Goal: Task Accomplishment & Management: Complete application form

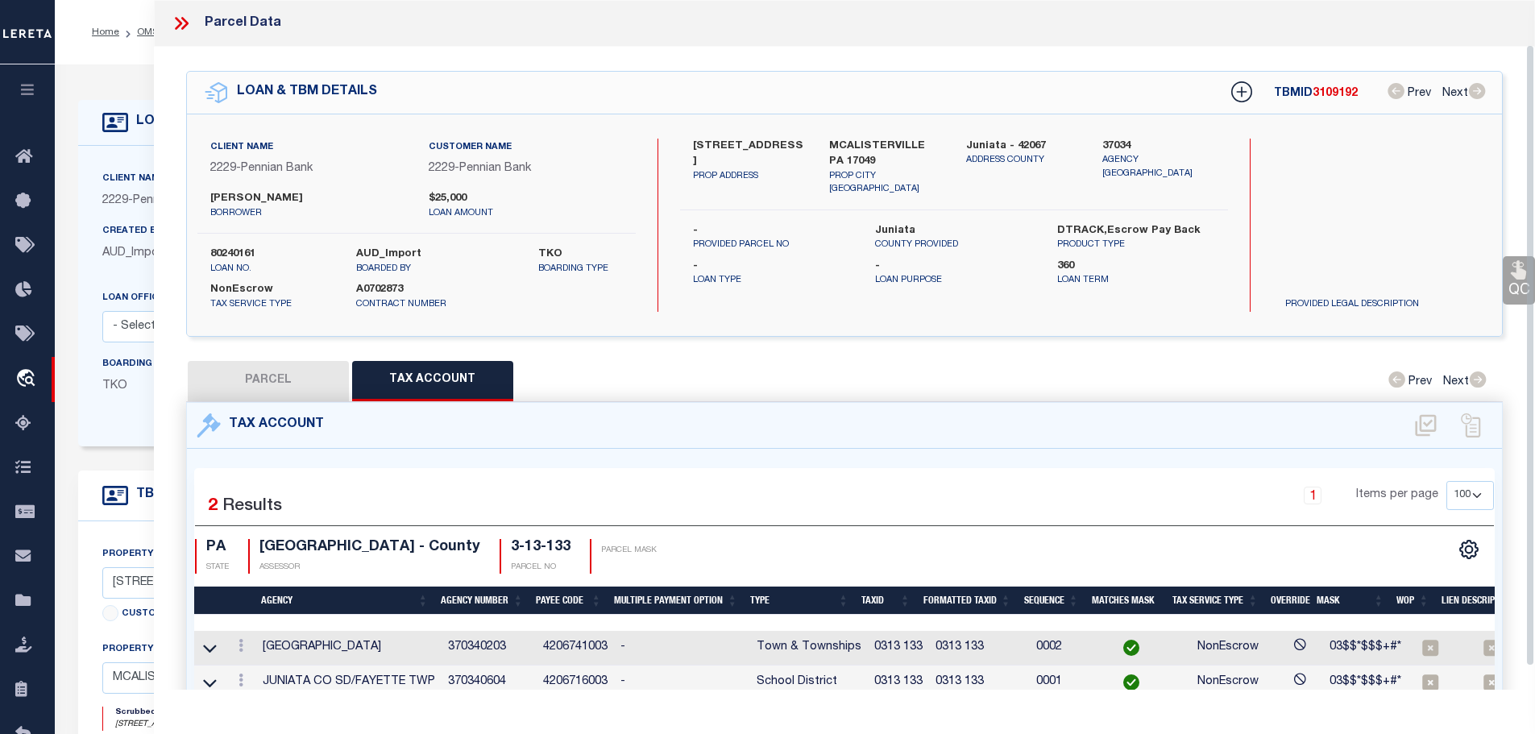
select select "100"
select select "NonEscrow"
click at [181, 23] on icon at bounding box center [178, 23] width 7 height 13
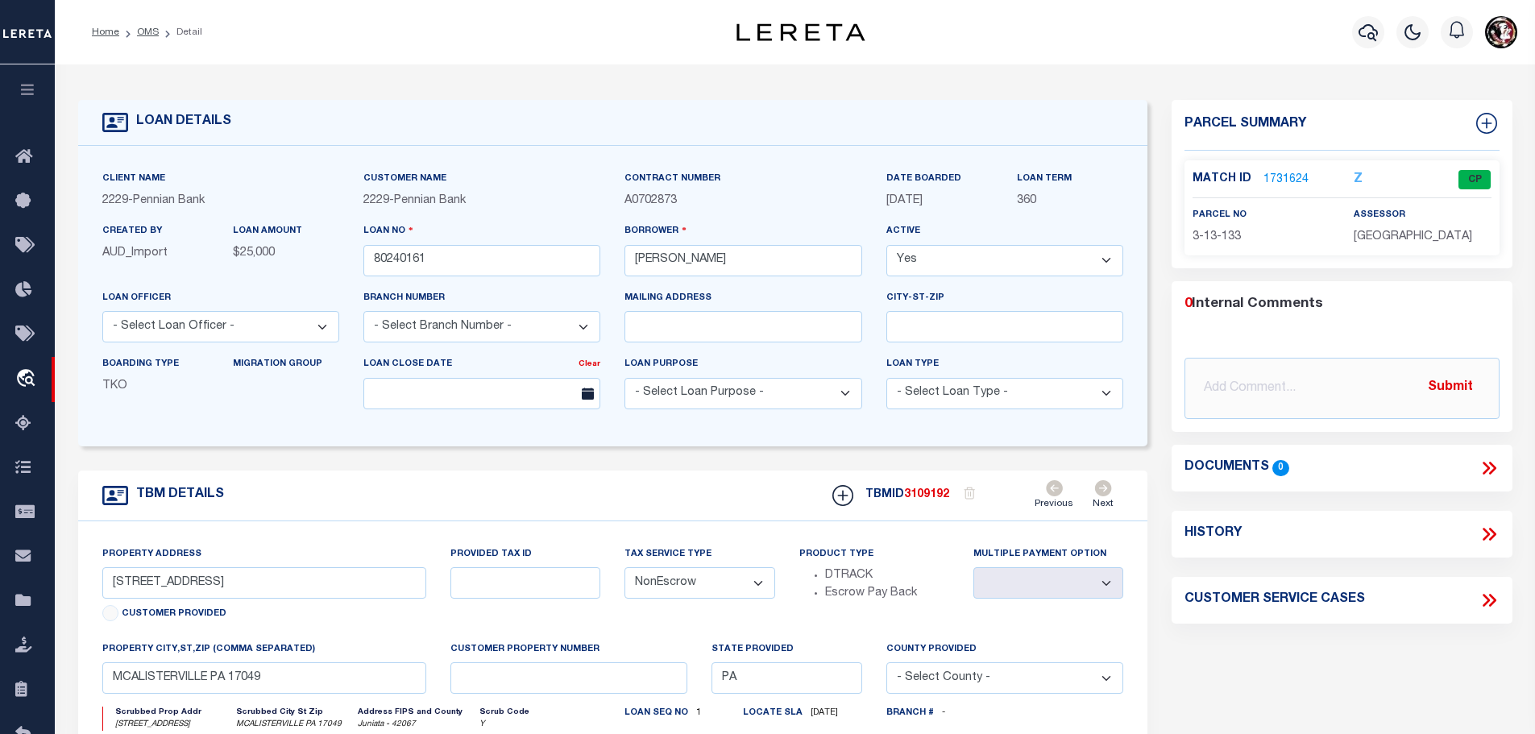
drag, startPoint x: 141, startPoint y: 27, endPoint x: 308, endPoint y: 12, distance: 167.4
click at [141, 27] on link "OMS" at bounding box center [148, 32] width 22 height 10
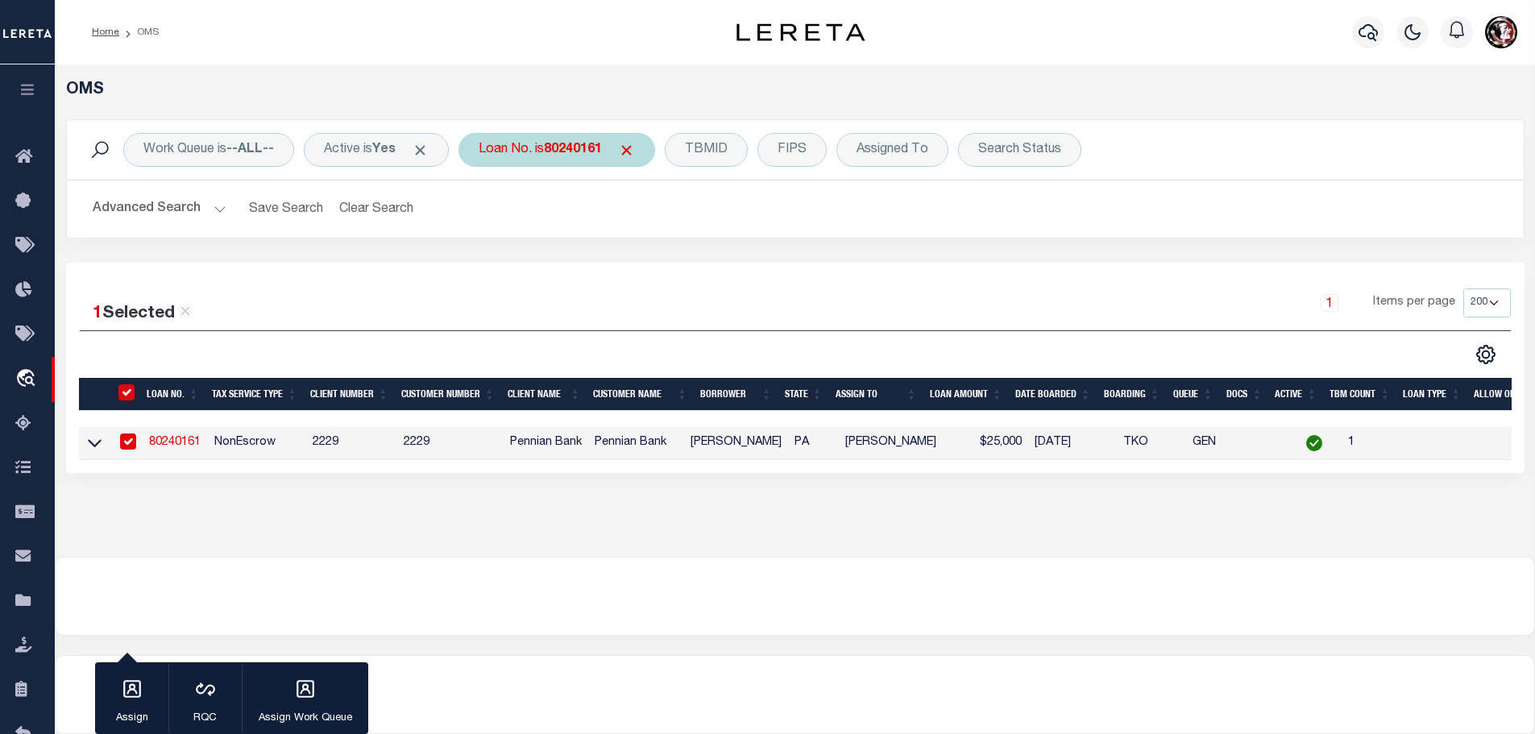
click at [560, 151] on b "80240161" at bounding box center [573, 149] width 58 height 13
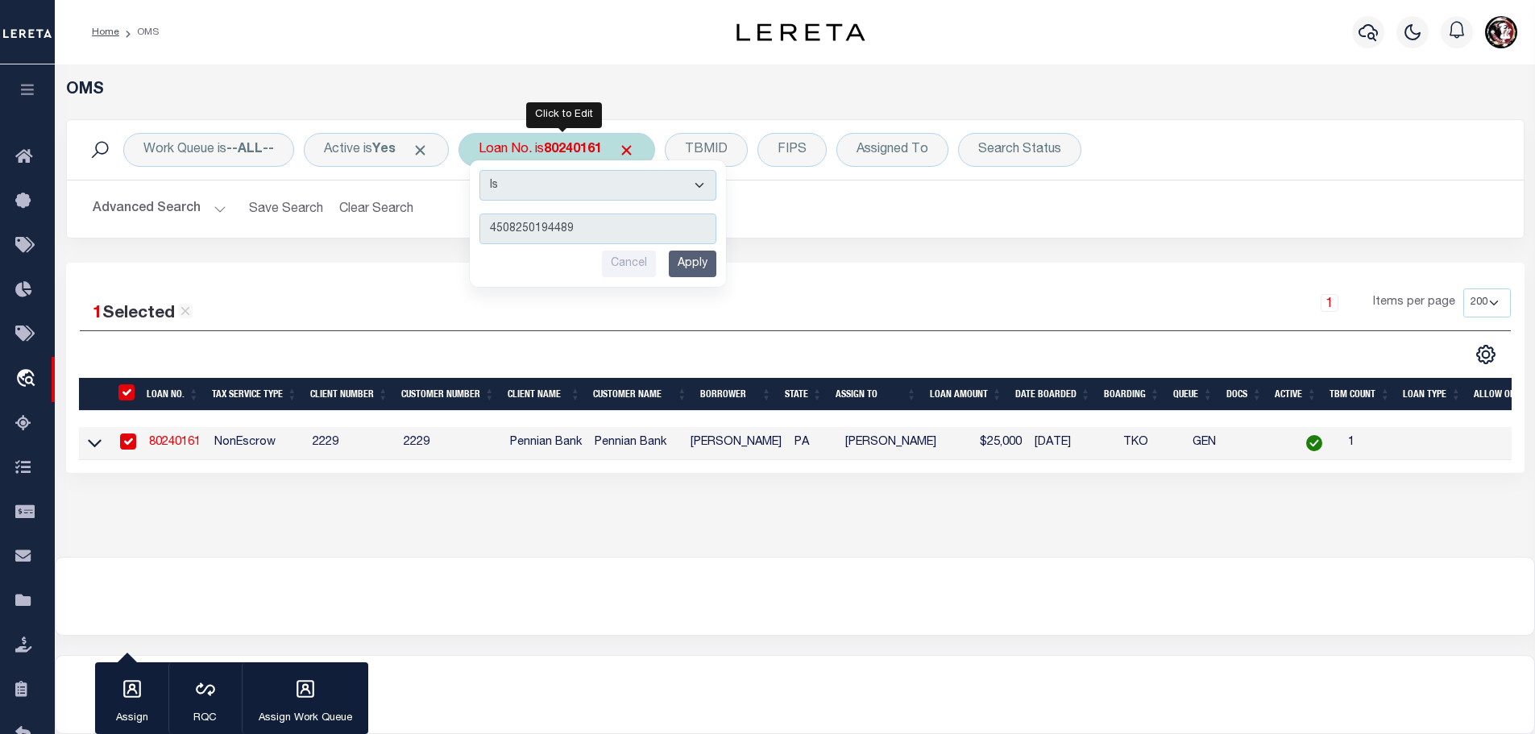
type input "4508250194489"
click at [691, 263] on input "Apply" at bounding box center [693, 264] width 48 height 27
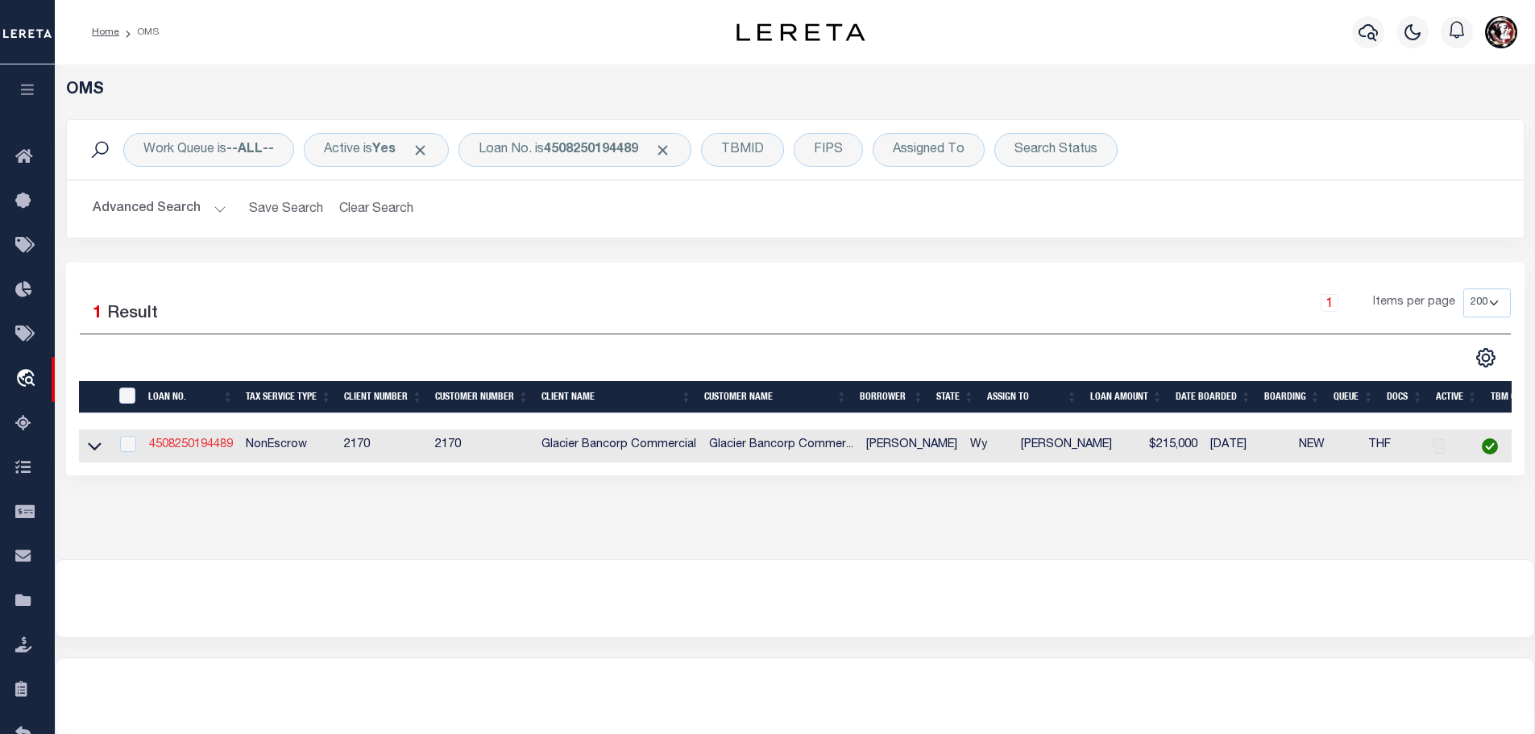
click at [205, 447] on link "4508250194489" at bounding box center [191, 444] width 84 height 11
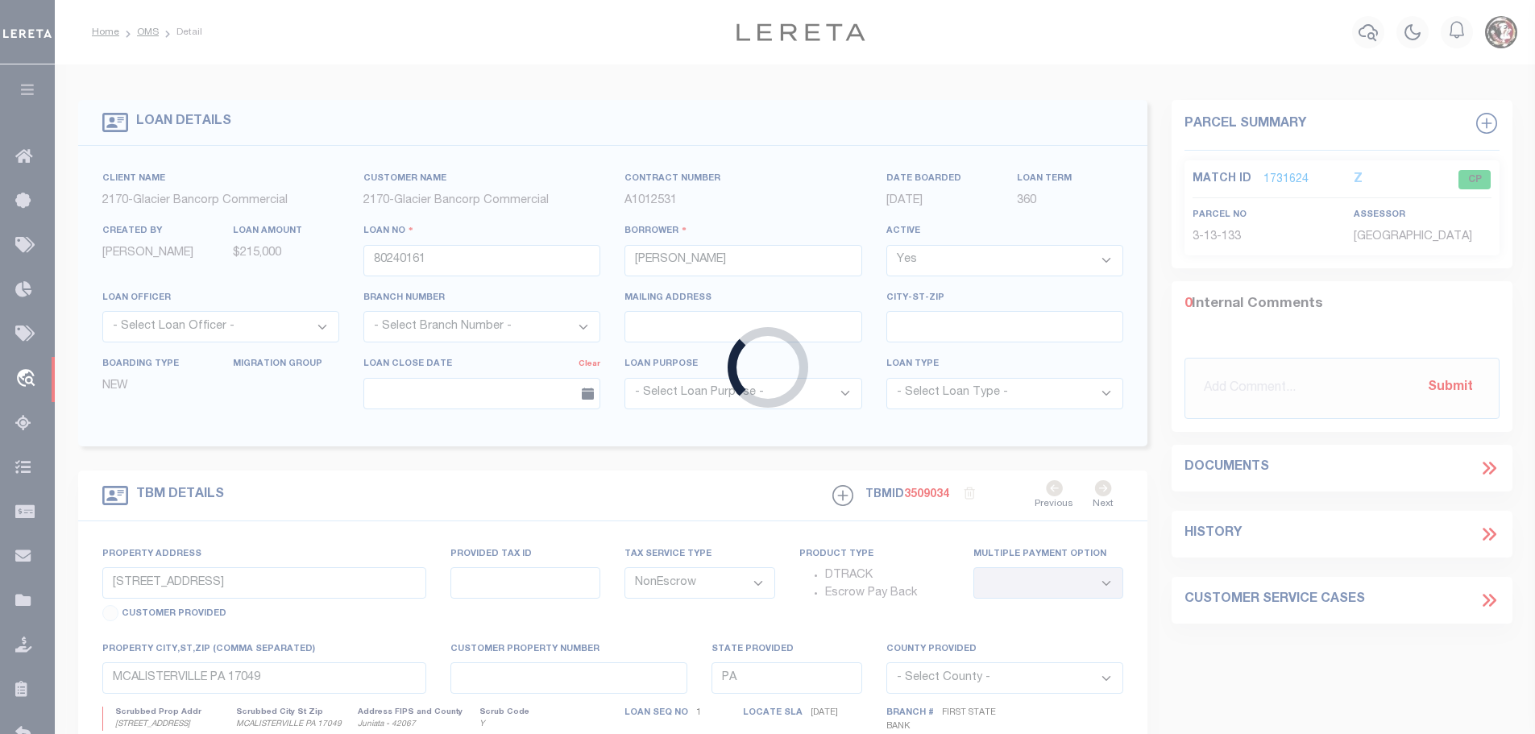
type input "4508250194489"
type input "[PERSON_NAME]"
select select
type input "[STREET_ADDRESS]"
type input "WHEATLAND WY 82201-9230"
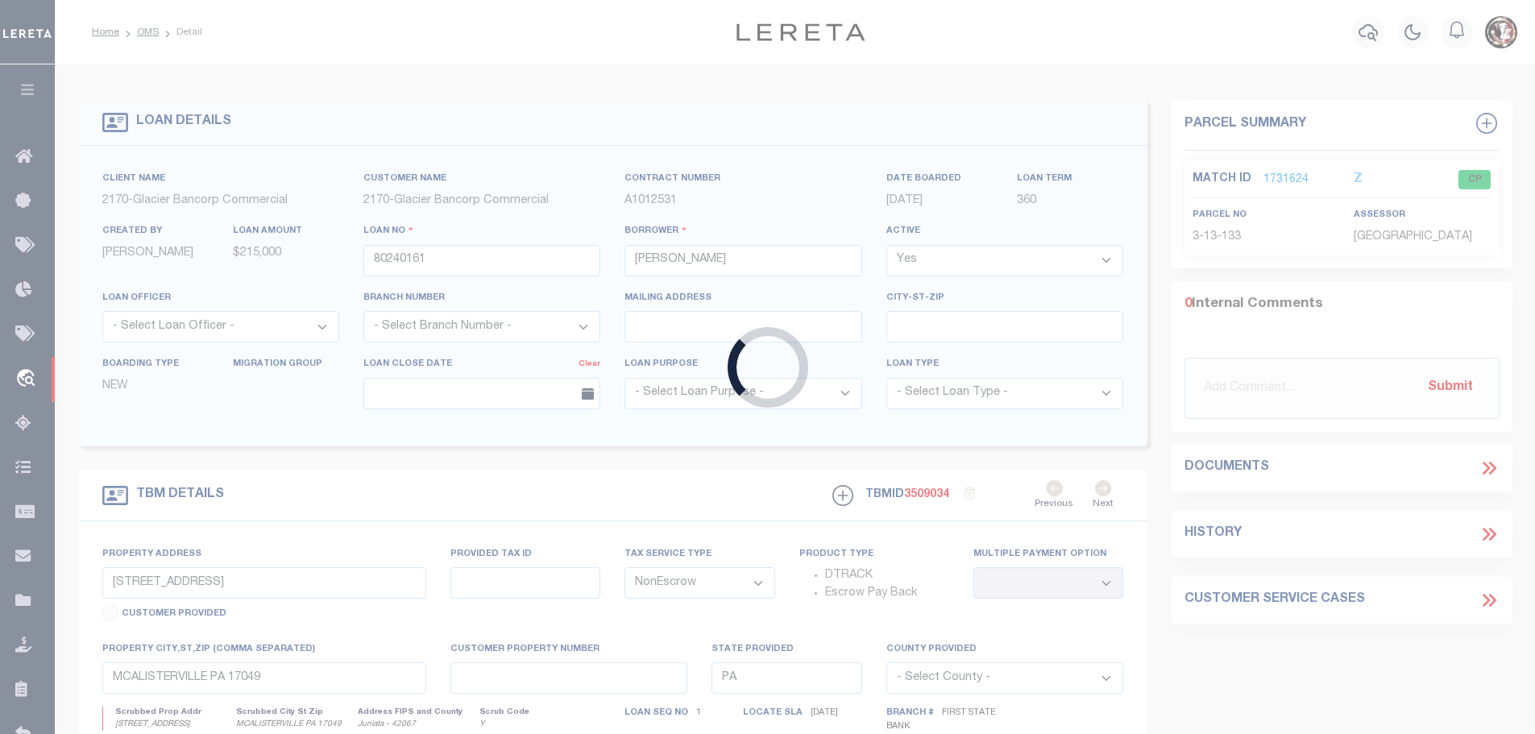
type input "[DATE]"
select select "100"
select select "20"
type input "[GEOGRAPHIC_DATA]"
type input "R0004743"
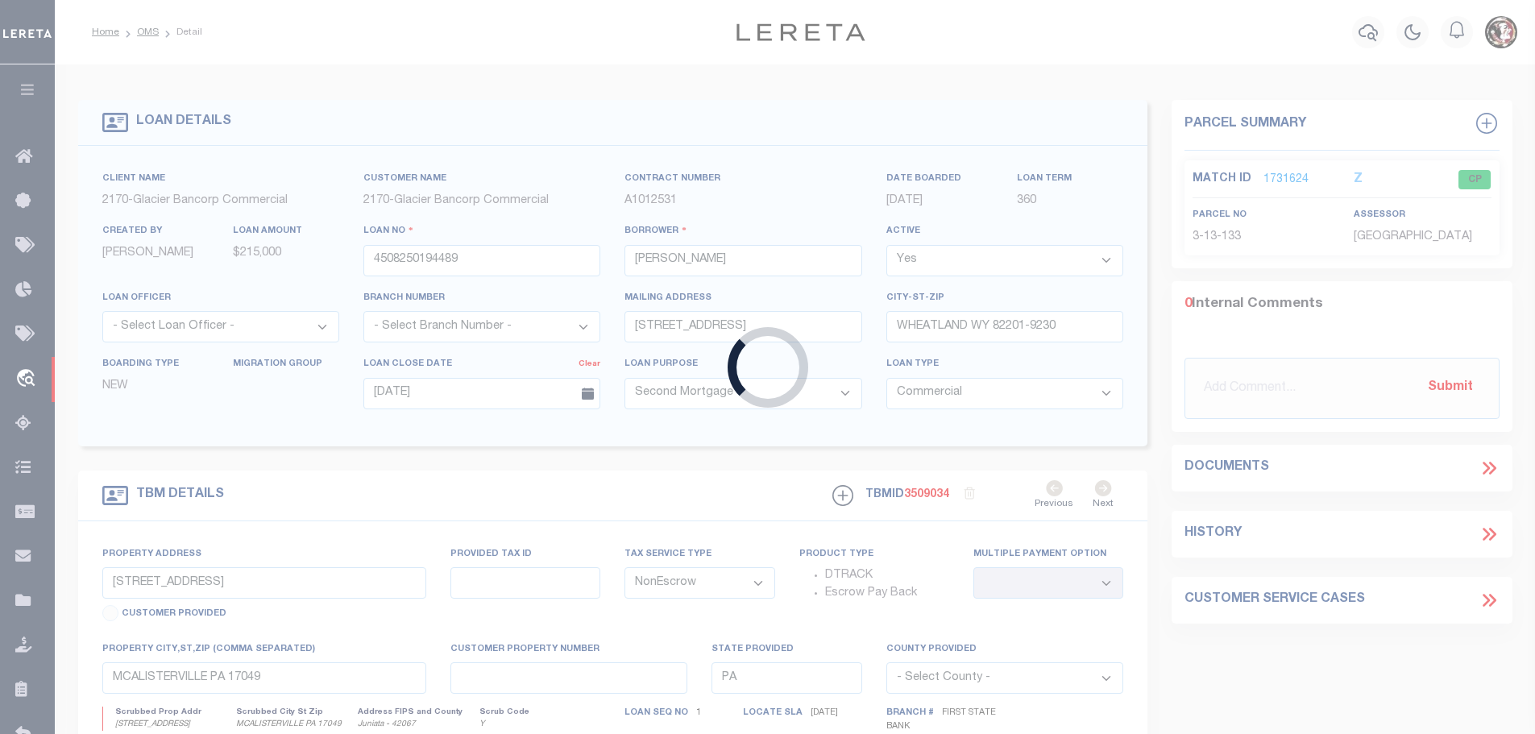
select select
type input "Wheatland Wy 82201"
type input "Wy"
select select "4578"
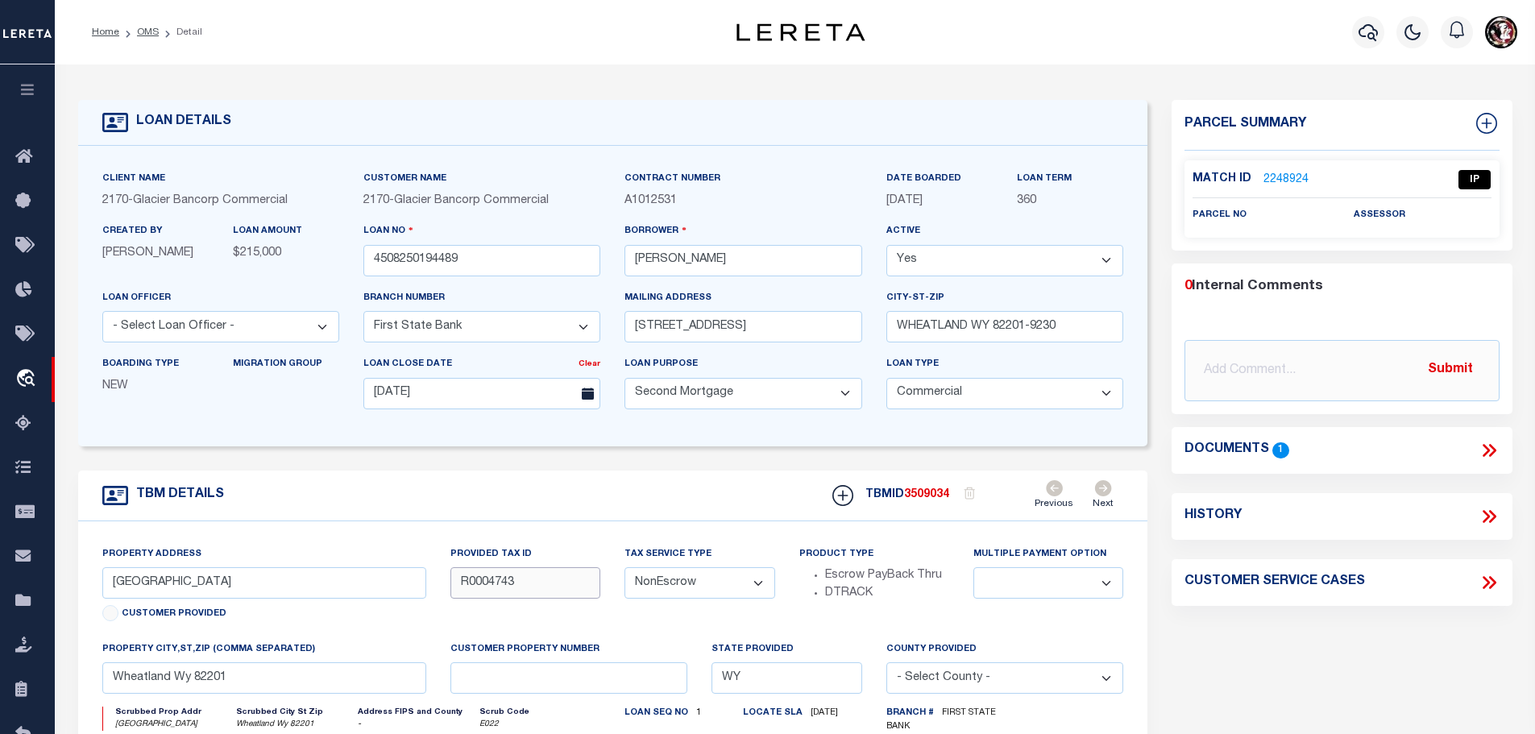
click at [484, 584] on input "R0004743" at bounding box center [525, 582] width 150 height 31
click at [665, 261] on input "[PERSON_NAME]" at bounding box center [742, 260] width 237 height 31
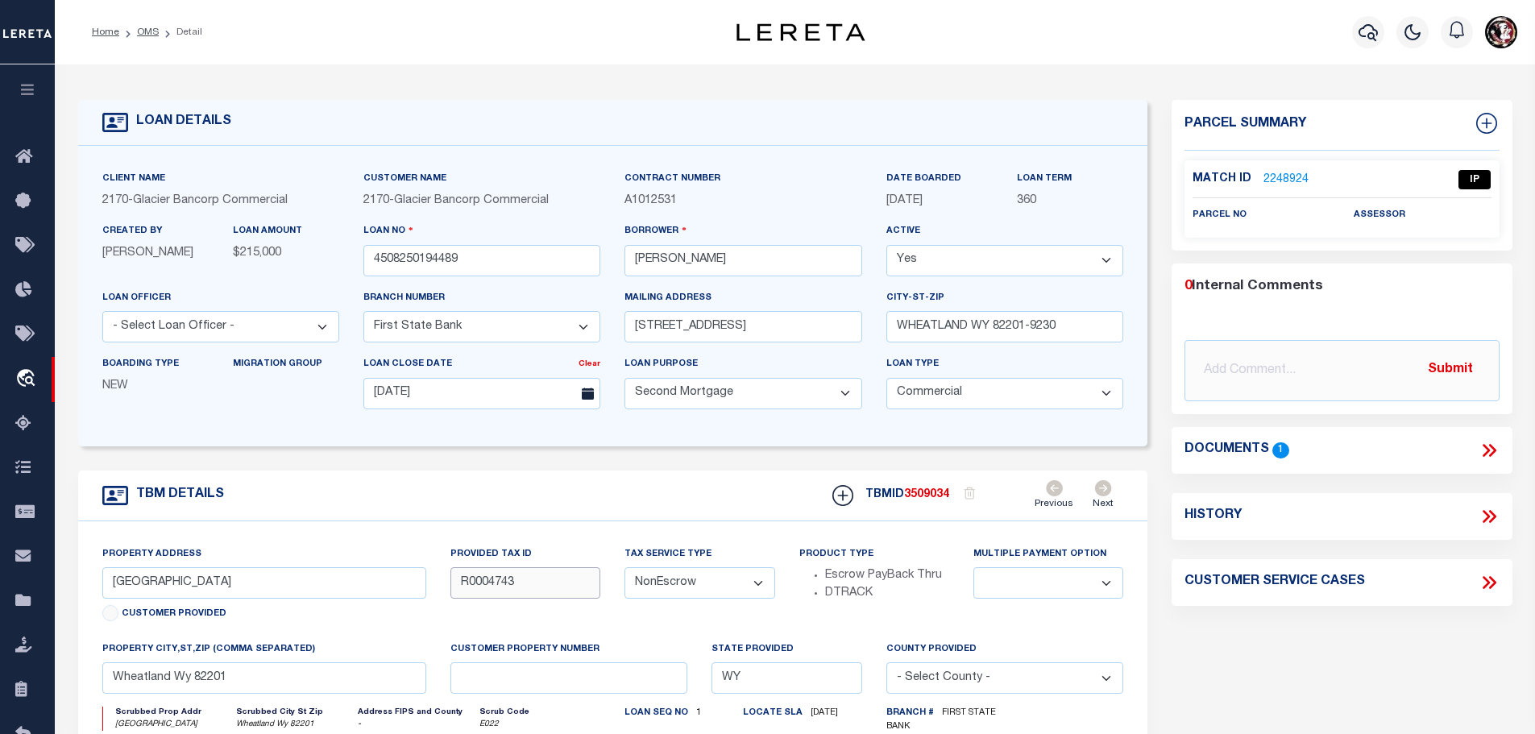
click at [499, 578] on input "R0004743" at bounding box center [525, 582] width 150 height 31
click at [679, 261] on input "[PERSON_NAME]" at bounding box center [742, 260] width 237 height 31
click at [1486, 448] on icon at bounding box center [1488, 450] width 21 height 21
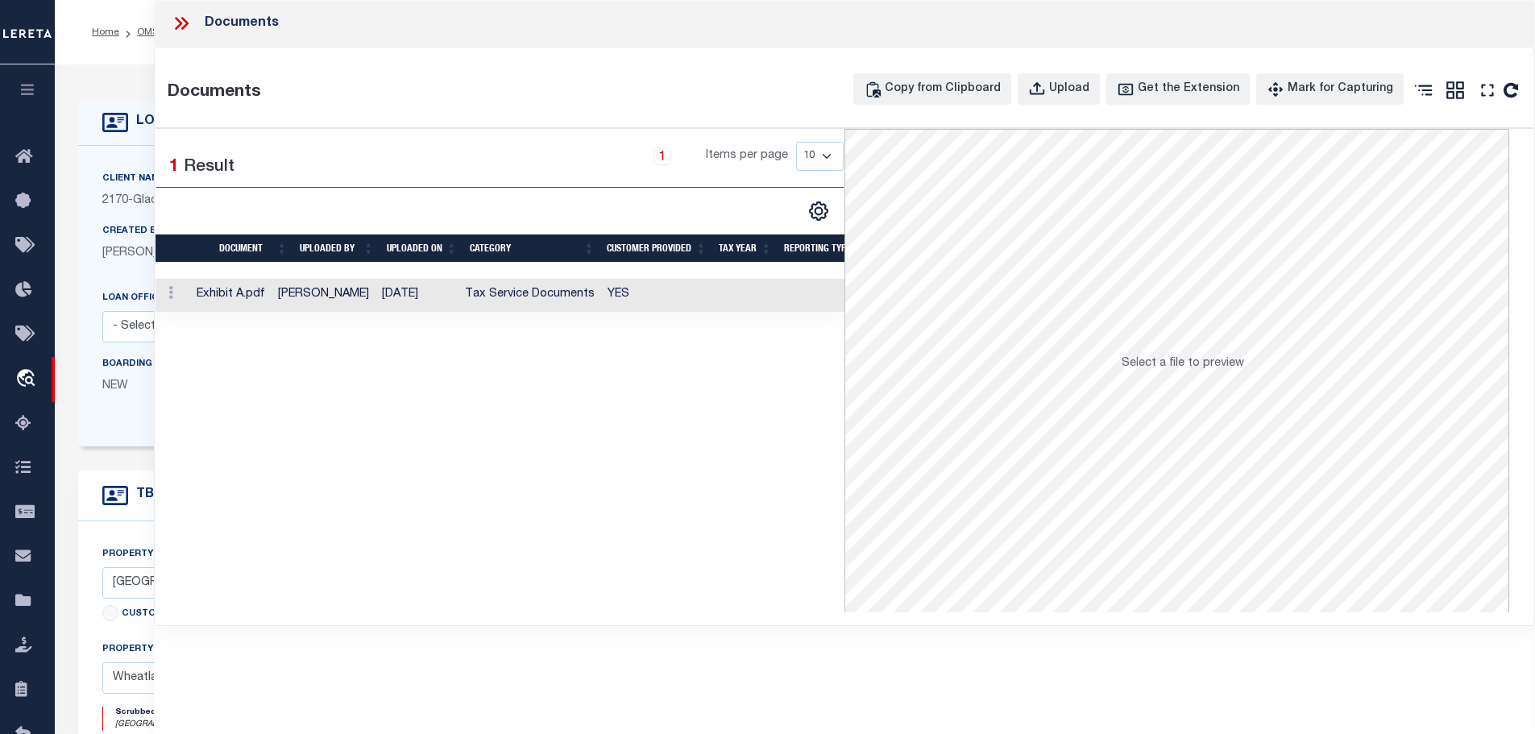
click at [424, 297] on td "[DATE]" at bounding box center [416, 295] width 83 height 33
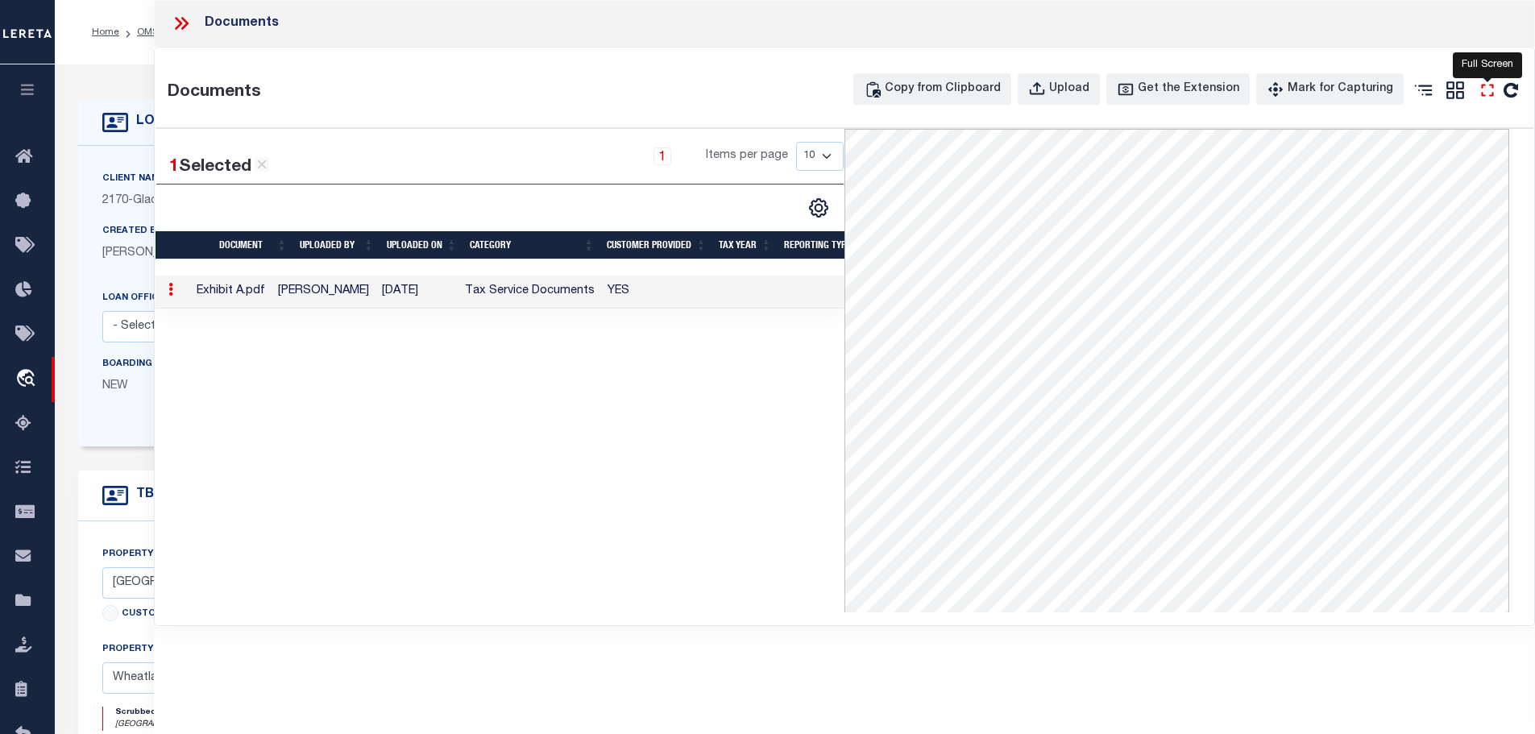
click at [1489, 91] on icon at bounding box center [1487, 90] width 21 height 21
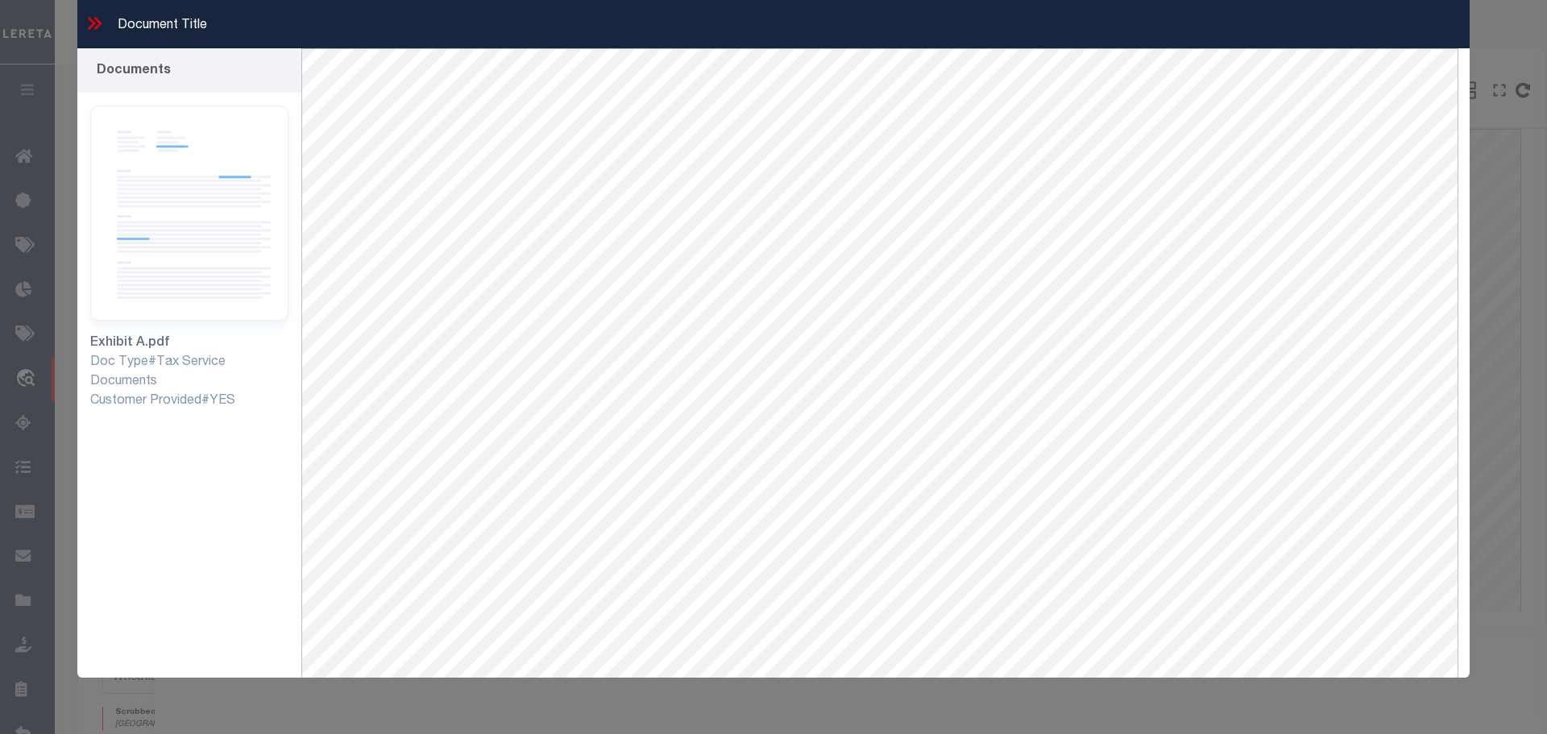
click at [93, 24] on icon at bounding box center [91, 23] width 7 height 13
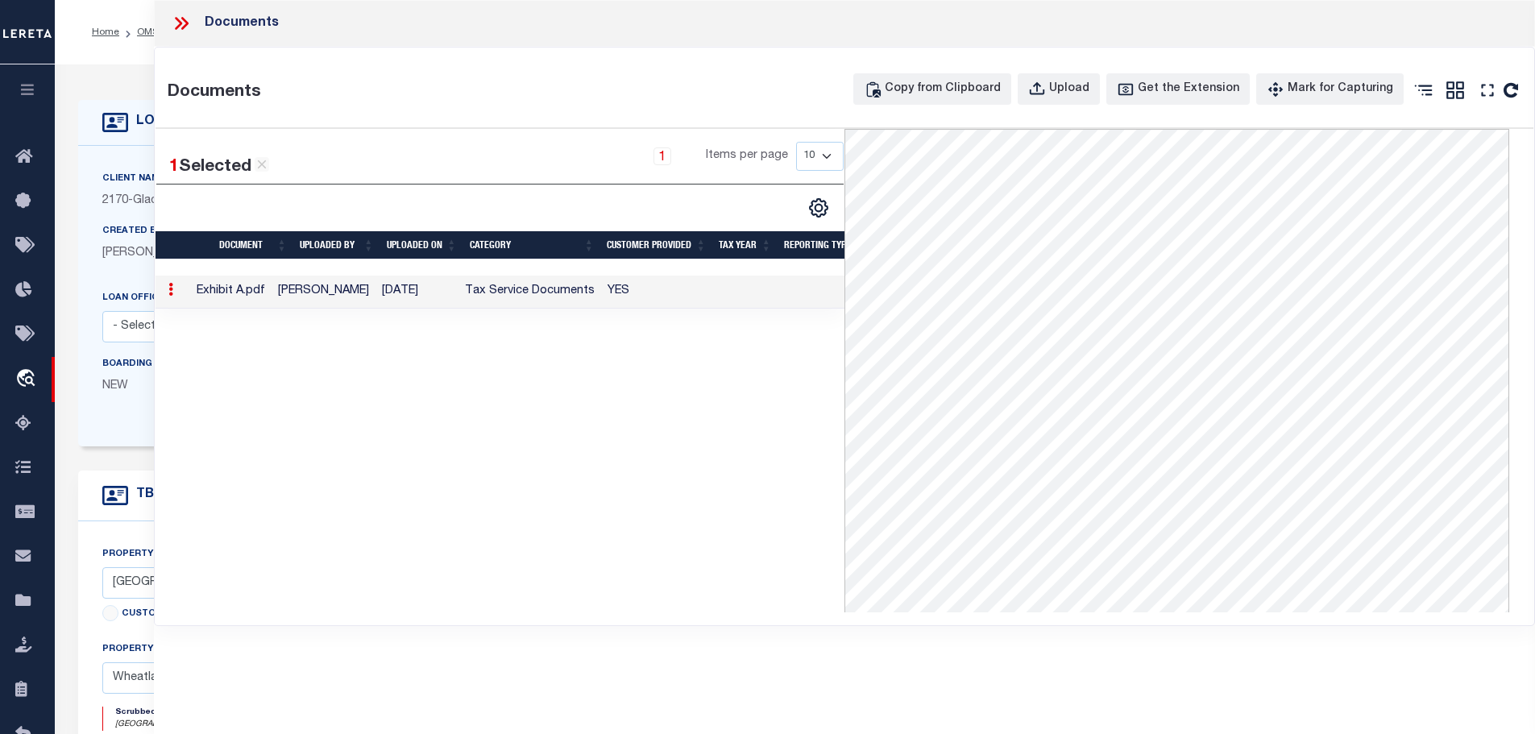
click at [186, 19] on icon at bounding box center [181, 23] width 21 height 21
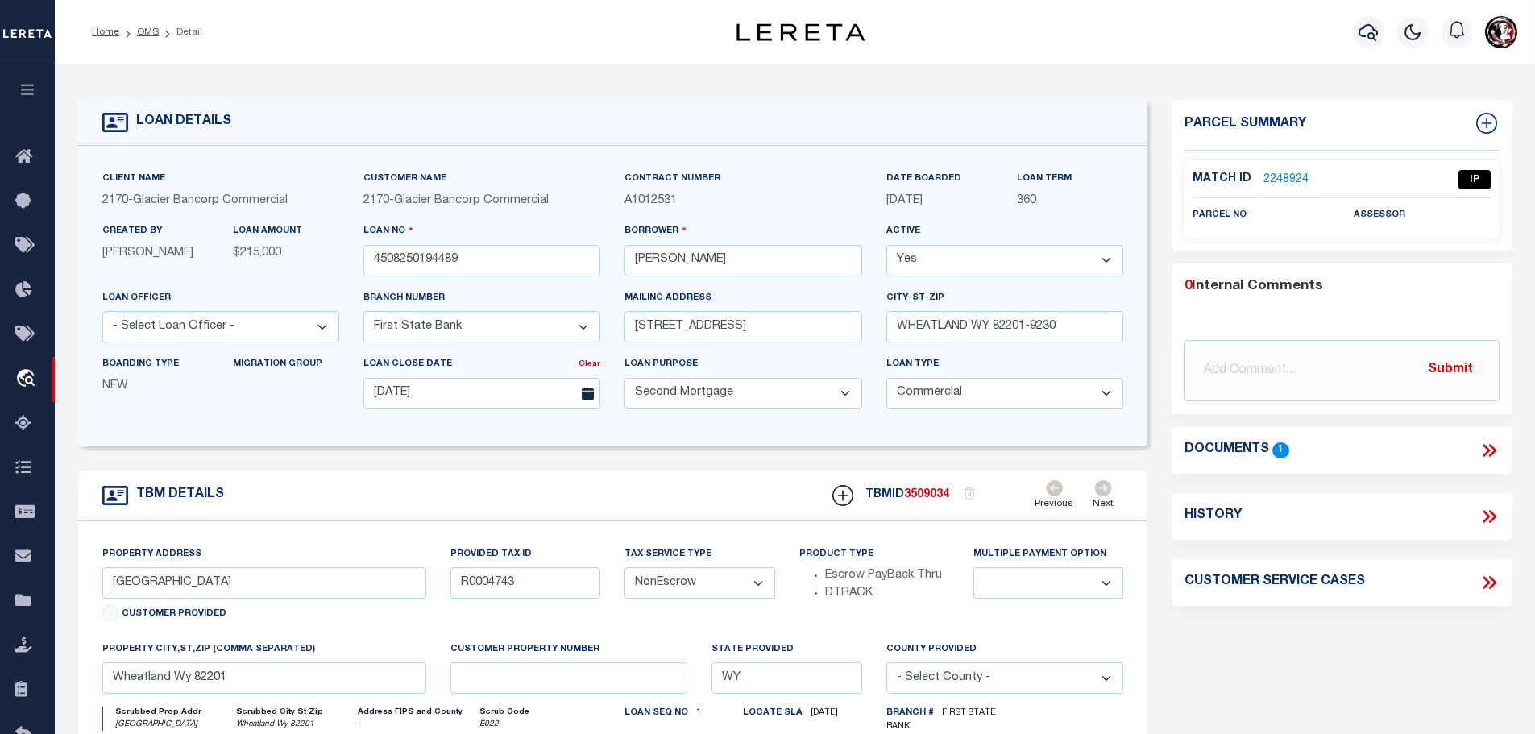
click at [1301, 175] on link "2248924" at bounding box center [1285, 180] width 45 height 17
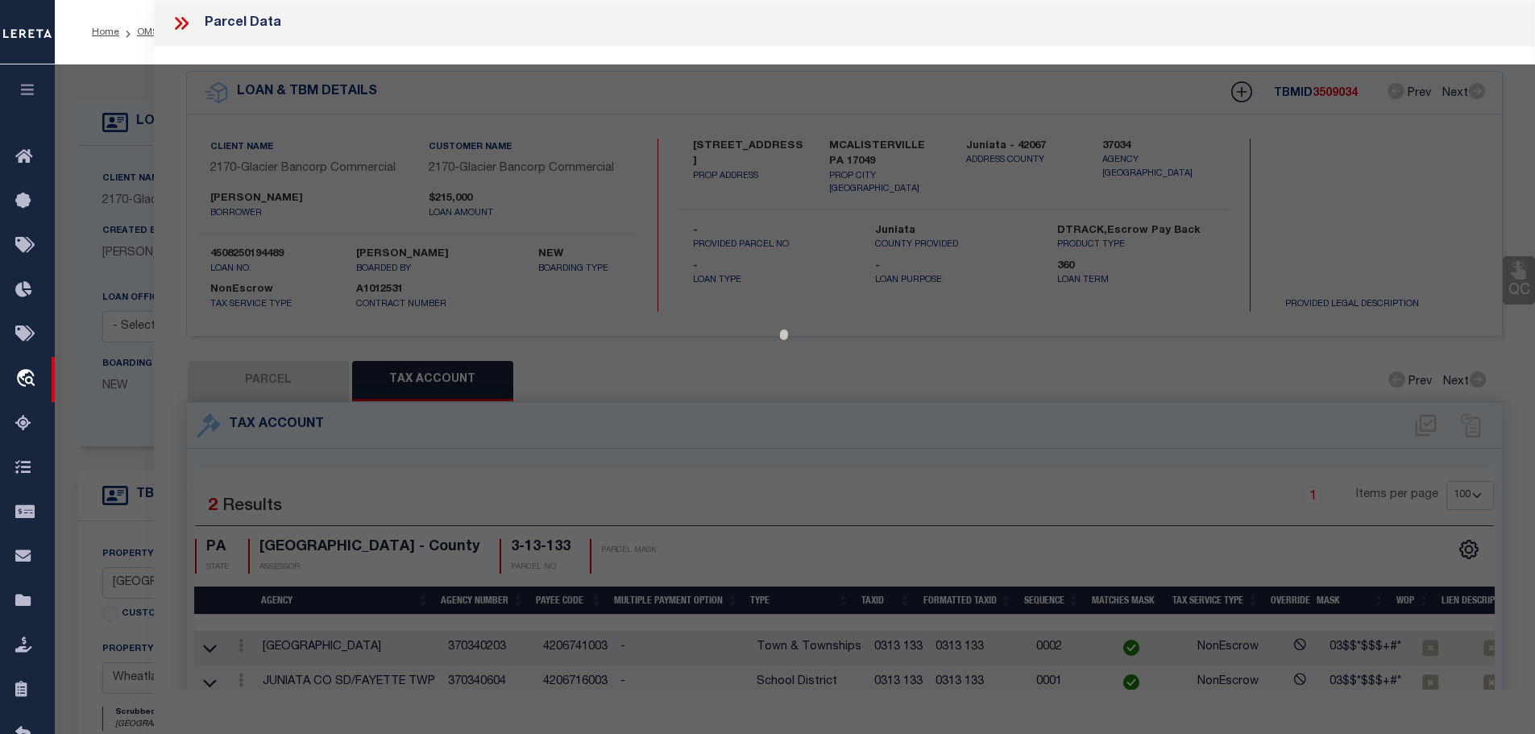
select select "AS"
checkbox input "false"
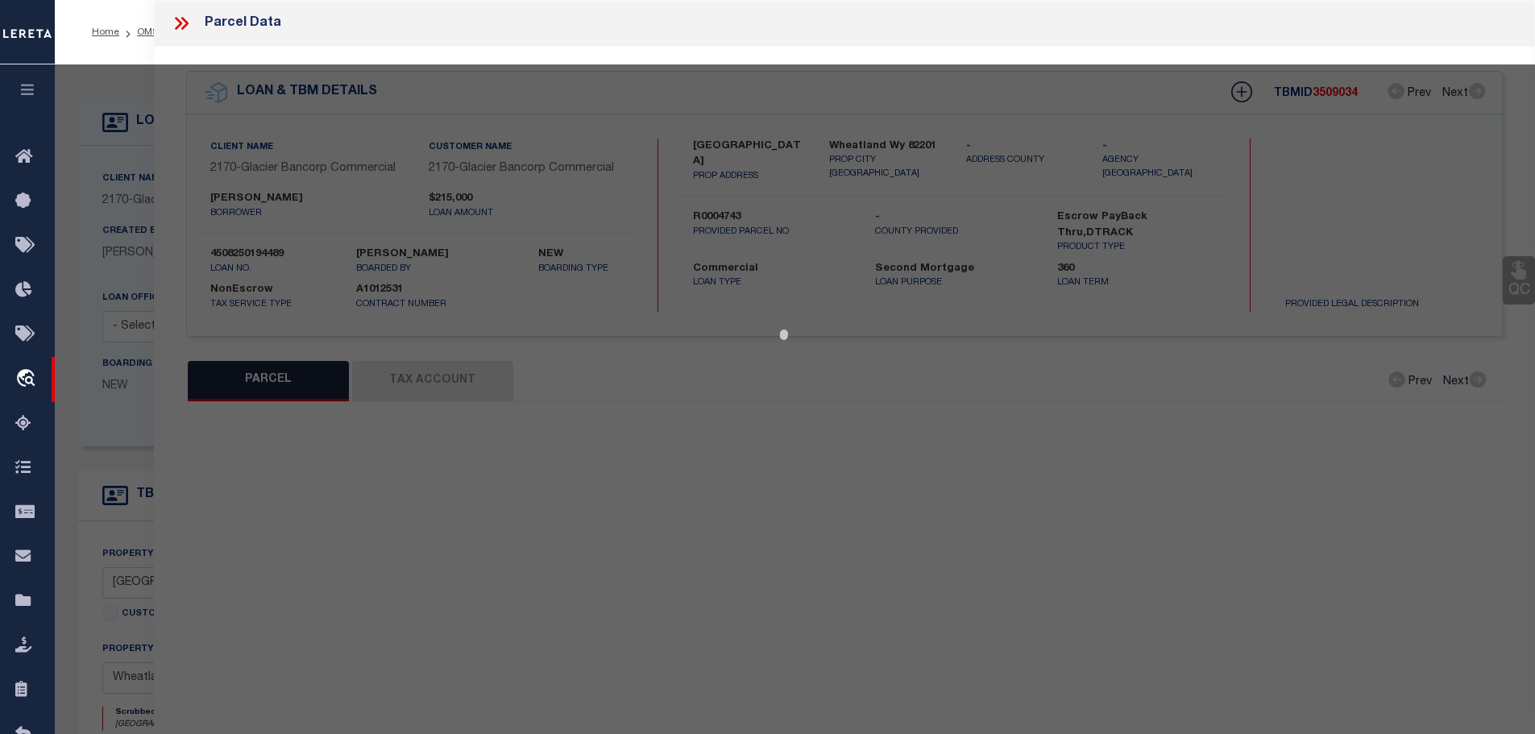
select select "IP"
checkbox input "false"
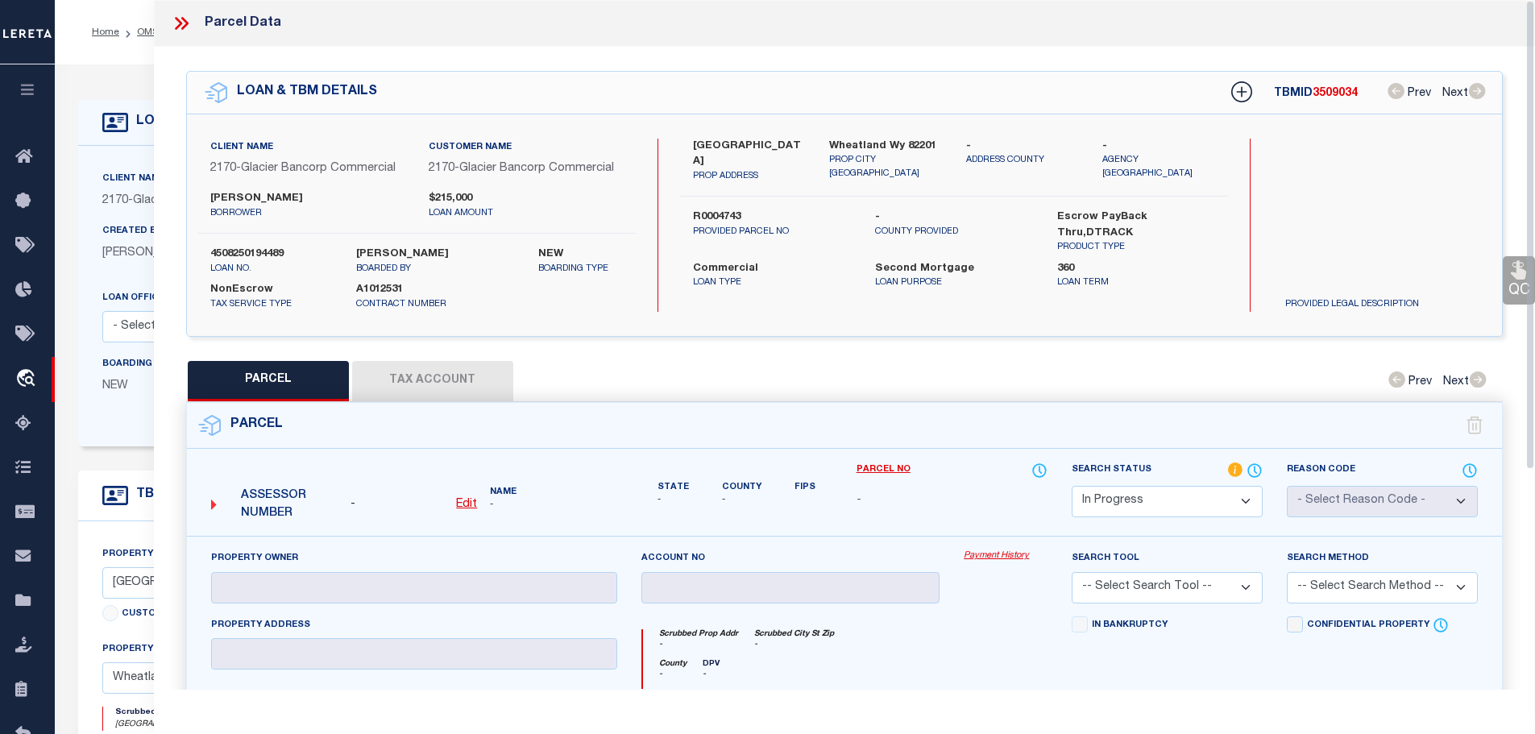
click at [184, 21] on icon at bounding box center [183, 23] width 7 height 13
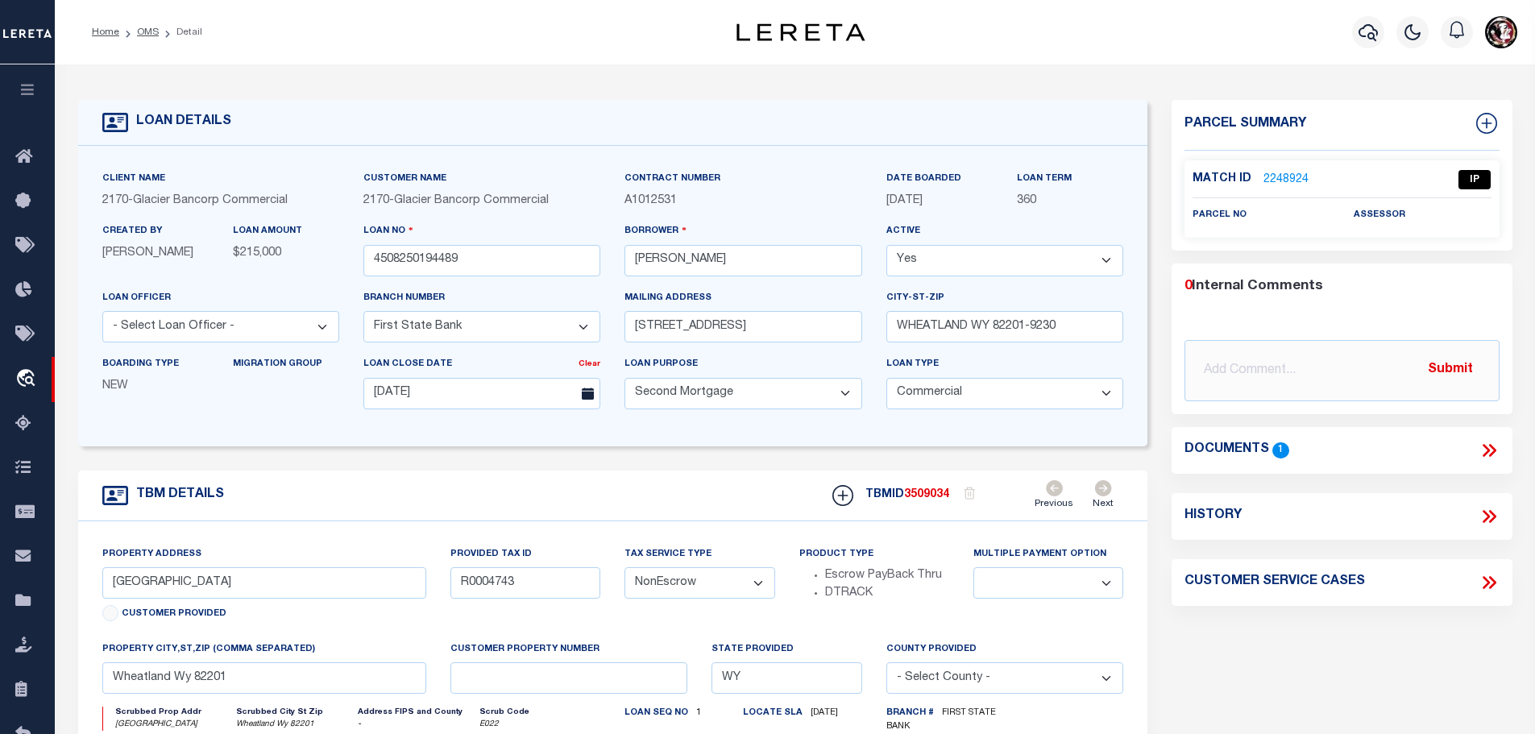
click at [1493, 450] on icon at bounding box center [1488, 450] width 21 height 21
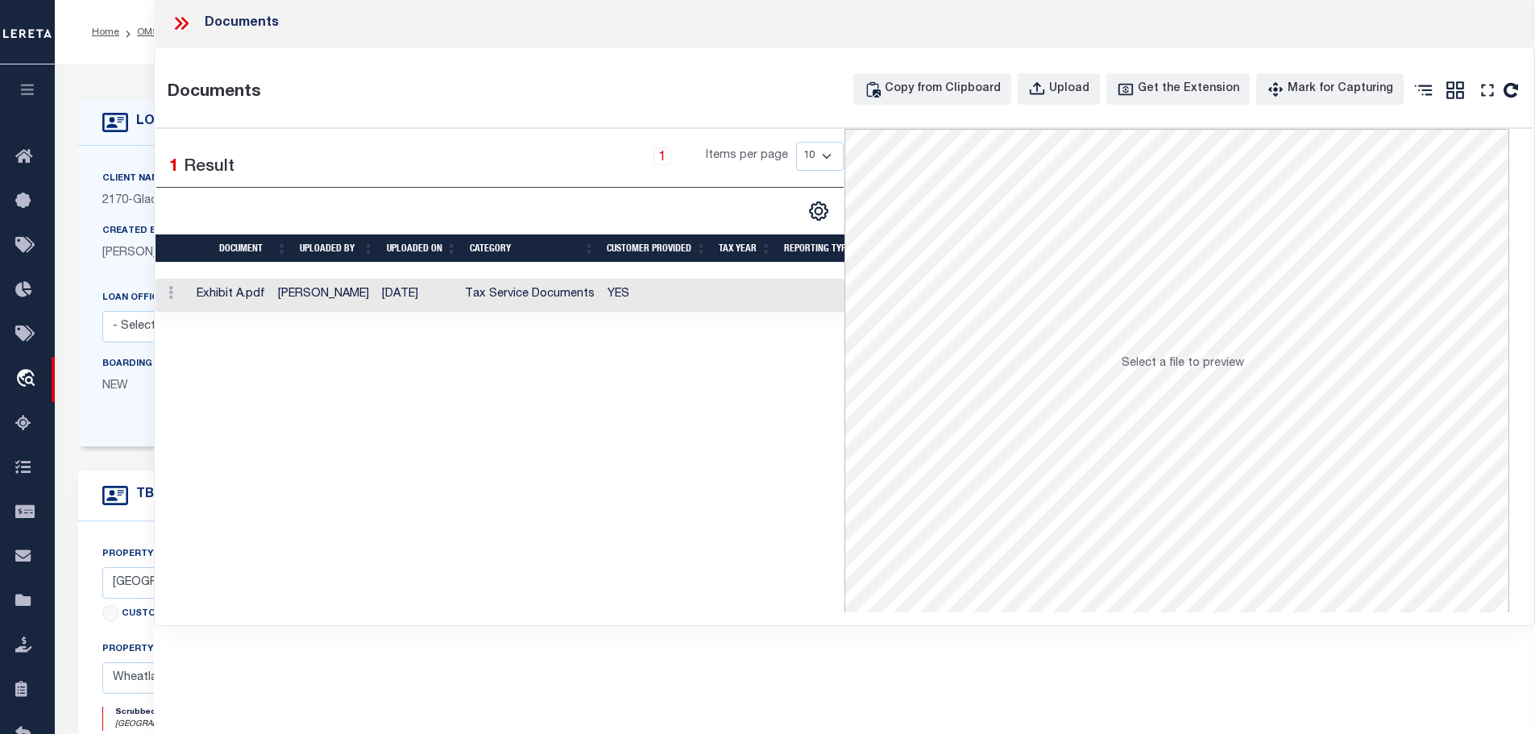
click at [528, 294] on td "Tax Service Documents" at bounding box center [529, 295] width 143 height 33
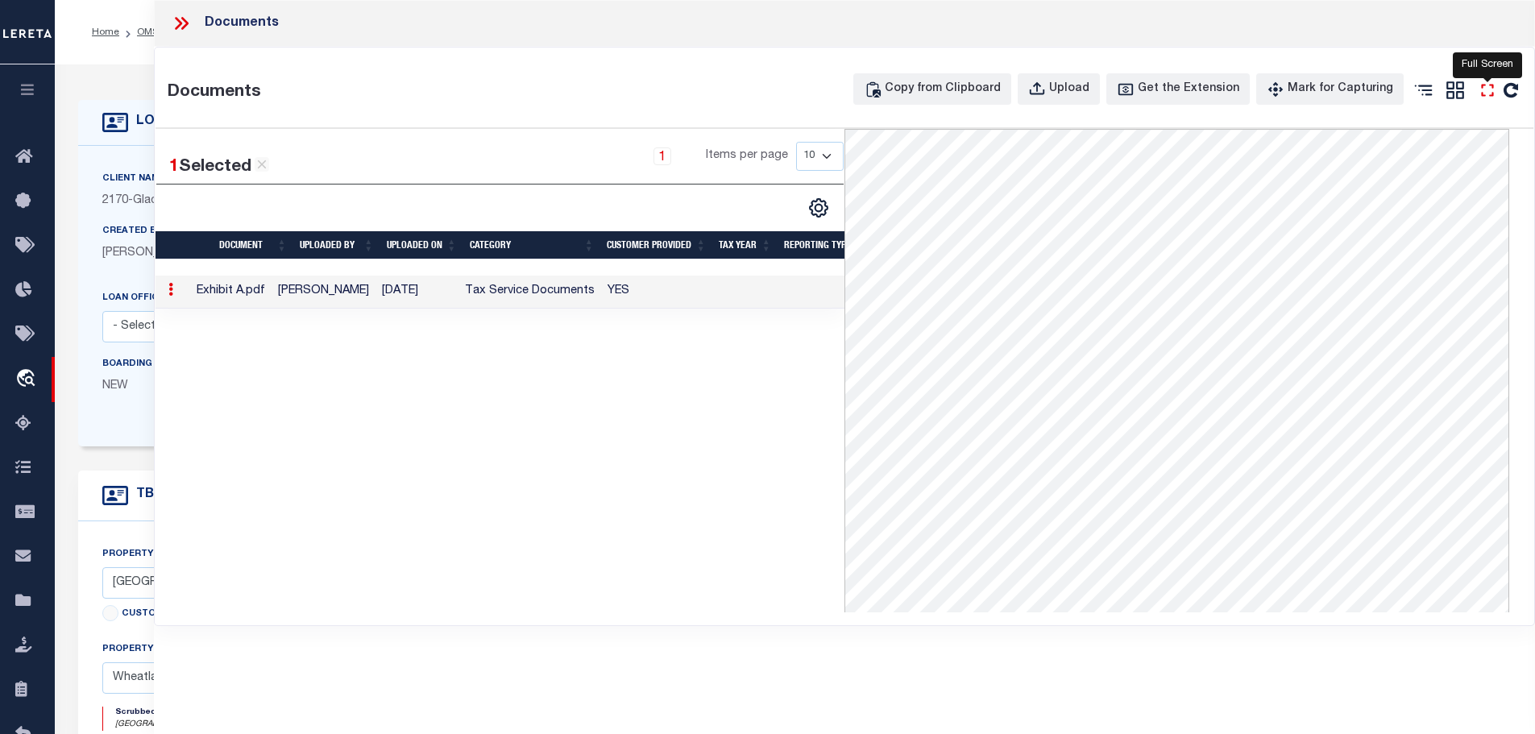
click at [1485, 93] on icon at bounding box center [1487, 90] width 21 height 21
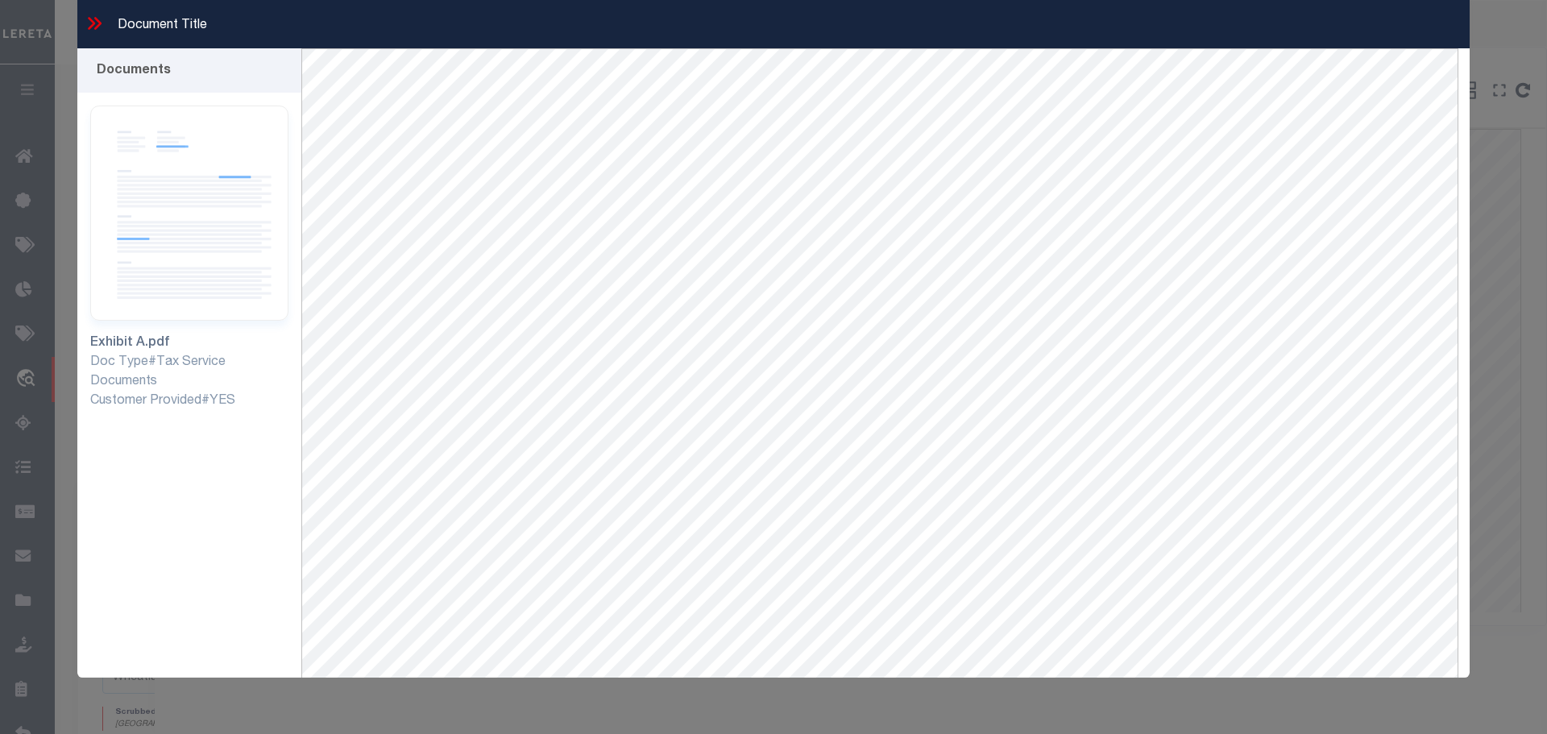
click at [98, 23] on icon at bounding box center [94, 23] width 21 height 21
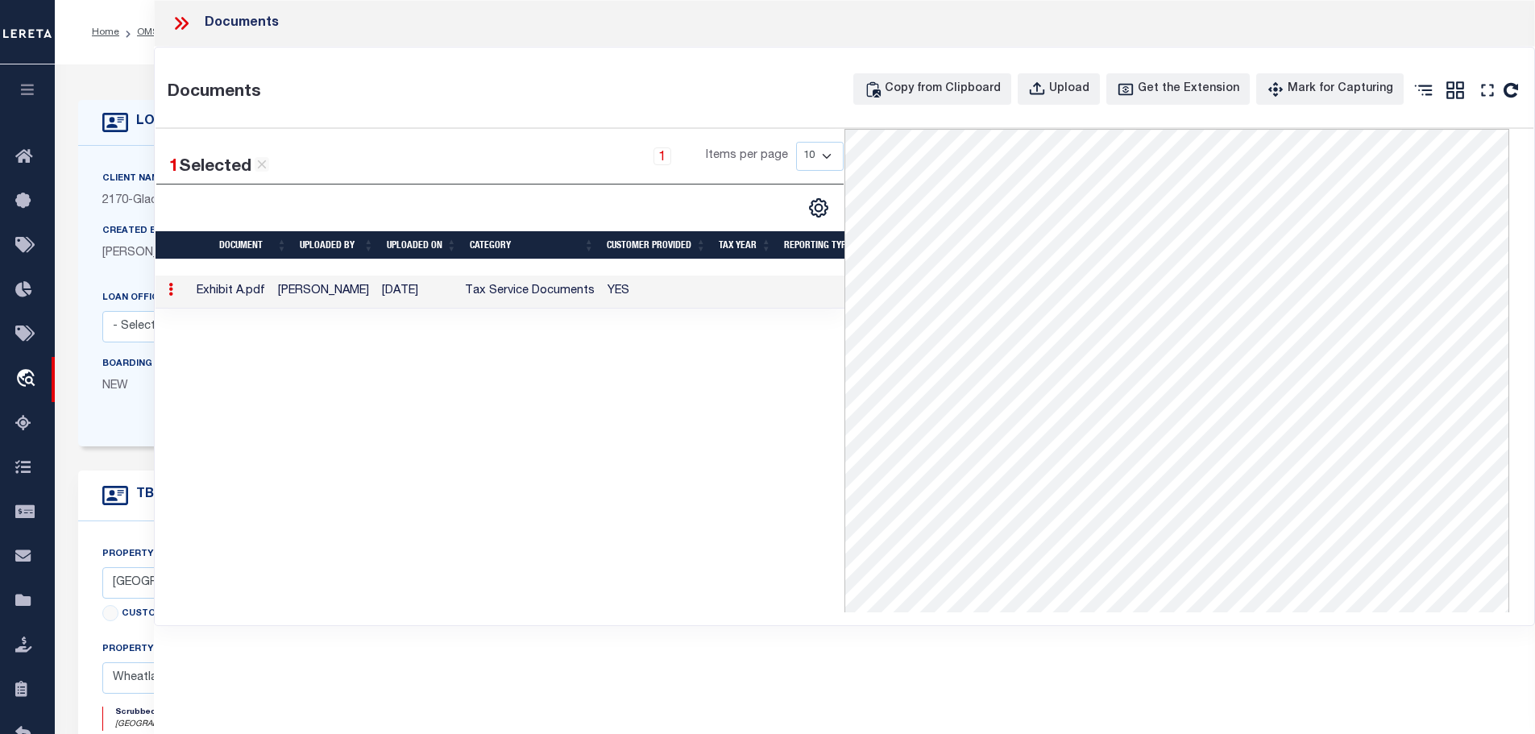
click at [180, 20] on icon at bounding box center [181, 23] width 21 height 21
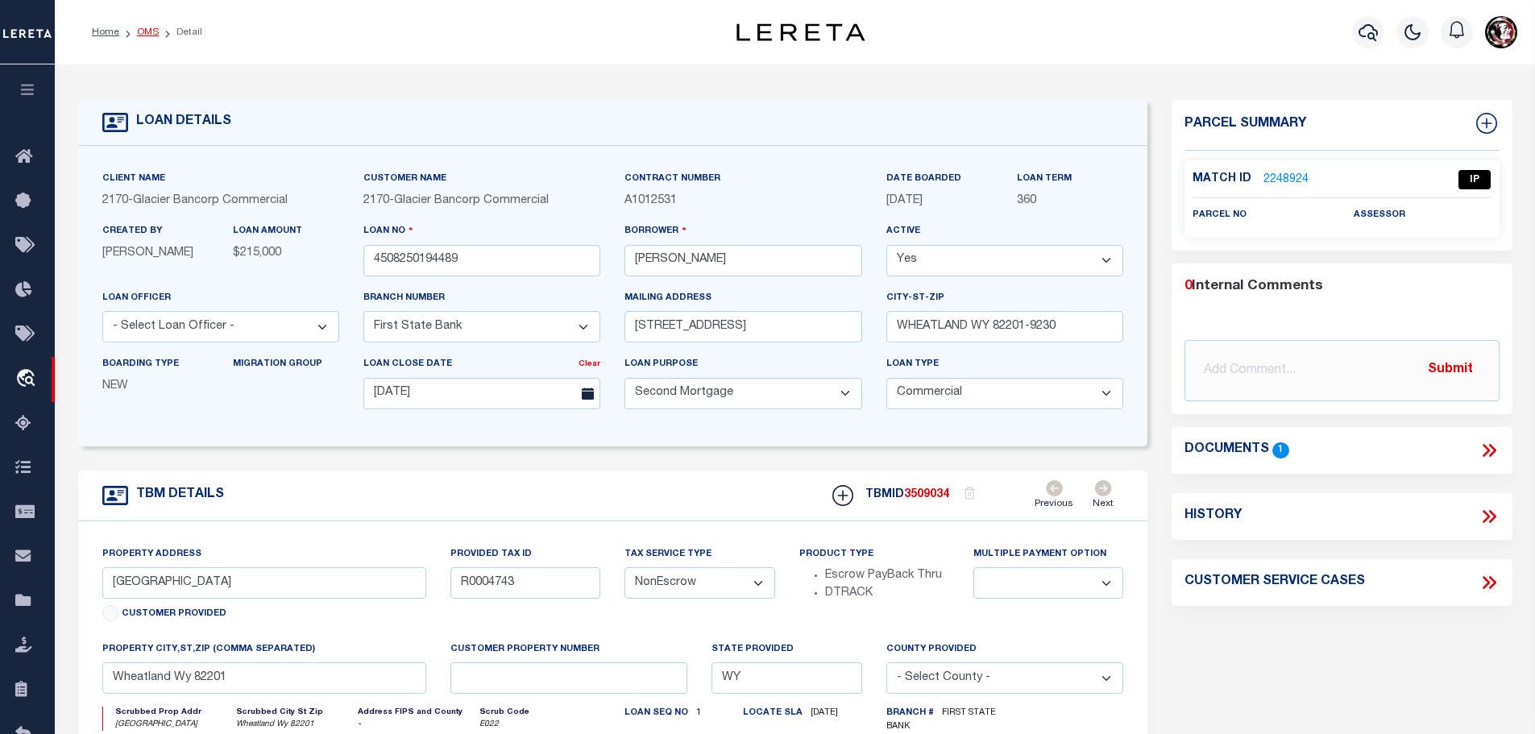
click at [147, 30] on link "OMS" at bounding box center [148, 32] width 22 height 10
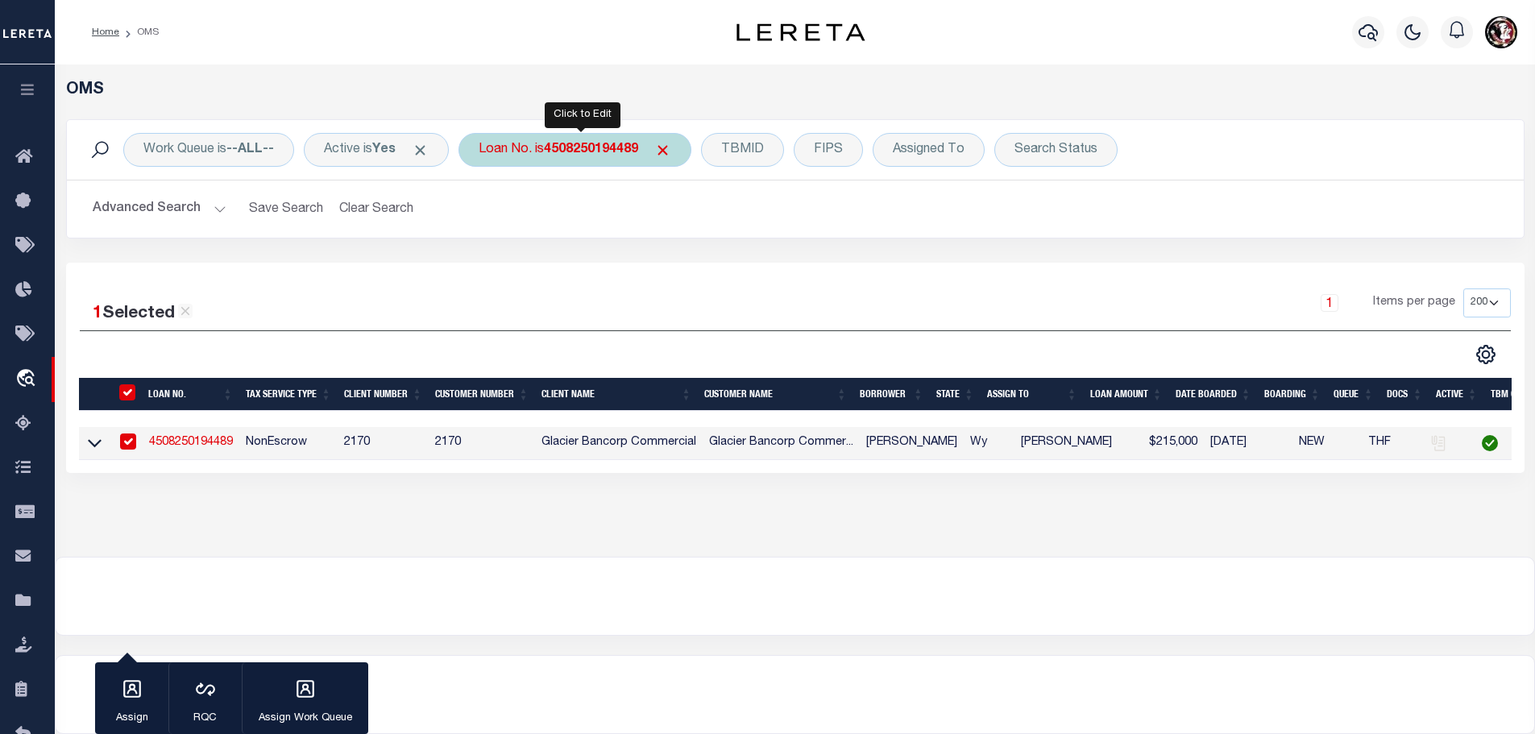
click at [612, 149] on b "4508250194489" at bounding box center [591, 149] width 94 height 13
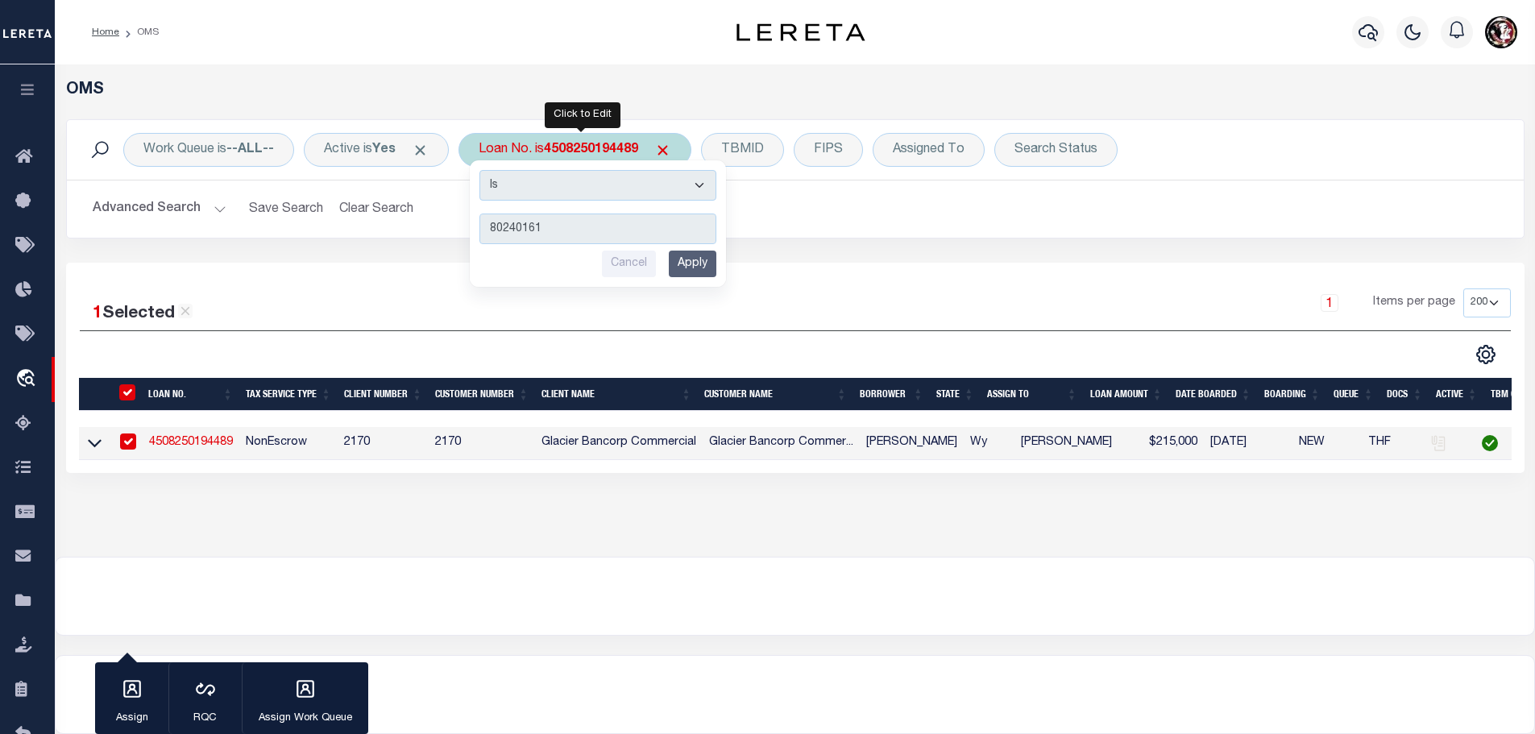
type input "80240161"
click at [700, 263] on input "Apply" at bounding box center [693, 264] width 48 height 27
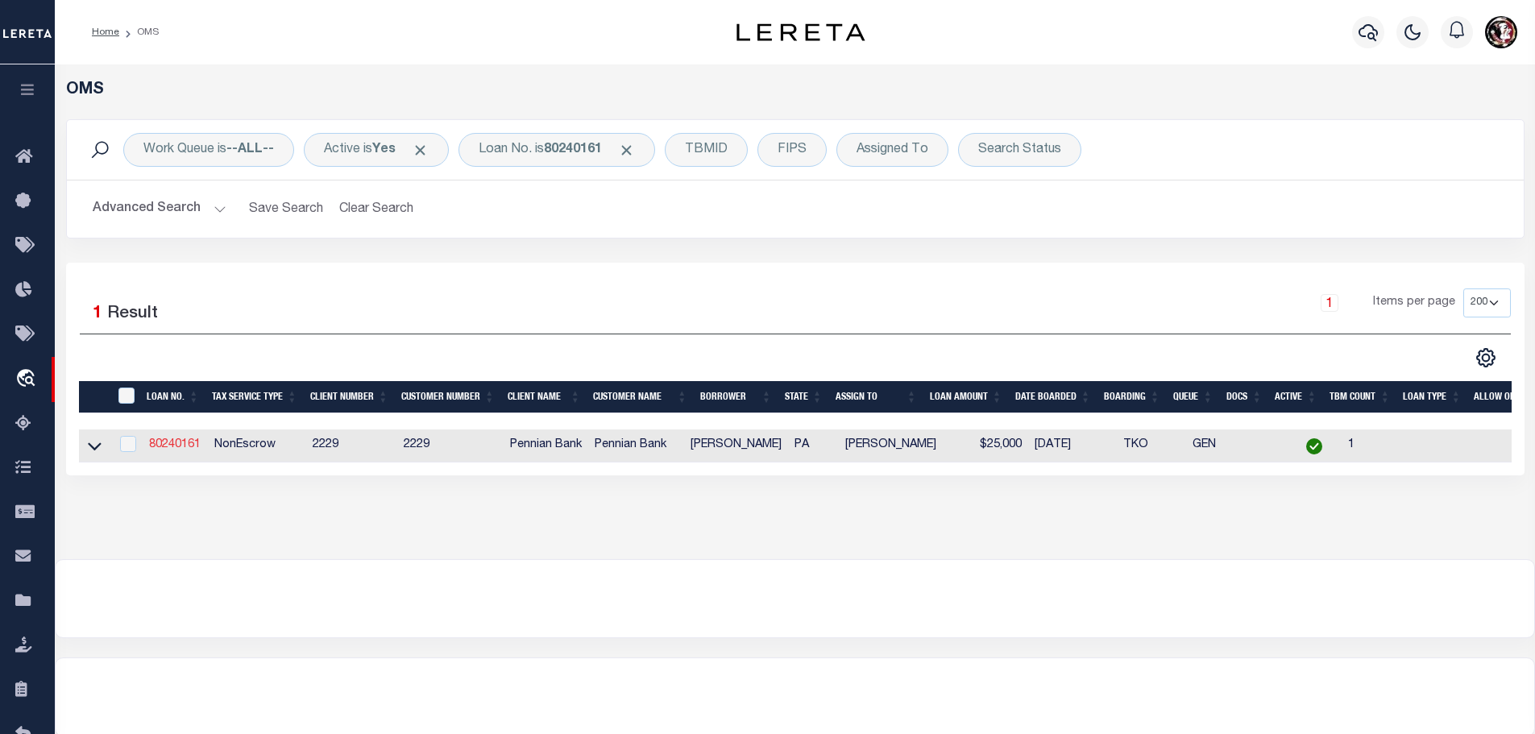
click at [176, 441] on link "80240161" at bounding box center [175, 444] width 52 height 11
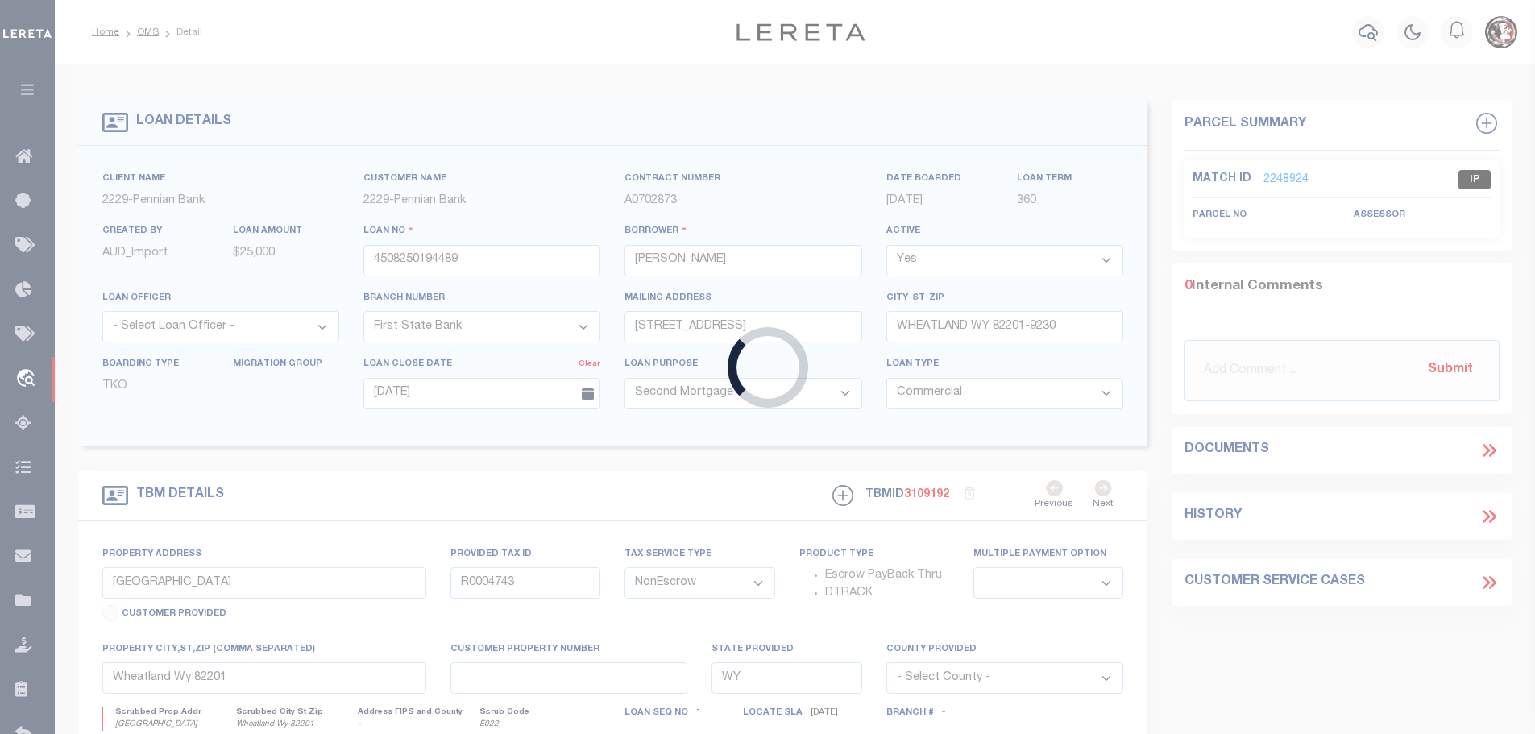
type input "80240161"
type input "[PERSON_NAME]"
select select
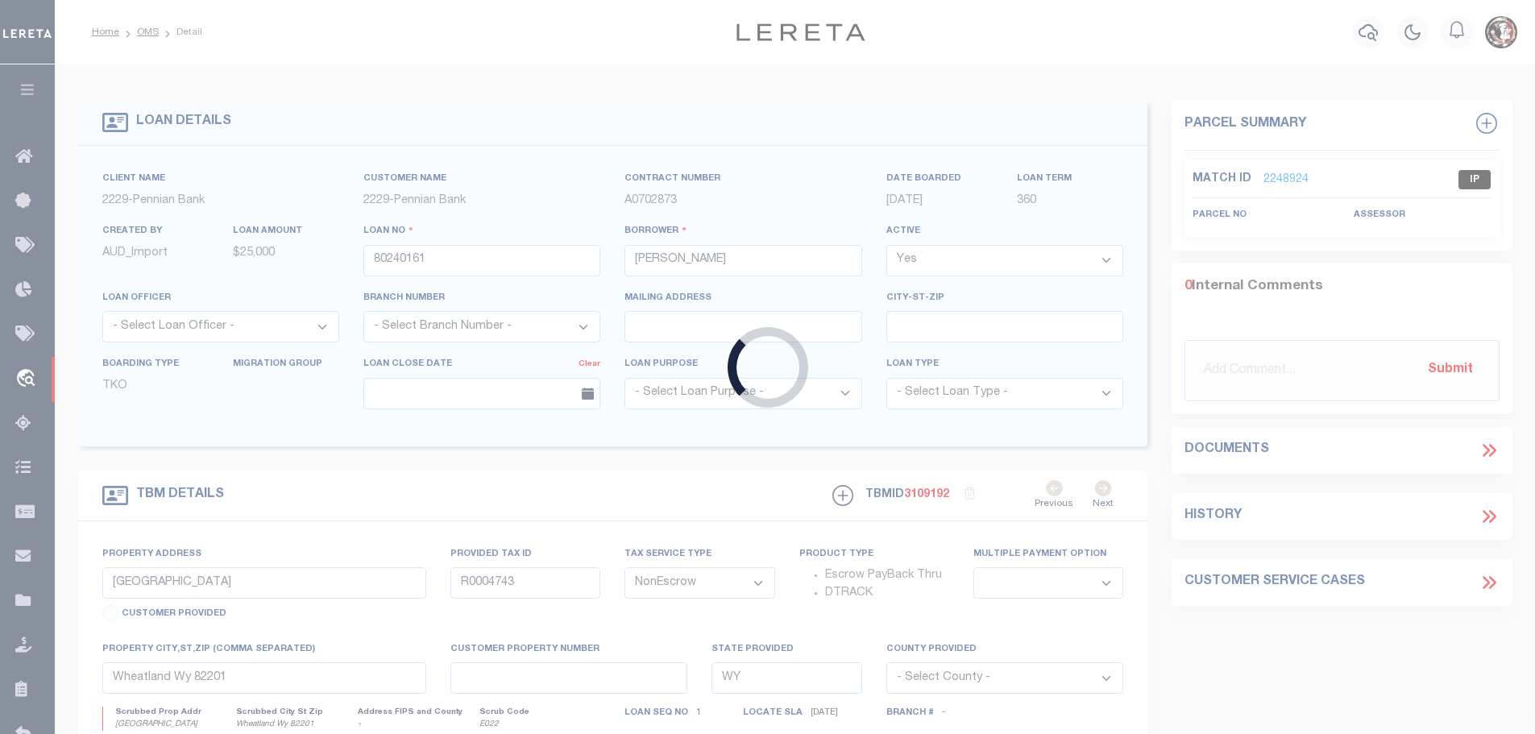
type input "[STREET_ADDRESS]"
select select
type input "MCALISTERVILLE PA 17049"
type input "PA"
select select
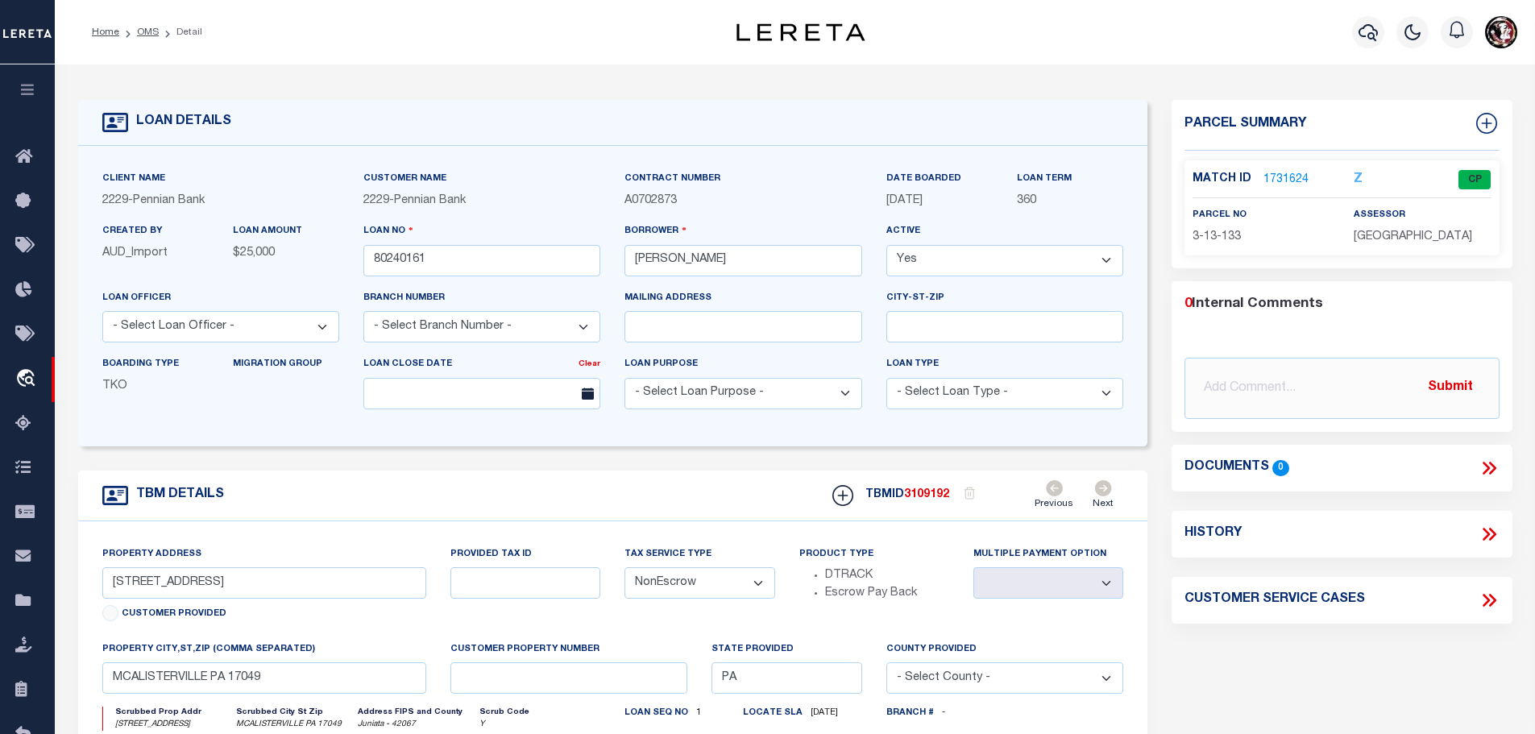
click at [1283, 173] on link "1731624" at bounding box center [1285, 180] width 45 height 17
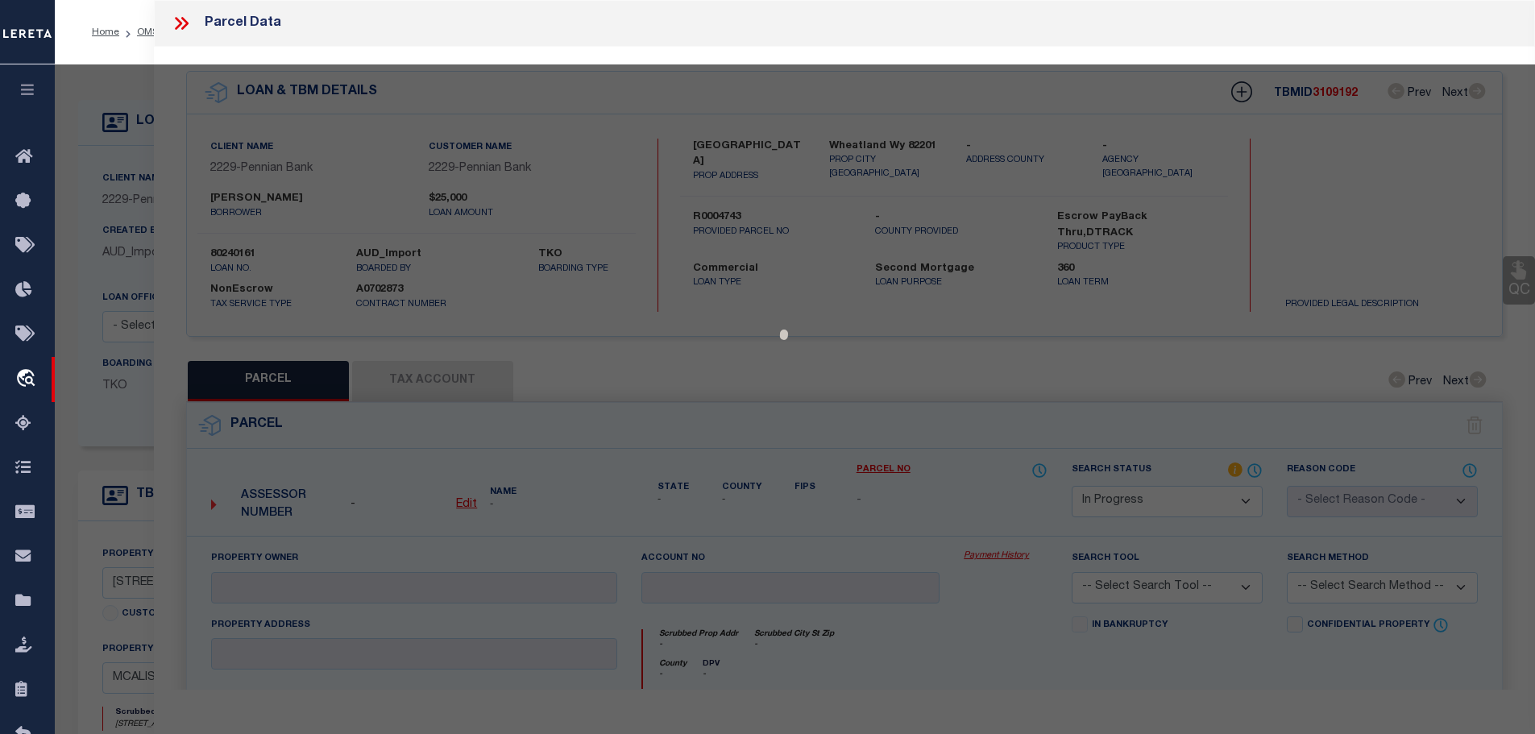
select select "AS"
checkbox input "false"
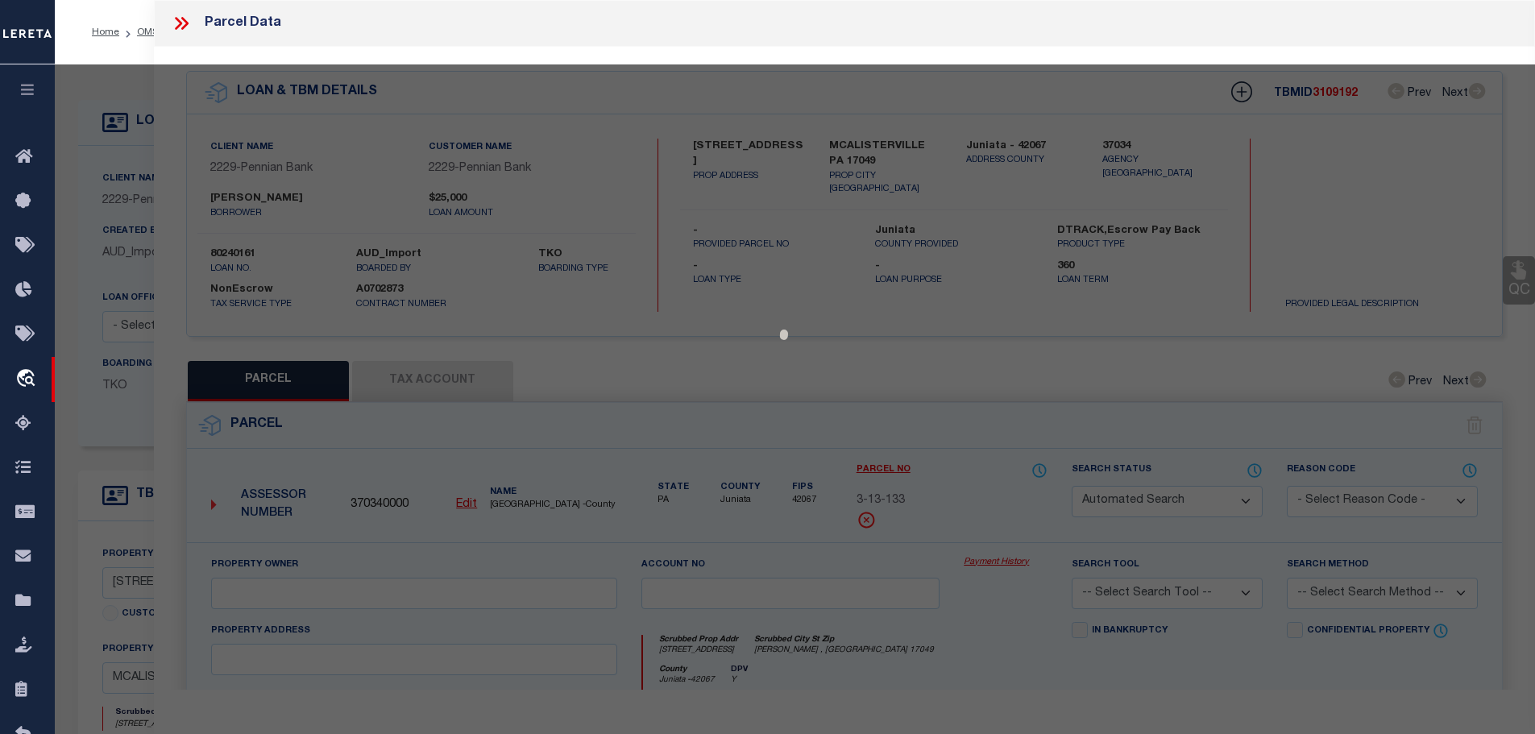
select select "CP"
type input "[PERSON_NAME]"
select select
type input "[STREET_ADDRESS]"
type input "[PERSON_NAME] , [GEOGRAPHIC_DATA] 17049"
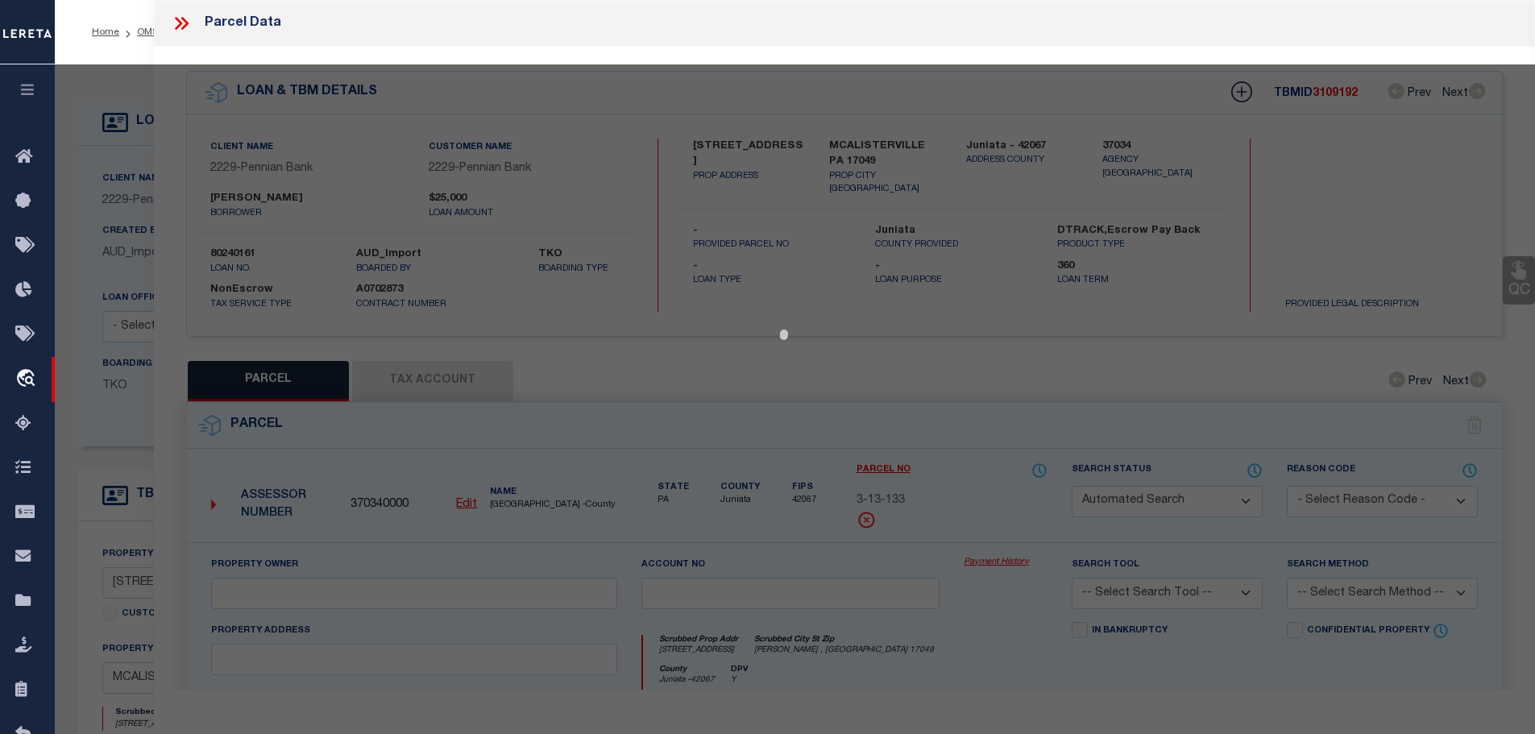
type textarea "ACRES: 1.36"
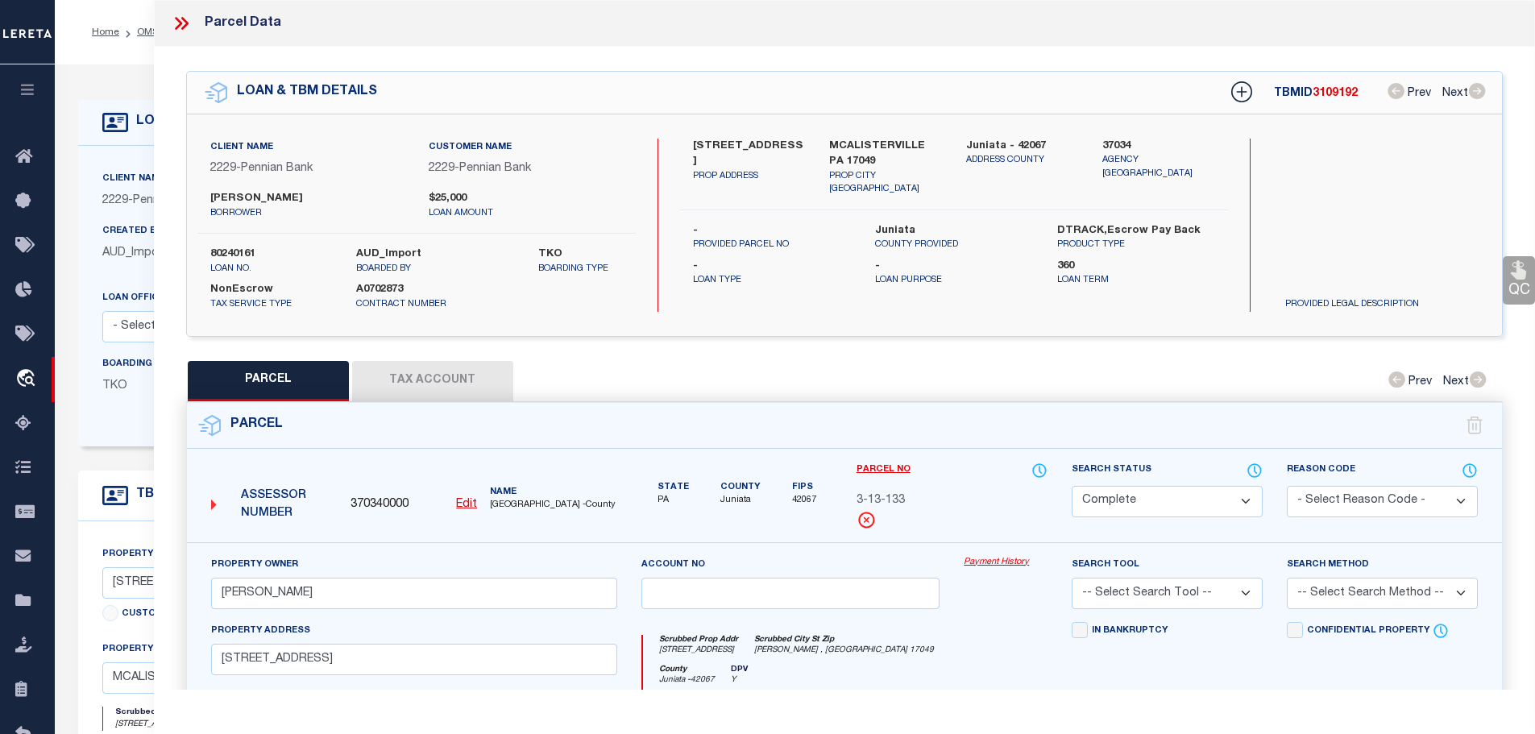
click at [450, 363] on button "Tax Account" at bounding box center [432, 381] width 161 height 40
select select "100"
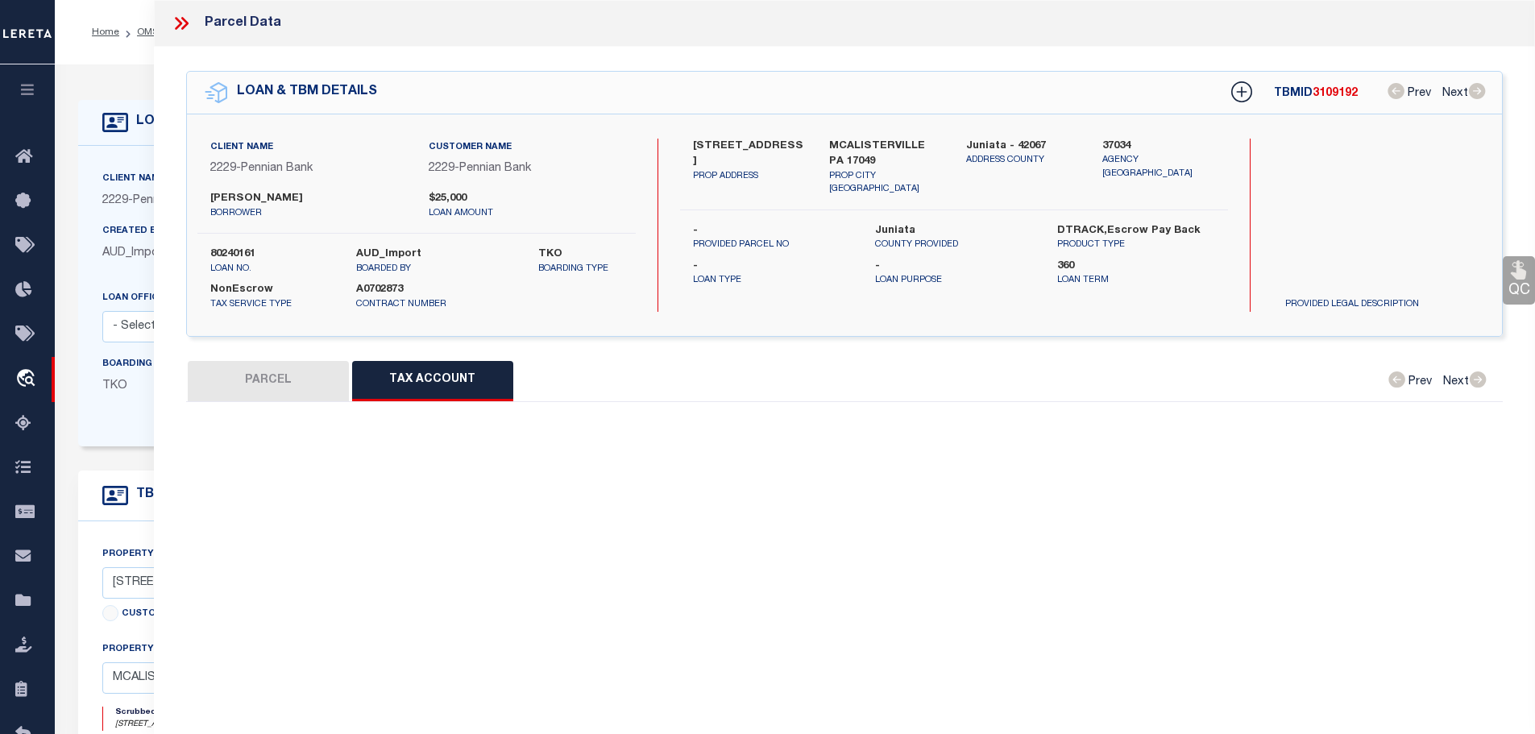
select select "100"
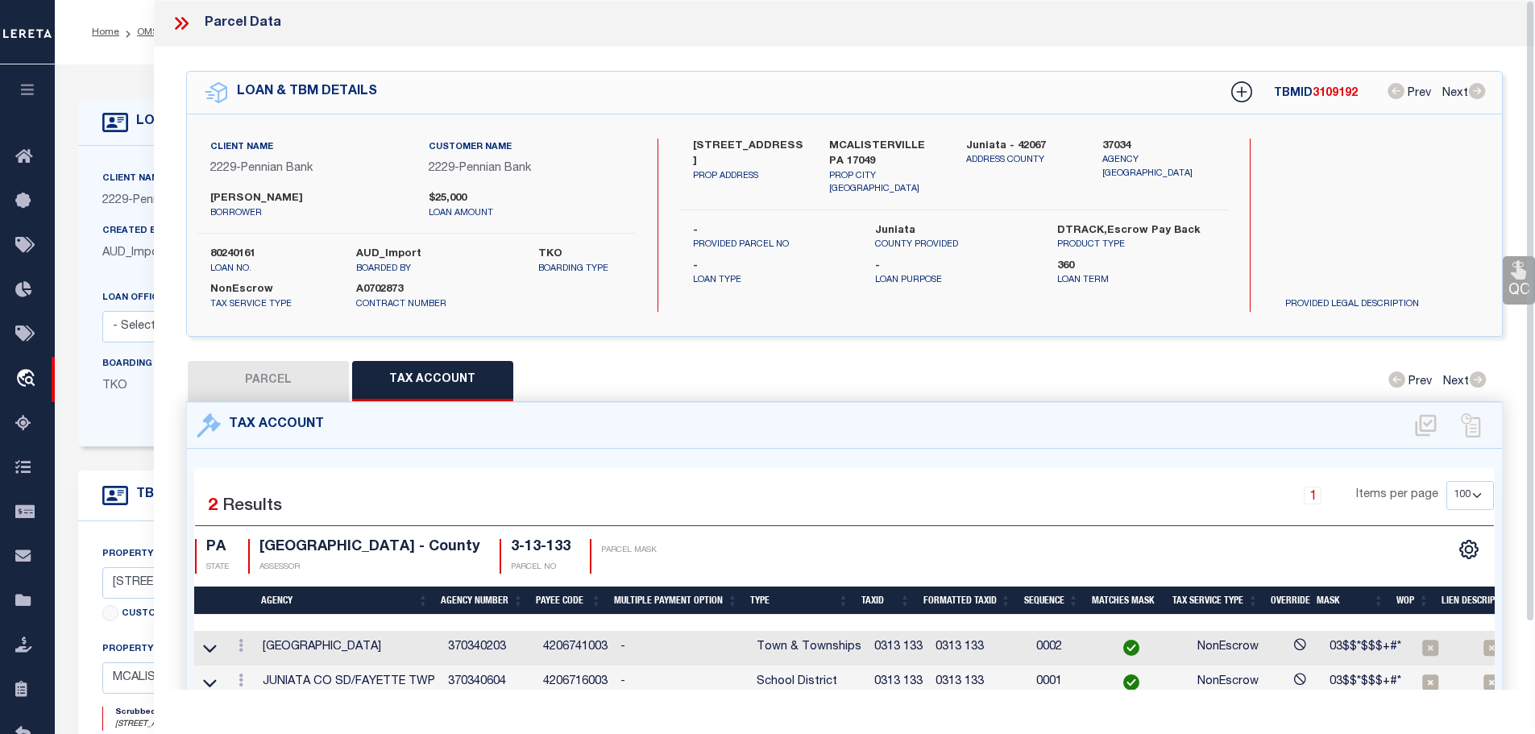
click at [180, 24] on icon at bounding box center [178, 23] width 7 height 13
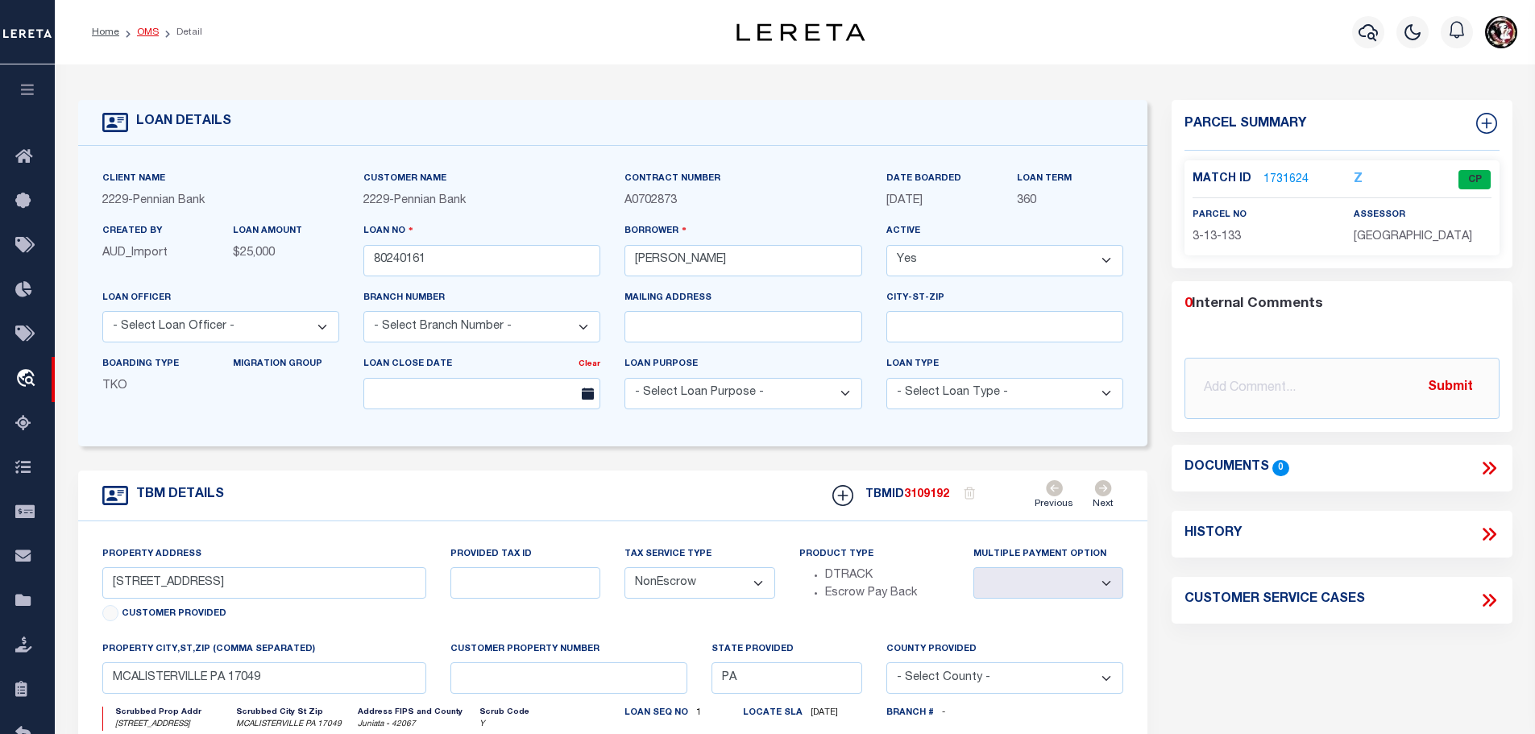
click at [144, 30] on link "OMS" at bounding box center [148, 32] width 22 height 10
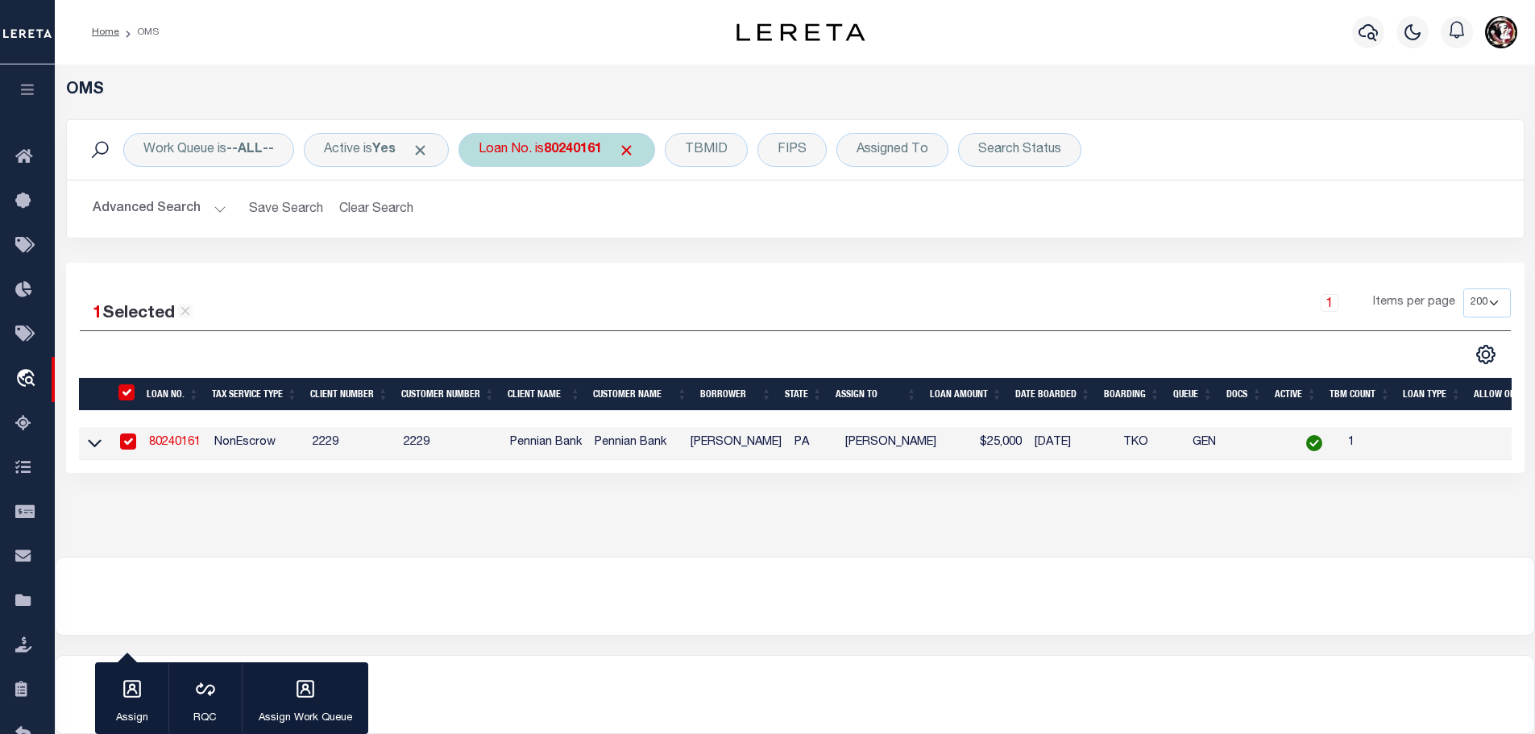
click at [572, 151] on b "80240161" at bounding box center [573, 149] width 58 height 13
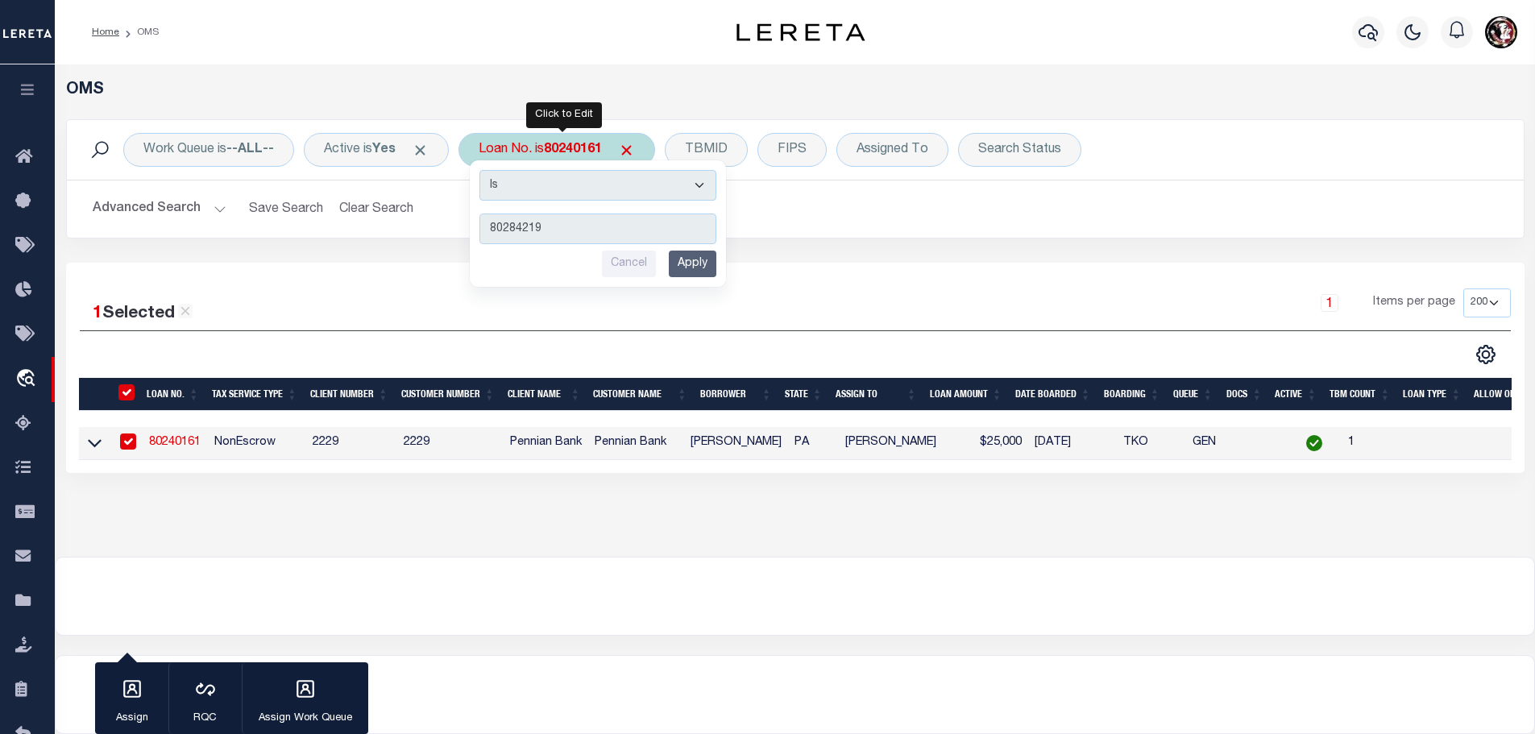
type input "80284219"
click at [716, 256] on input "Apply" at bounding box center [693, 264] width 48 height 27
click at [719, 256] on div "Work Queue is --ALL-- Active is Yes Loan No. is 80240161 Is Contains 80284219 C…" at bounding box center [795, 190] width 1482 height 143
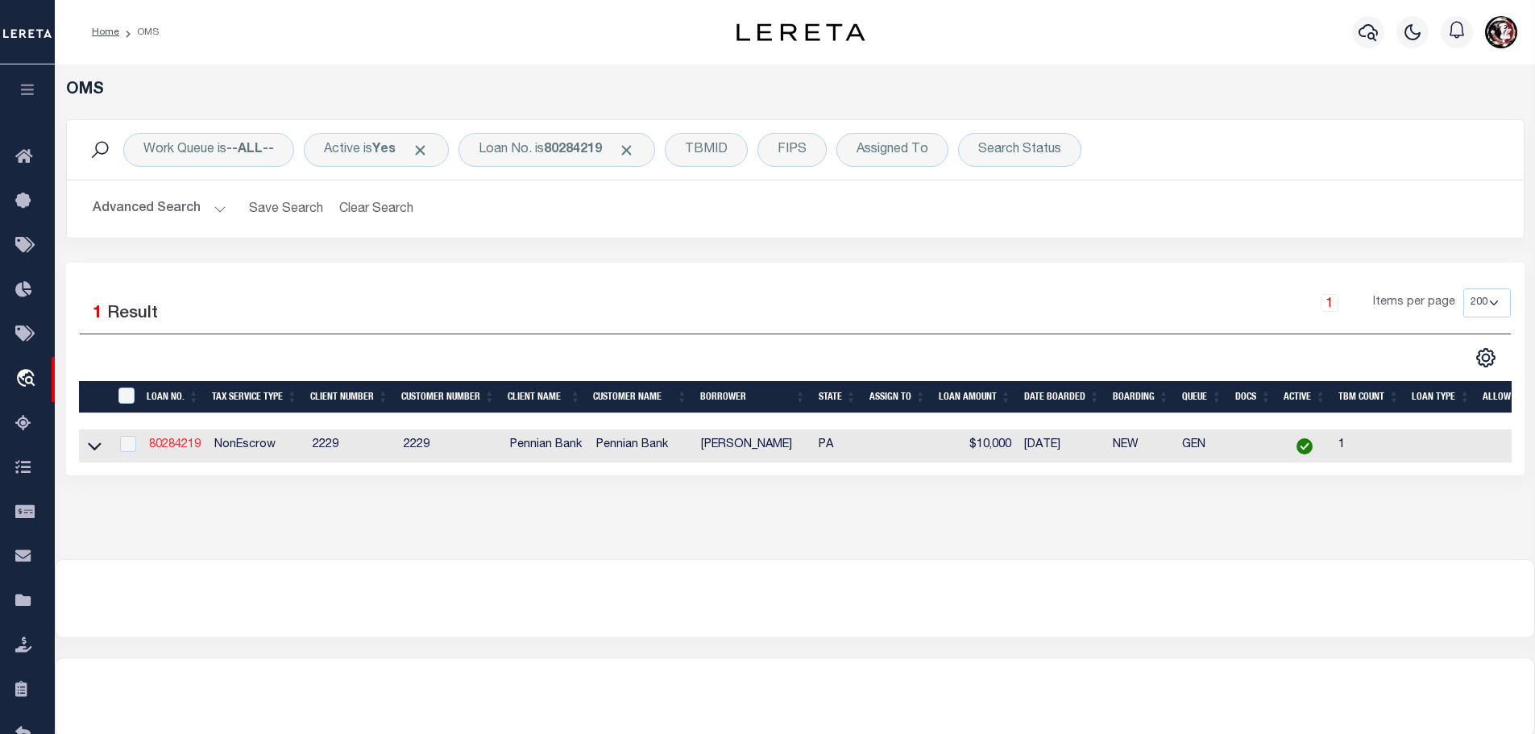
click at [184, 439] on link "80284219" at bounding box center [175, 444] width 52 height 11
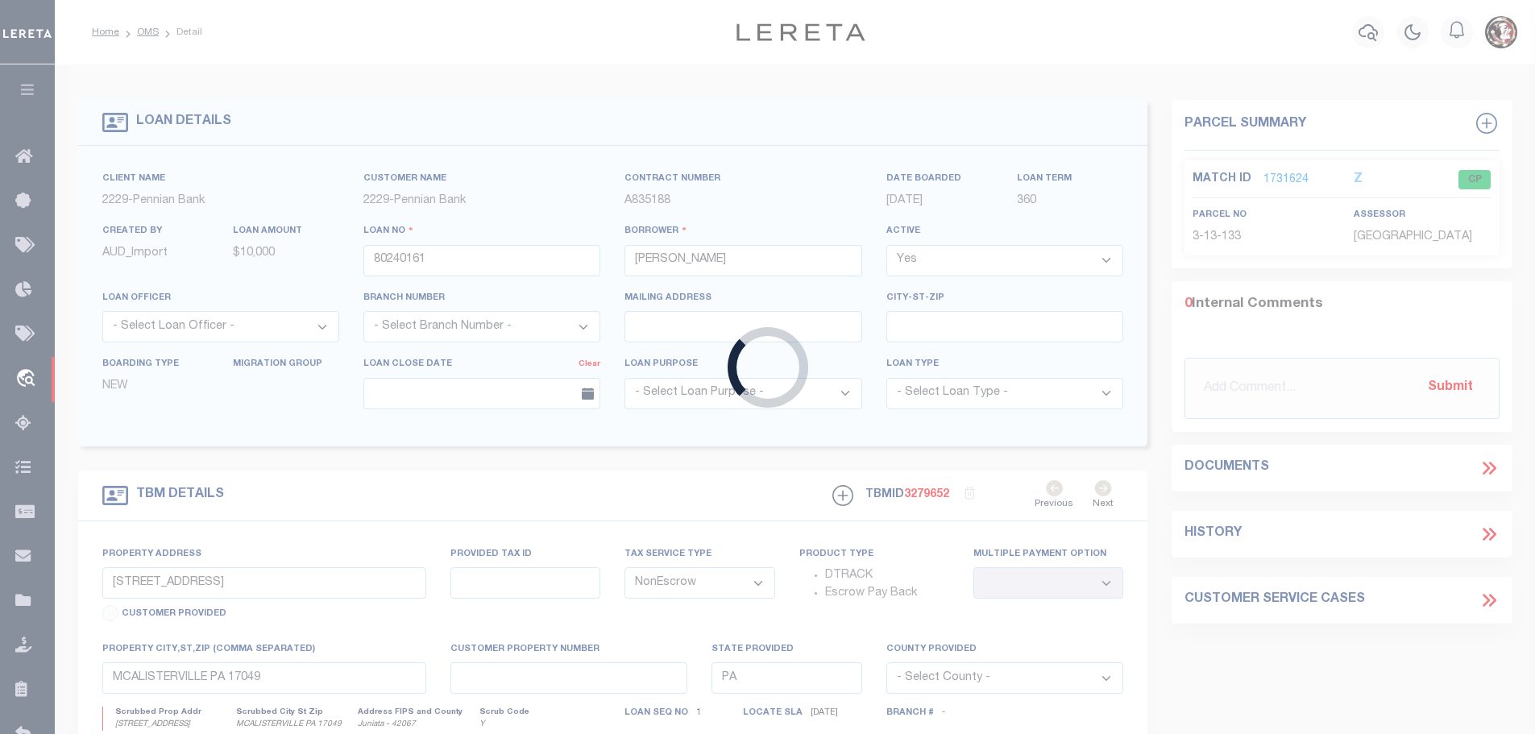
type input "80284219"
type input "[PERSON_NAME]"
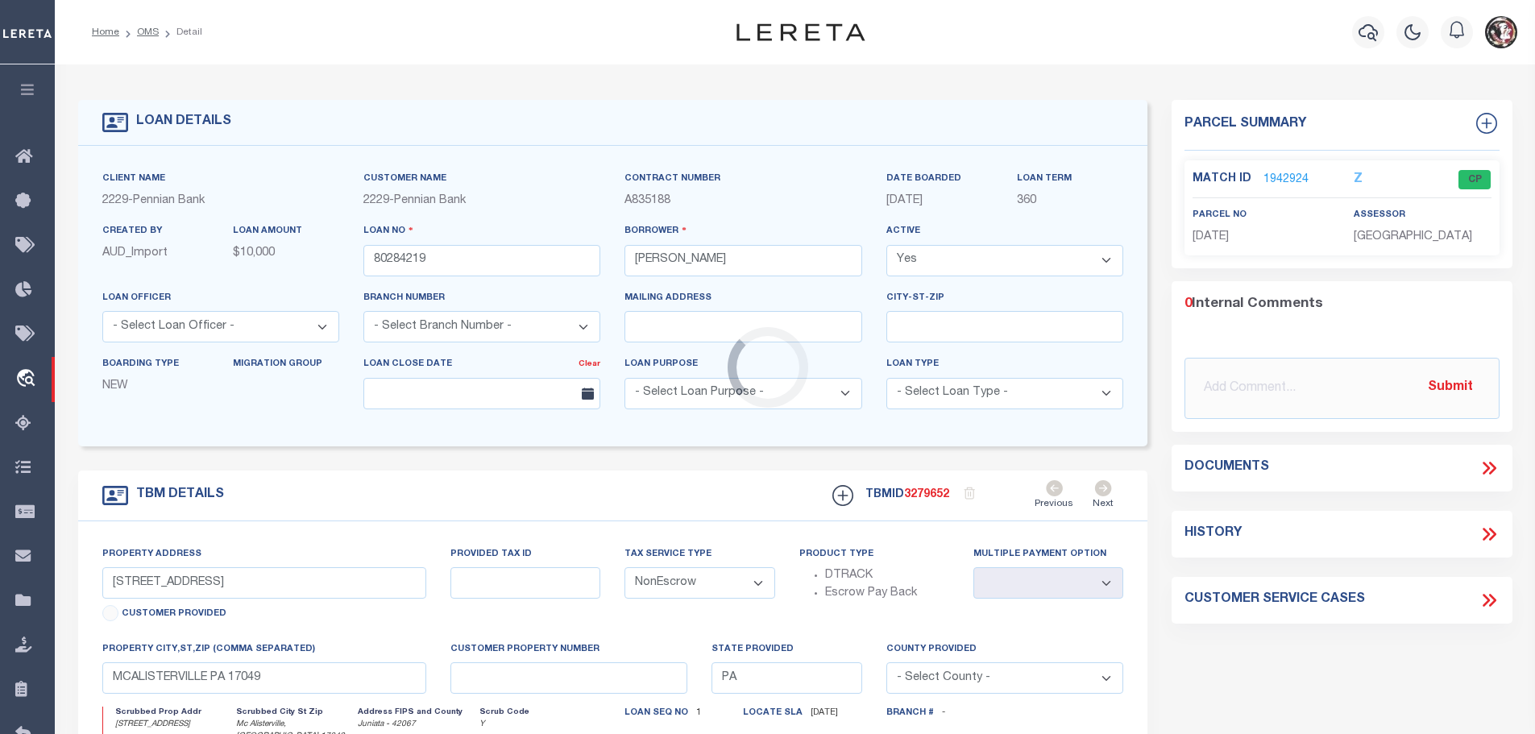
type input "[STREET_ADDRESS]"
type input "[DATE]"
select select
type input "Mc Alisterville, [GEOGRAPHIC_DATA] 17049-8362"
select select
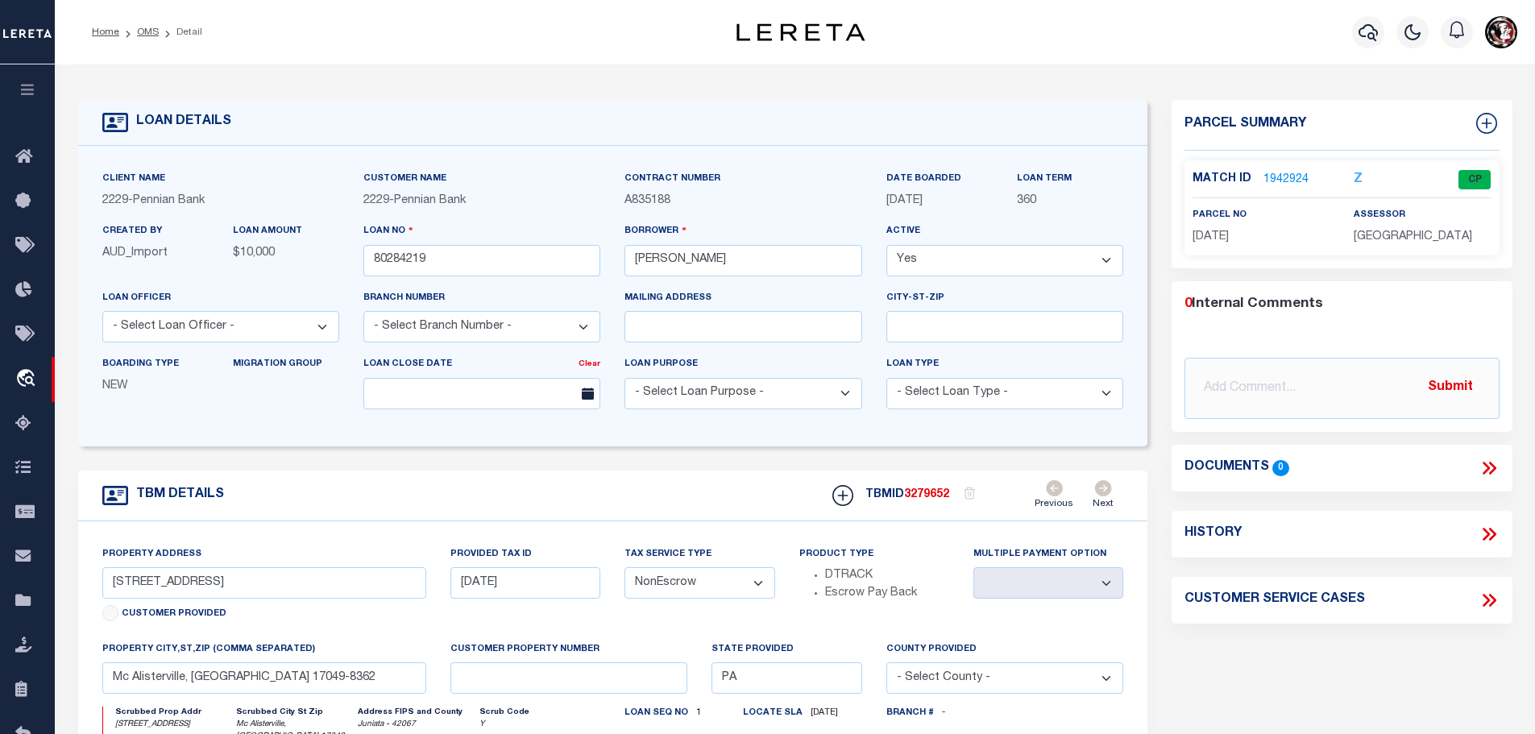
click at [1281, 175] on link "1942924" at bounding box center [1285, 180] width 45 height 17
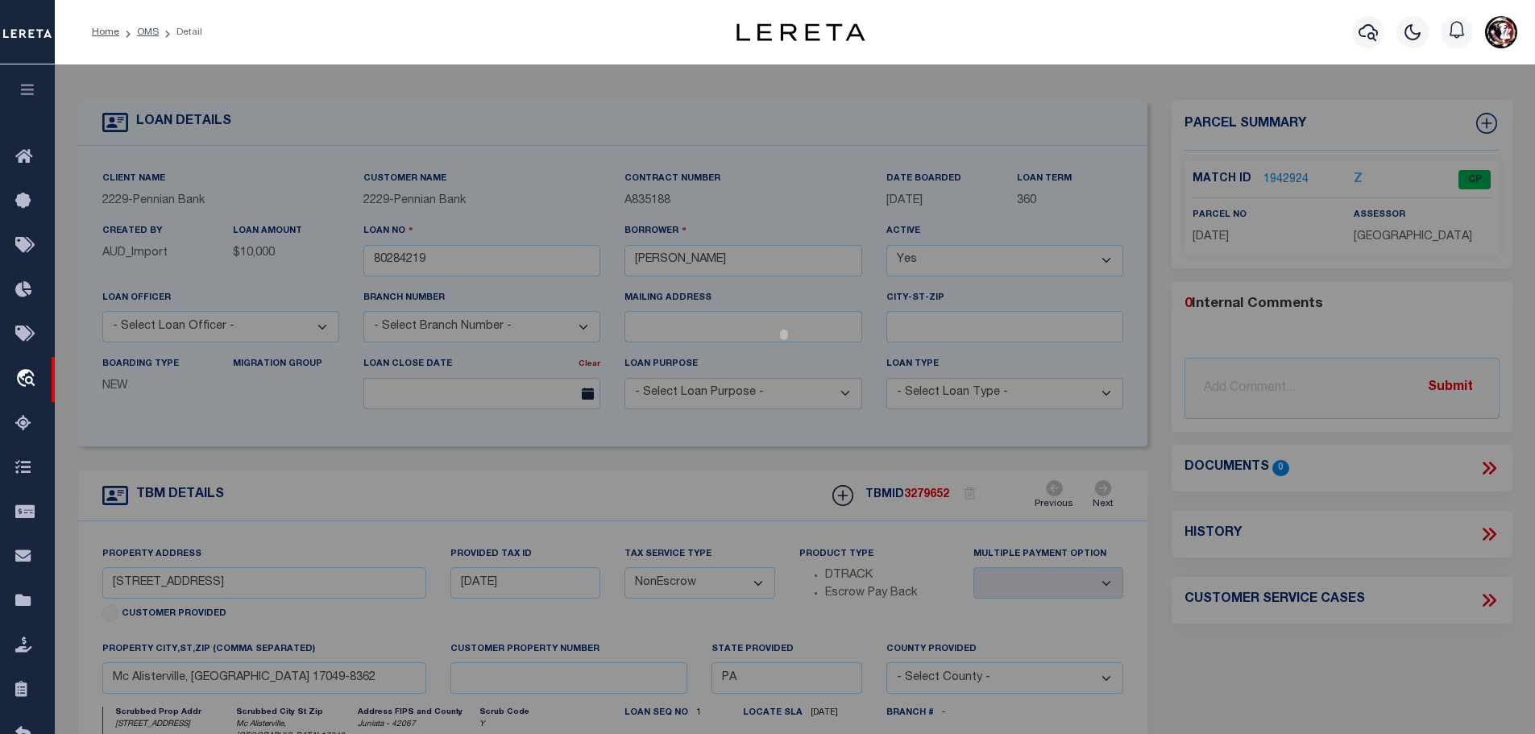
select select "AS"
checkbox input "false"
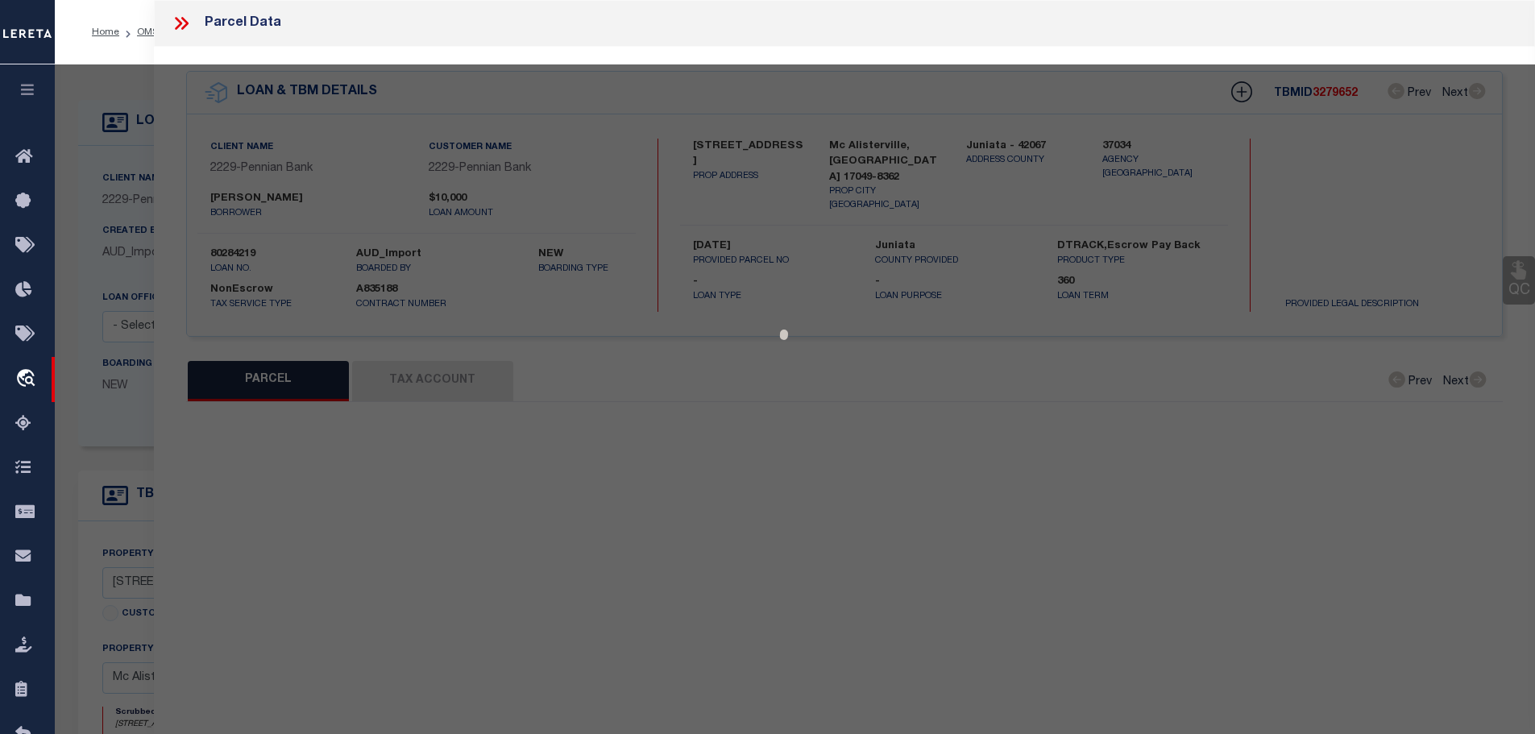
select select "CP"
type input "[PERSON_NAME] &HOLLY"
type input "[STREET_ADDRESS]"
checkbox input "false"
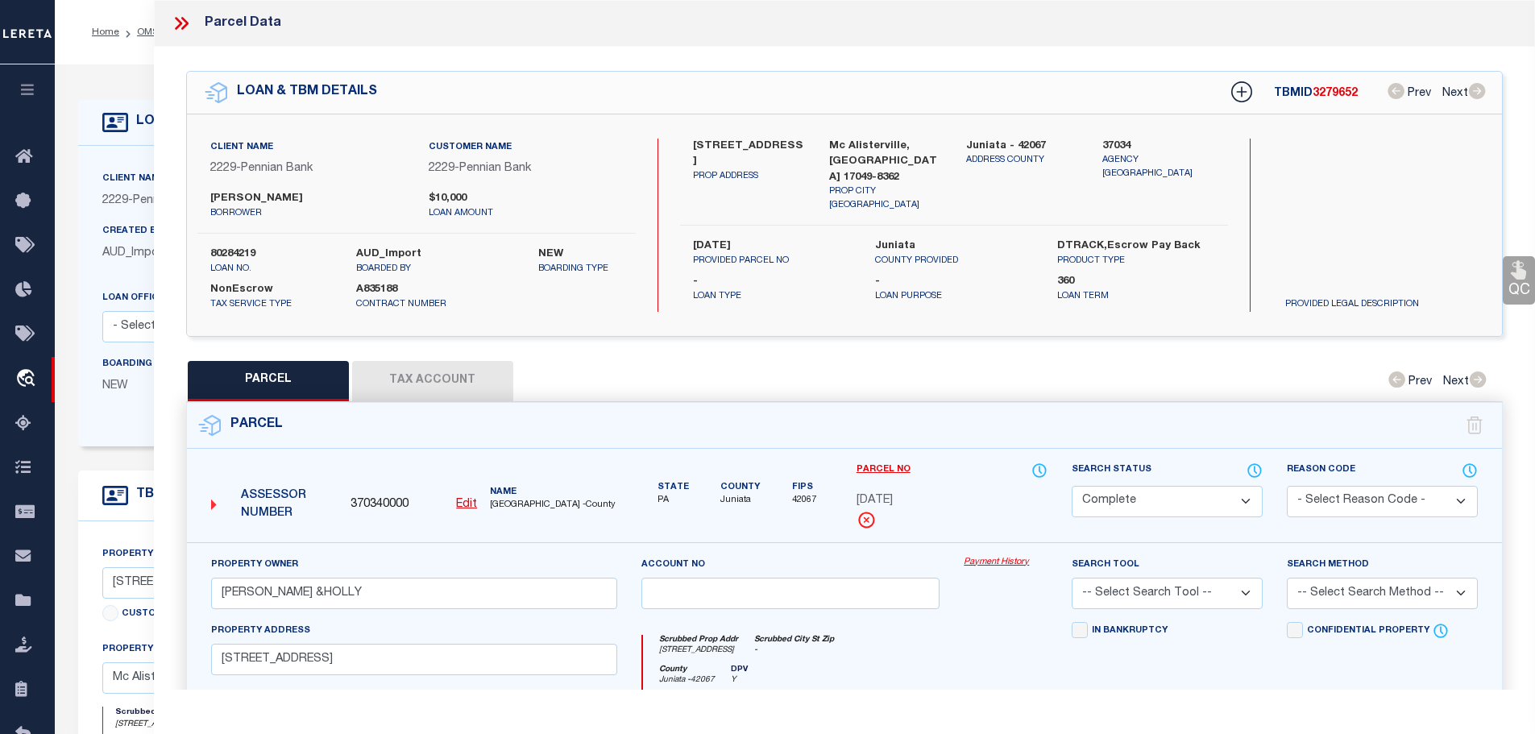
click at [412, 376] on button "Tax Account" at bounding box center [432, 381] width 161 height 40
select select "100"
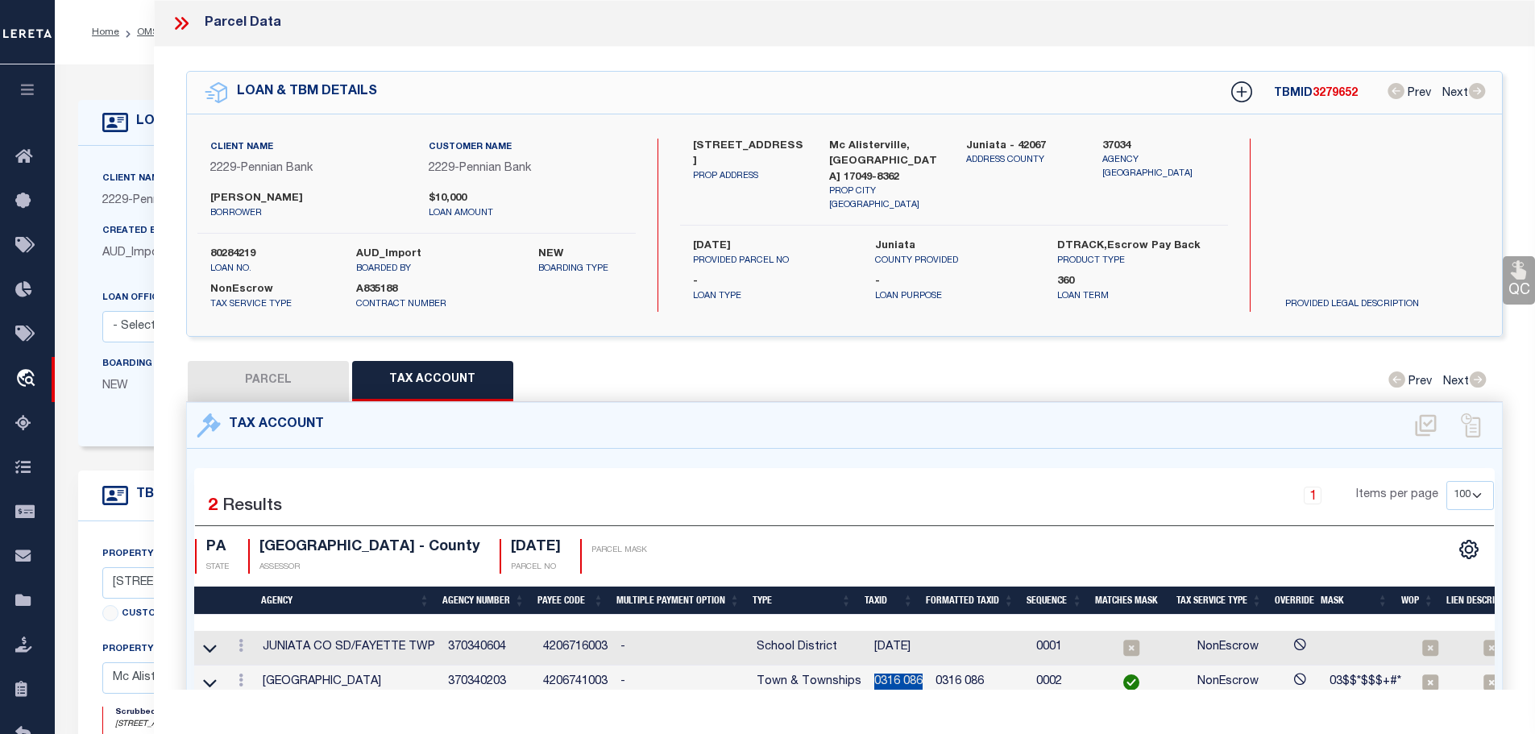
drag, startPoint x: 867, startPoint y: 674, endPoint x: 919, endPoint y: 679, distance: 52.6
click at [919, 679] on td "0316 086" at bounding box center [898, 682] width 61 height 35
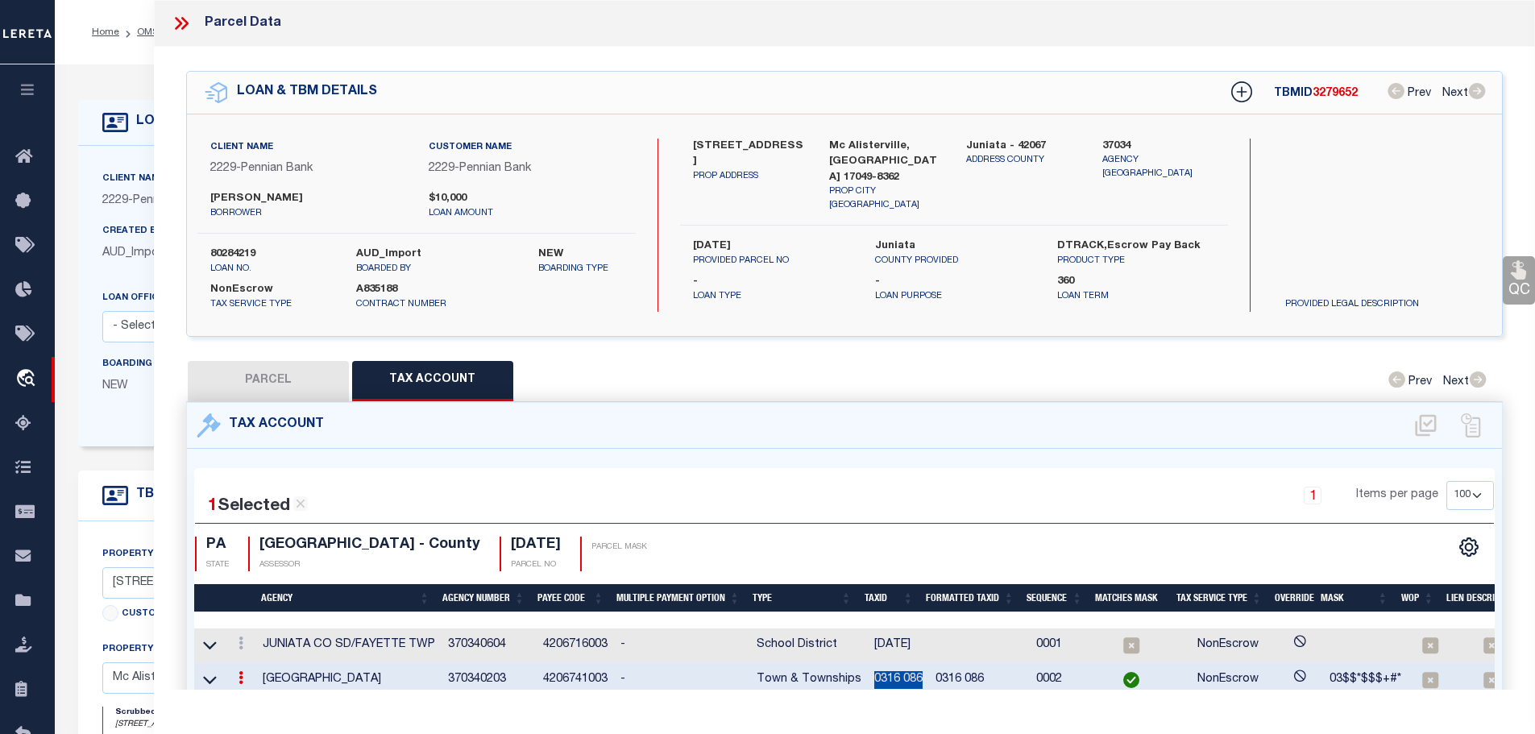
copy td "0316 086"
click at [242, 636] on icon at bounding box center [240, 642] width 5 height 13
click at [259, 661] on icon "" at bounding box center [258, 667] width 12 height 12
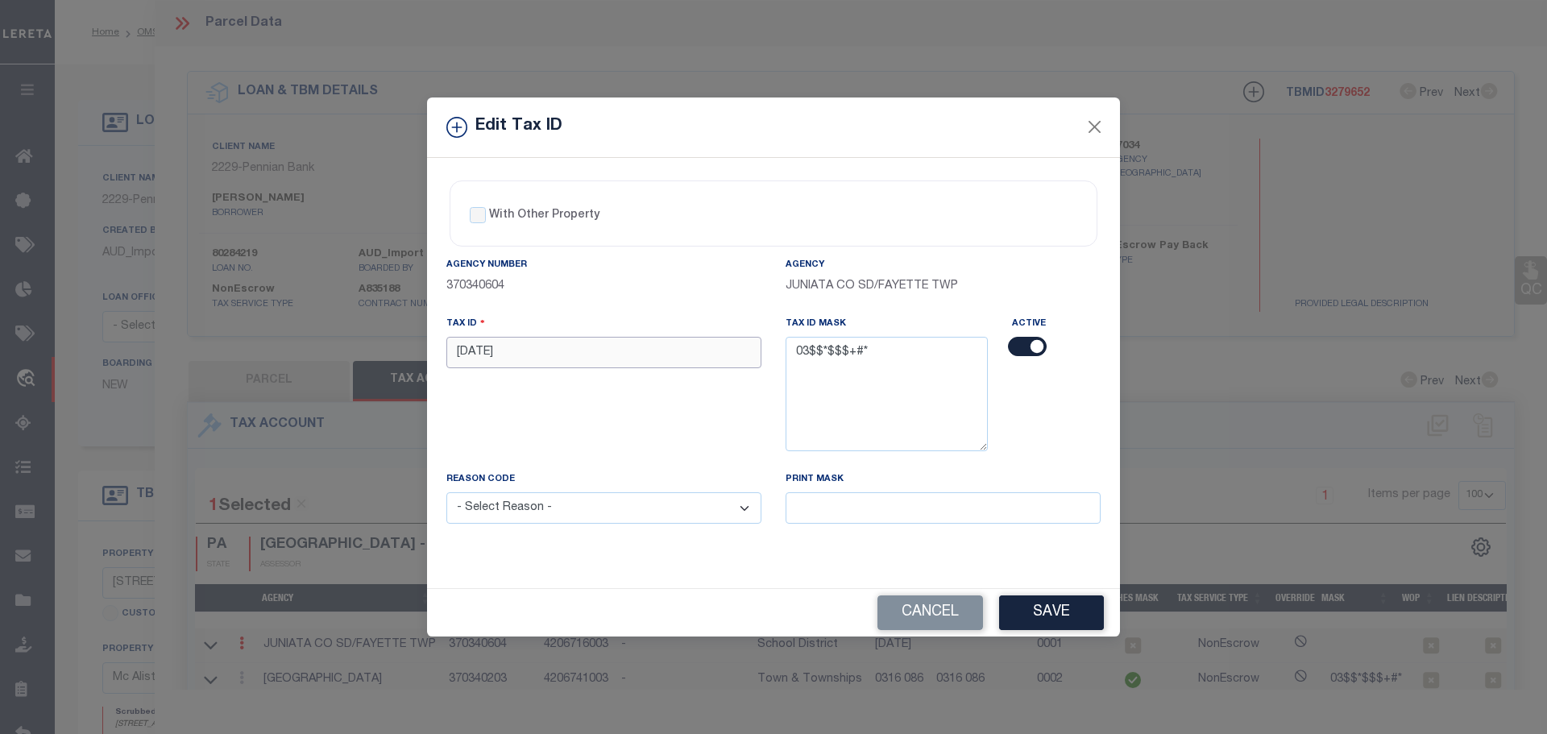
click at [512, 341] on input "[DATE]" at bounding box center [603, 352] width 315 height 31
paste input "0316 0"
type input "0316 086"
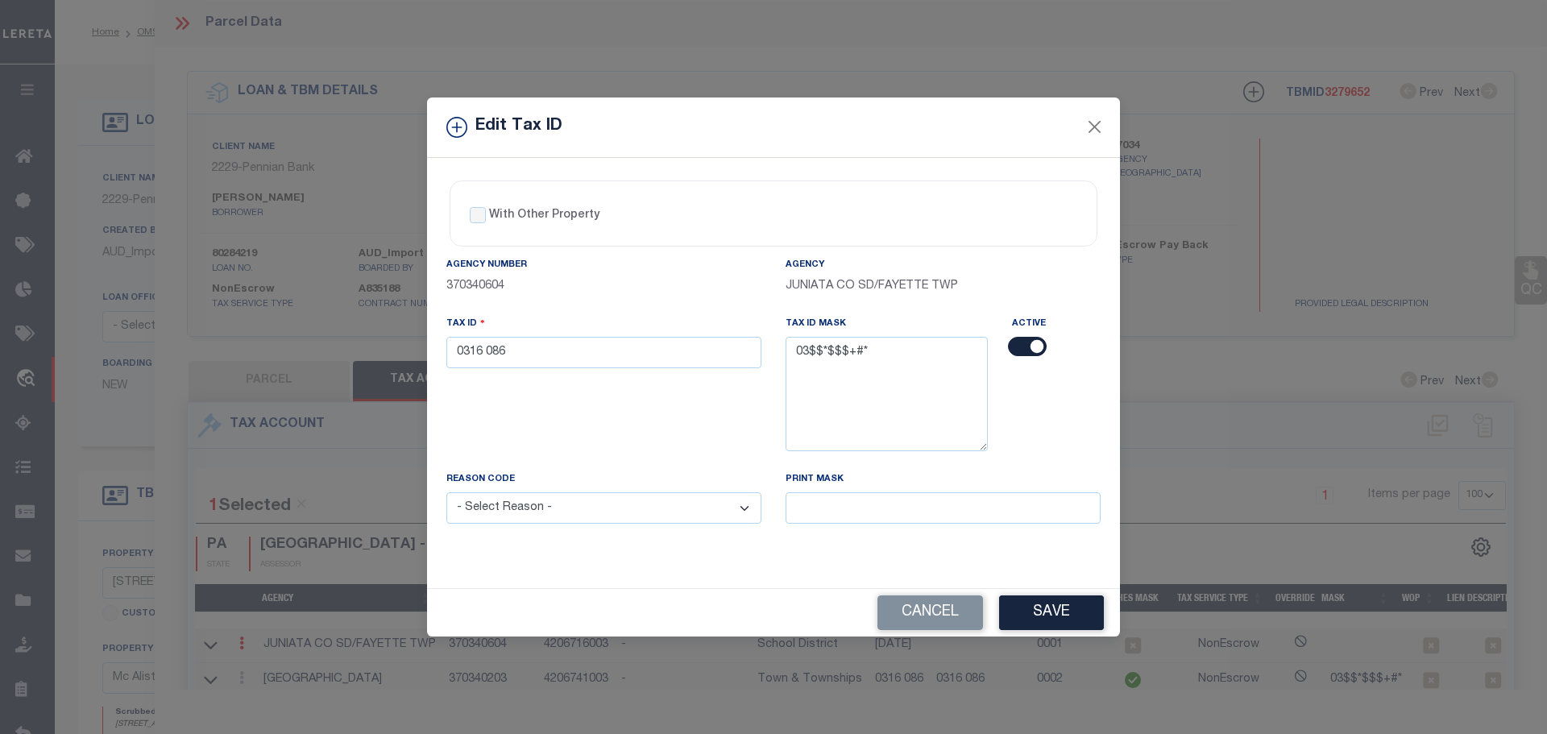
click at [560, 522] on select "- Select Reason - 099 - Other (Provide additional detail) ACT - Agency Changed …" at bounding box center [603, 507] width 315 height 31
select select "ACT"
click at [446, 493] on select "- Select Reason - 099 - Other (Provide additional detail) ACT - Agency Changed …" at bounding box center [603, 507] width 315 height 31
click at [1060, 624] on button "Save" at bounding box center [1051, 612] width 105 height 35
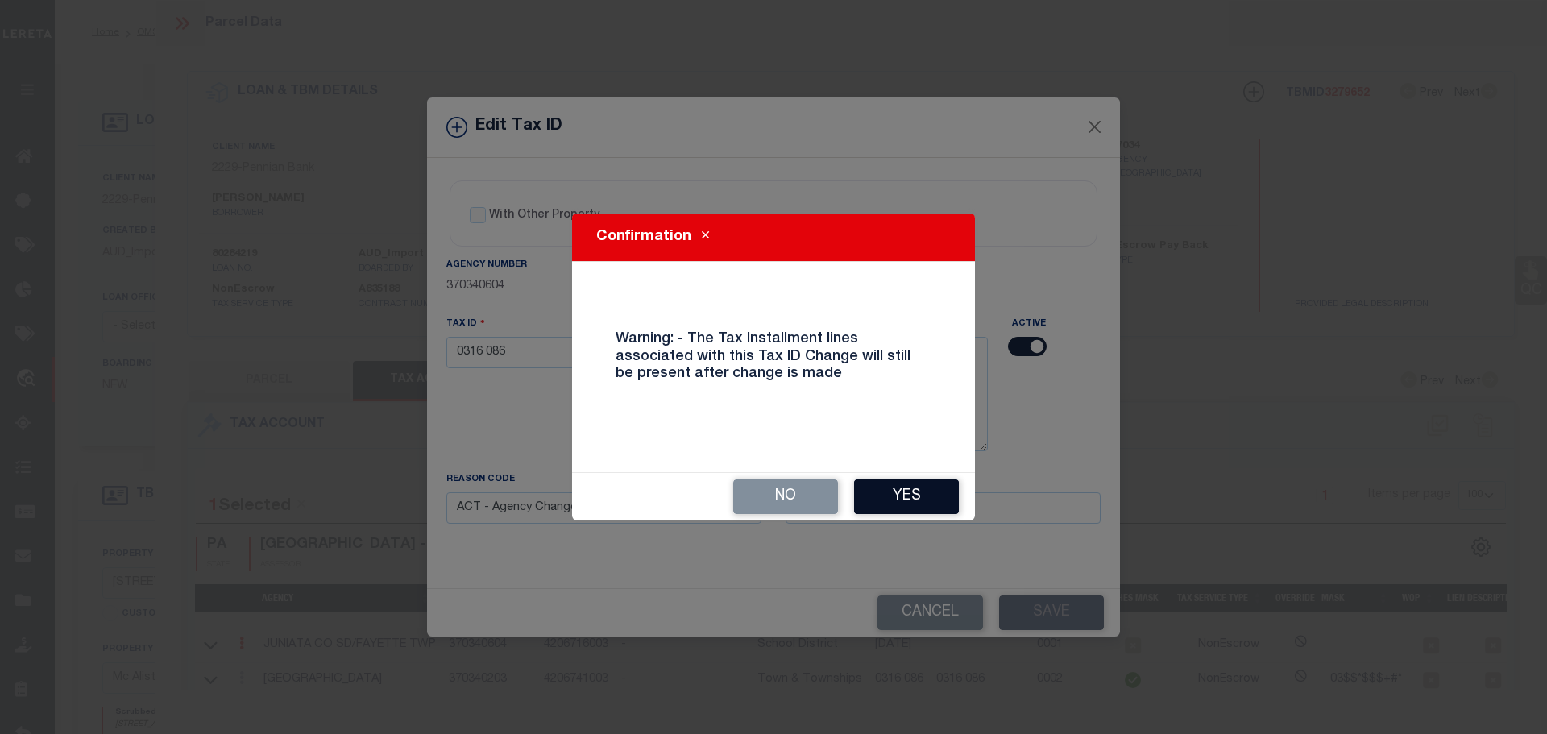
click at [935, 507] on button "Yes" at bounding box center [906, 496] width 105 height 35
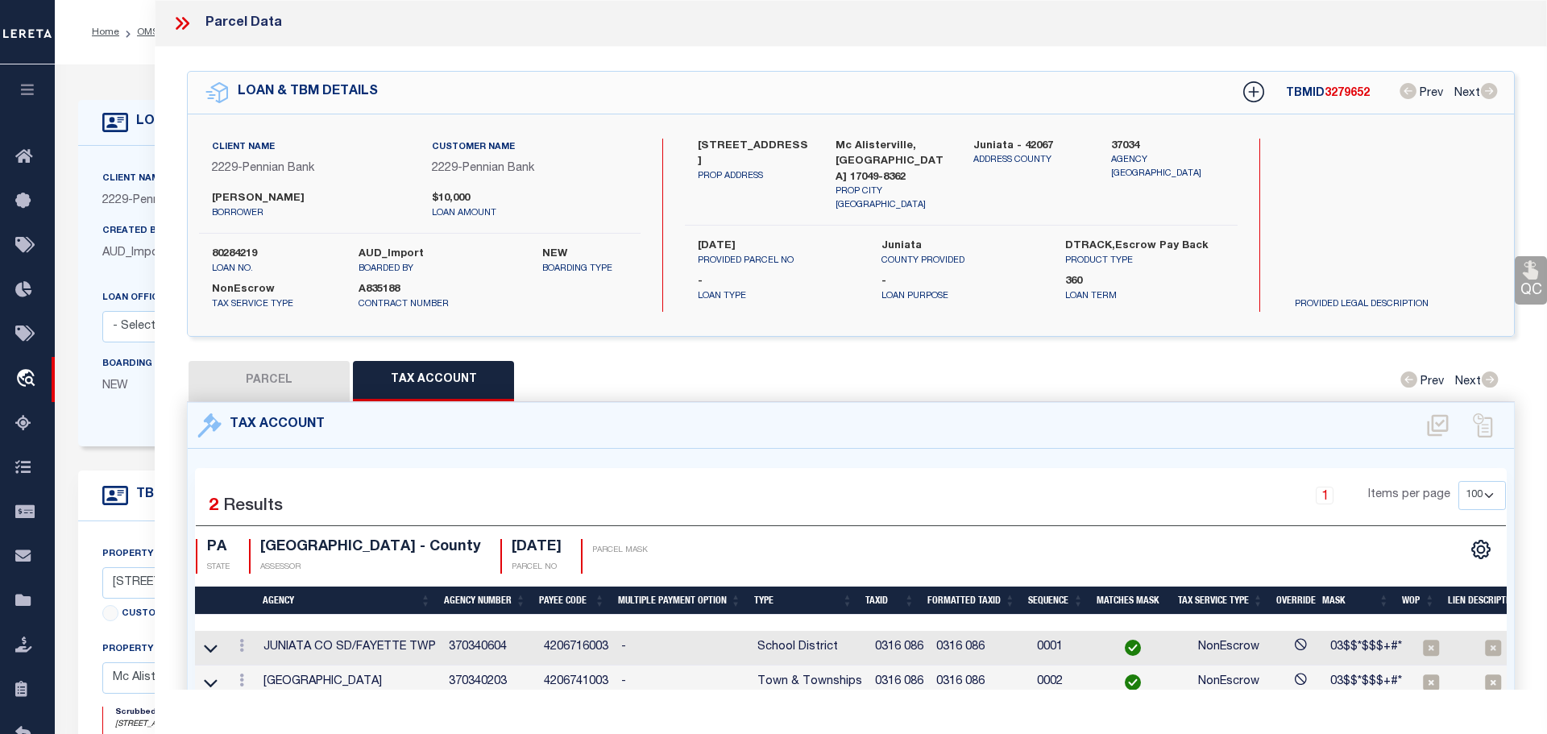
select select
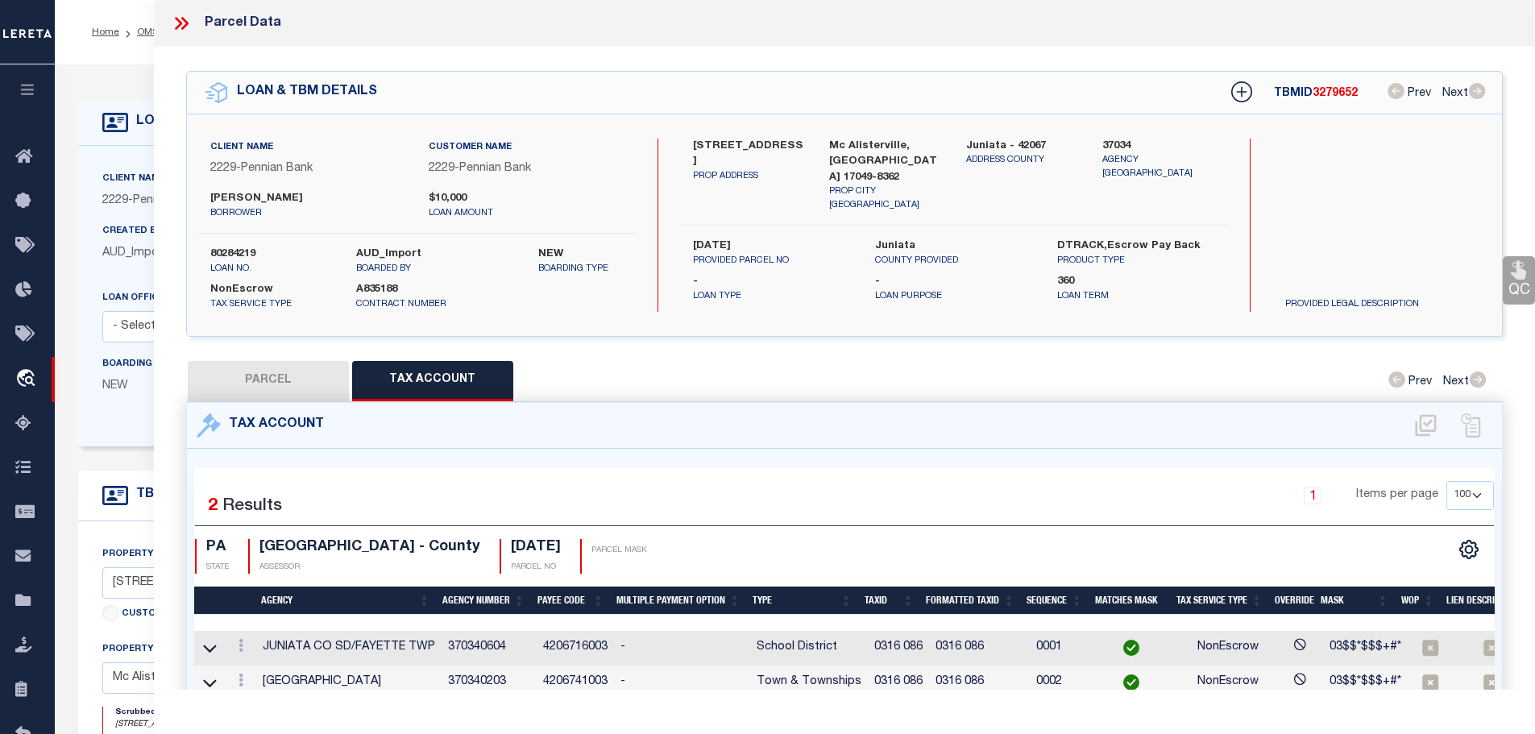
click at [178, 18] on icon at bounding box center [181, 23] width 21 height 21
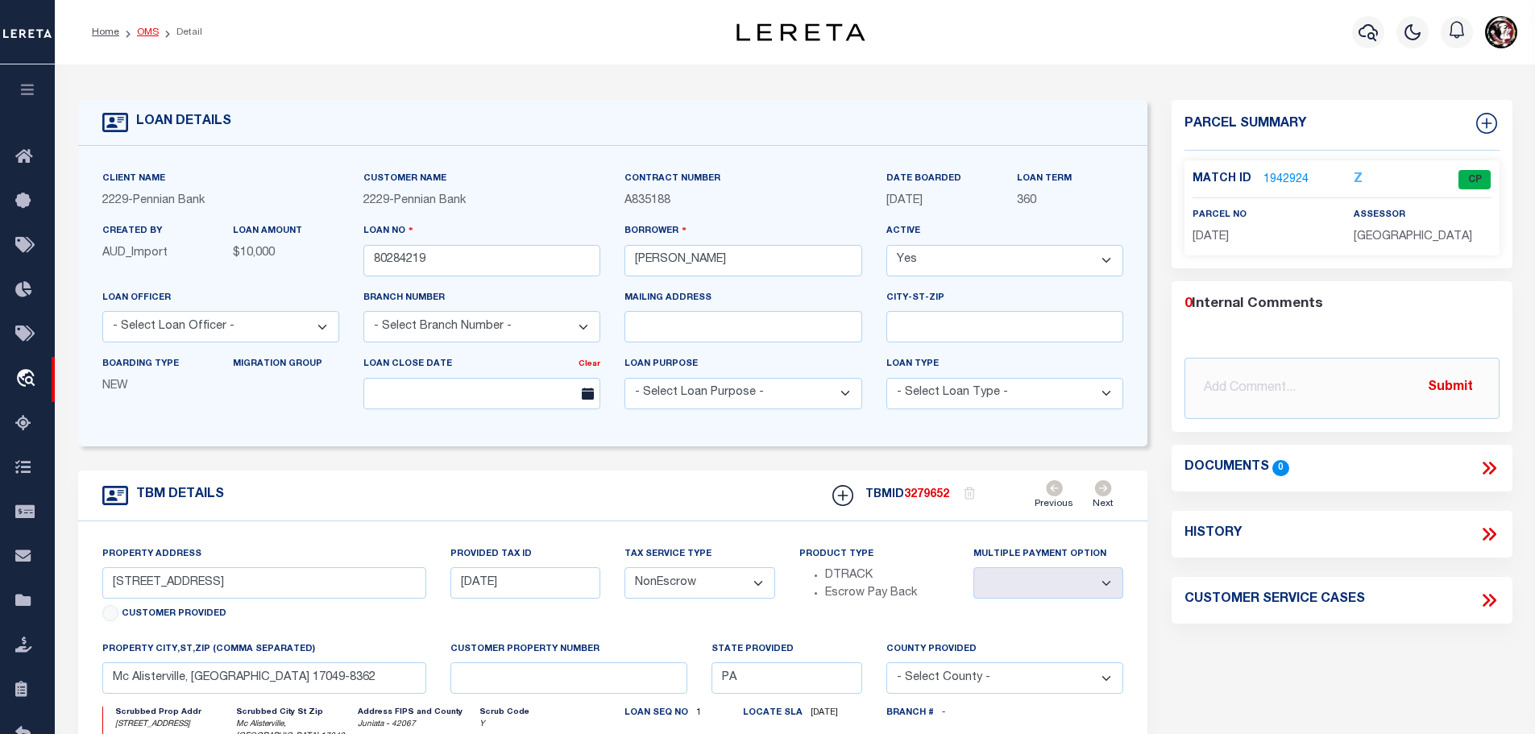
click at [140, 30] on link "OMS" at bounding box center [148, 32] width 22 height 10
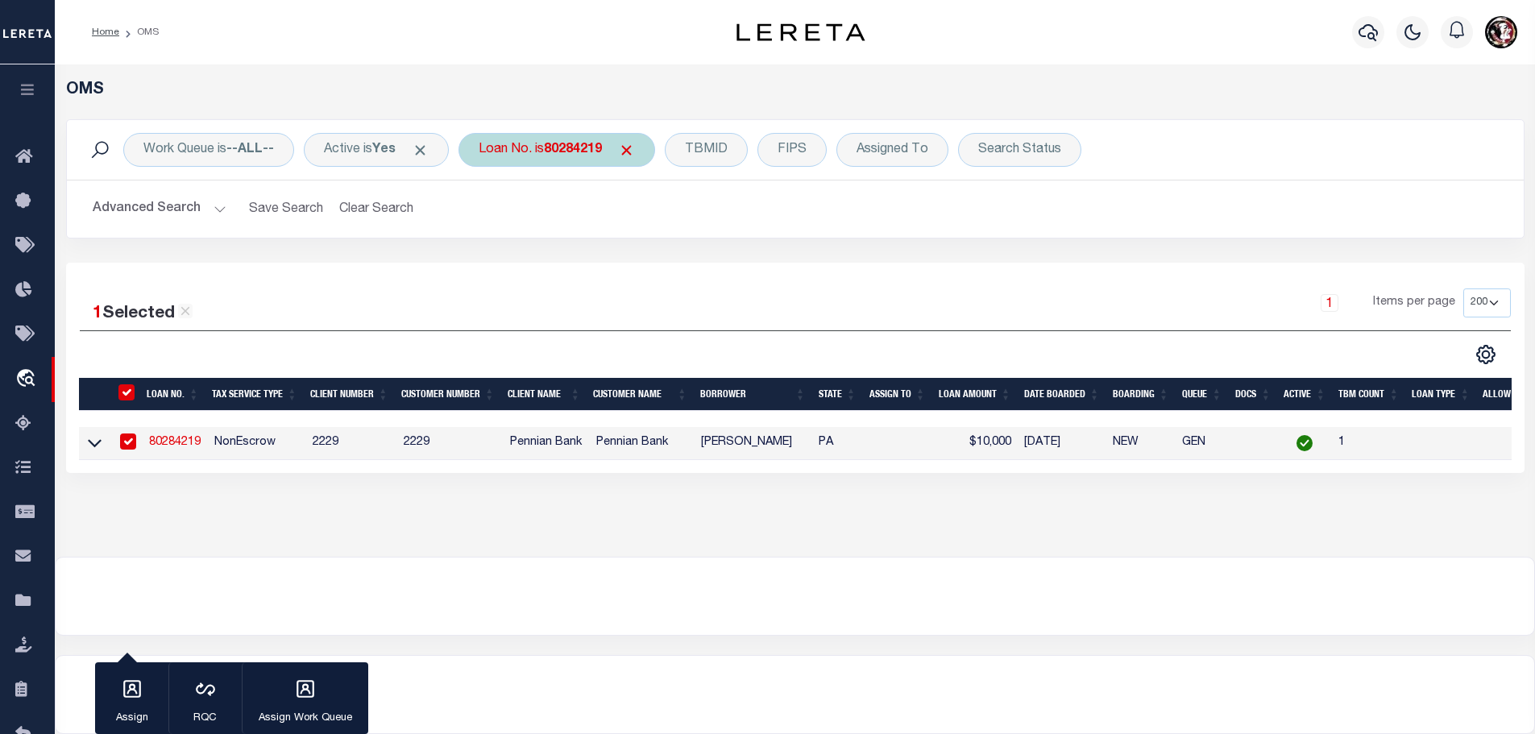
click at [560, 149] on b "80284219" at bounding box center [573, 149] width 58 height 13
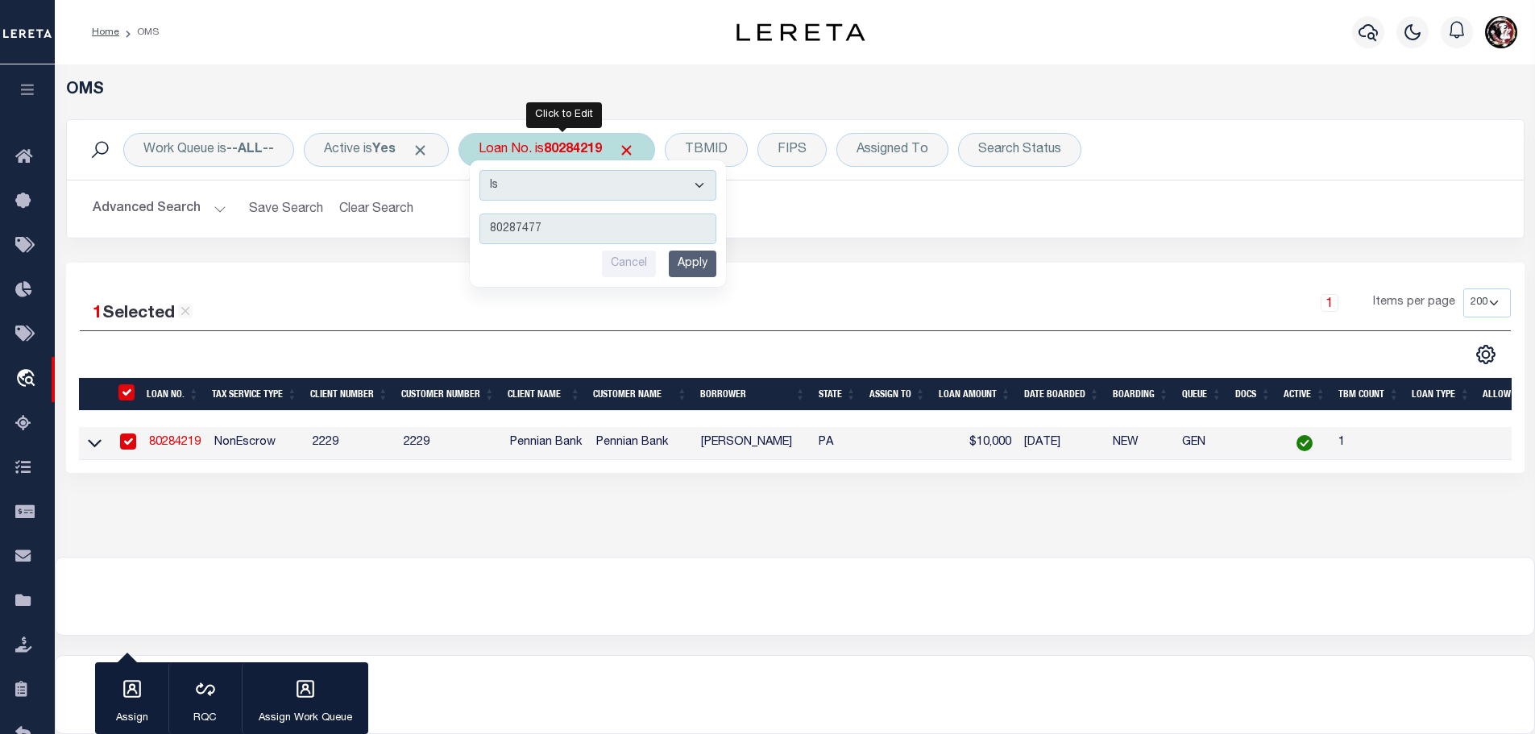
type input "80287477"
click at [702, 263] on input "Apply" at bounding box center [693, 264] width 48 height 27
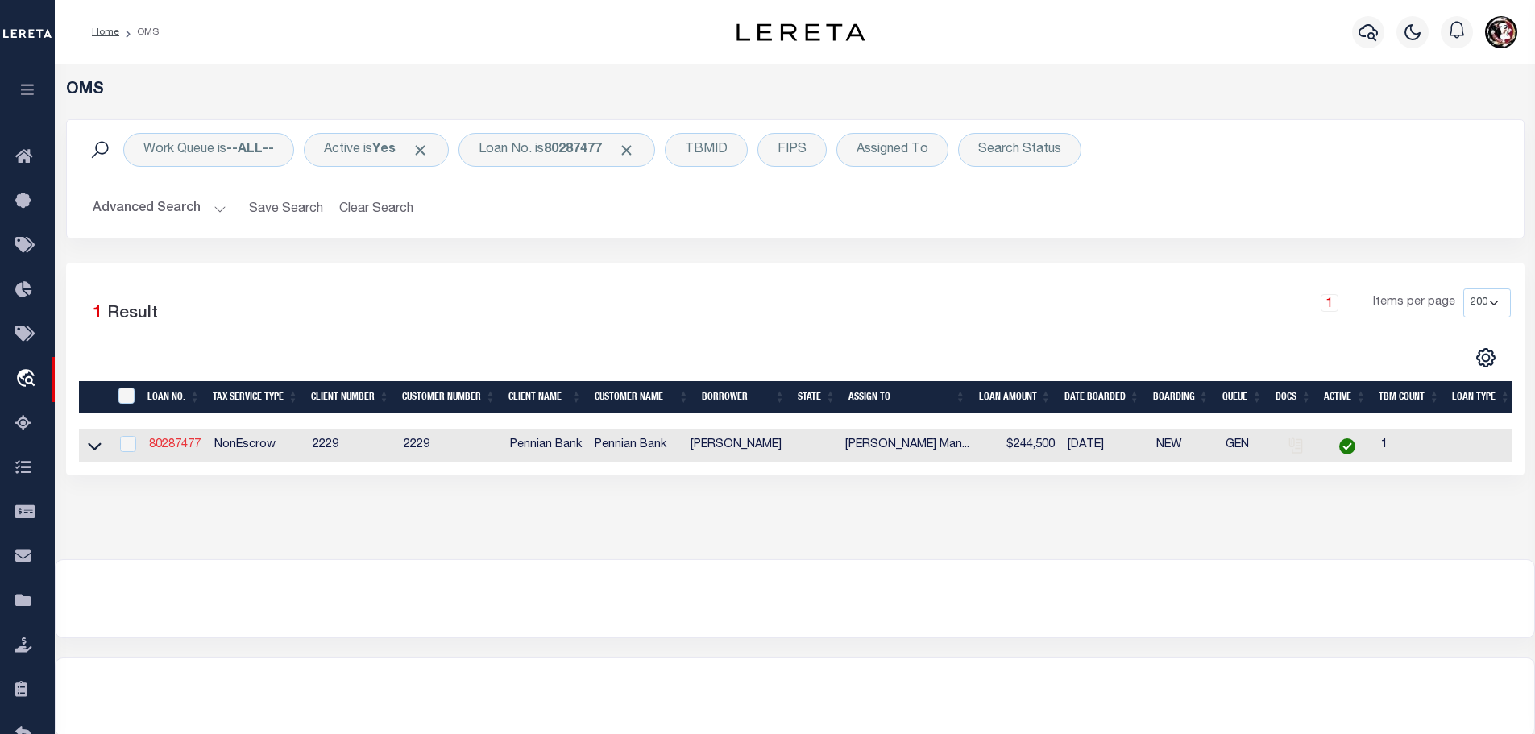
click at [179, 443] on link "80287477" at bounding box center [175, 444] width 52 height 11
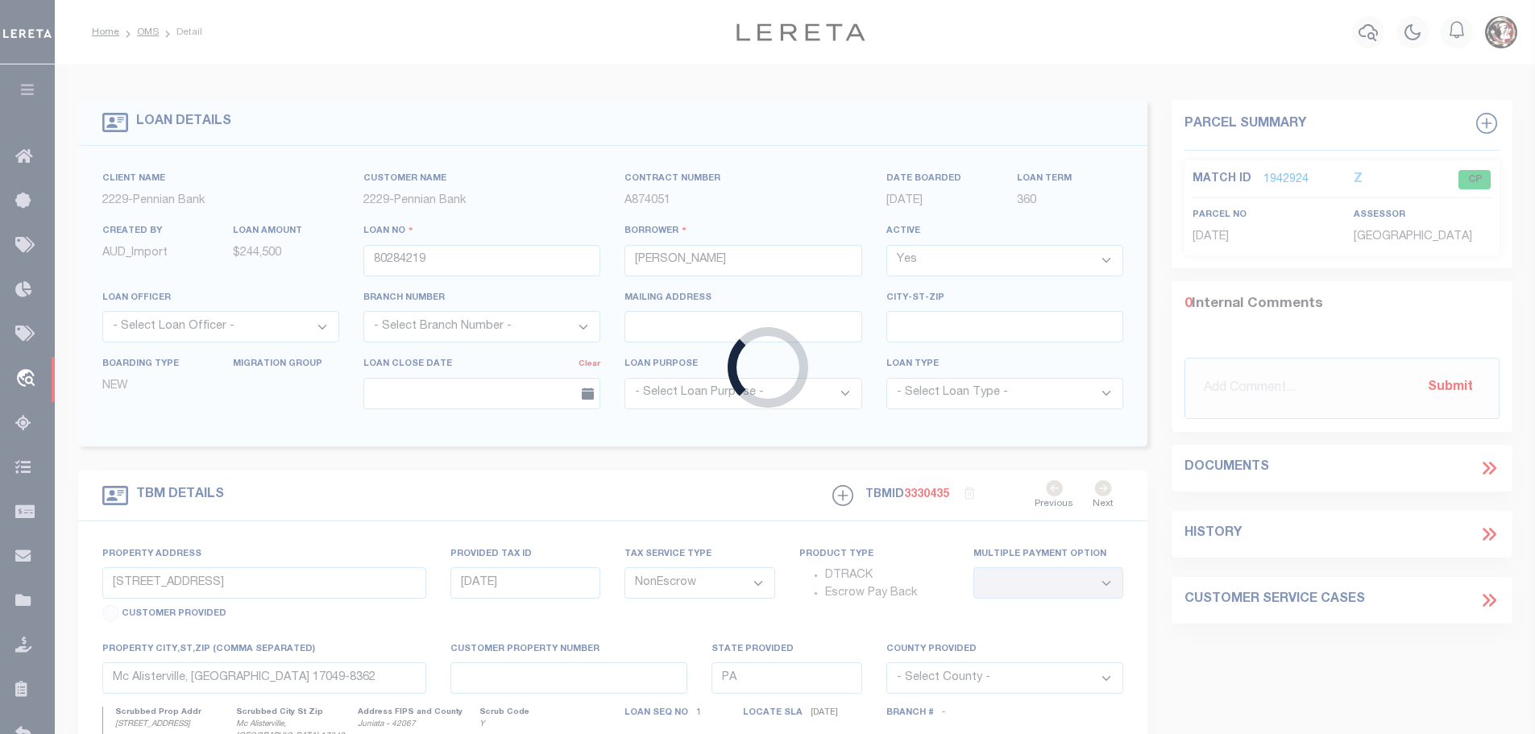
type input "80287477"
type input "[PERSON_NAME]"
select select "10"
type input "3-14-187"
select select
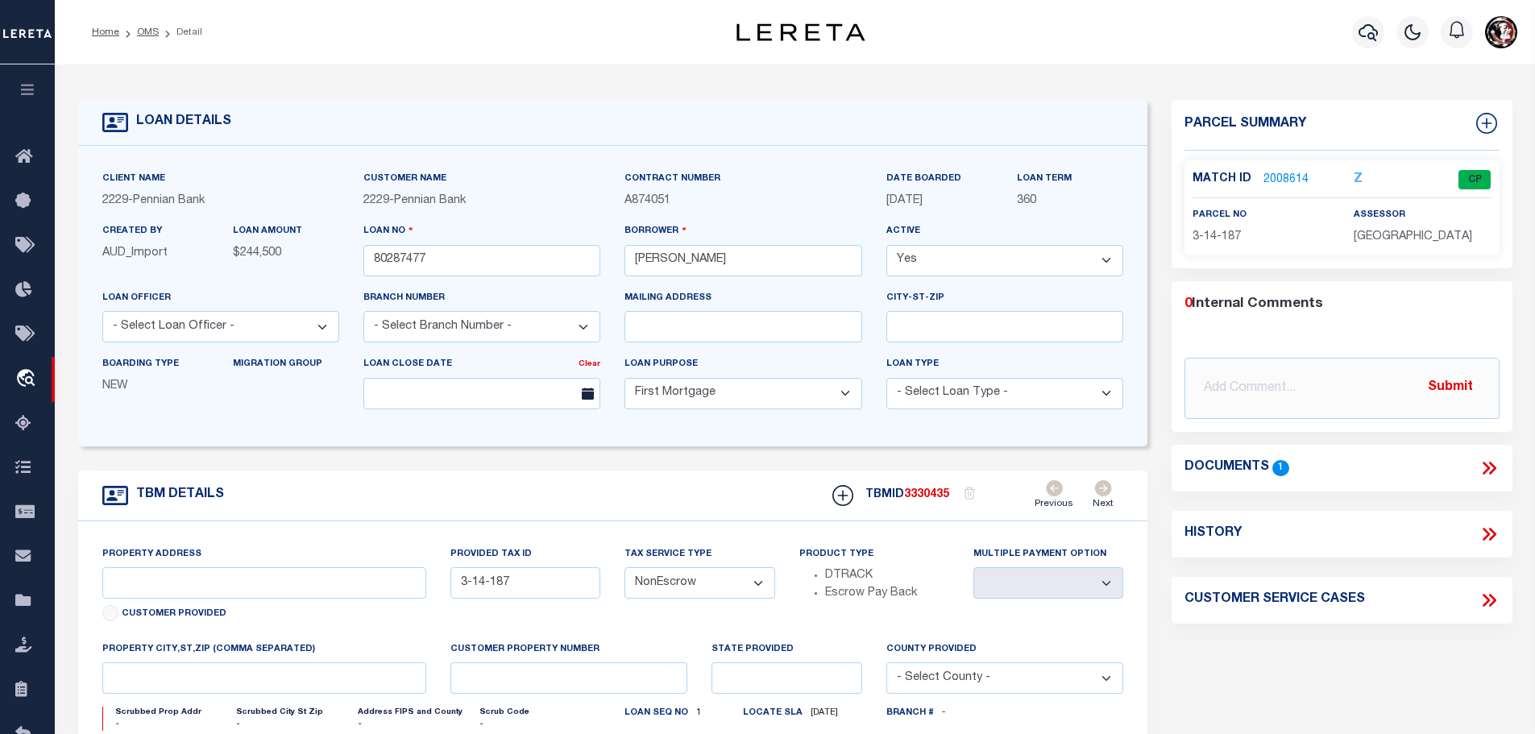
click at [1290, 177] on link "2008614" at bounding box center [1285, 180] width 45 height 17
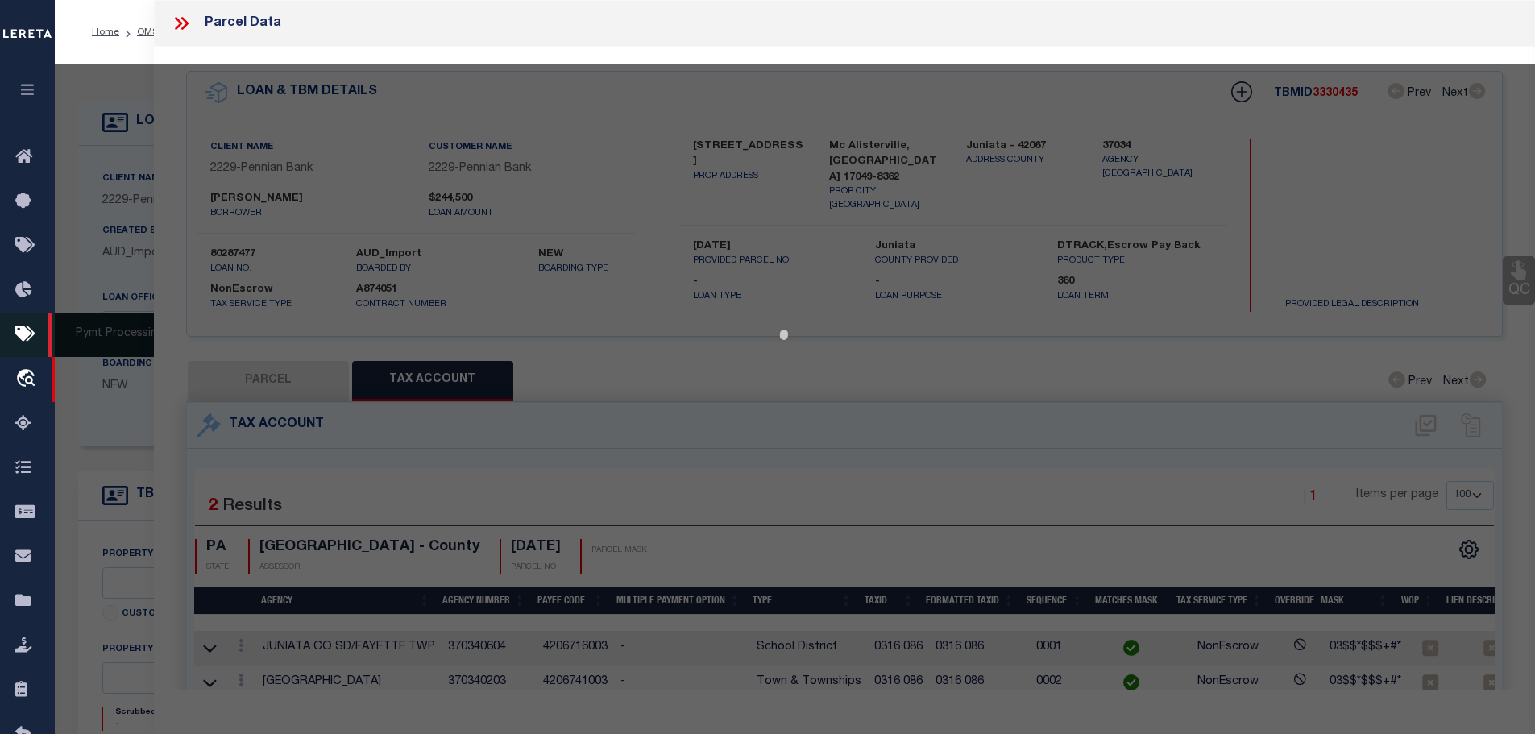
select select "AS"
checkbox input "false"
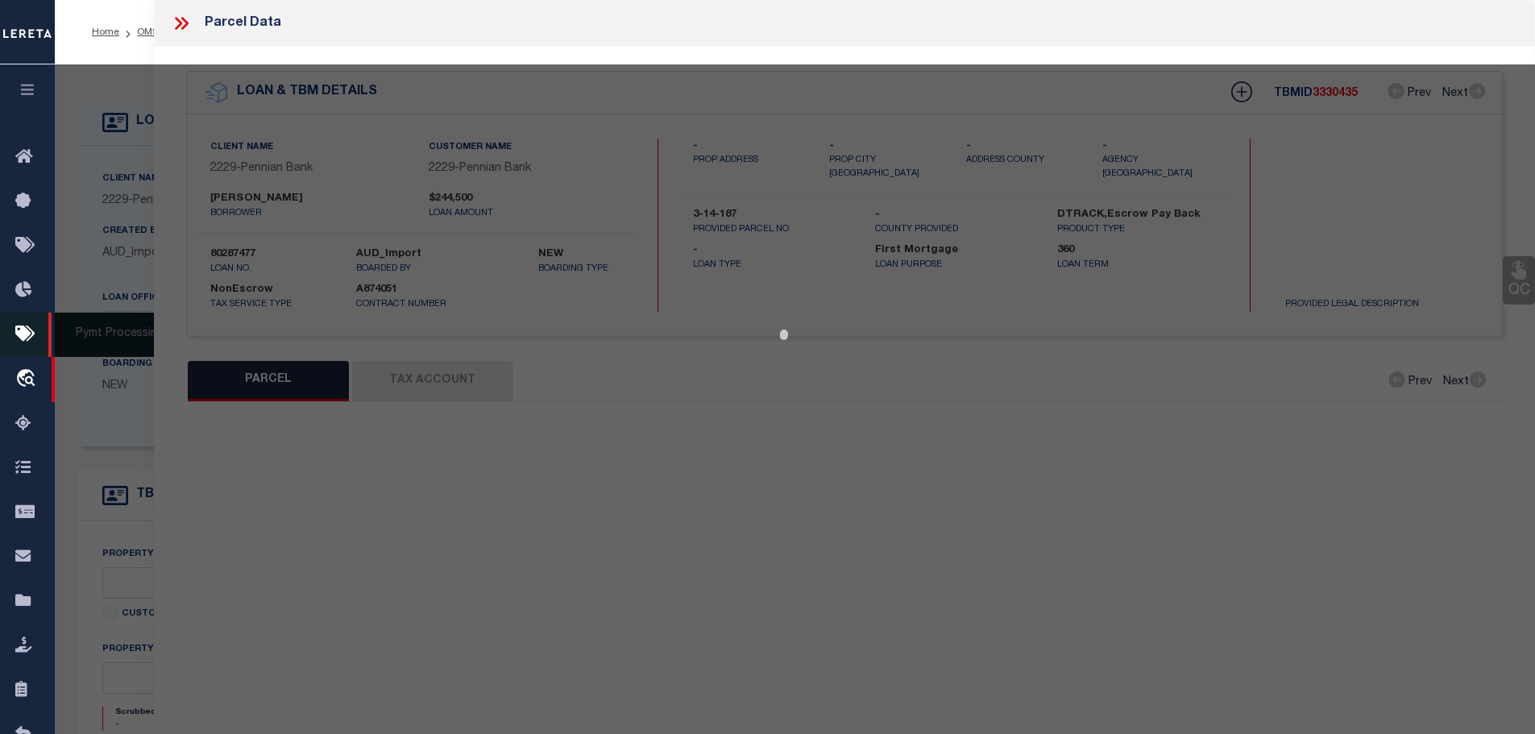
select select "CP"
type input "[PERSON_NAME] & [PERSON_NAME]"
select select "AGW"
select select
type input "[PERSON_NAME]"
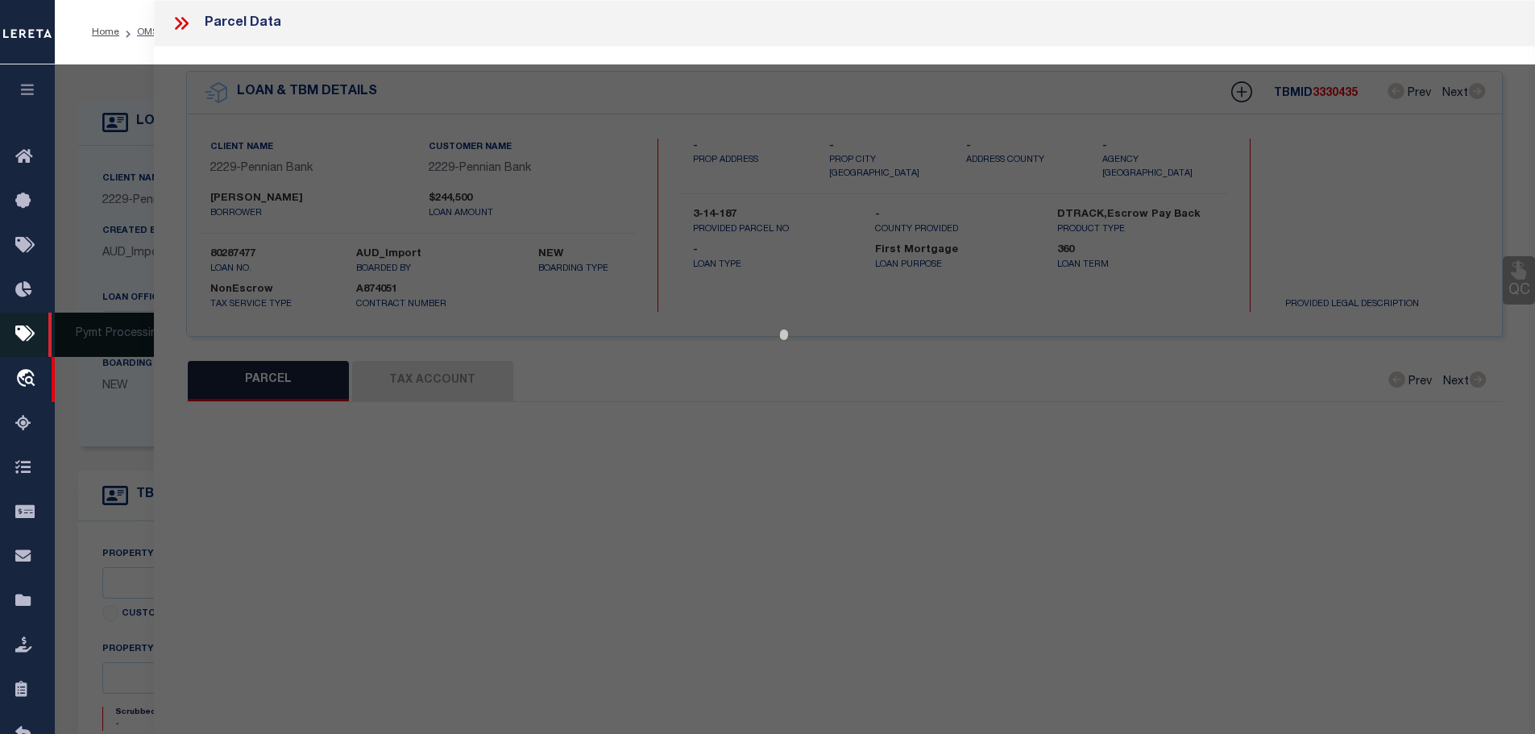
type input "PA"
type textarea "Acreage: 2.16"
type textarea "Completed based on given legal document"
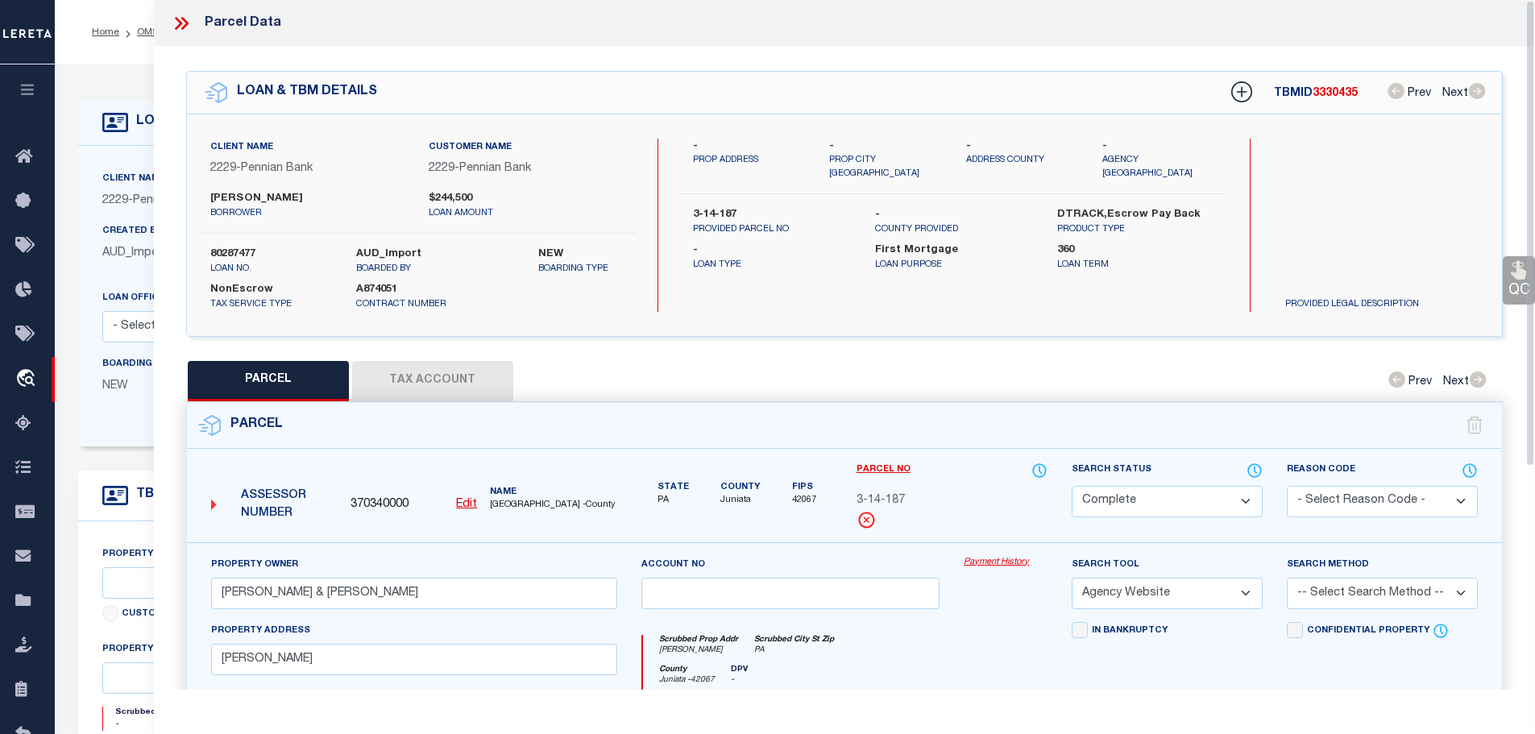
click at [458, 378] on button "Tax Account" at bounding box center [432, 381] width 161 height 40
select select "100"
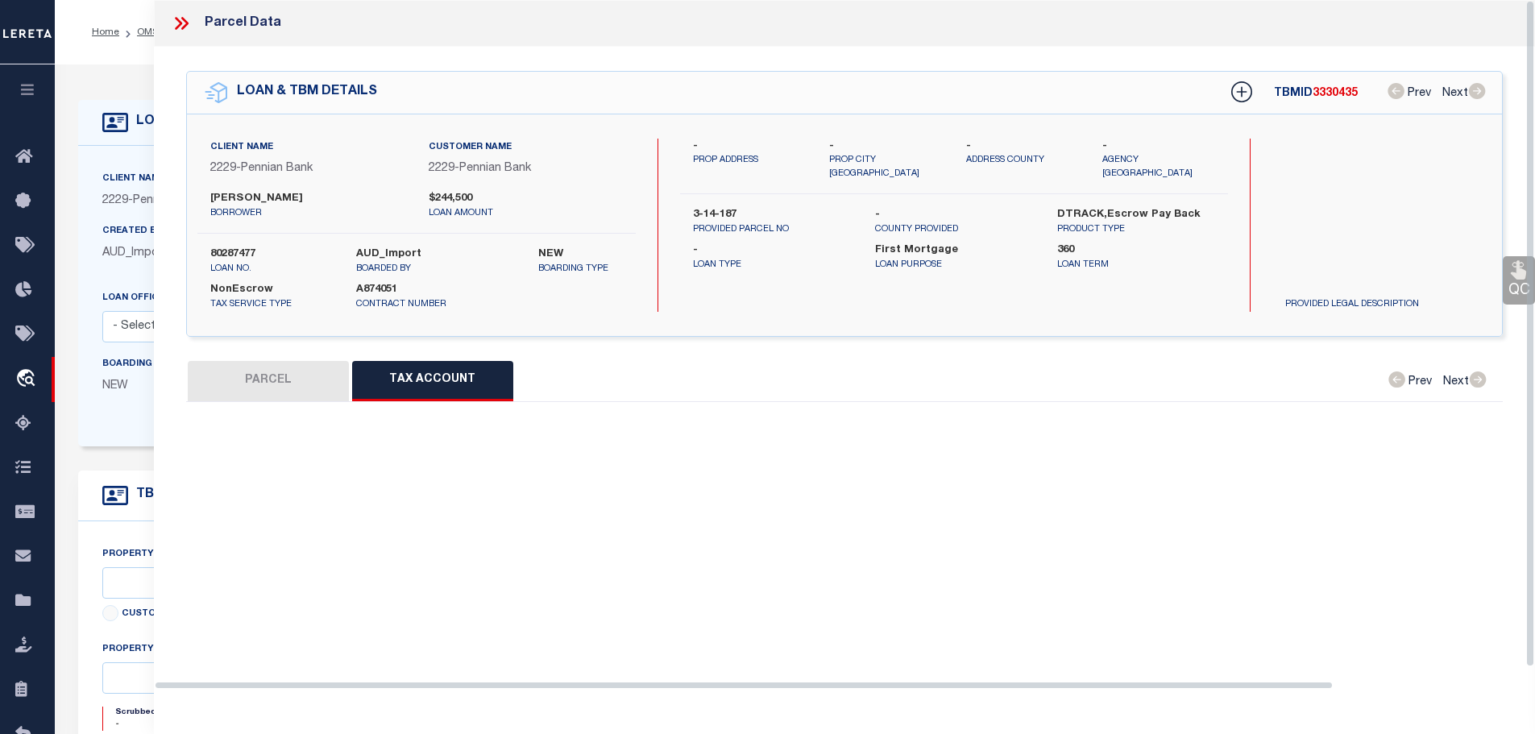
select select "100"
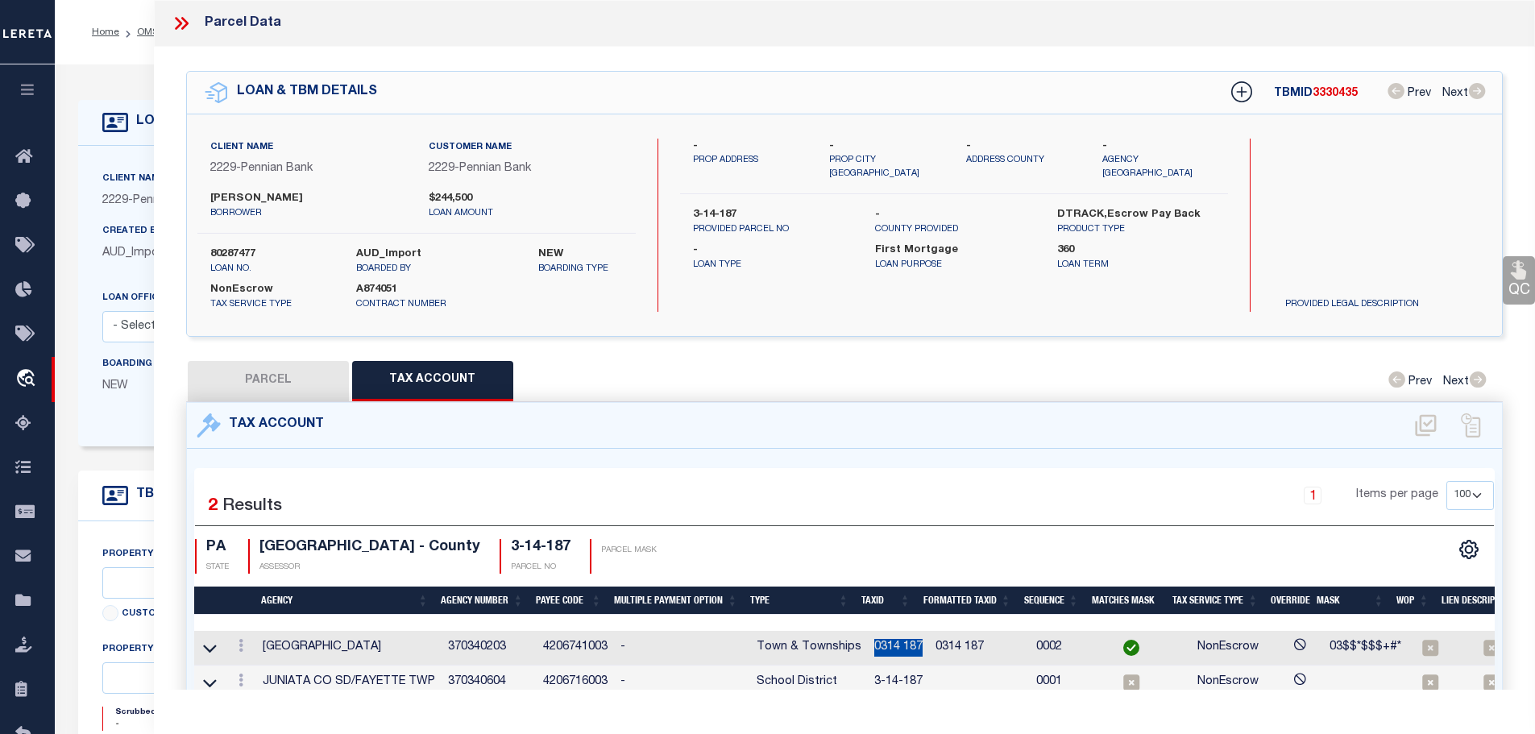
drag, startPoint x: 865, startPoint y: 635, endPoint x: 920, endPoint y: 641, distance: 55.2
click at [920, 641] on td "0314 187" at bounding box center [898, 648] width 61 height 35
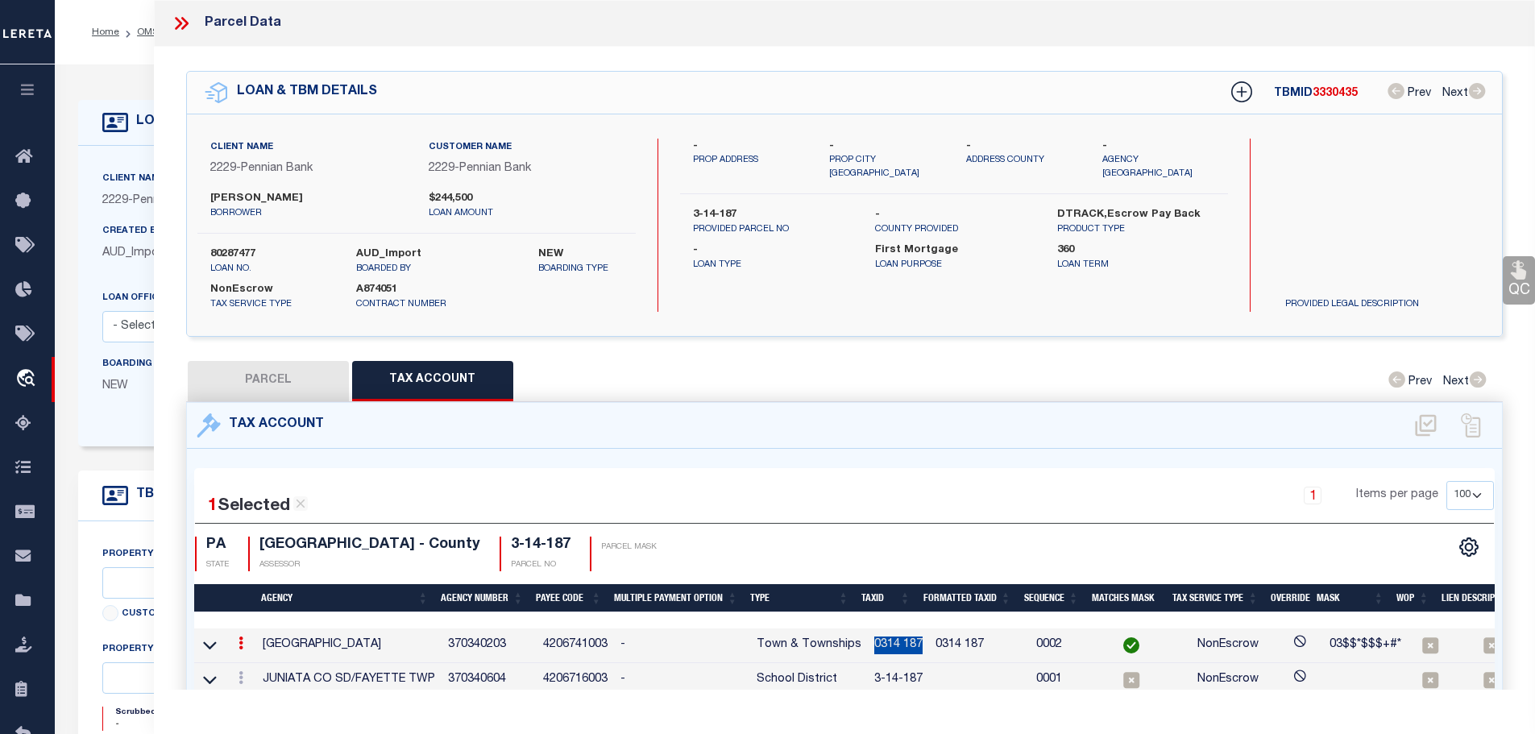
copy td "0314 187"
click at [241, 677] on link at bounding box center [241, 679] width 18 height 13
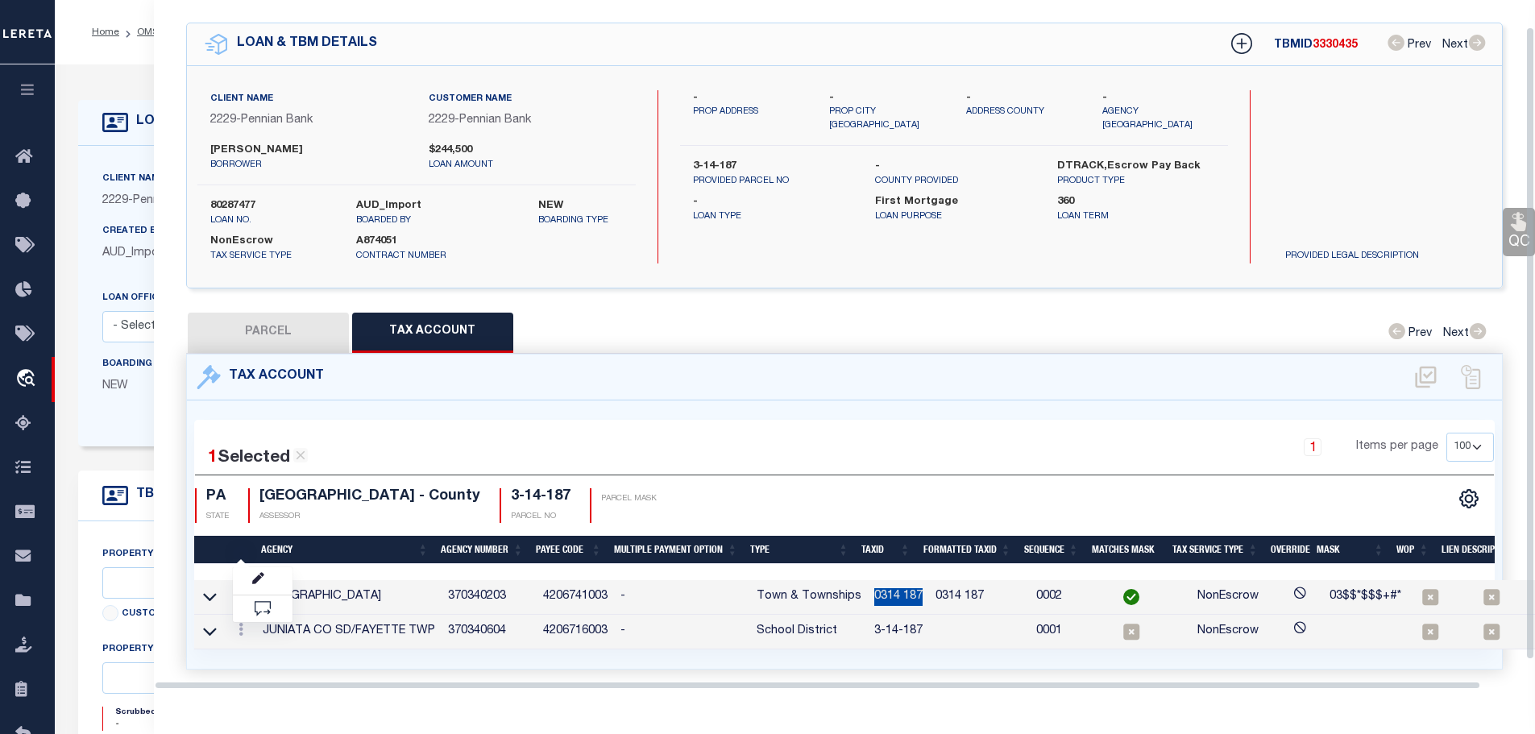
scroll to position [49, 0]
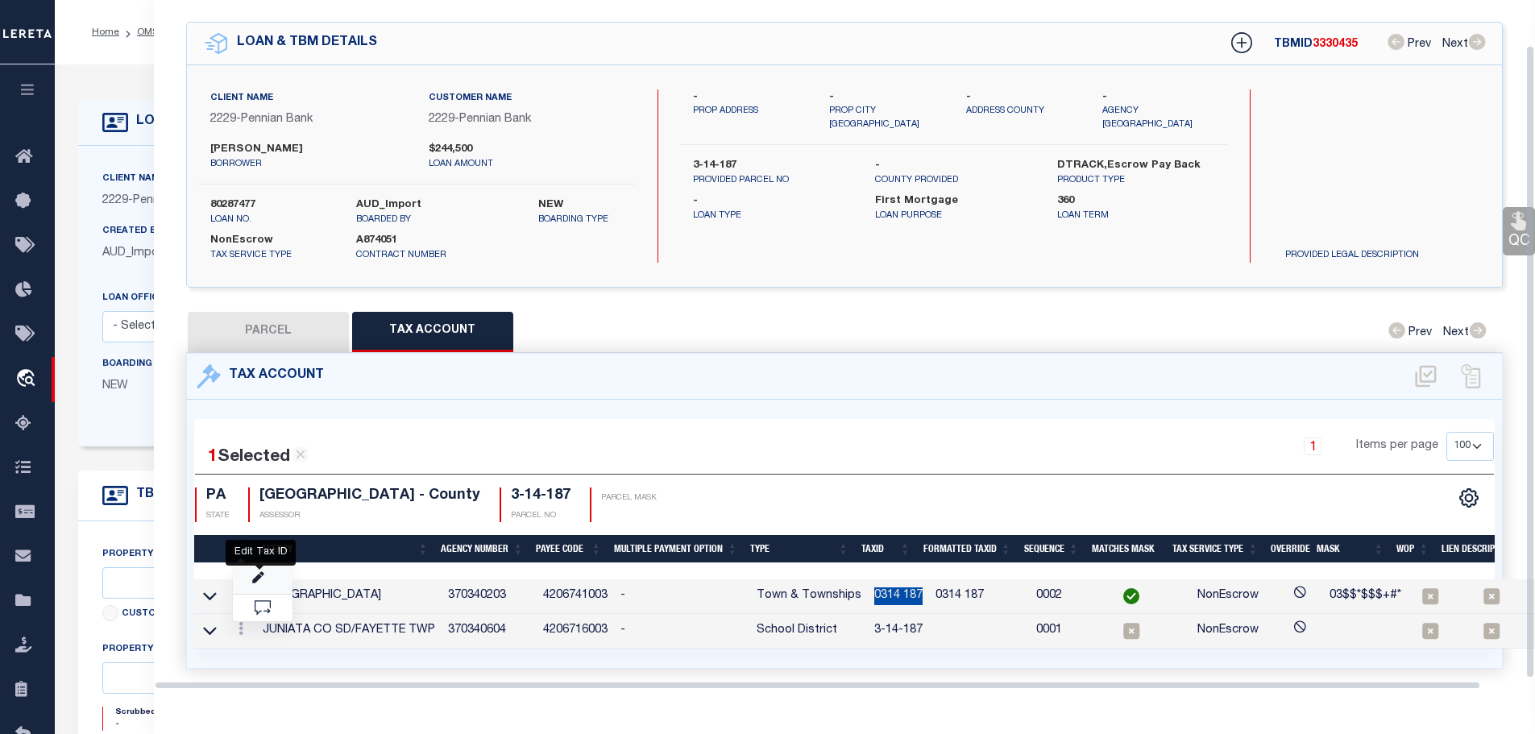
click at [258, 574] on icon "" at bounding box center [258, 578] width 12 height 12
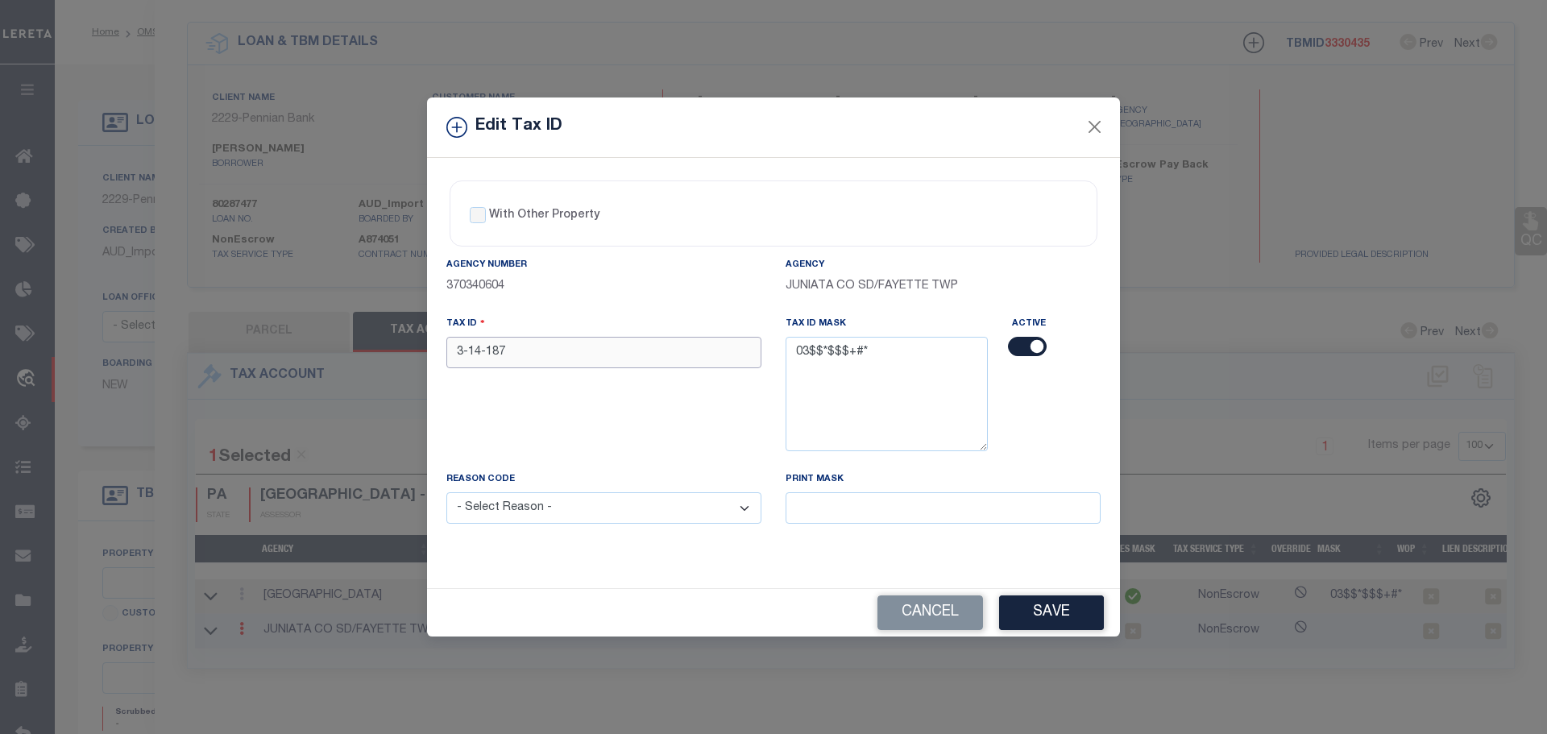
click at [582, 350] on input "3-14-187" at bounding box center [603, 352] width 315 height 31
paste input "0314"
type input "0314 187"
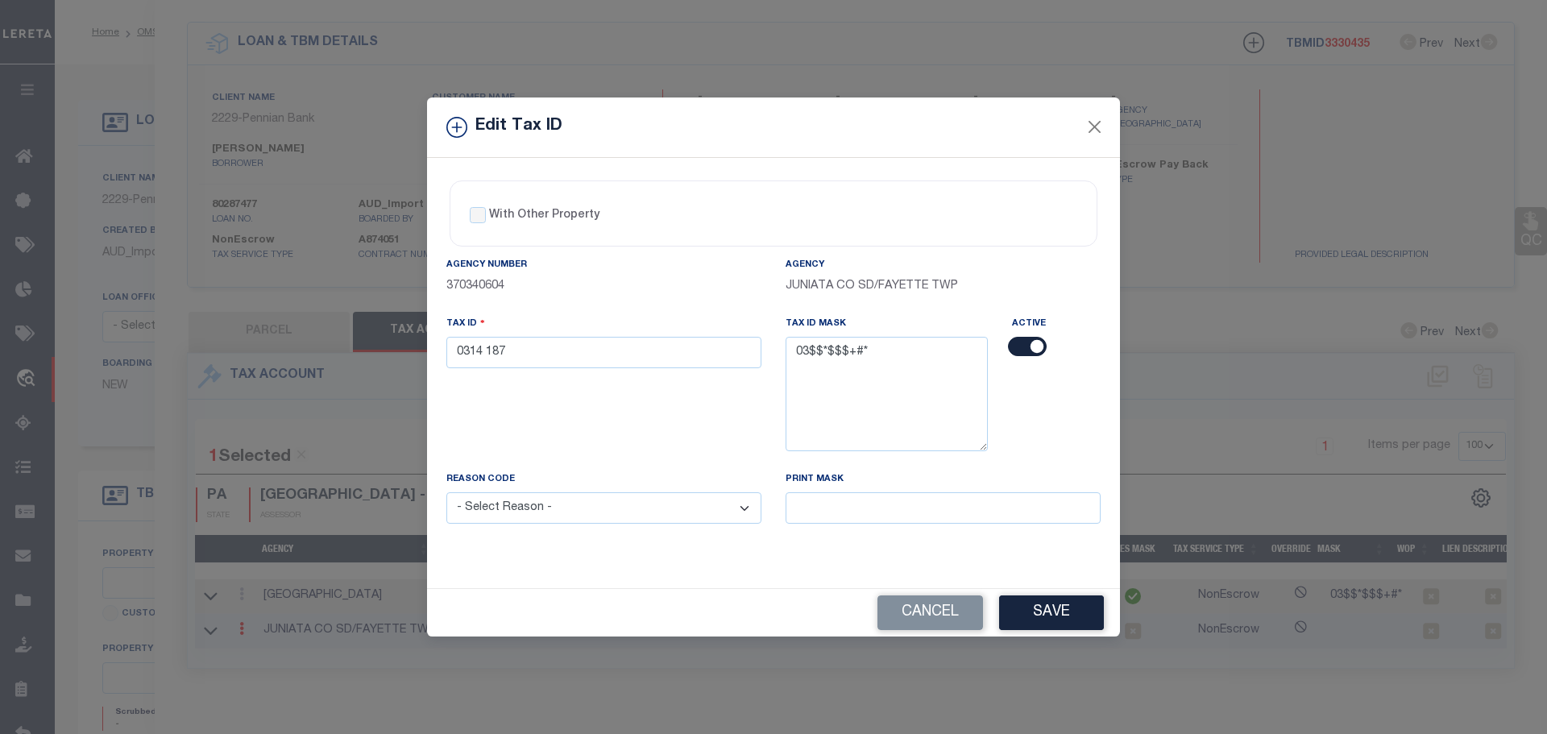
click at [597, 515] on select "- Select Reason - 099 - Other (Provide additional detail) ACT - Agency Changed …" at bounding box center [603, 507] width 315 height 31
select select "ACT"
click at [446, 493] on select "- Select Reason - 099 - Other (Provide additional detail) ACT - Agency Changed …" at bounding box center [603, 507] width 315 height 31
click at [1063, 604] on button "Save" at bounding box center [1051, 612] width 105 height 35
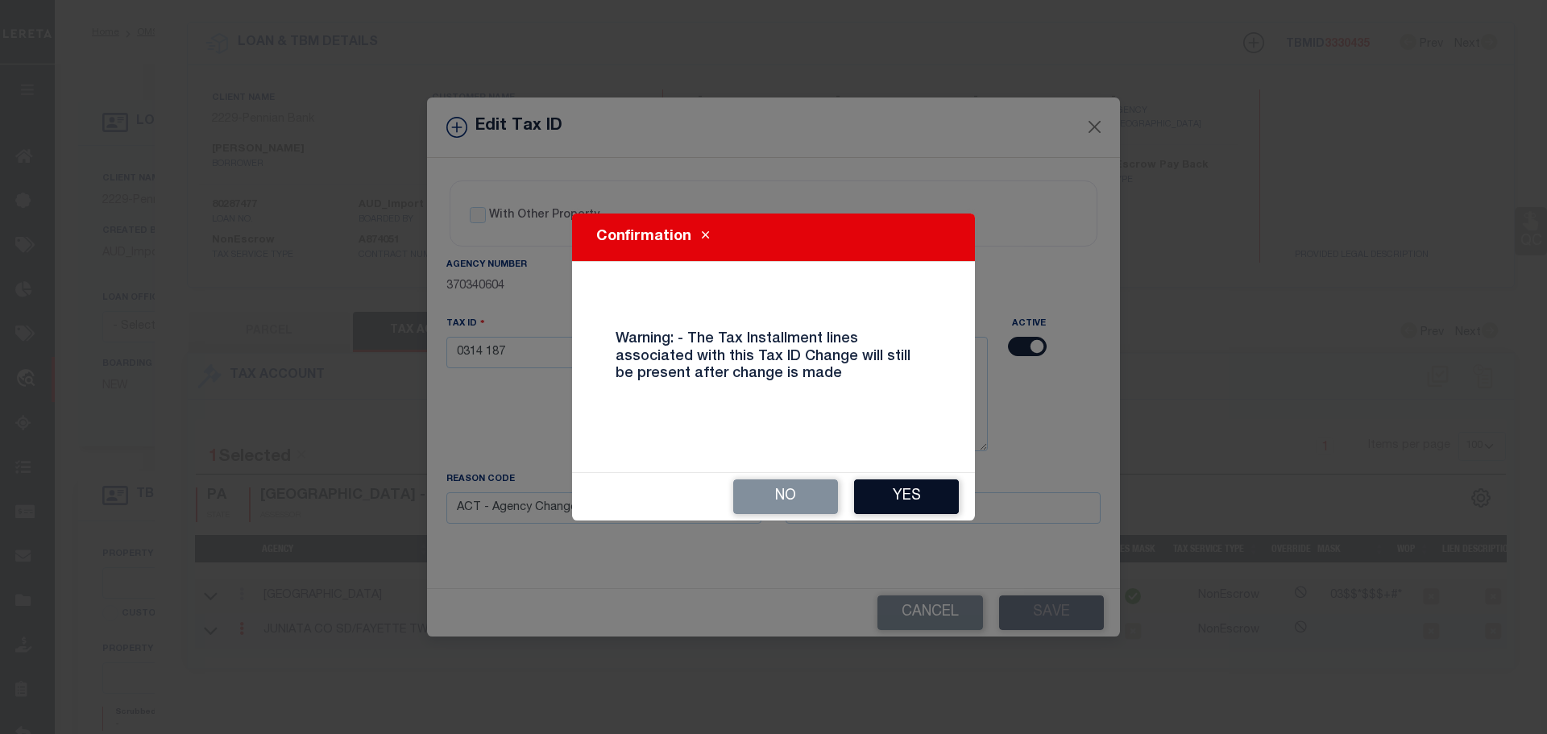
click at [902, 490] on button "Yes" at bounding box center [906, 496] width 105 height 35
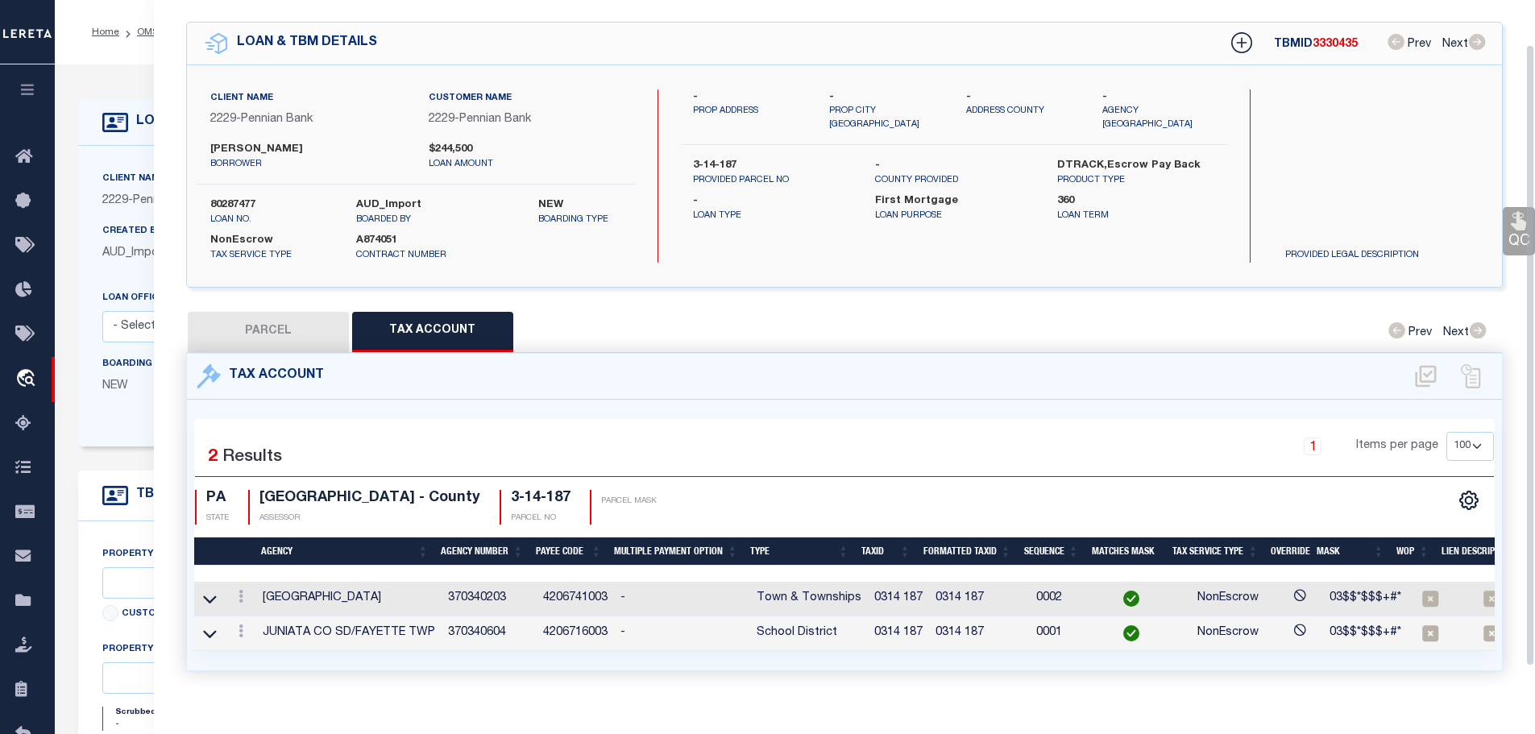
select select
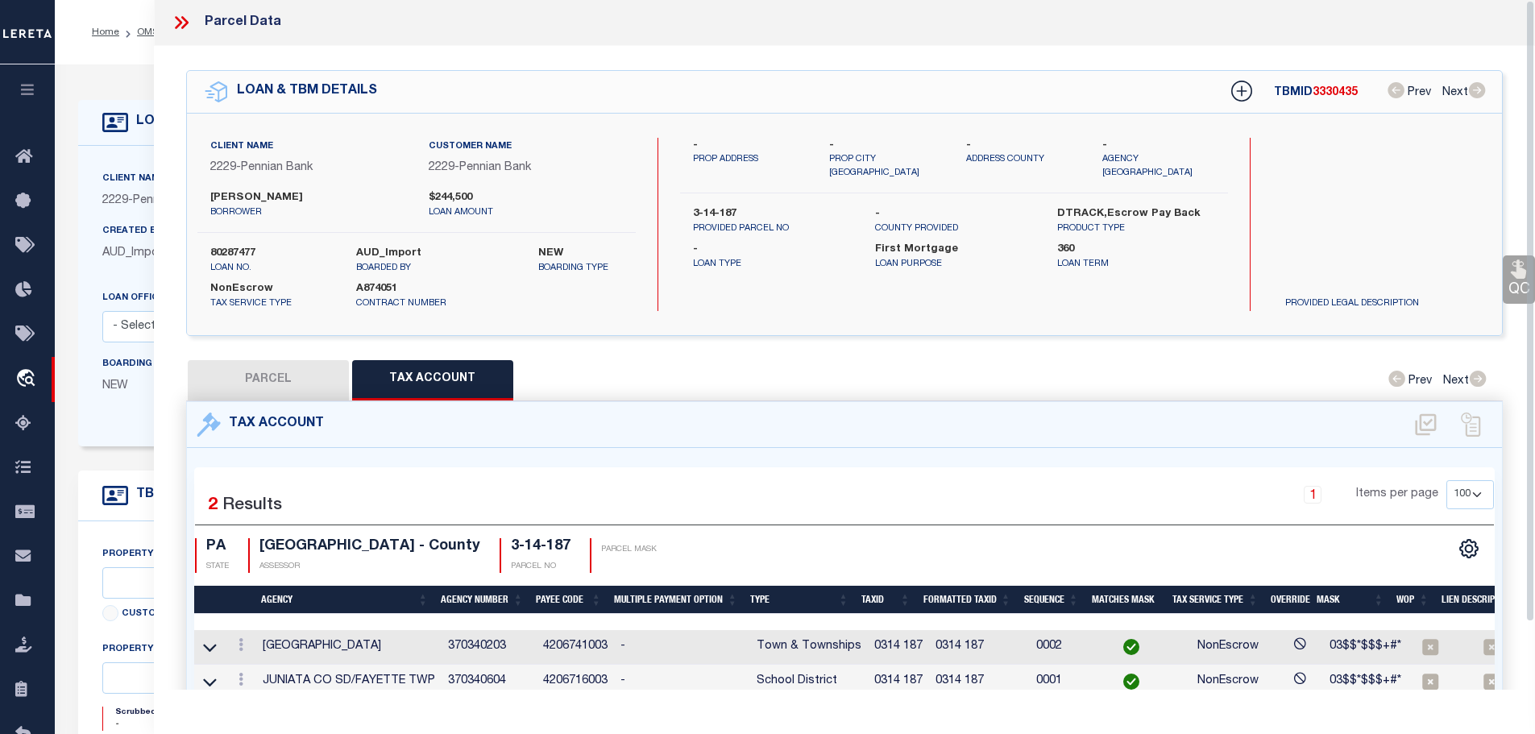
scroll to position [0, 0]
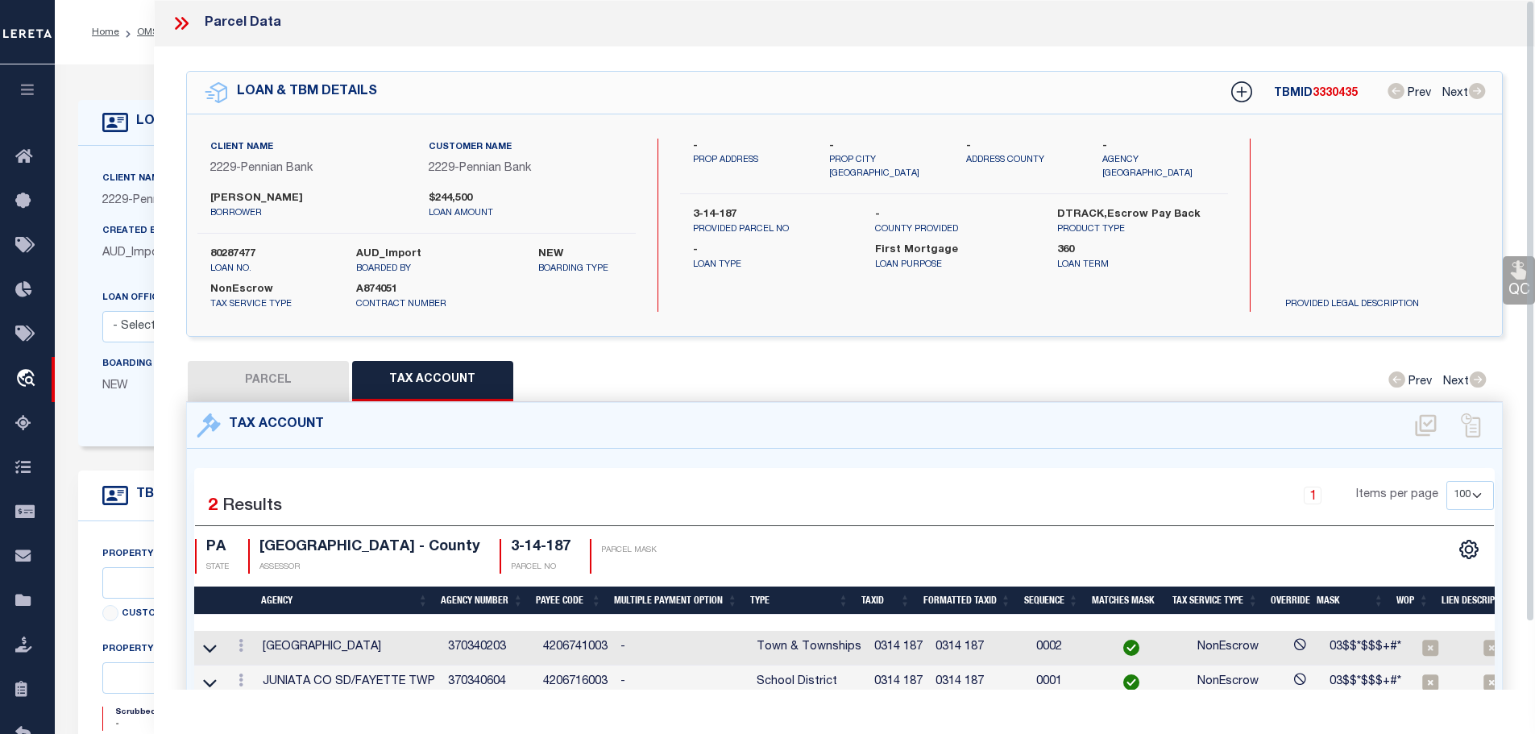
click at [188, 14] on icon at bounding box center [181, 23] width 21 height 21
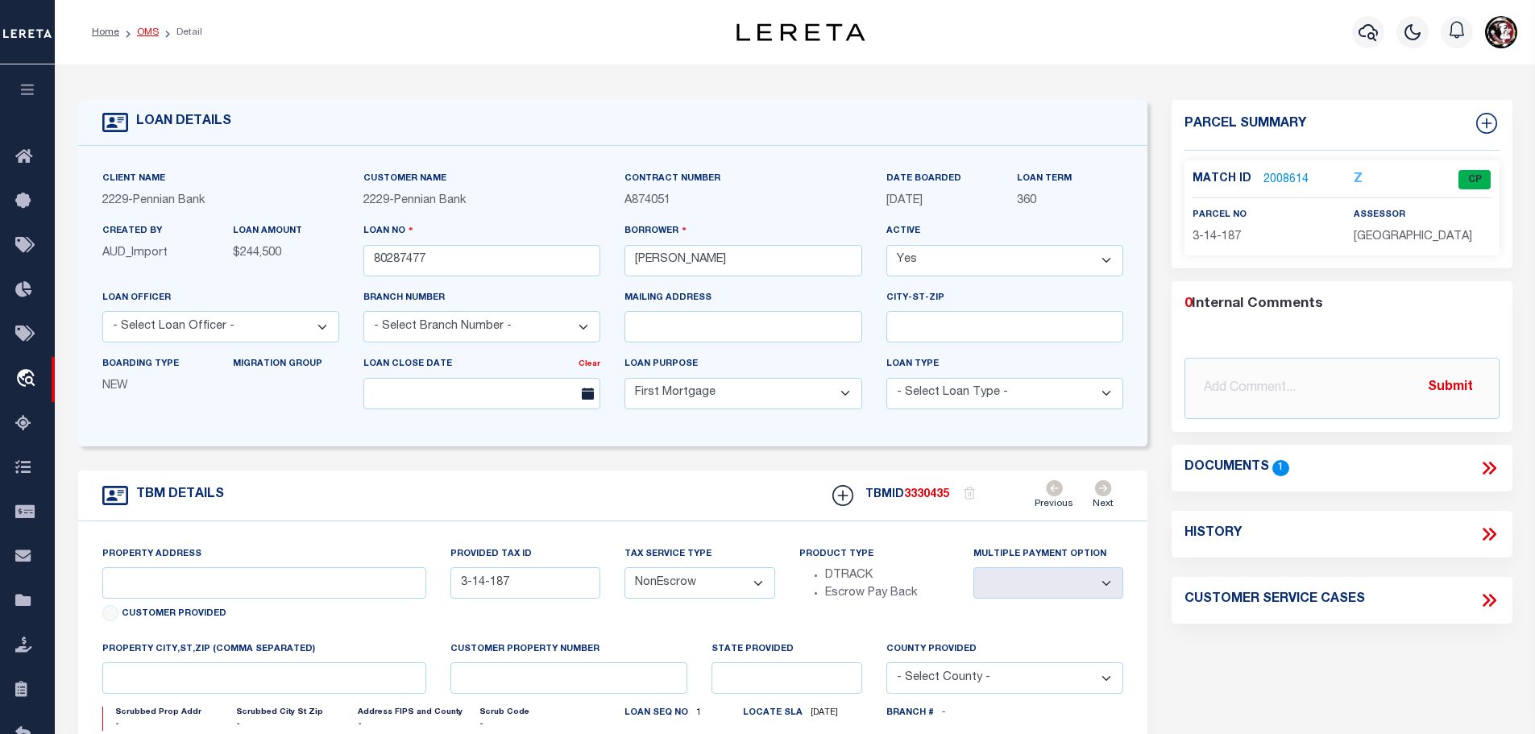
click at [146, 31] on link "OMS" at bounding box center [148, 32] width 22 height 10
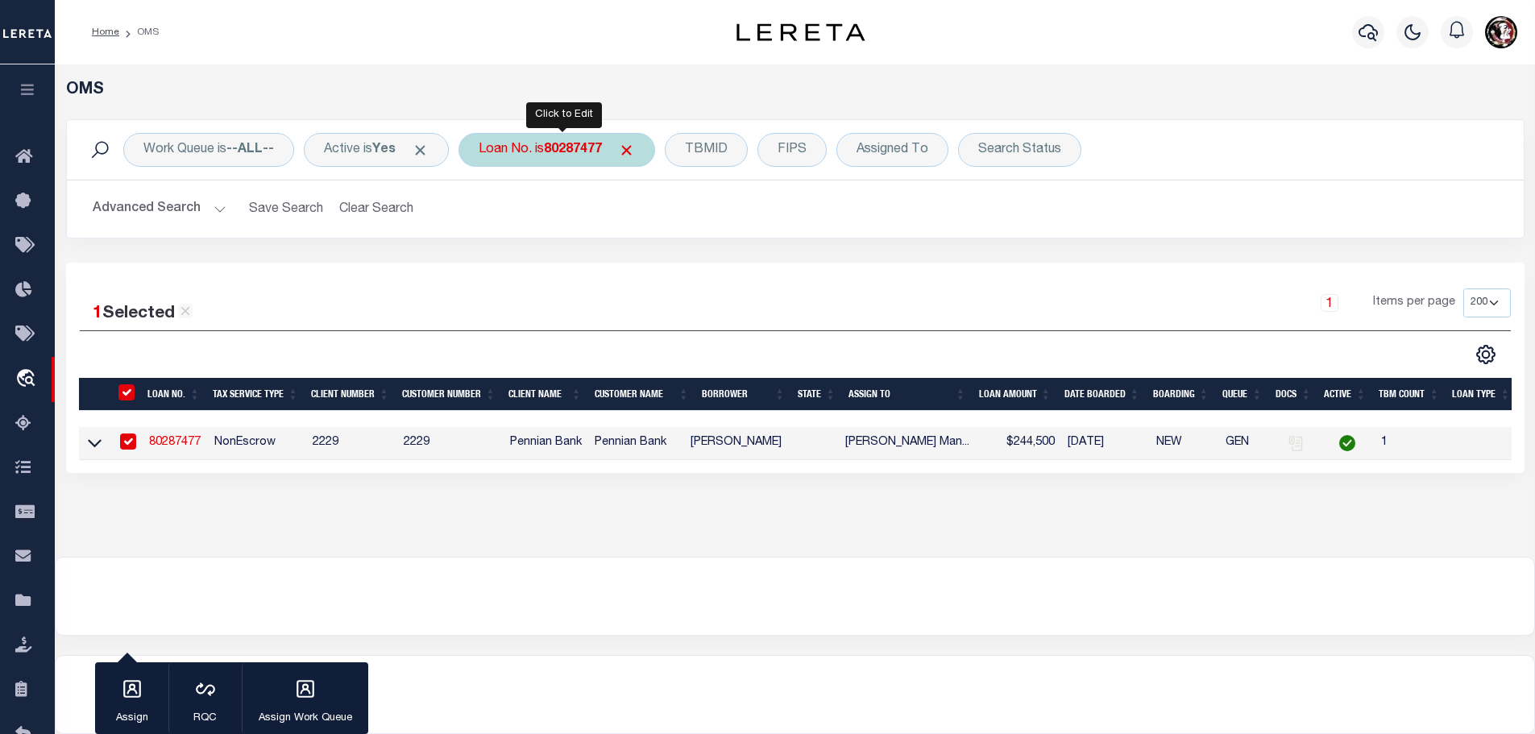
click at [569, 147] on b "80287477" at bounding box center [573, 149] width 58 height 13
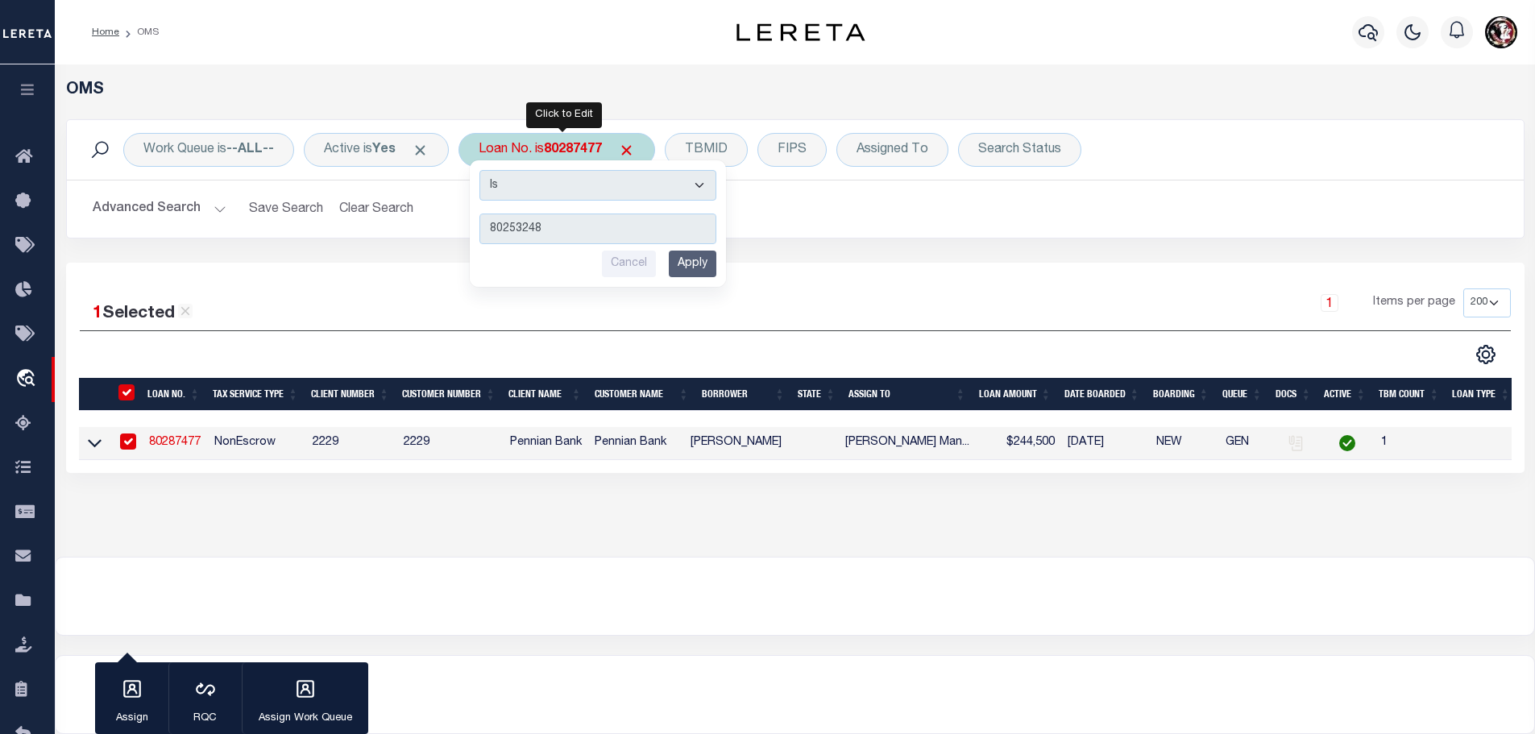
type input "80253248"
click at [694, 273] on input "Apply" at bounding box center [693, 264] width 48 height 27
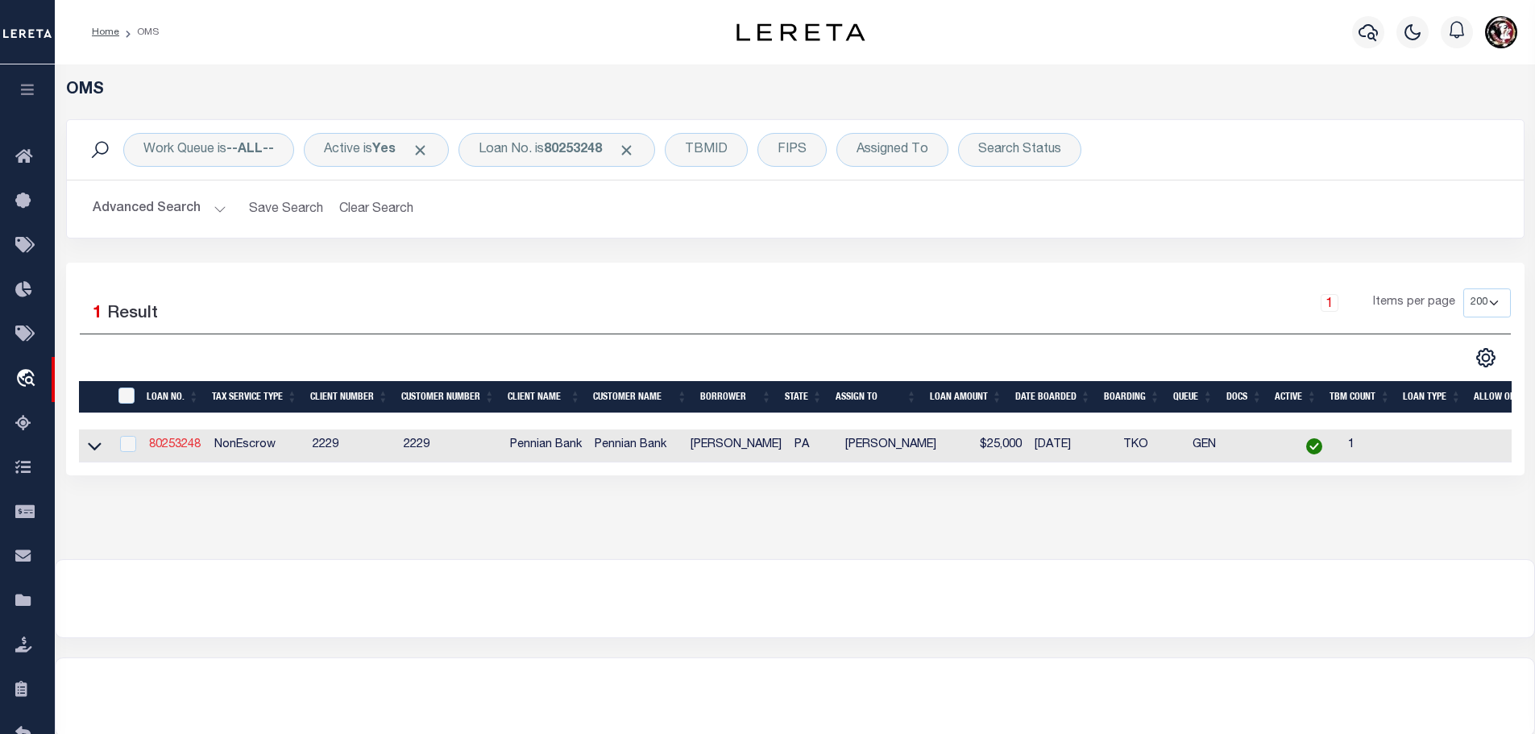
click at [175, 441] on link "80253248" at bounding box center [175, 444] width 52 height 11
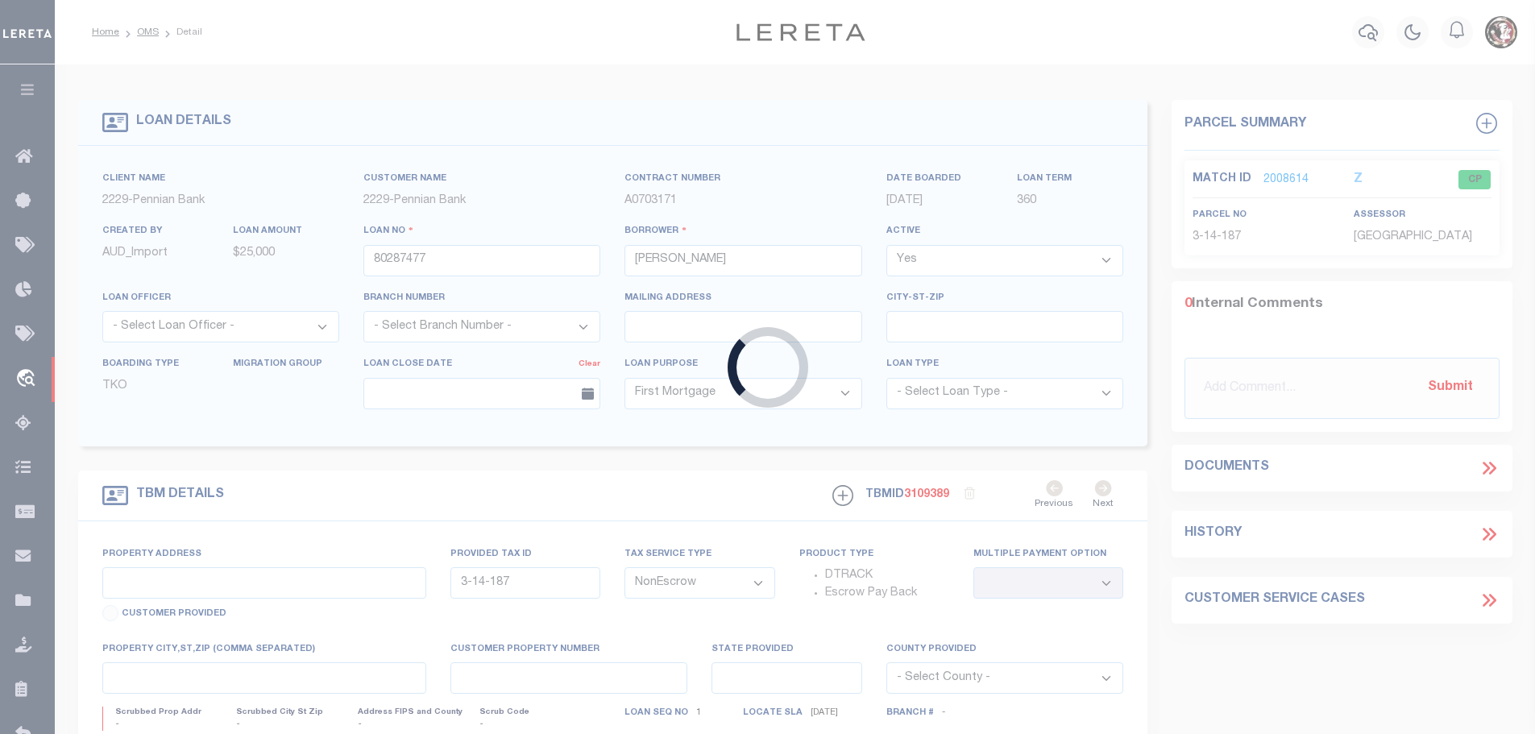
type input "80253248"
type input "[PERSON_NAME]"
select select
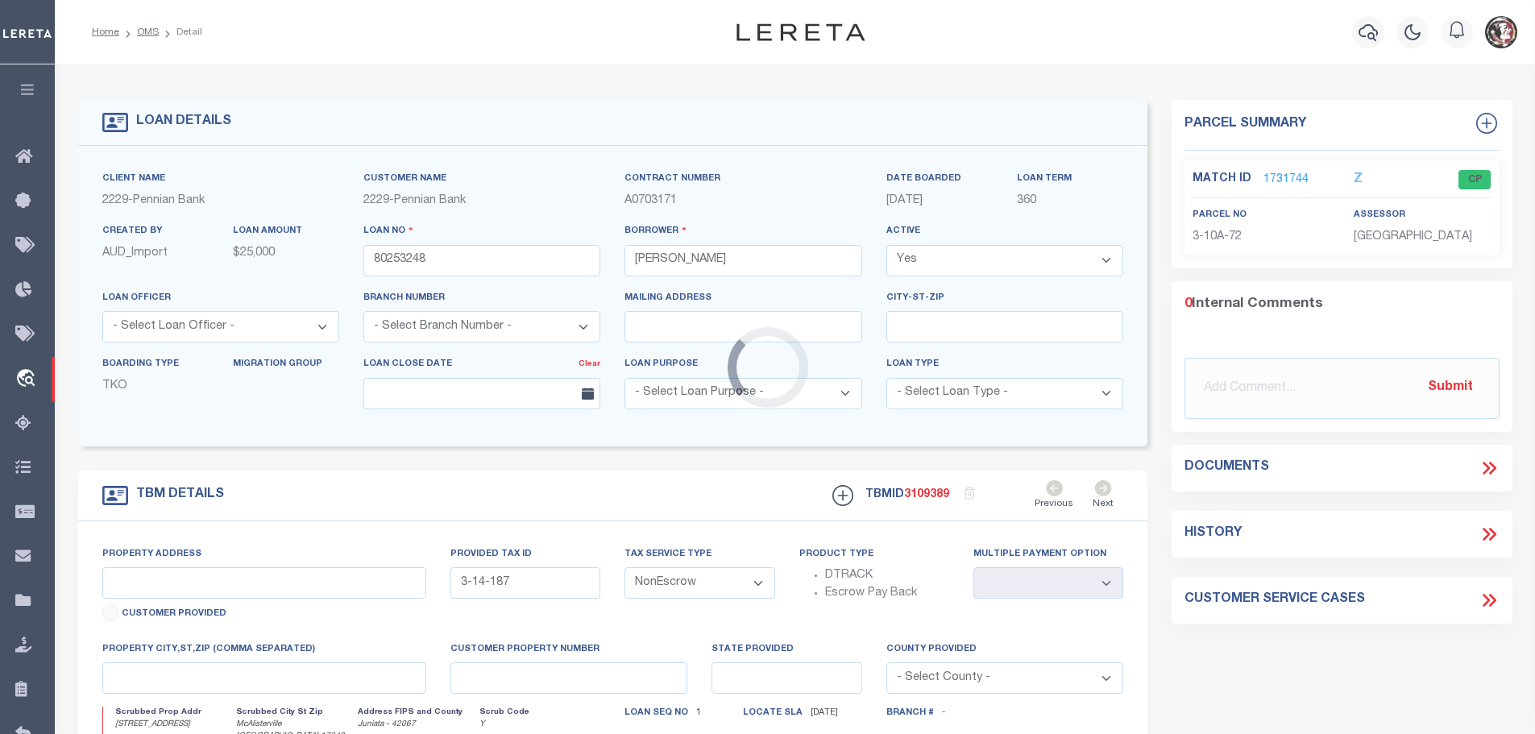
type input "[STREET_ADDRESS]"
select select
type input "McAlisterville [GEOGRAPHIC_DATA] 17049-8441"
type input "PA"
select select
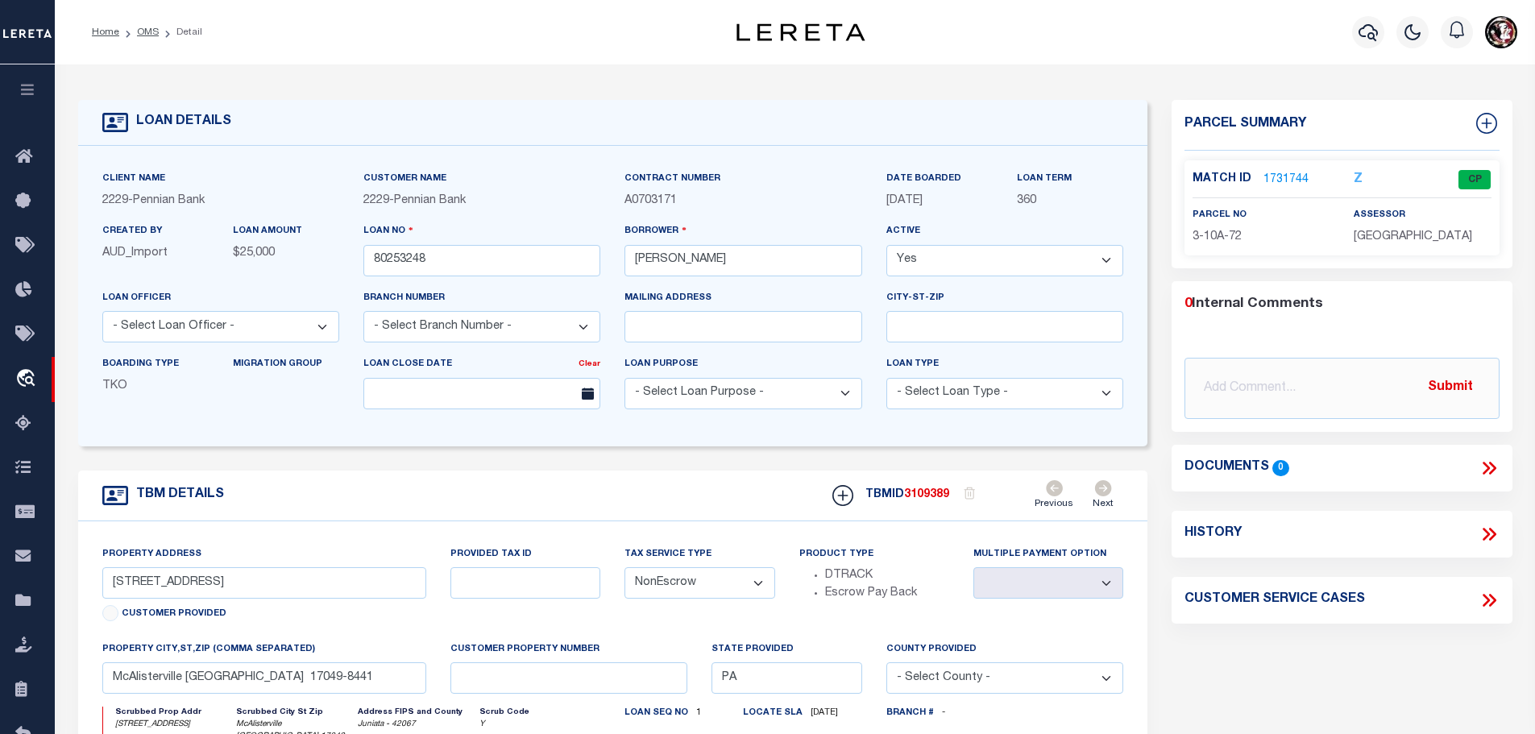
click at [1270, 176] on link "1731744" at bounding box center [1285, 180] width 45 height 17
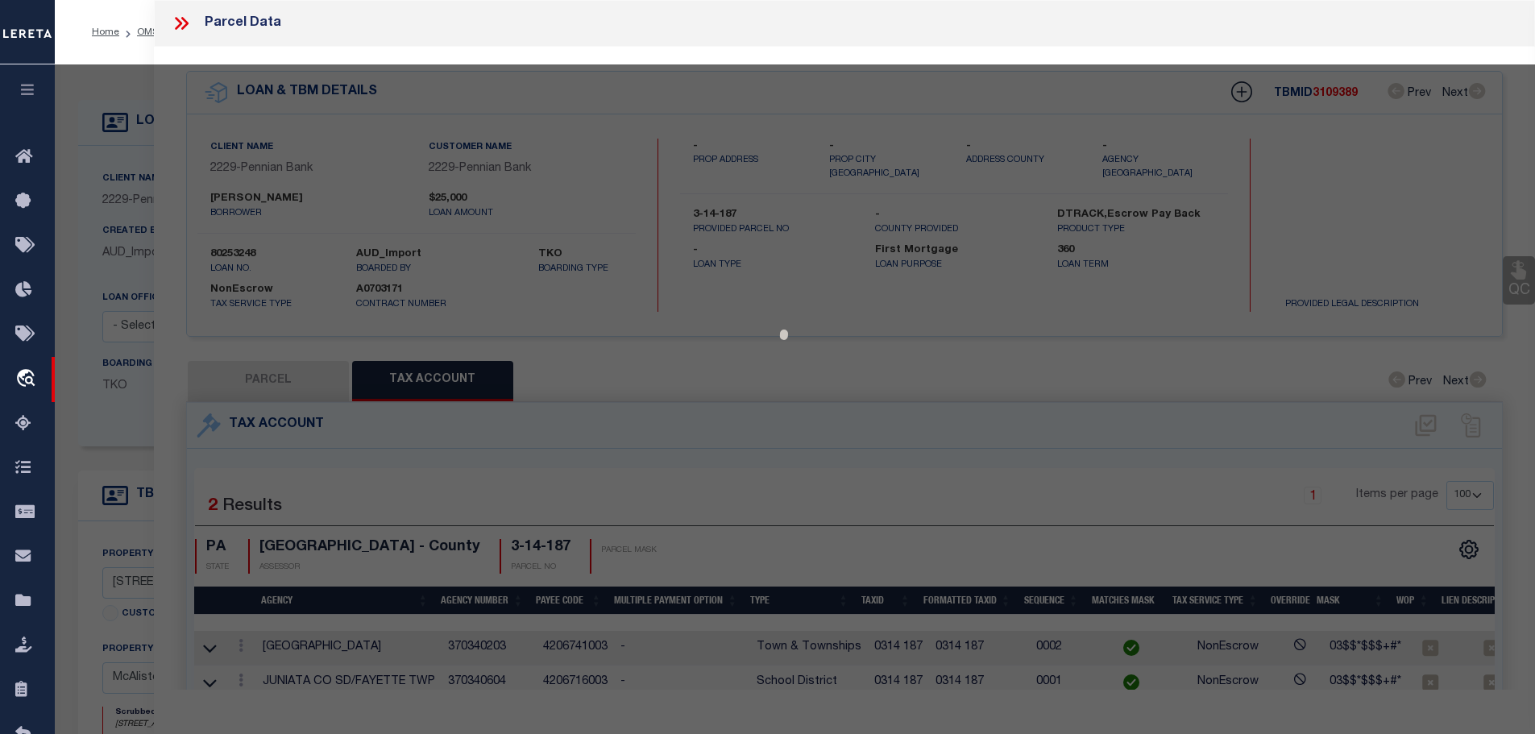
select select "AS"
select select
checkbox input "false"
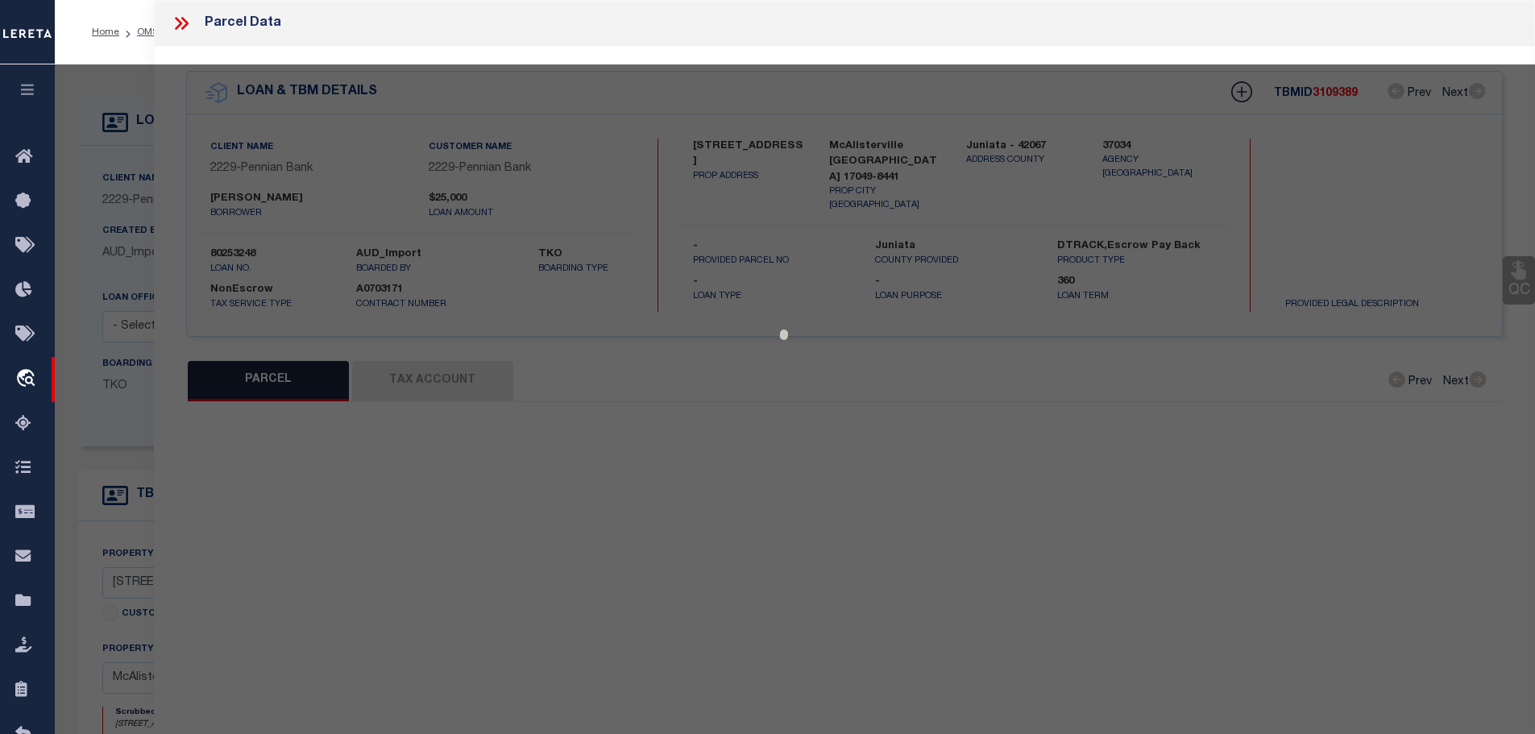
select select "CP"
type input "[PERSON_NAME] & [PERSON_NAME]"
select select
type input "[STREET_ADDRESS]"
type input "[PERSON_NAME] , [GEOGRAPHIC_DATA] 17049"
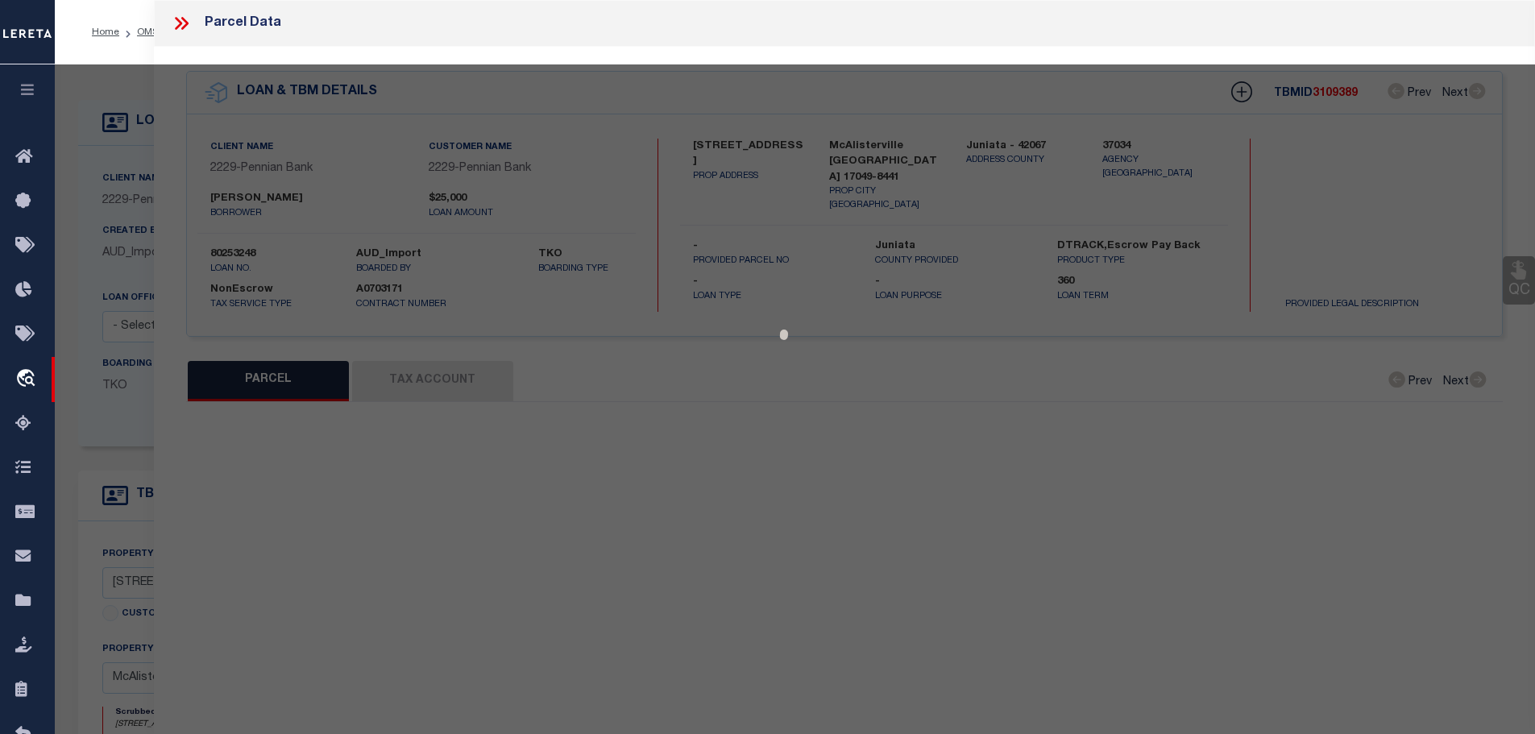
type textarea "Acreage: 1.3"
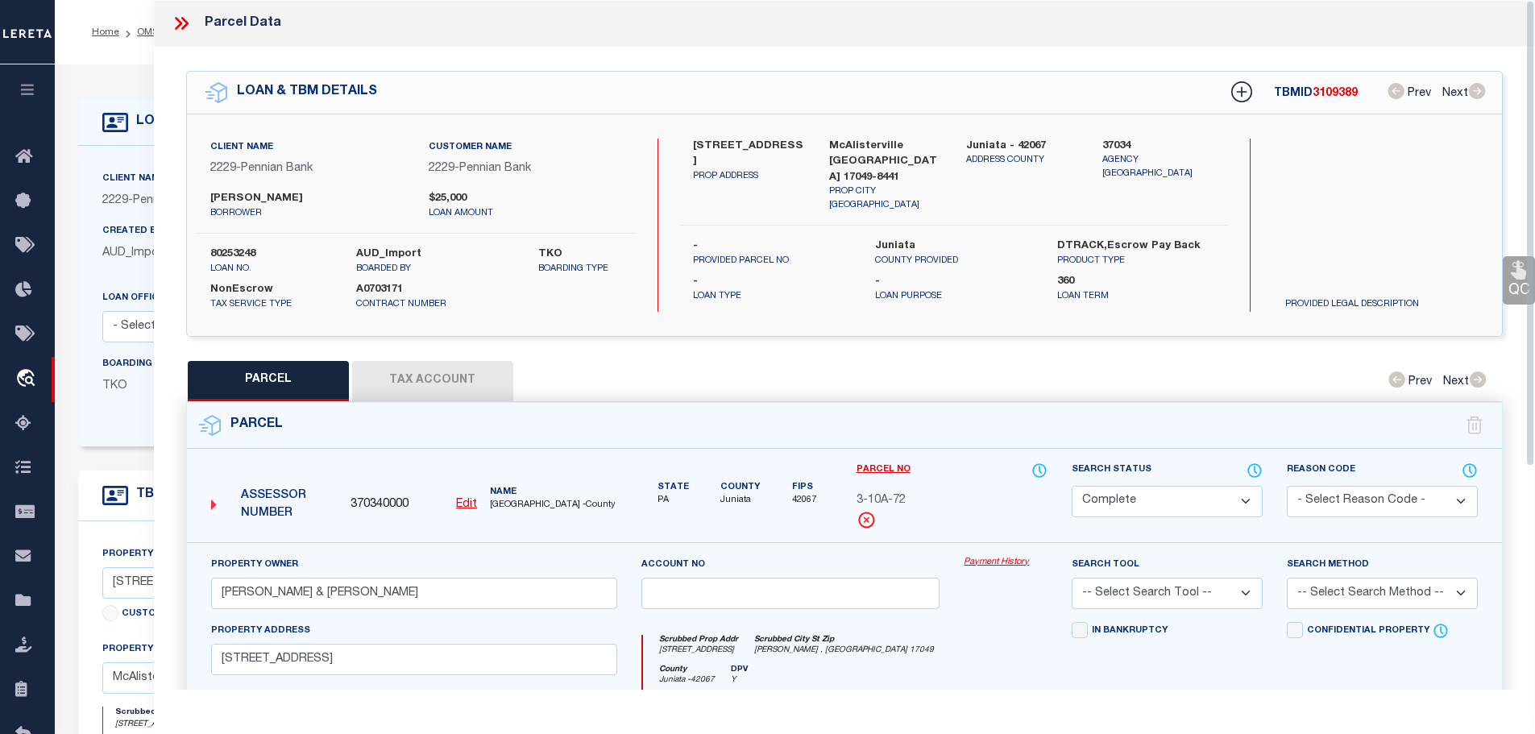
click at [442, 370] on button "Tax Account" at bounding box center [432, 381] width 161 height 40
select select "100"
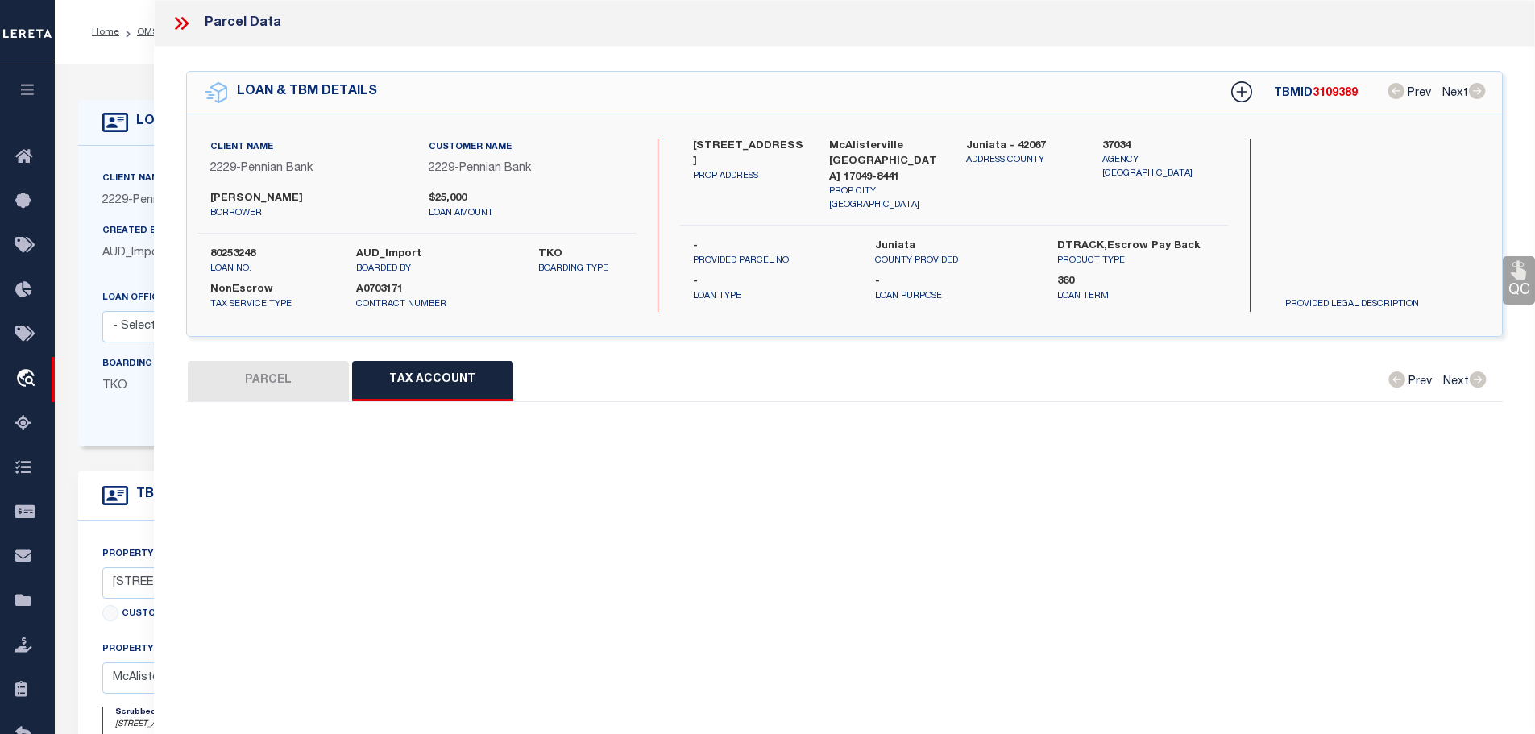
select select "100"
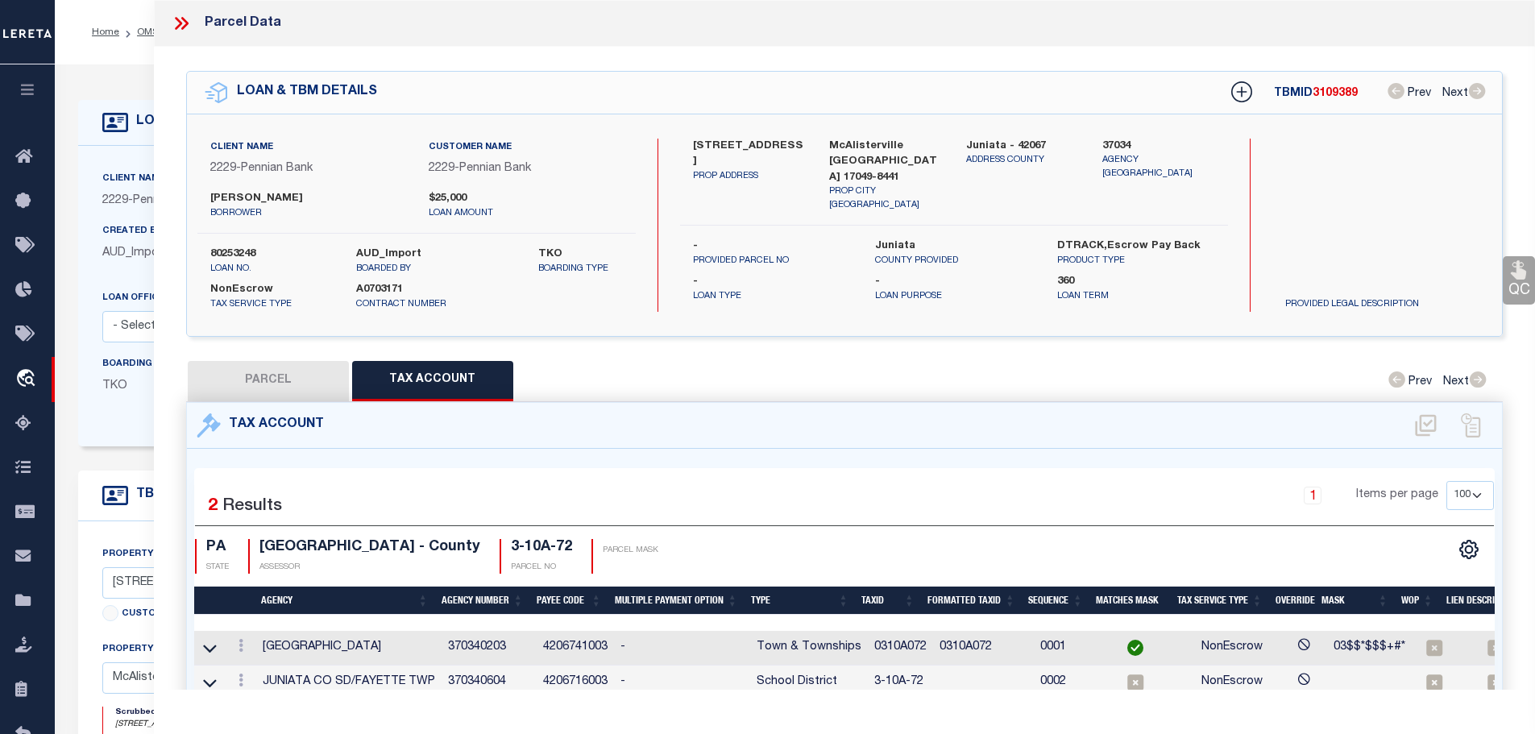
click at [895, 642] on td "0310A072" at bounding box center [900, 648] width 65 height 35
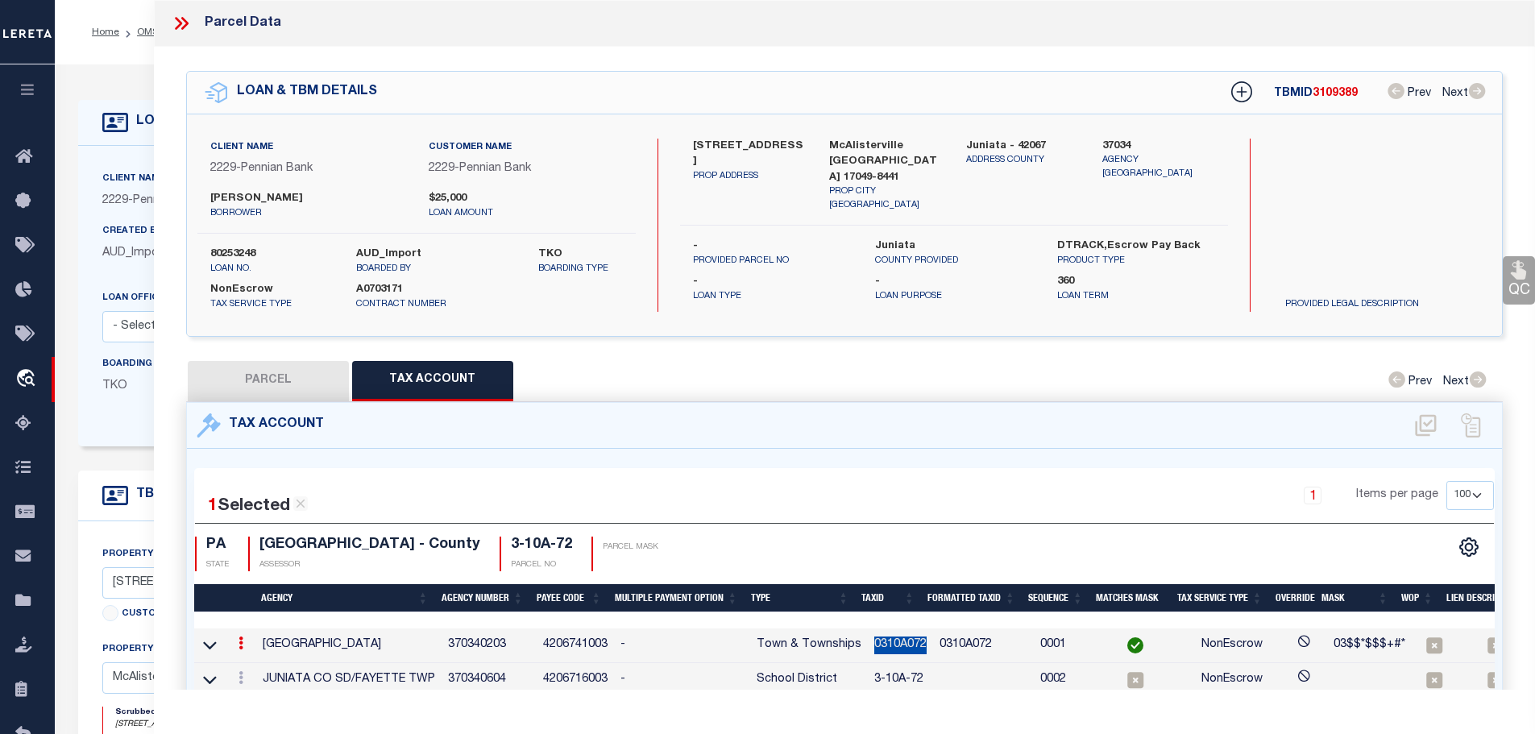
click at [895, 642] on td "0310A072" at bounding box center [900, 645] width 65 height 35
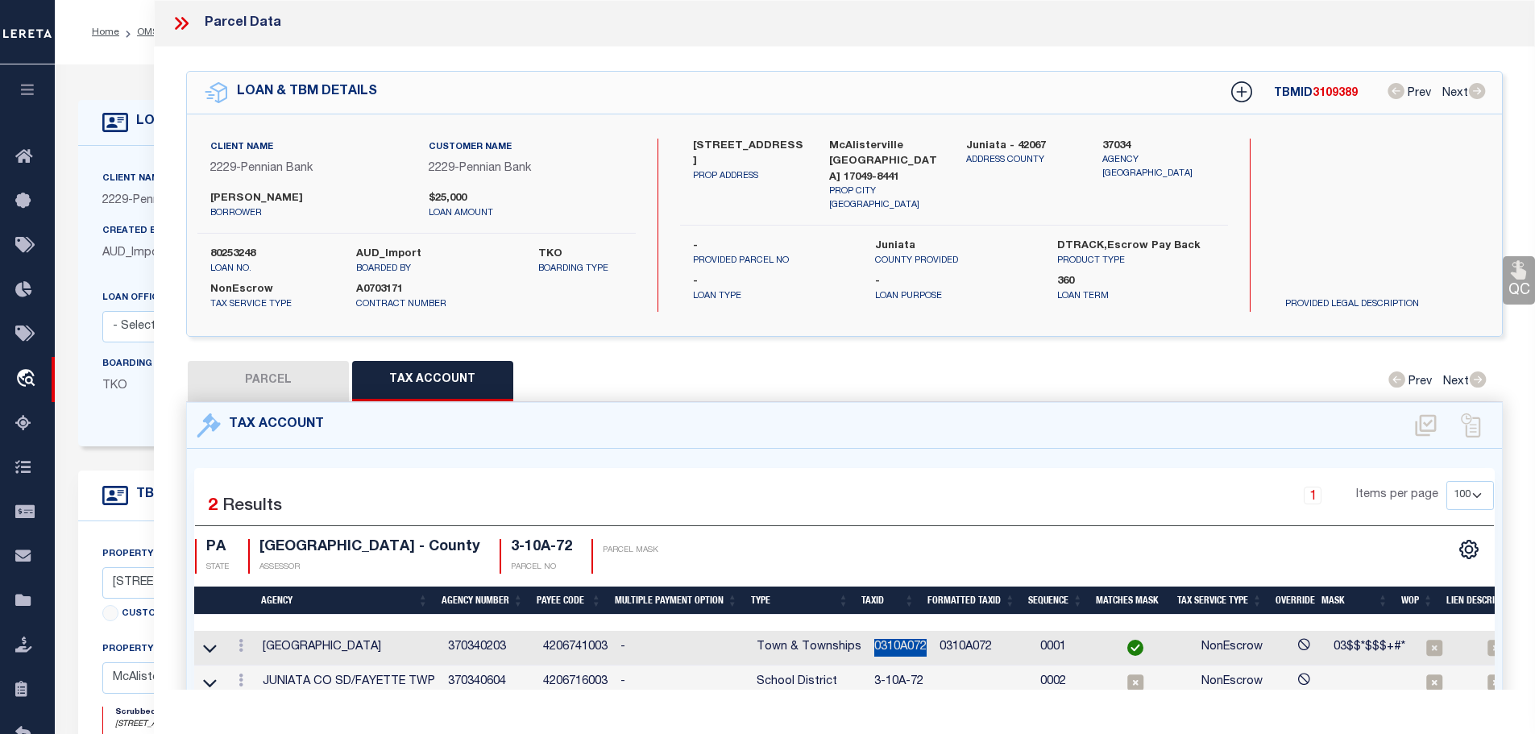
copy td "0310A072"
click at [243, 677] on icon at bounding box center [240, 679] width 5 height 13
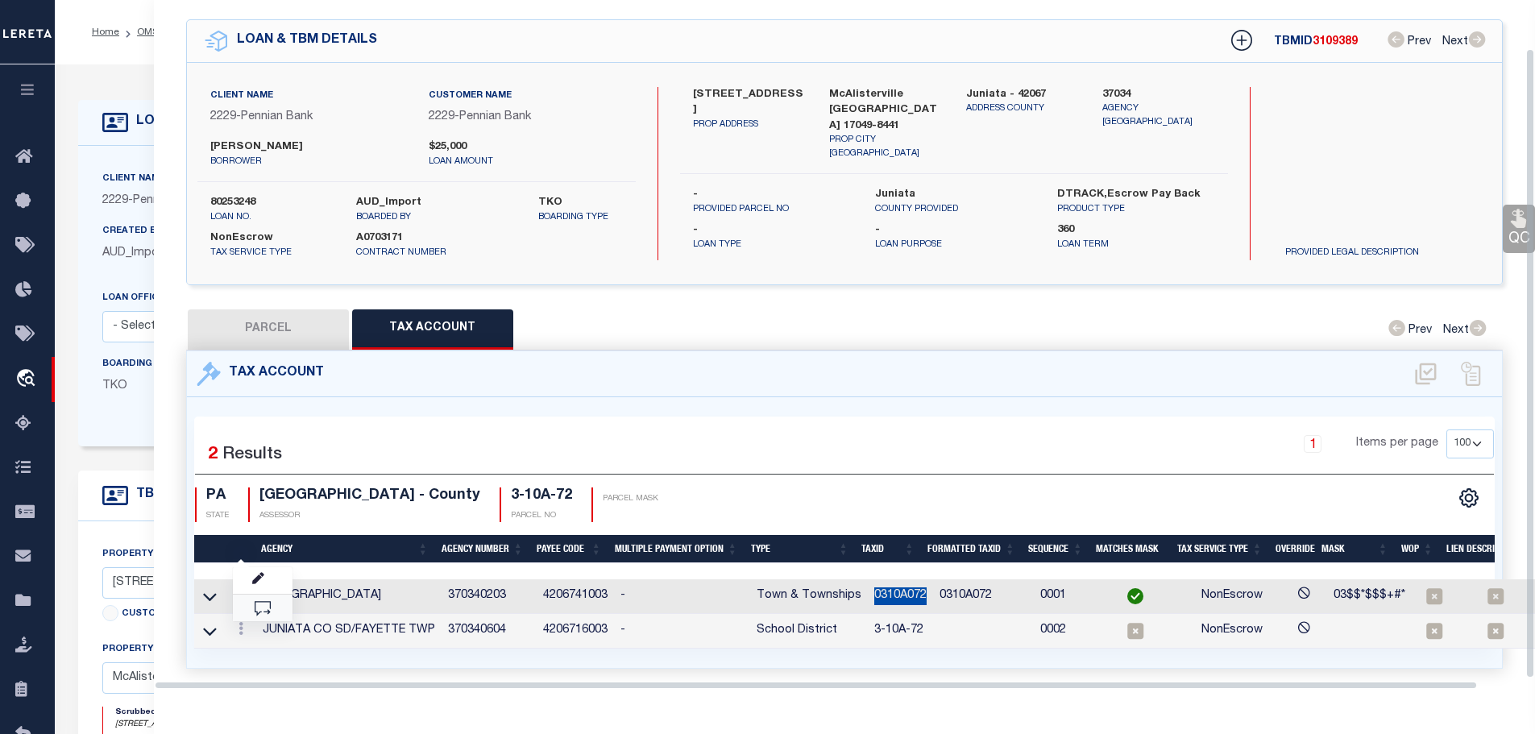
scroll to position [52, 0]
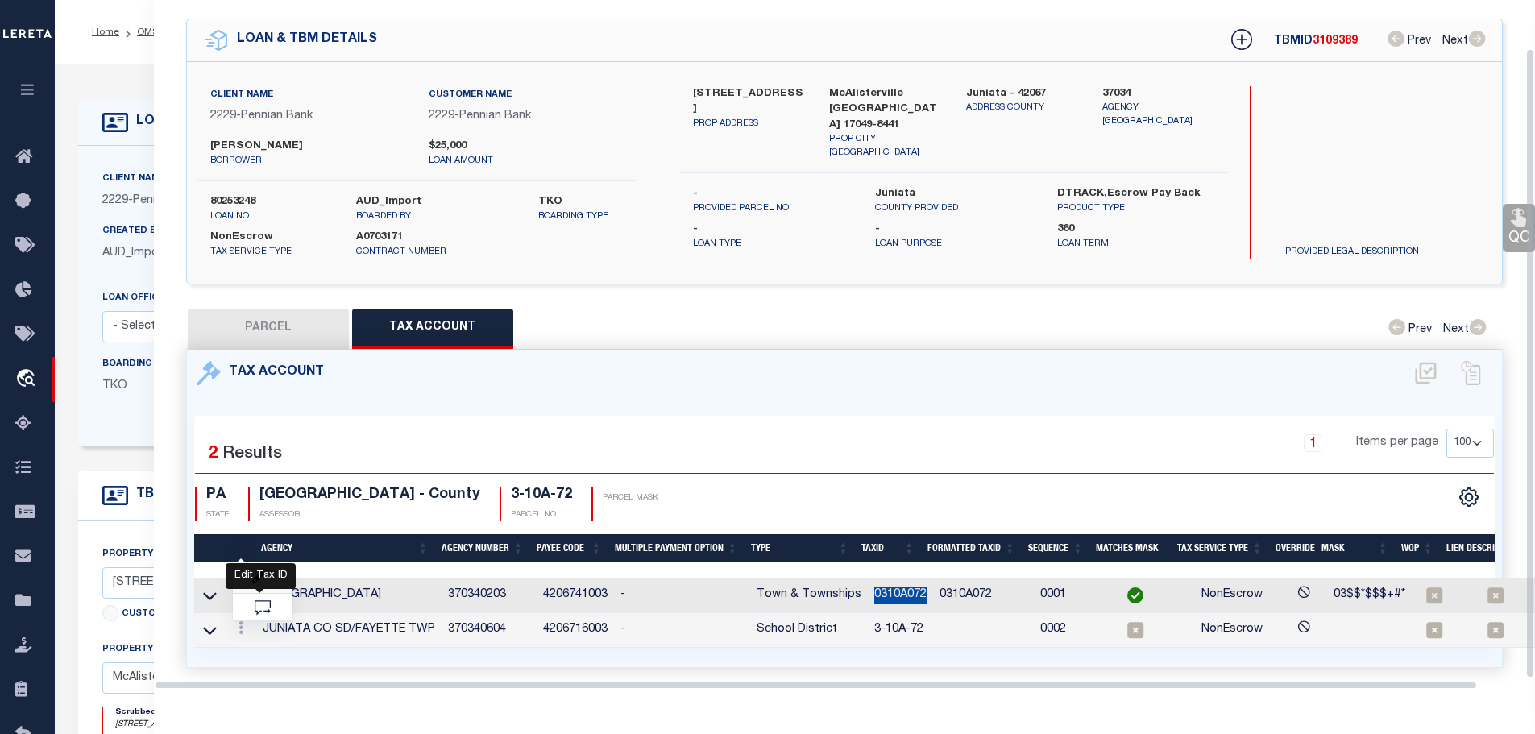
click at [258, 573] on icon "" at bounding box center [258, 578] width 12 height 12
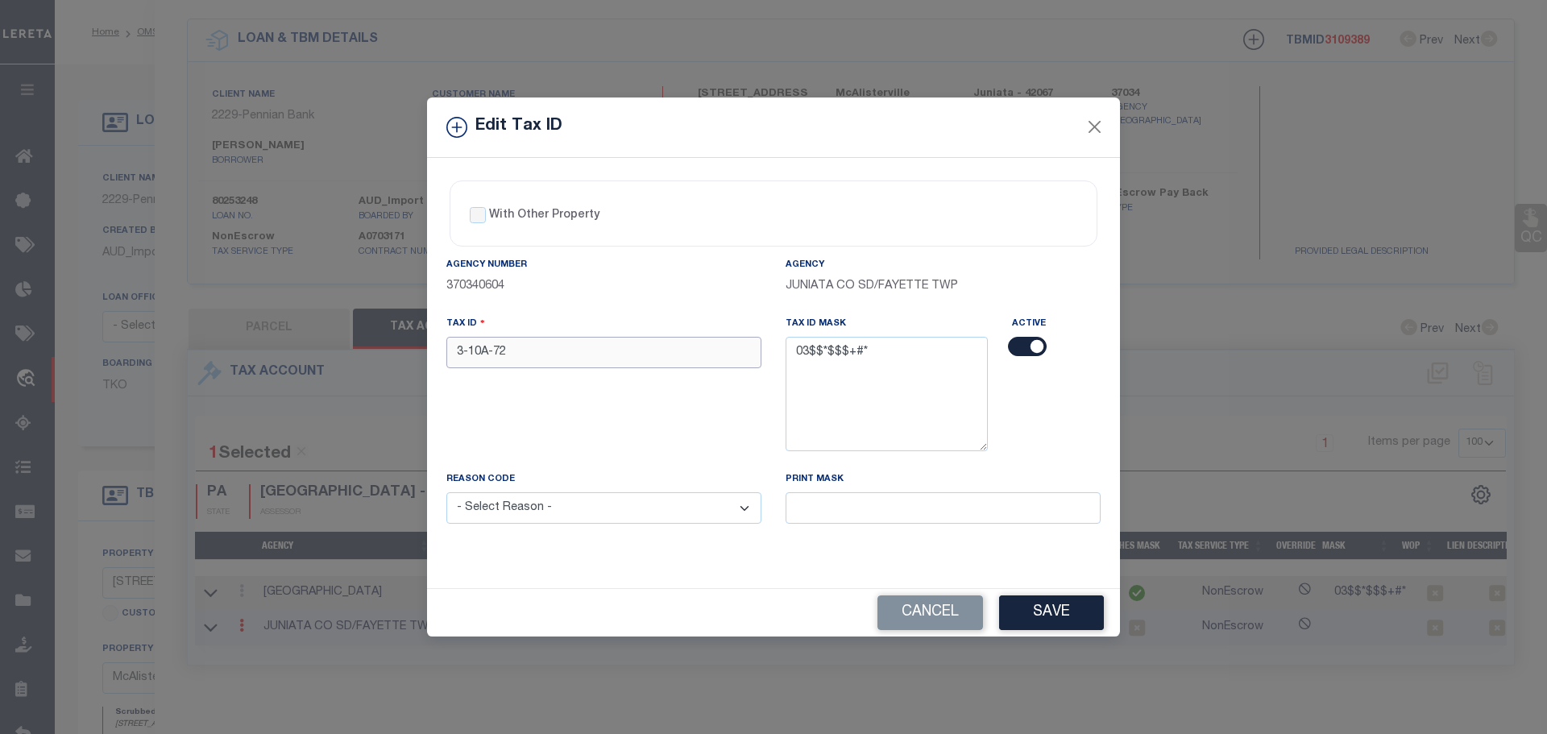
click at [540, 338] on input "3-10A-72" at bounding box center [603, 352] width 315 height 31
paste input "0310A0"
type input "0310A072"
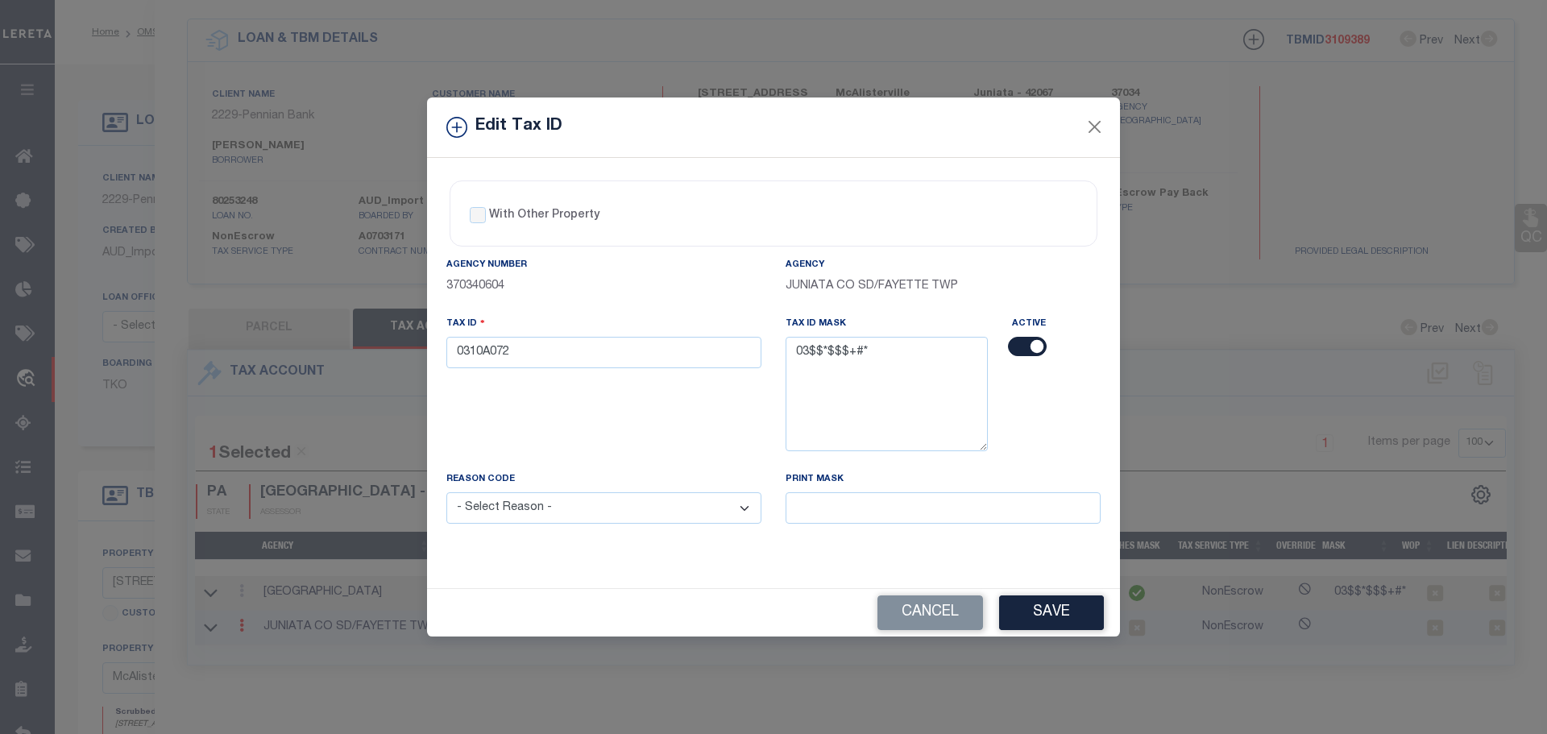
click at [583, 507] on select "- Select Reason - 099 - Other (Provide additional detail) ACT - Agency Changed …" at bounding box center [603, 507] width 315 height 31
select select "ACT"
click at [446, 493] on select "- Select Reason - 099 - Other (Provide additional detail) ACT - Agency Changed …" at bounding box center [603, 507] width 315 height 31
click at [1022, 604] on button "Save" at bounding box center [1051, 612] width 105 height 35
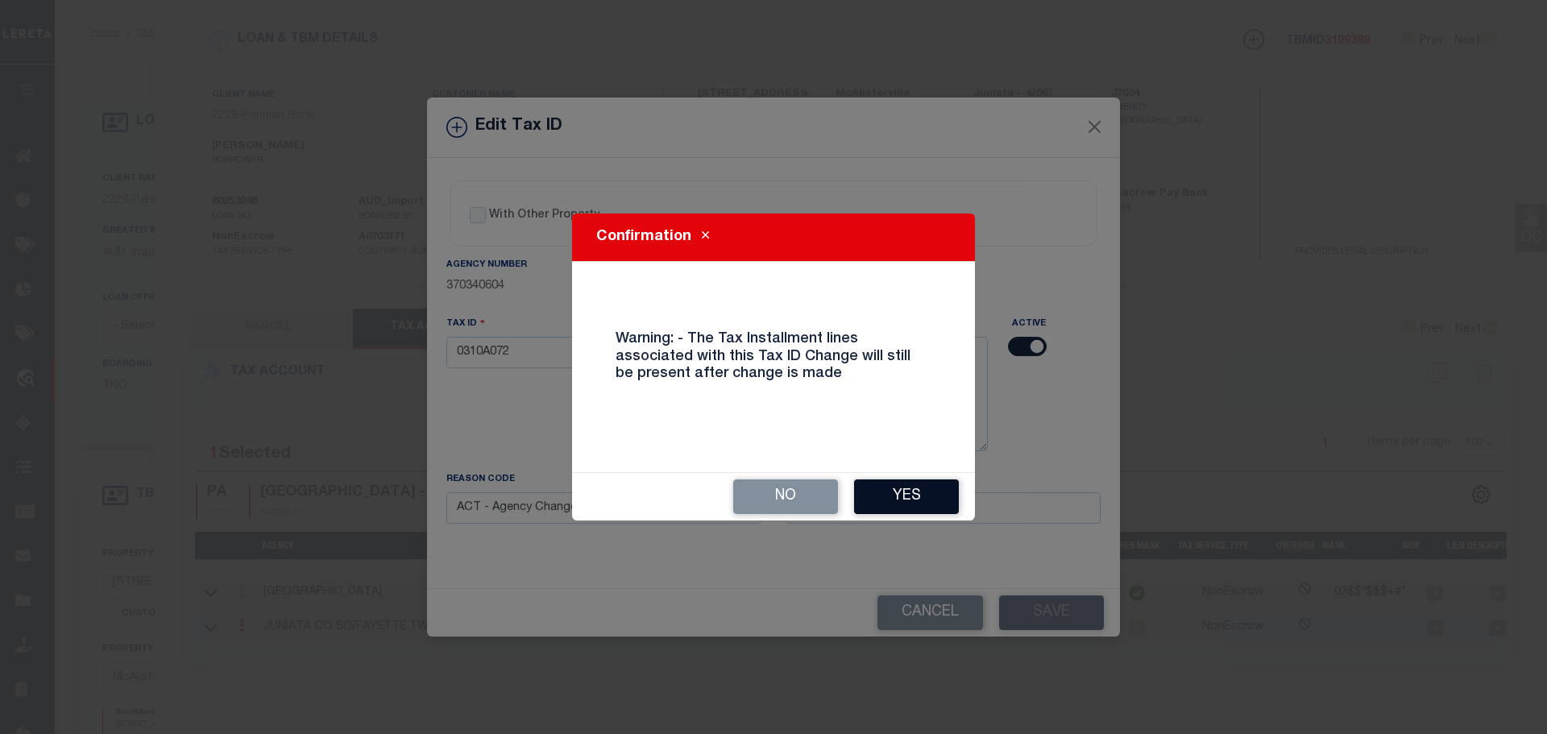
click at [917, 499] on button "Yes" at bounding box center [906, 496] width 105 height 35
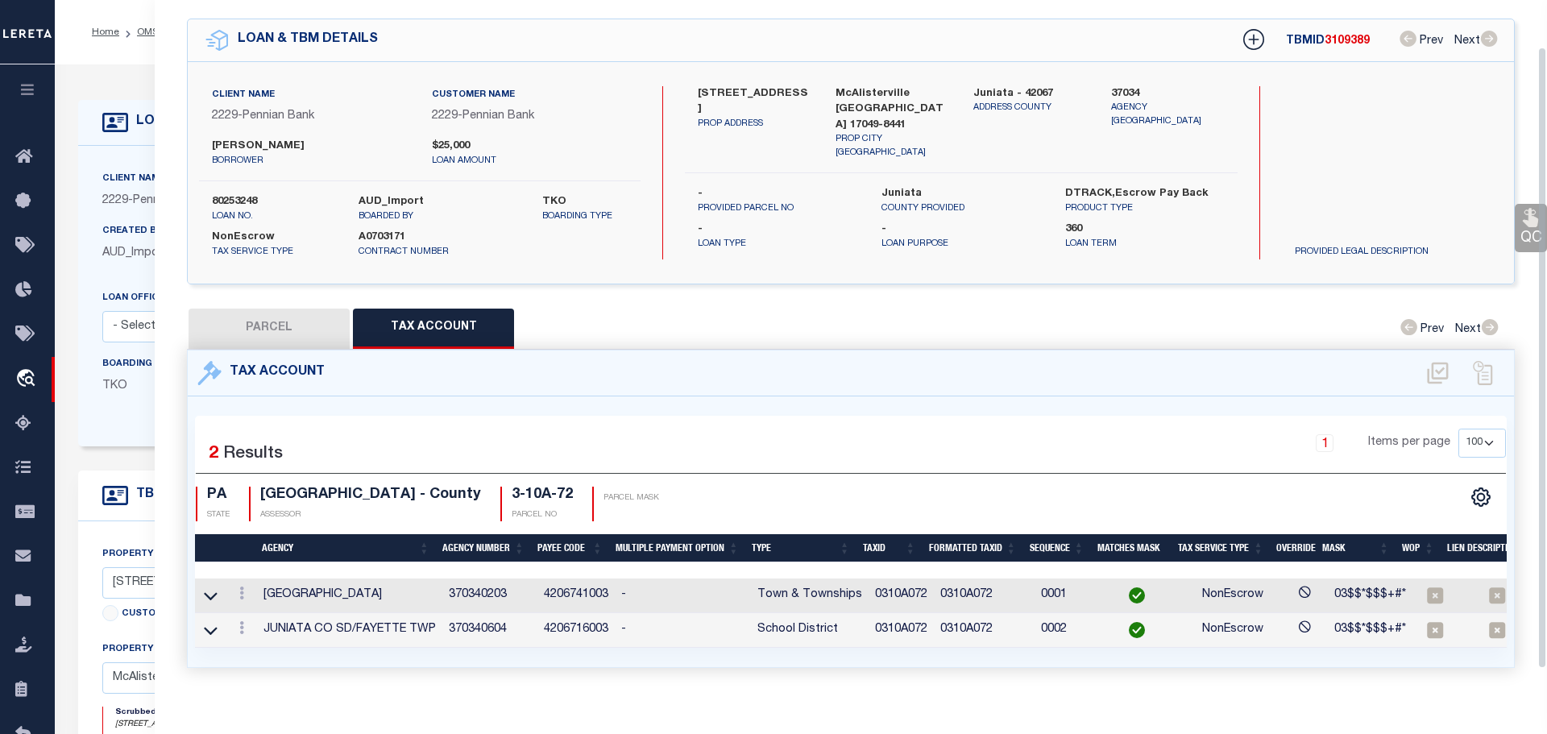
select select
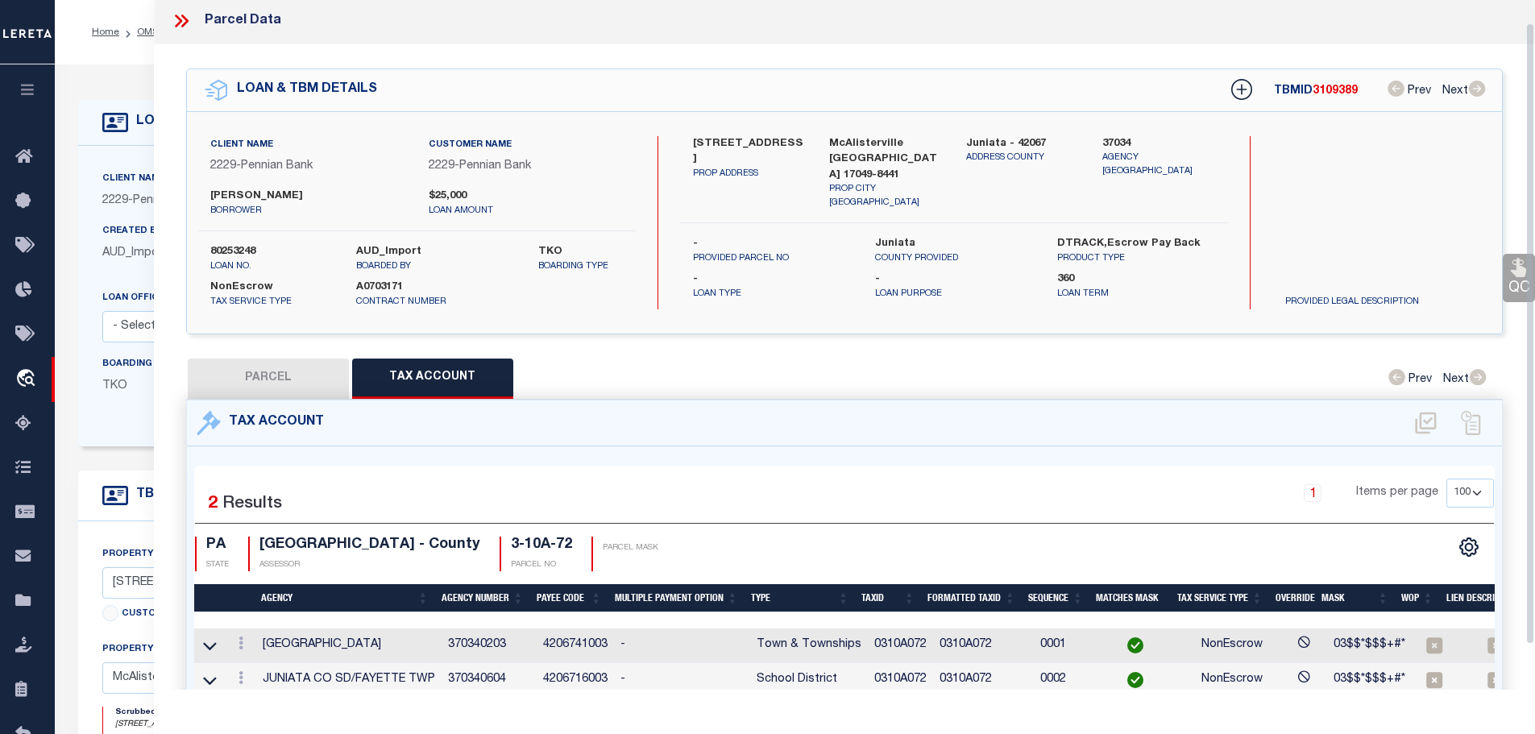
scroll to position [0, 0]
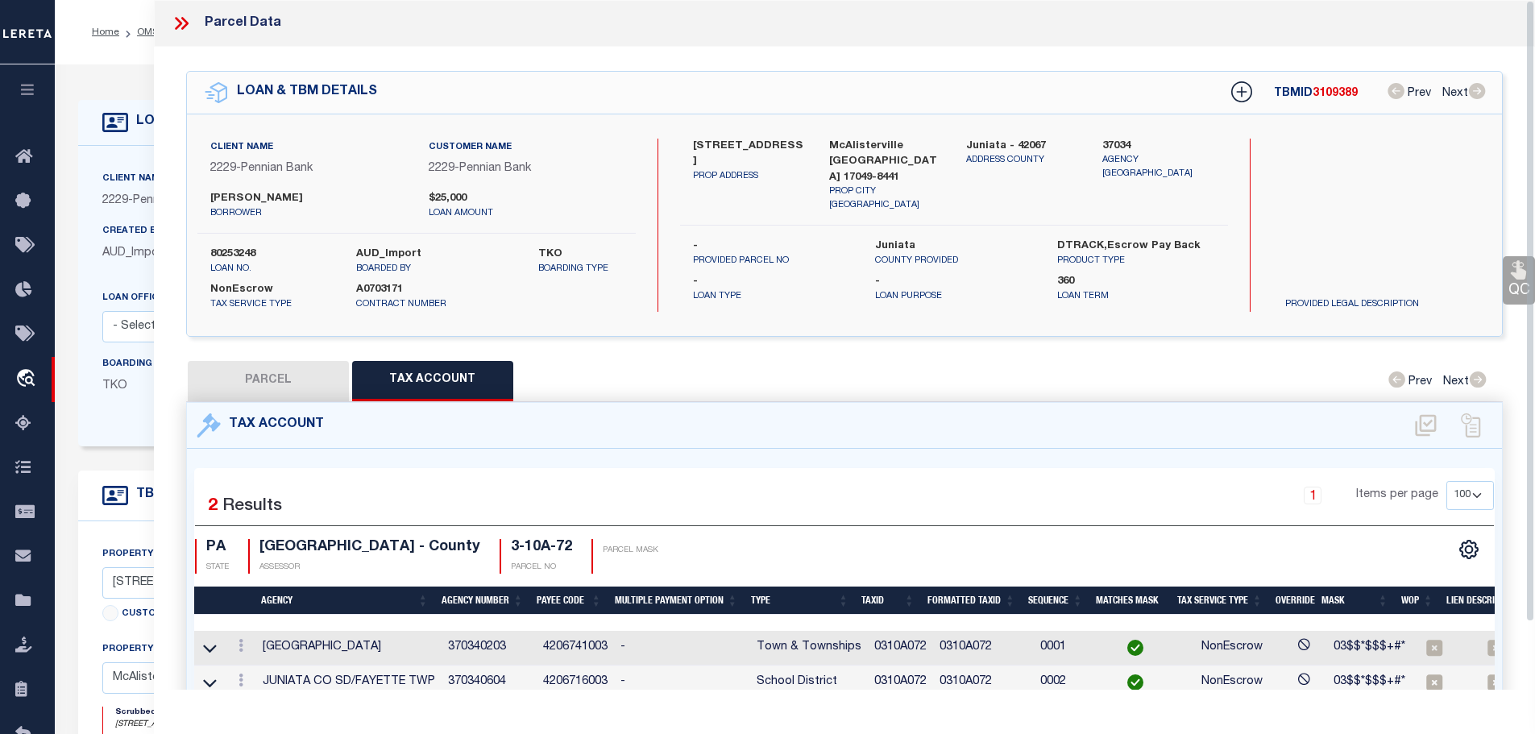
click at [181, 19] on icon at bounding box center [183, 23] width 7 height 13
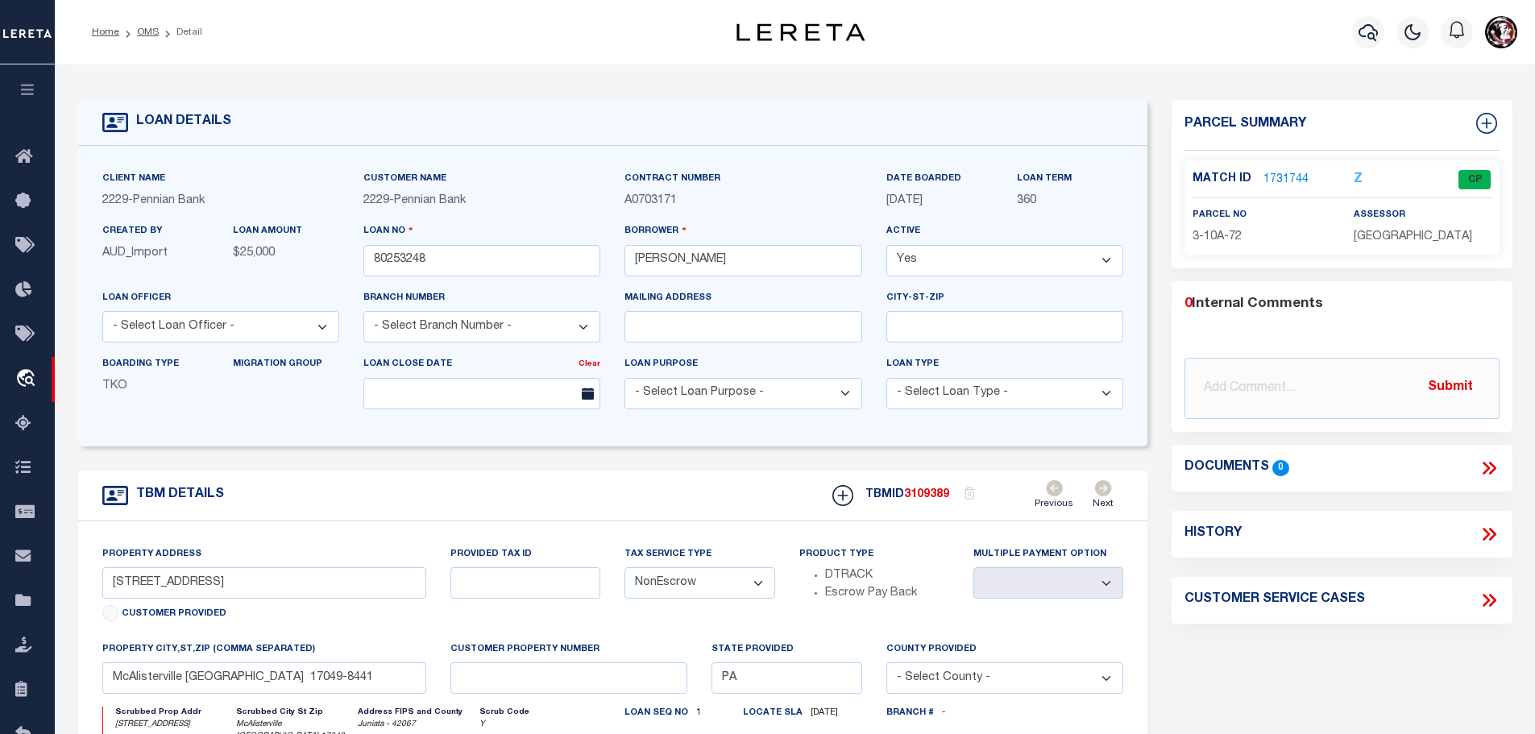
click at [135, 24] on ol "Home OMS Detail" at bounding box center [147, 32] width 136 height 34
click at [137, 29] on link "OMS" at bounding box center [148, 32] width 22 height 10
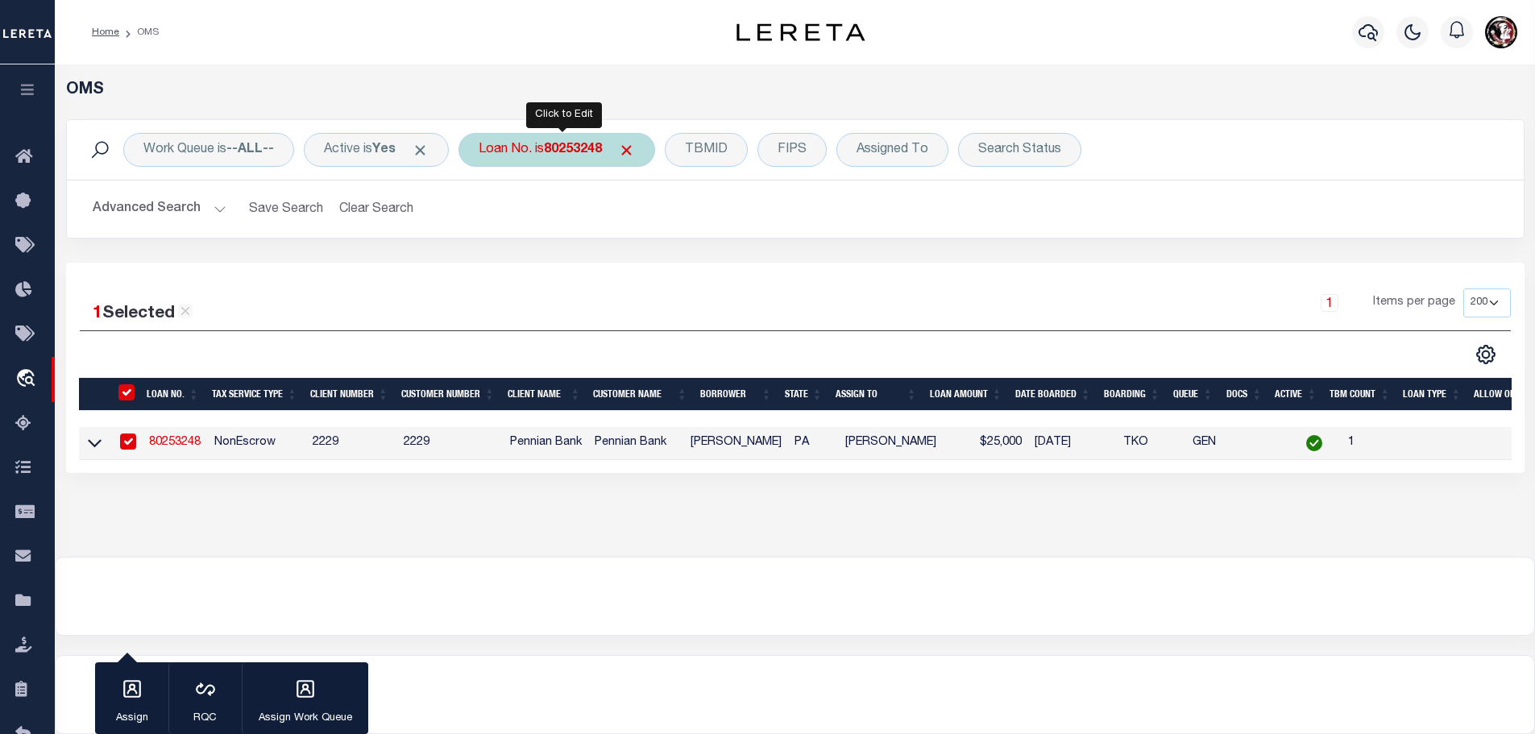
click at [565, 152] on b "80253248" at bounding box center [573, 149] width 58 height 13
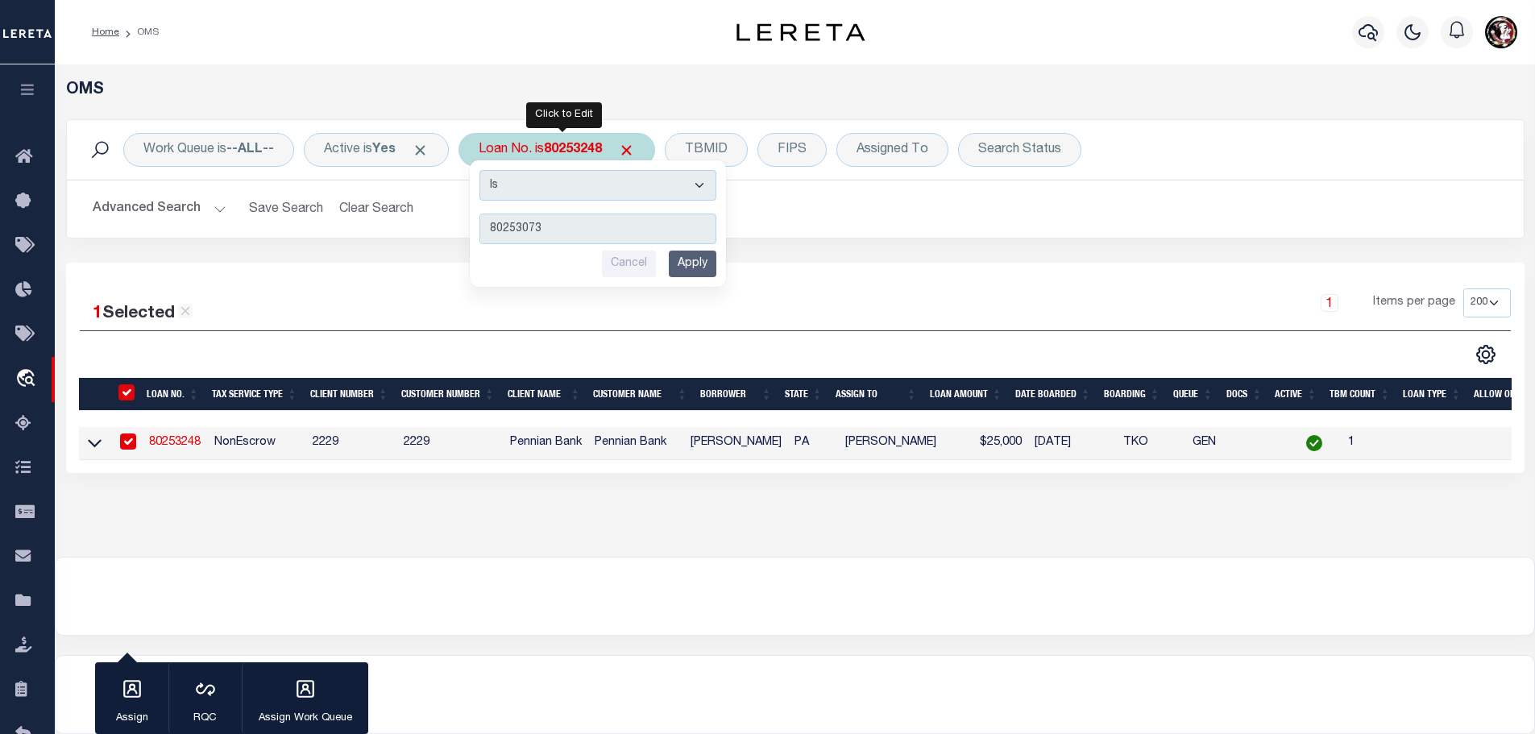
type input "80253073"
click at [690, 263] on input "Apply" at bounding box center [693, 264] width 48 height 27
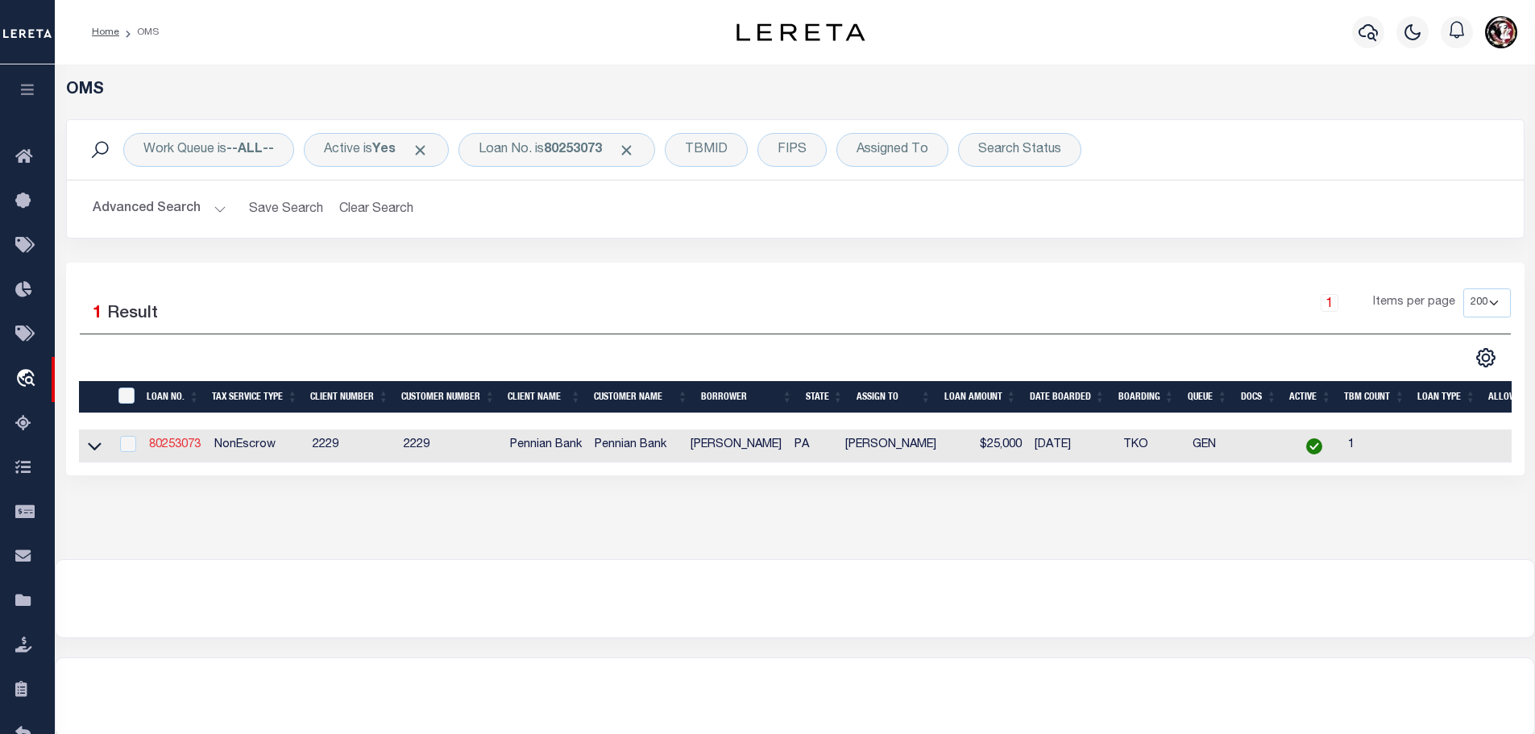
click at [169, 439] on link "80253073" at bounding box center [175, 444] width 52 height 11
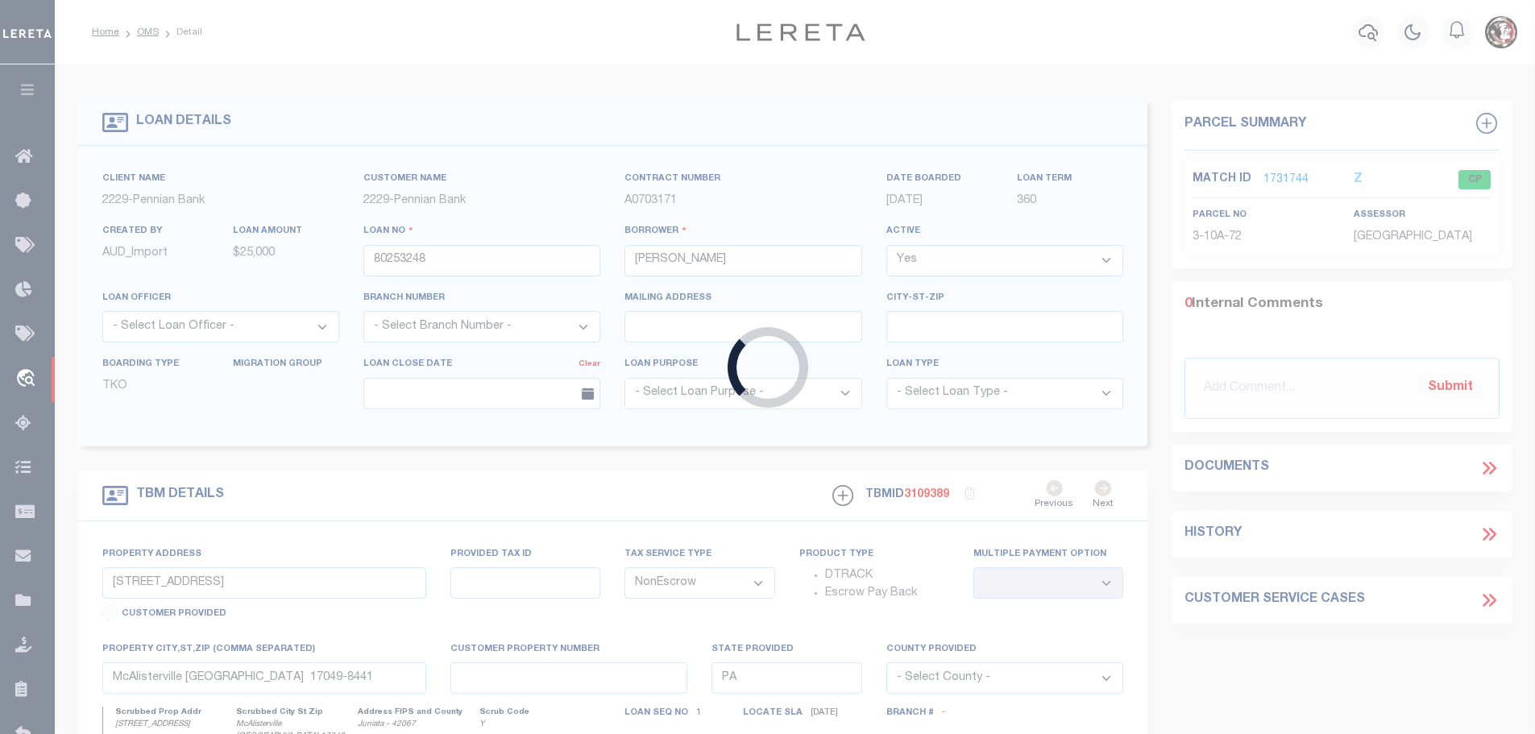
type input "80253073"
type input "[PERSON_NAME]"
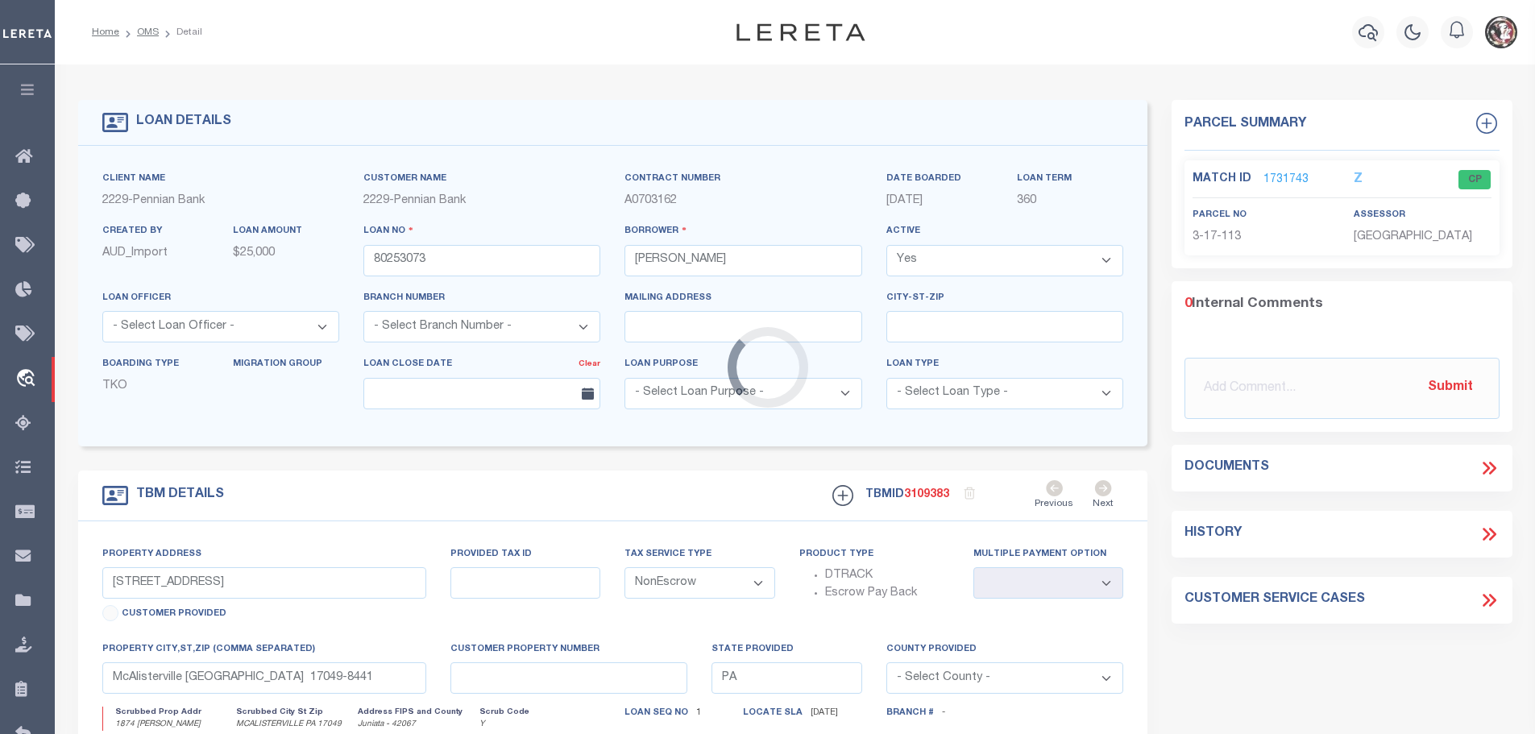
type input "1874 [PERSON_NAME]"
select select
type input "MCALISTERVILLE PA 17049"
select select
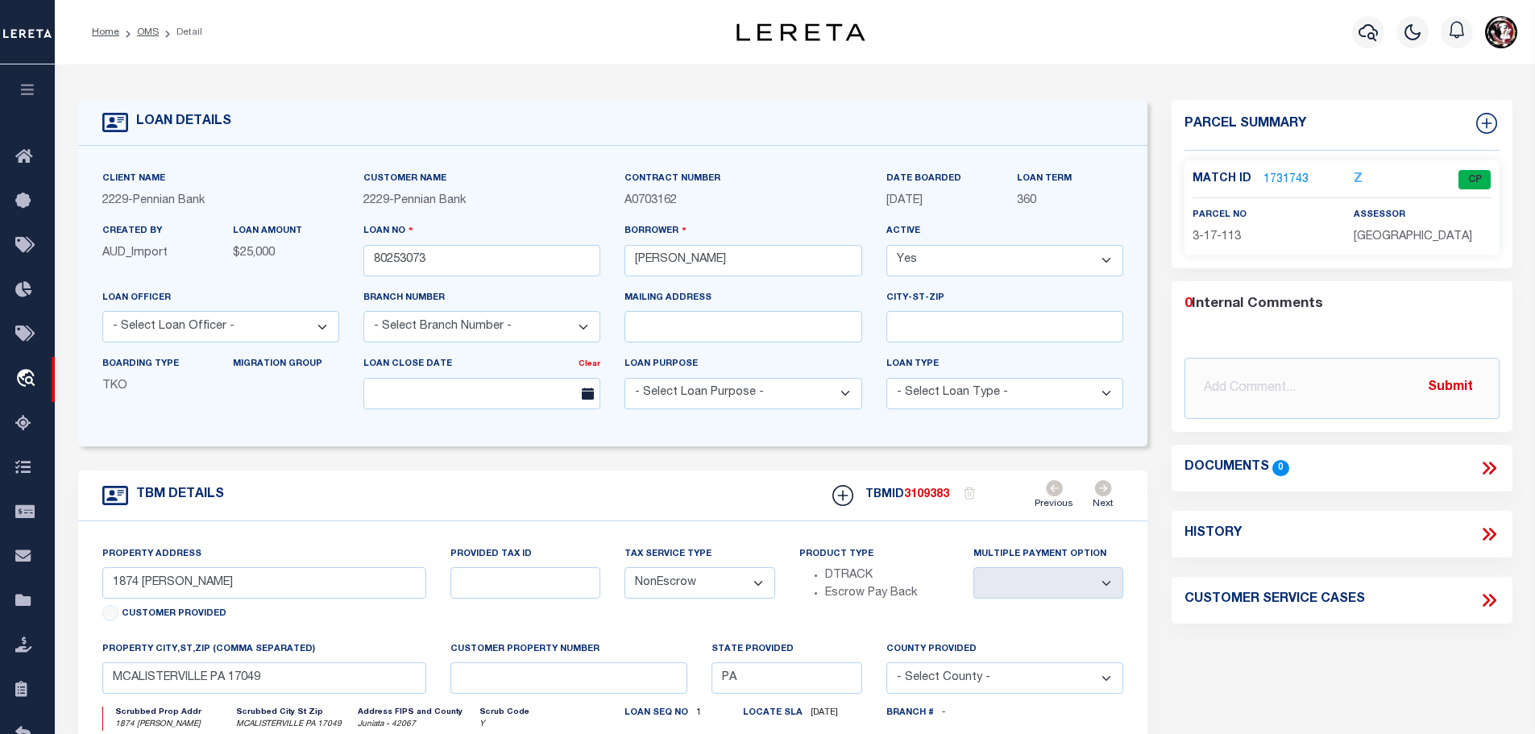
click at [1290, 176] on link "1731743" at bounding box center [1285, 180] width 45 height 17
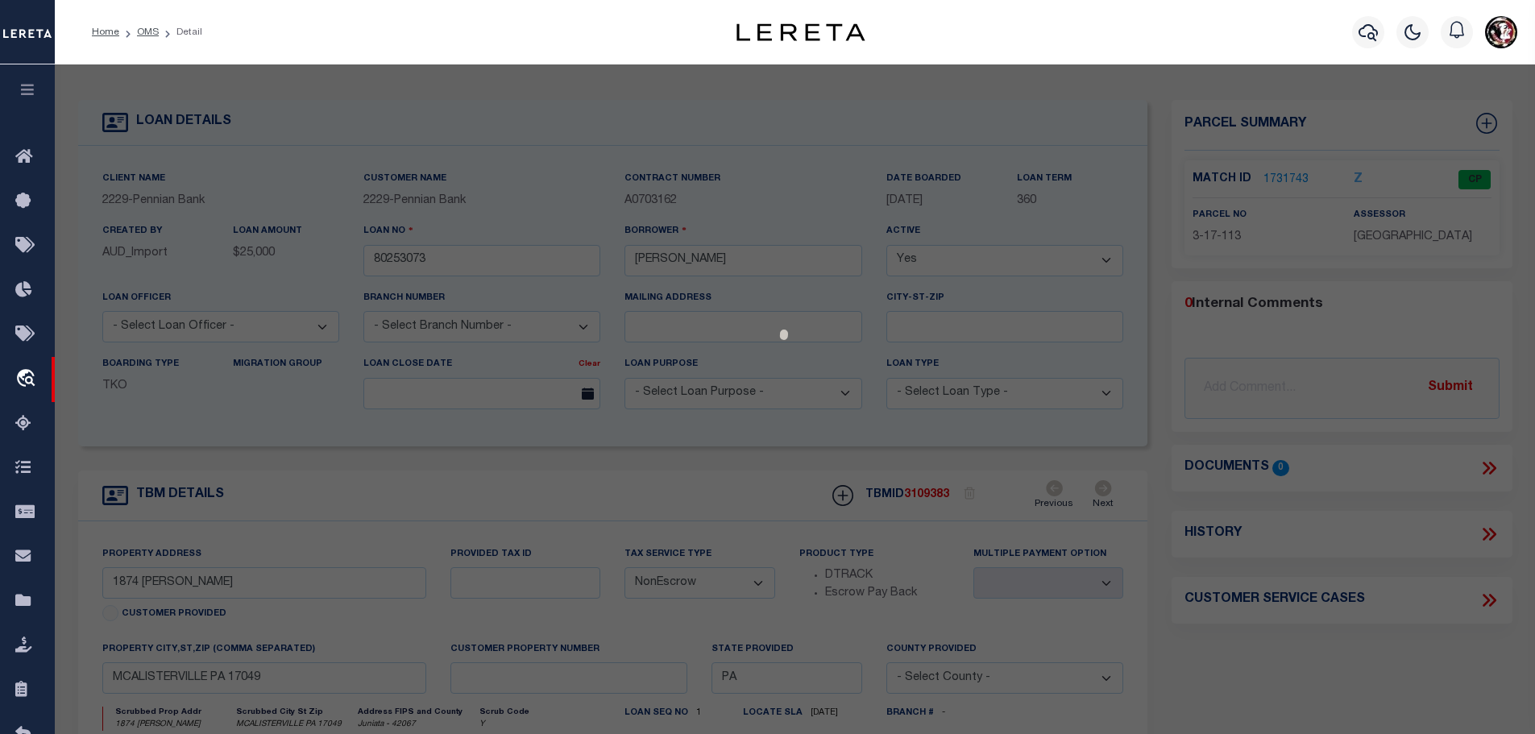
select select "AS"
checkbox input "false"
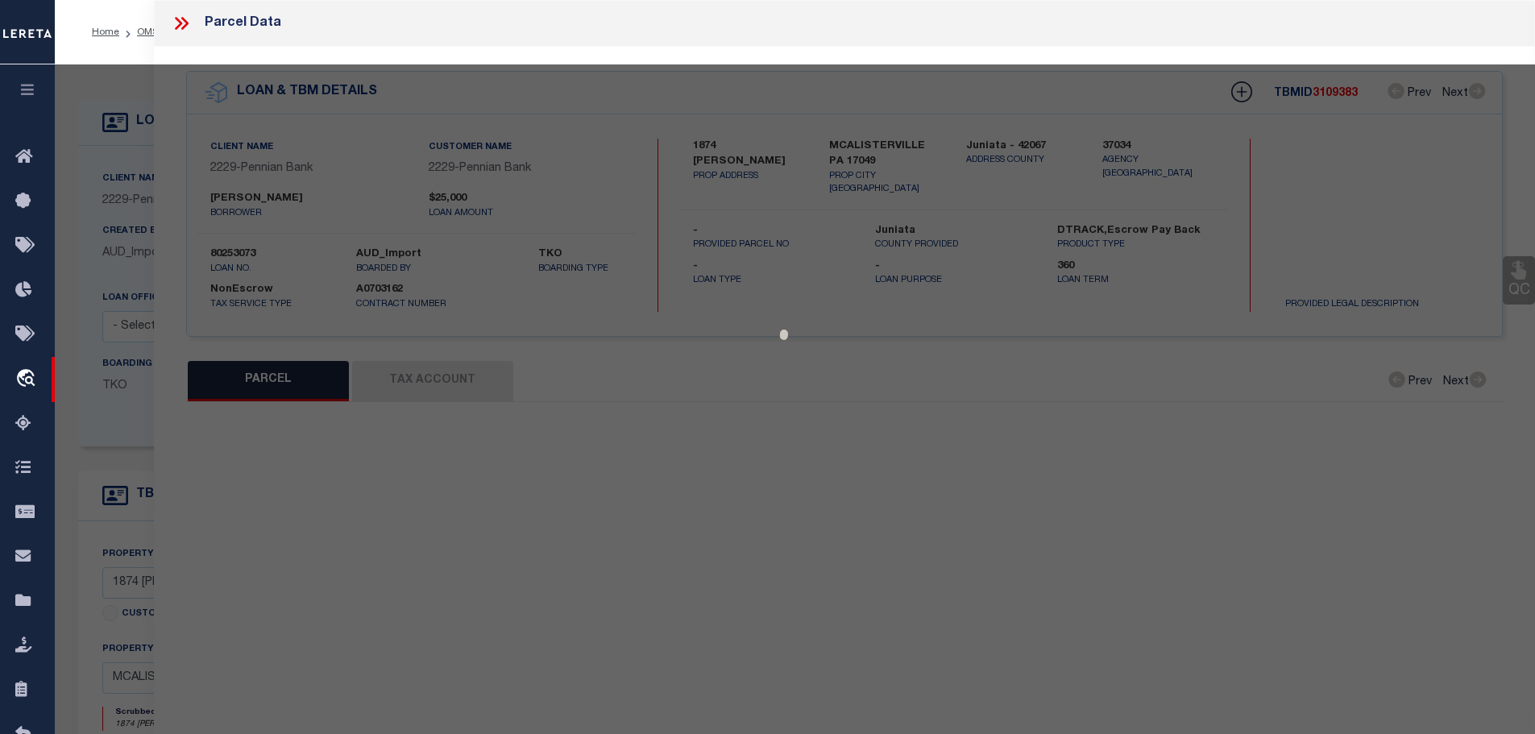
select select "CP"
type input "[PERSON_NAME] &CHRISTINA L"
type input "1874 [PERSON_NAME]"
checkbox input "false"
type input "[PERSON_NAME] , [GEOGRAPHIC_DATA] 17049"
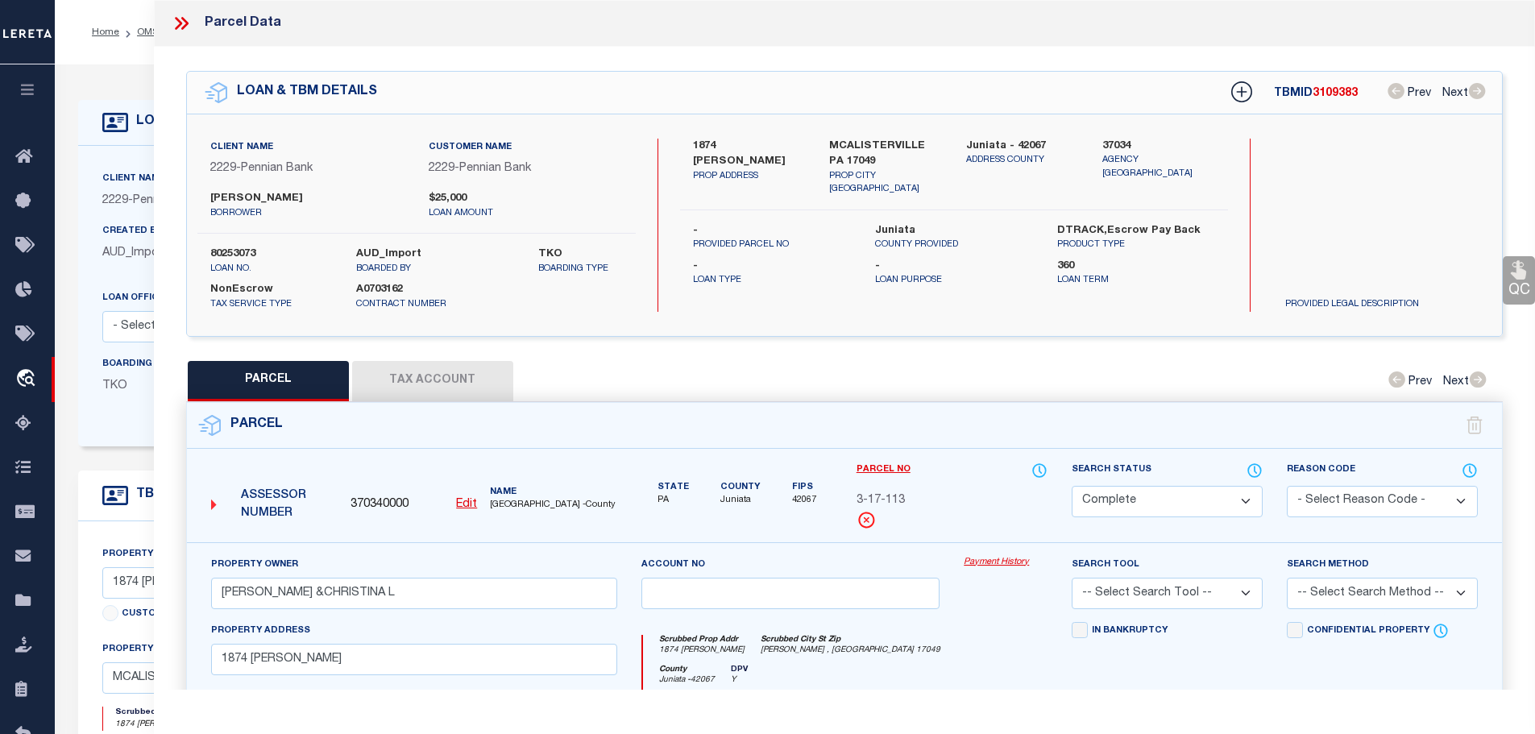
click at [415, 376] on button "Tax Account" at bounding box center [432, 381] width 161 height 40
select select "100"
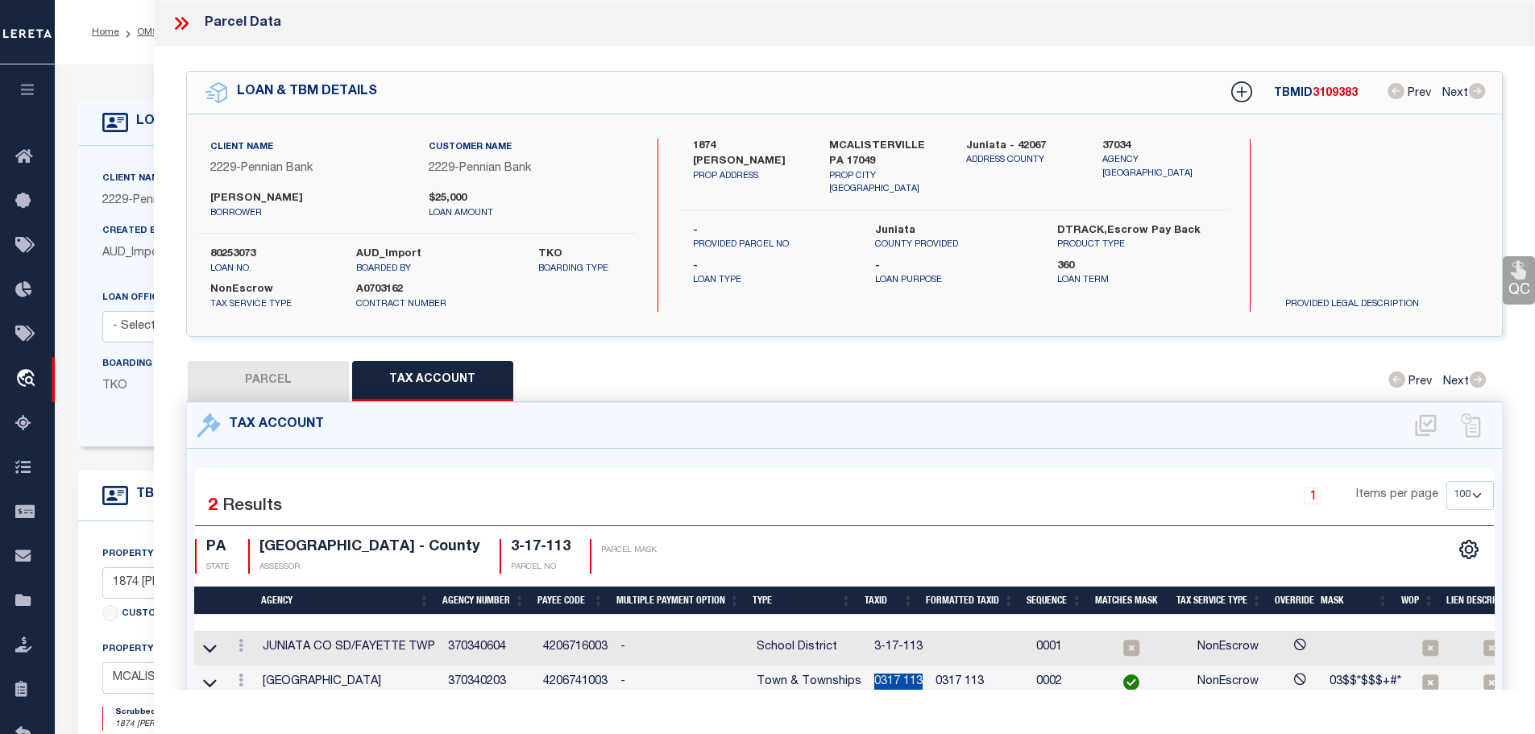
drag, startPoint x: 868, startPoint y: 673, endPoint x: 918, endPoint y: 674, distance: 50.0
click at [918, 674] on td "0317 113" at bounding box center [898, 682] width 61 height 35
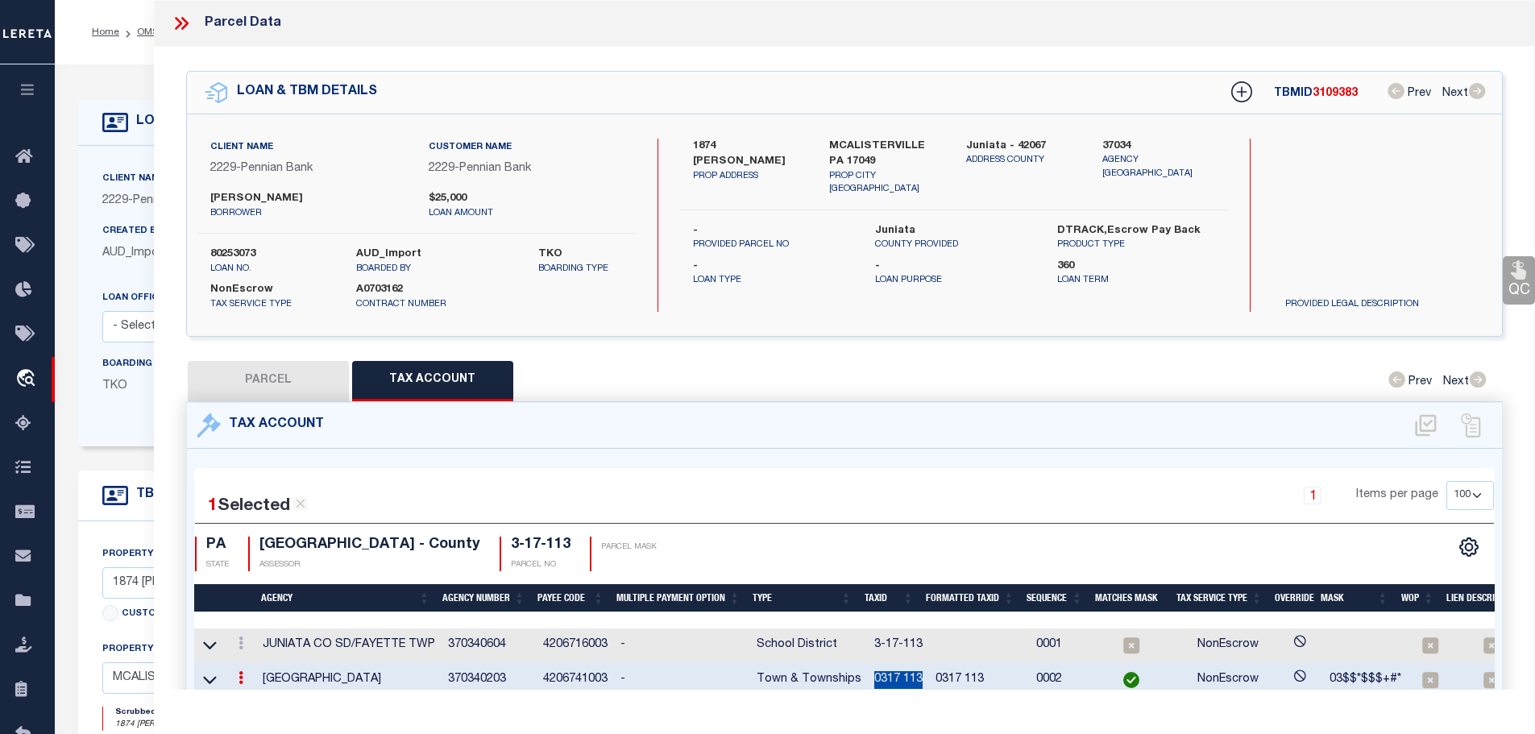
copy td "0317 113"
click at [240, 636] on icon at bounding box center [240, 642] width 5 height 13
click at [262, 661] on icon "" at bounding box center [258, 667] width 12 height 12
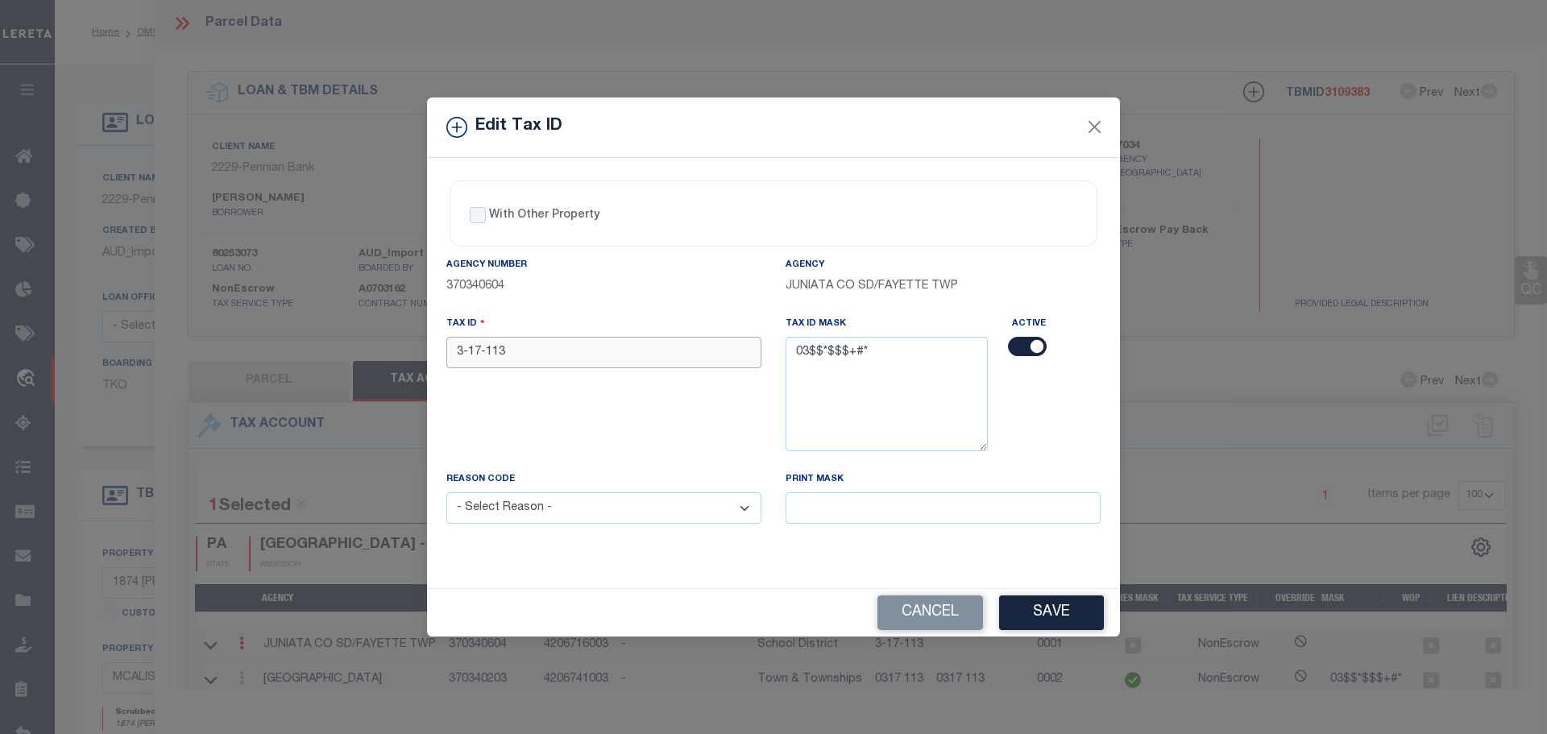
click at [515, 364] on input "3-17-113" at bounding box center [603, 352] width 315 height 31
paste input "0317"
type input "0317 113"
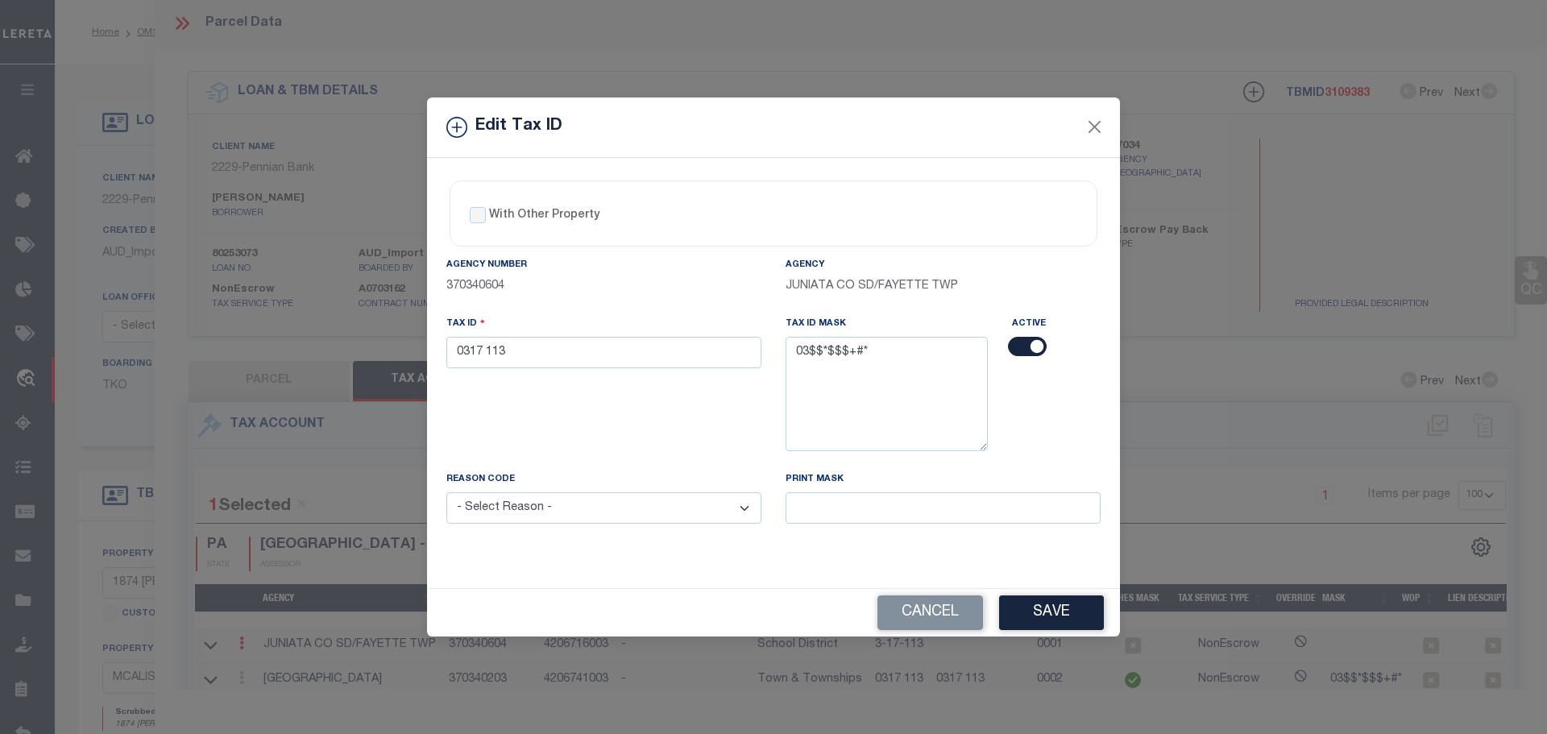
click at [574, 507] on select "- Select Reason - 099 - Other (Provide additional detail) ACT - Agency Changed …" at bounding box center [603, 507] width 315 height 31
select select "ACT"
click at [446, 493] on select "- Select Reason - 099 - Other (Provide additional detail) ACT - Agency Changed …" at bounding box center [603, 507] width 315 height 31
click at [1054, 606] on button "Save" at bounding box center [1051, 612] width 105 height 35
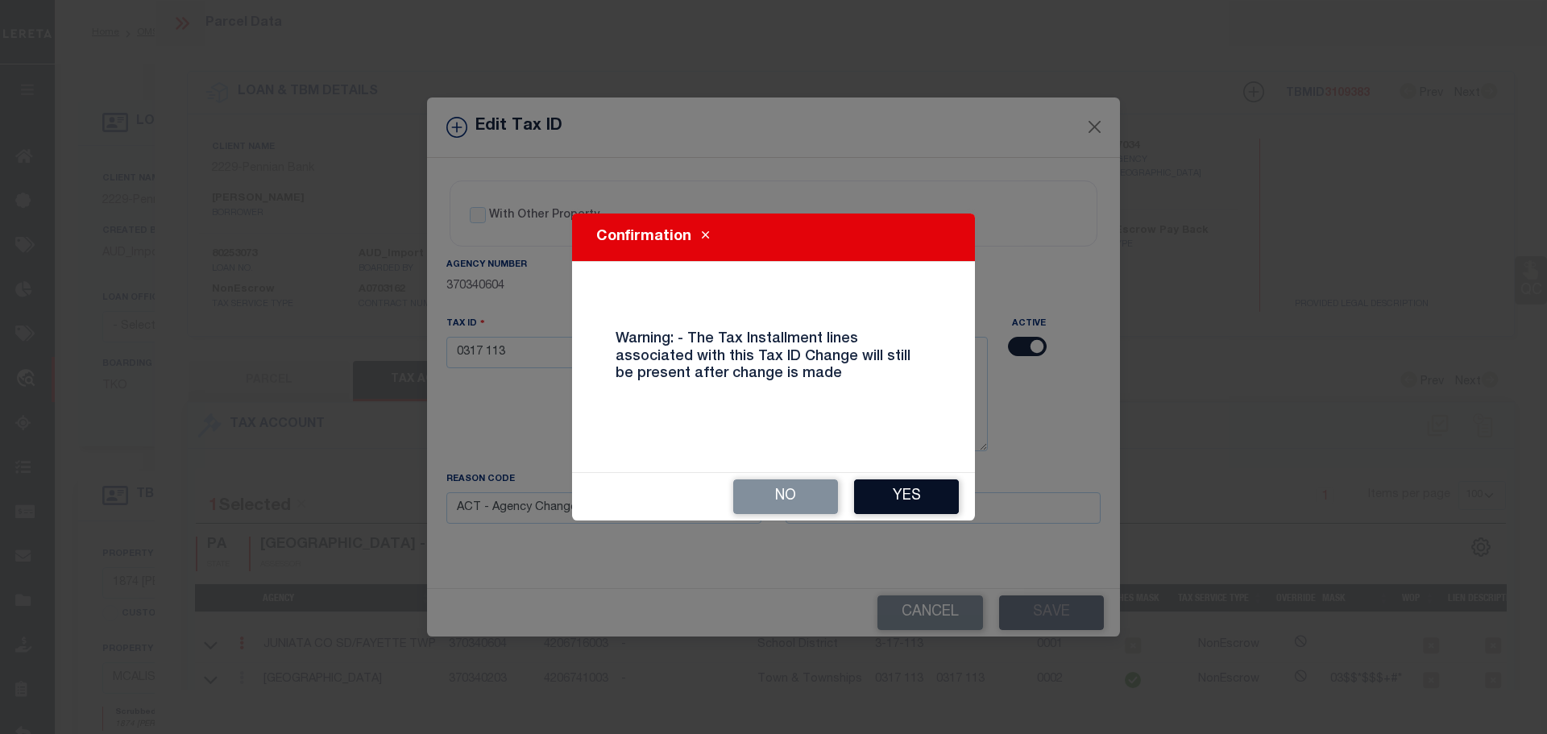
click at [926, 507] on button "Yes" at bounding box center [906, 496] width 105 height 35
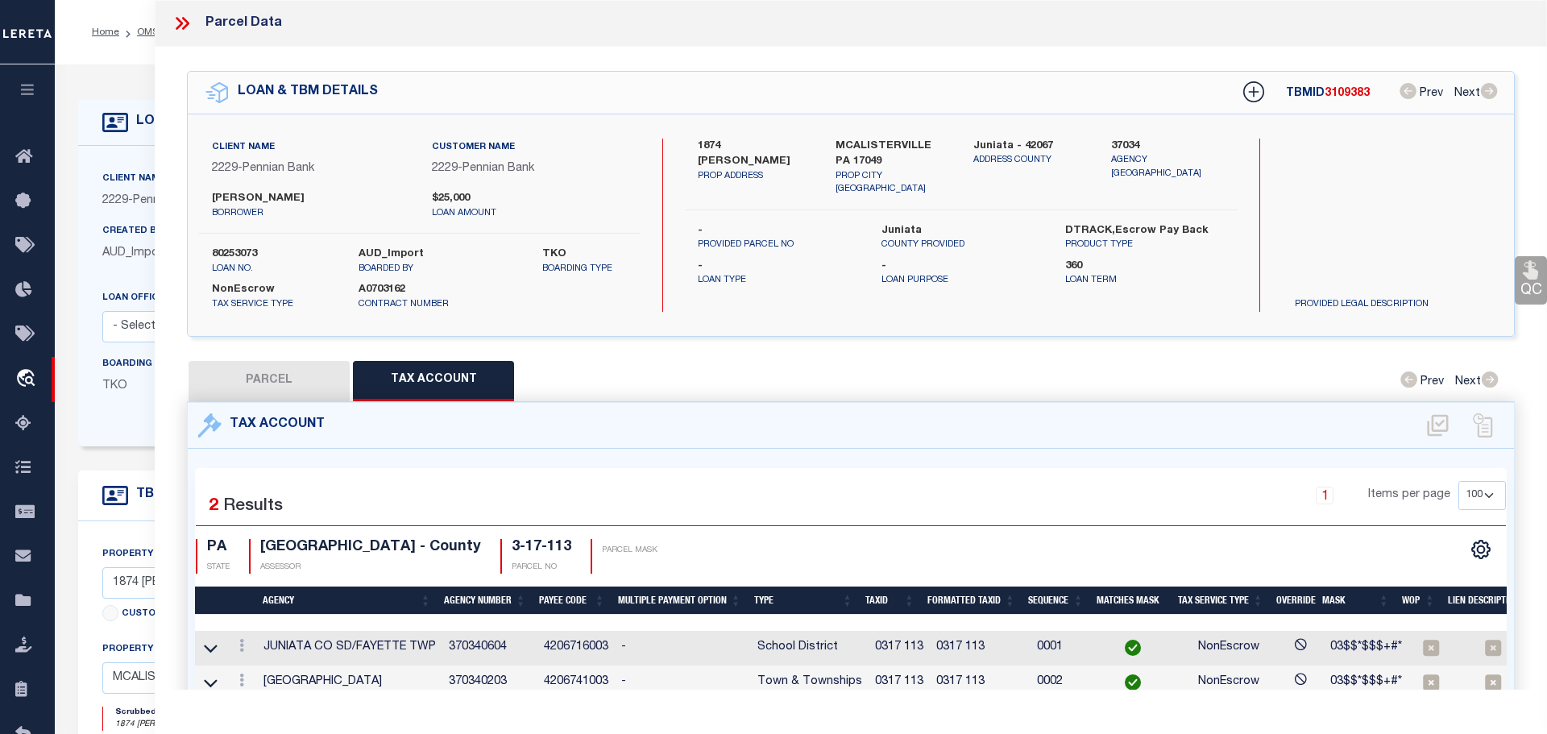
select select
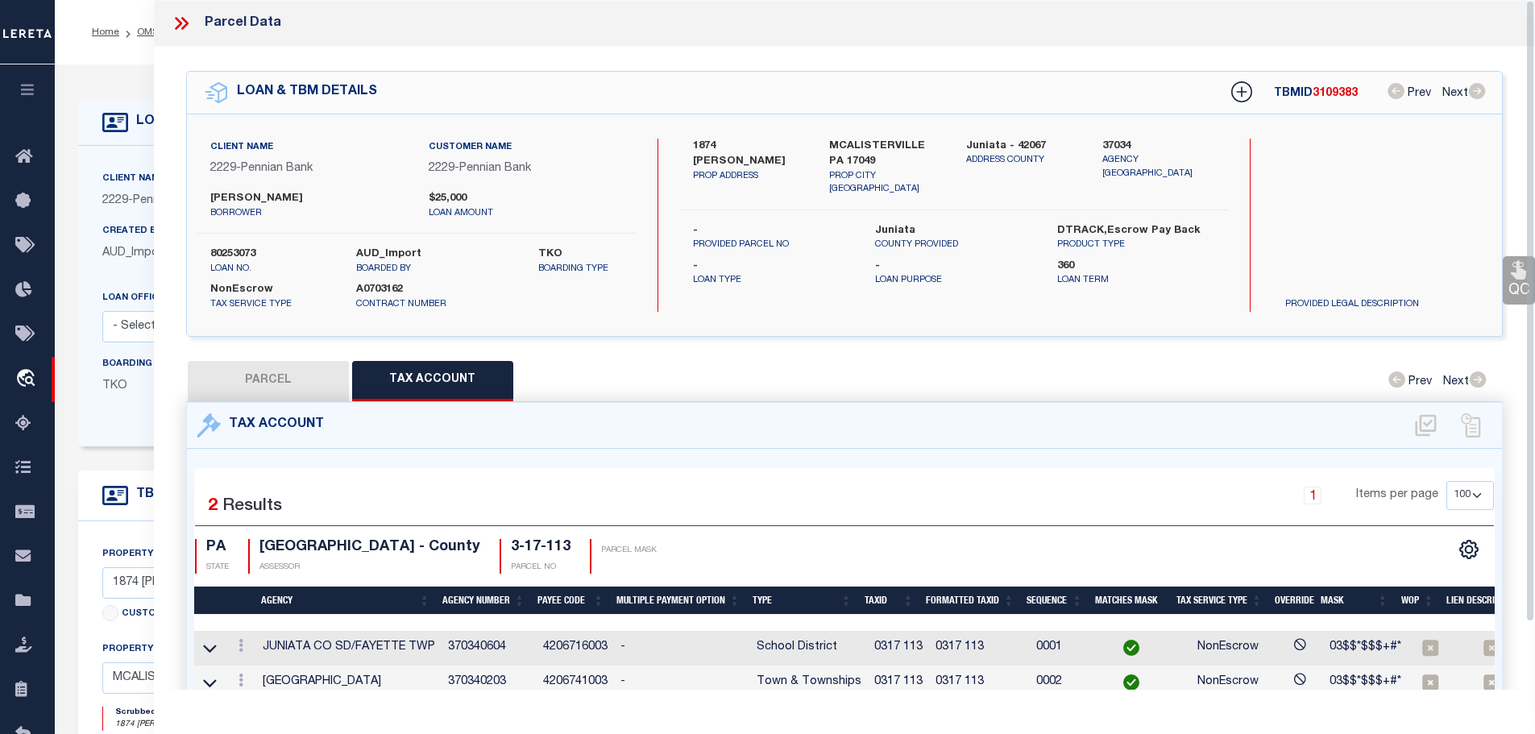
click at [180, 22] on icon at bounding box center [178, 23] width 7 height 13
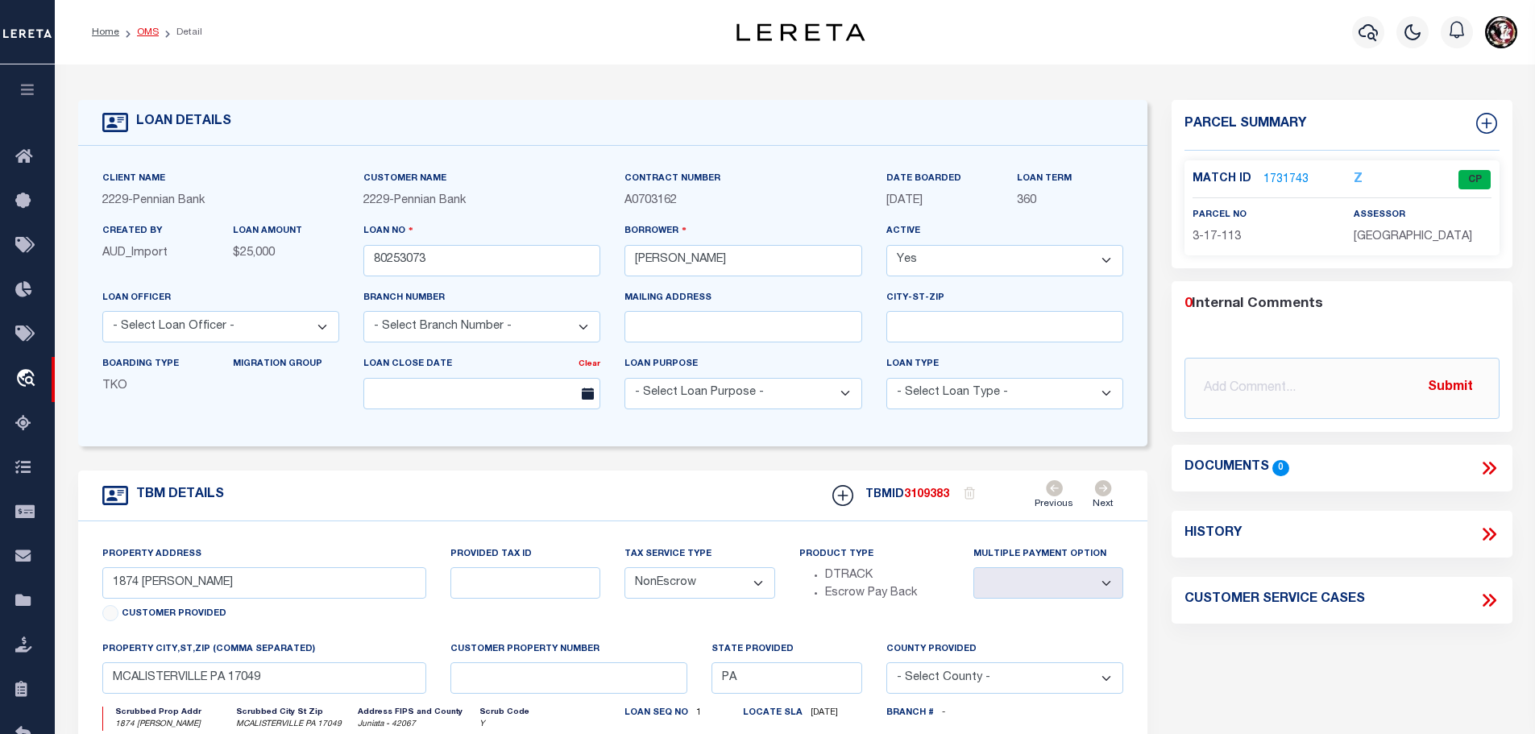
click at [141, 33] on link "OMS" at bounding box center [148, 32] width 22 height 10
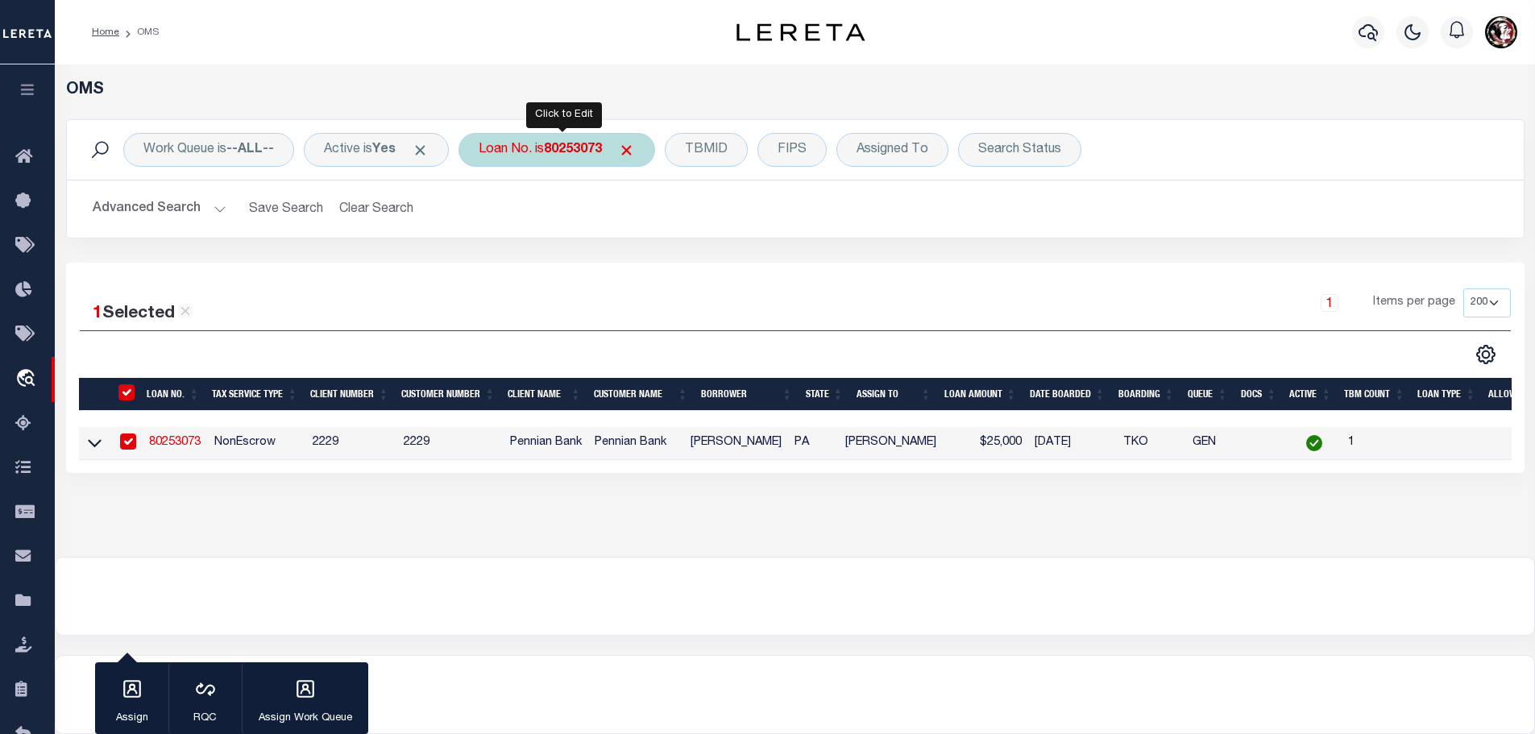
click at [595, 150] on b "80253073" at bounding box center [573, 149] width 58 height 13
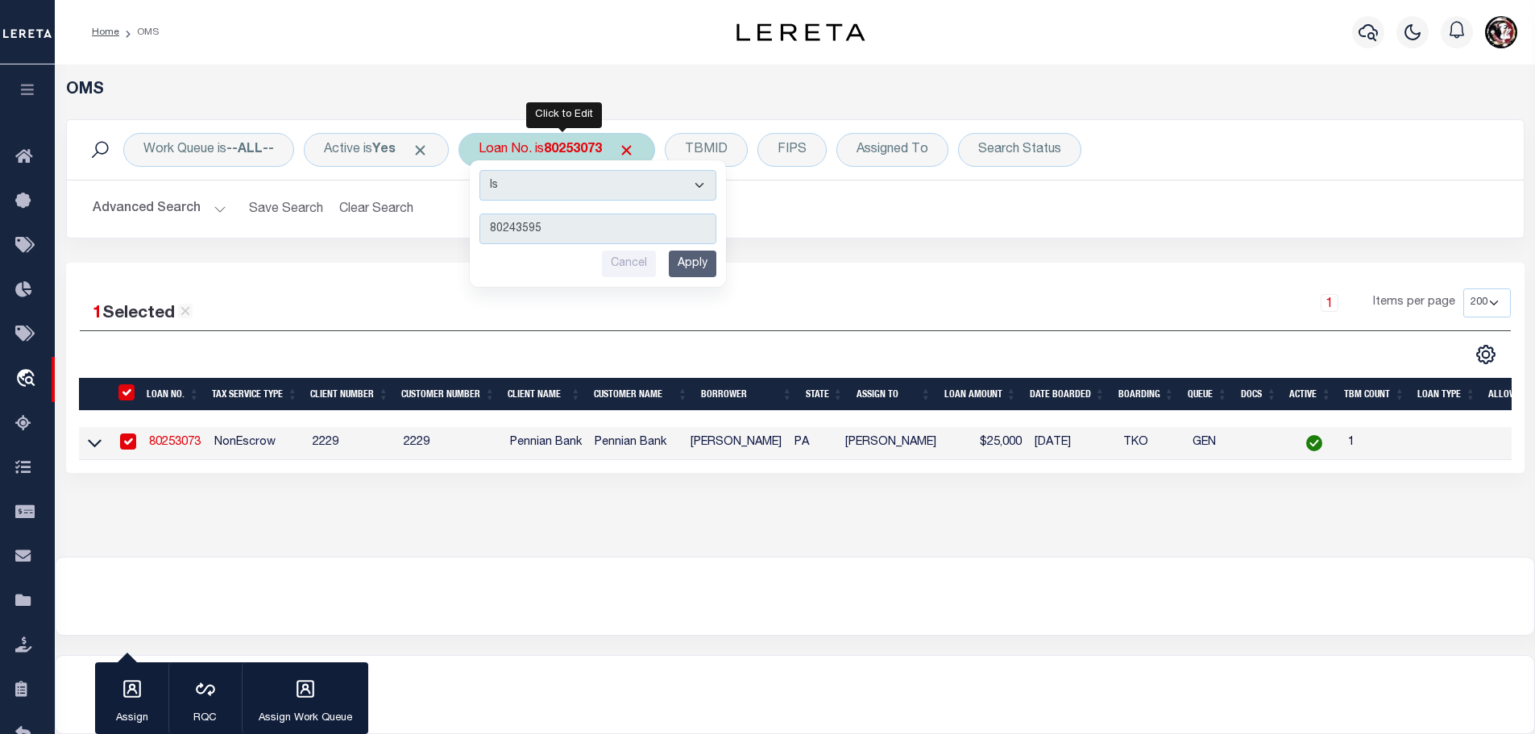
type input "80243595"
click at [707, 268] on input "Apply" at bounding box center [693, 264] width 48 height 27
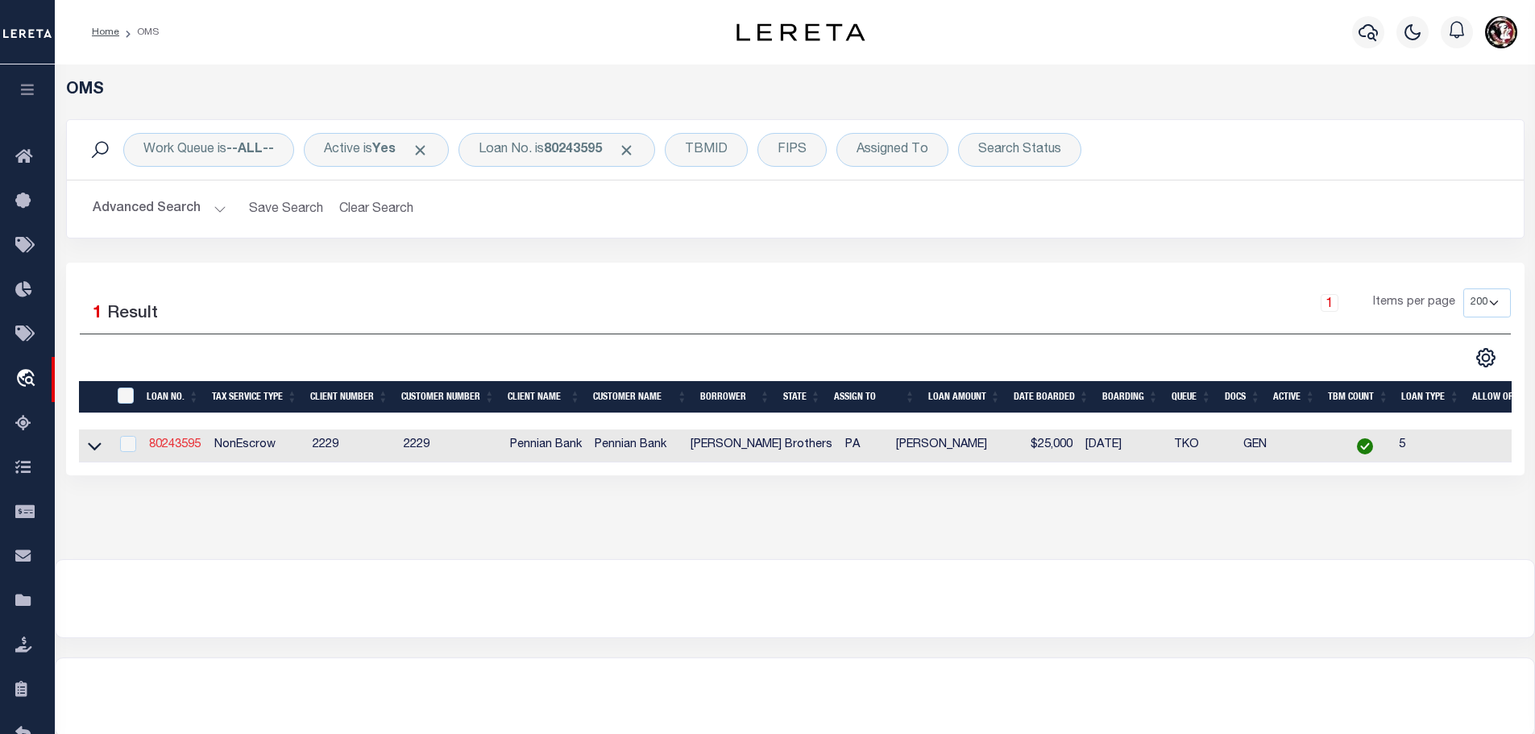
click at [186, 445] on link "80243595" at bounding box center [175, 444] width 52 height 11
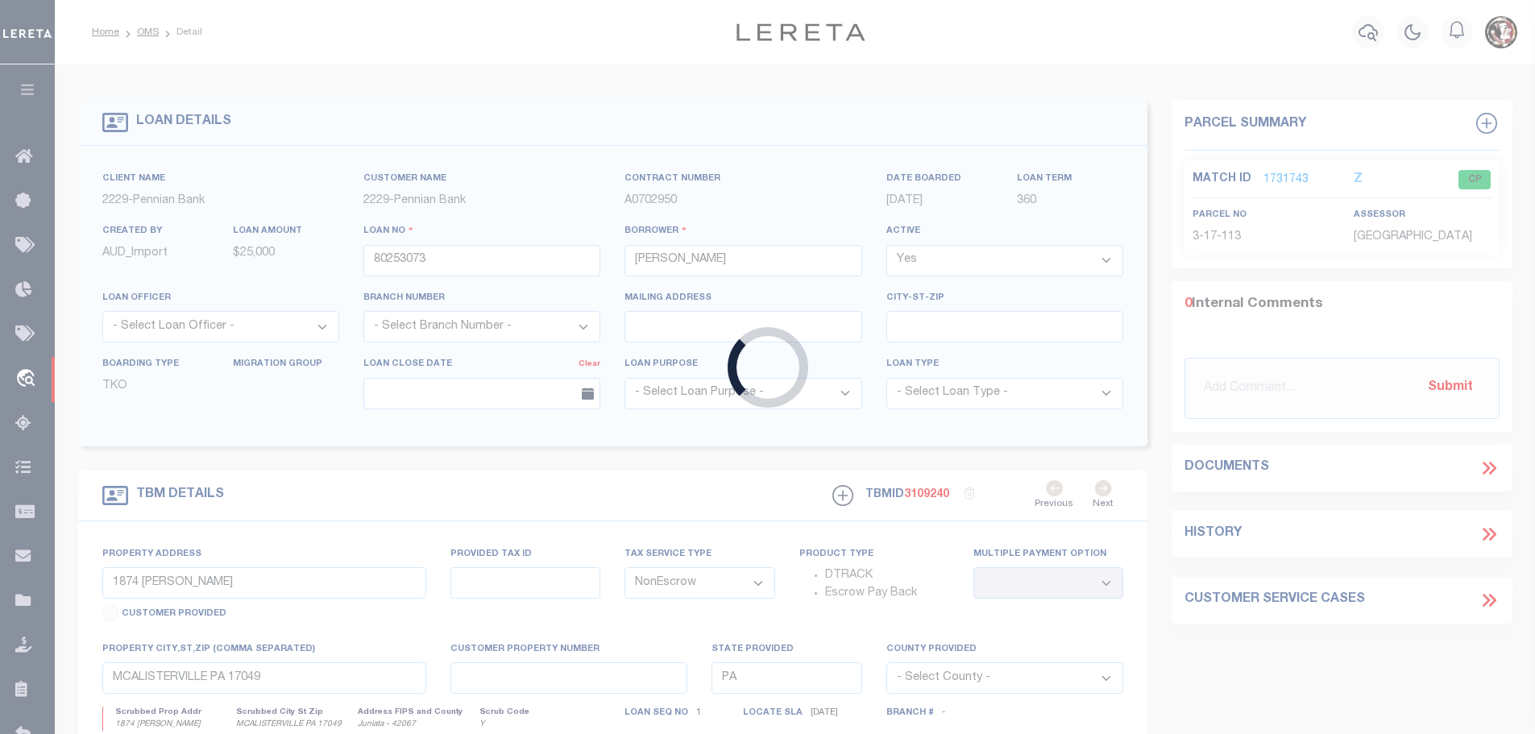
type input "80243595"
type input "[PERSON_NAME] Brothers"
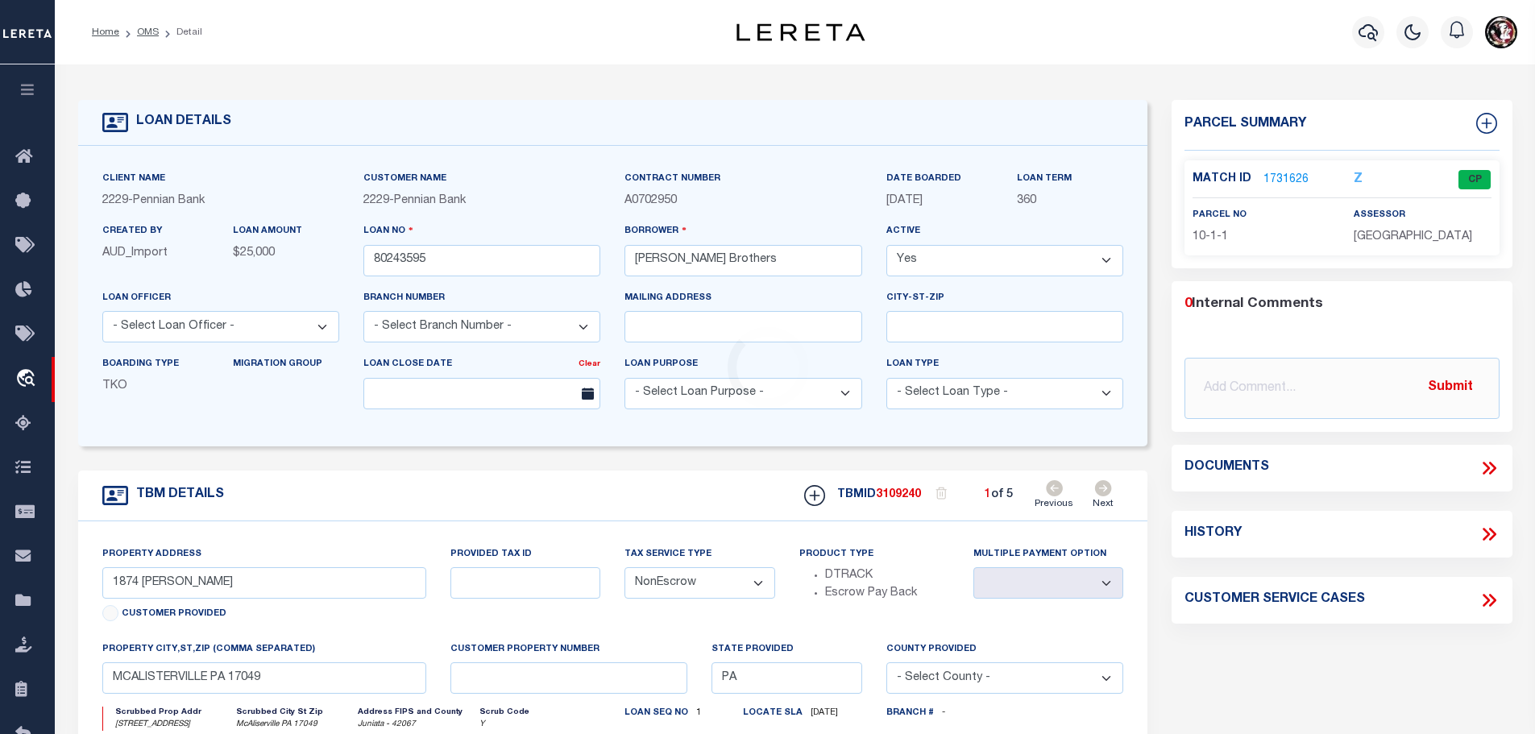
type input "[STREET_ADDRESS]"
select select
type input "McAliserville PA 17049"
select select
click at [1105, 487] on icon at bounding box center [1103, 488] width 18 height 16
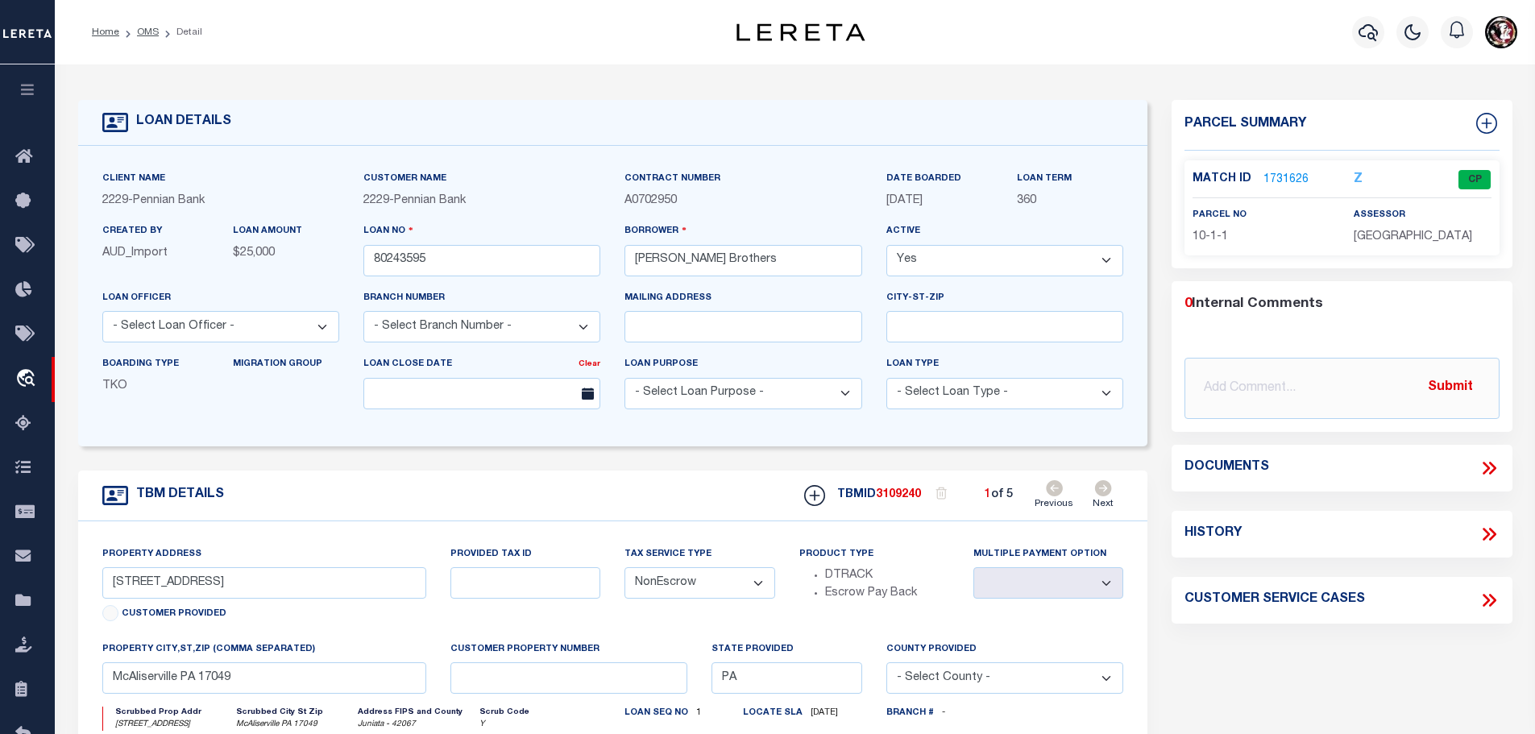
type input "[STREET_ADDRESS]"
select select
type input "McAlisterville [GEOGRAPHIC_DATA] 17049"
select select
click at [1280, 181] on link "1731615" at bounding box center [1285, 180] width 45 height 17
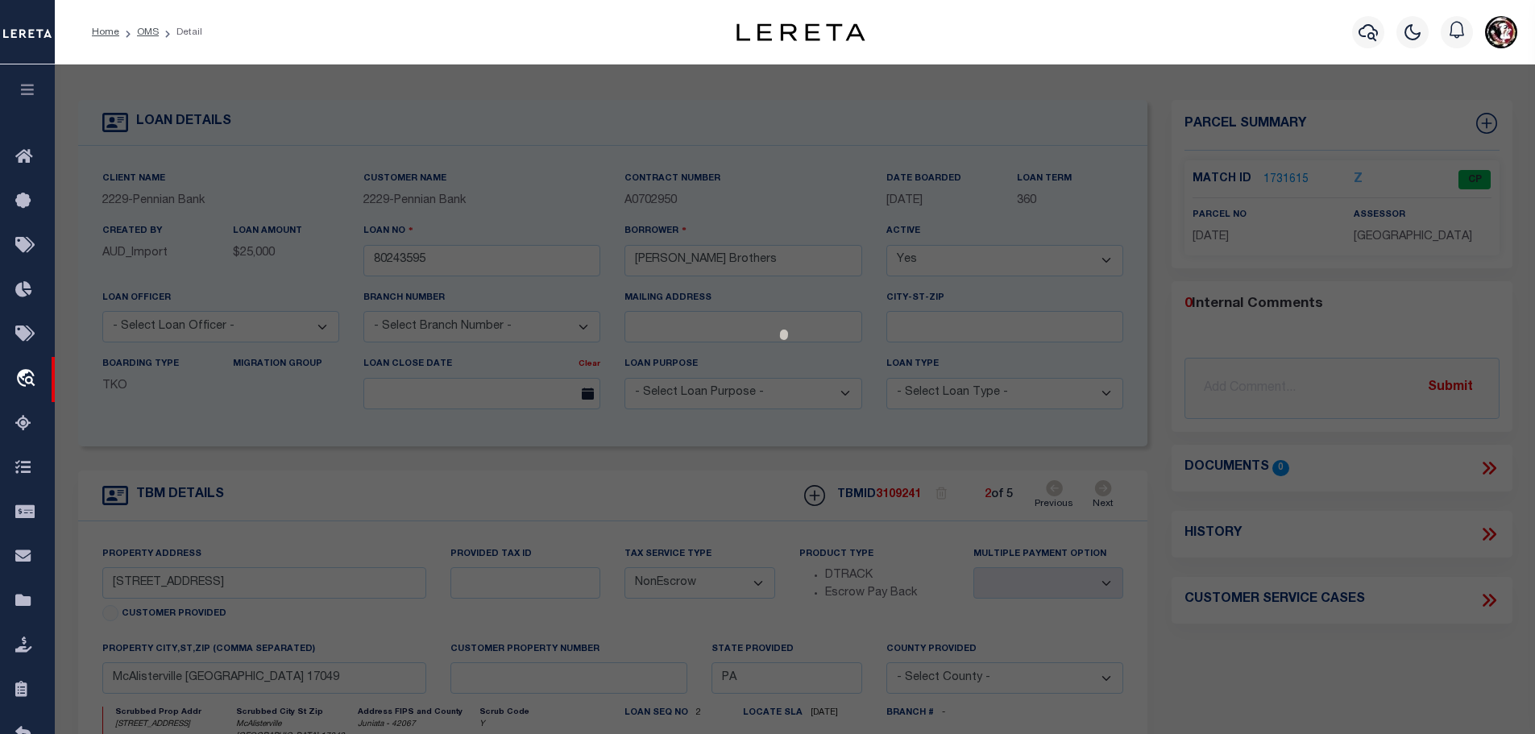
select select "AS"
checkbox input "false"
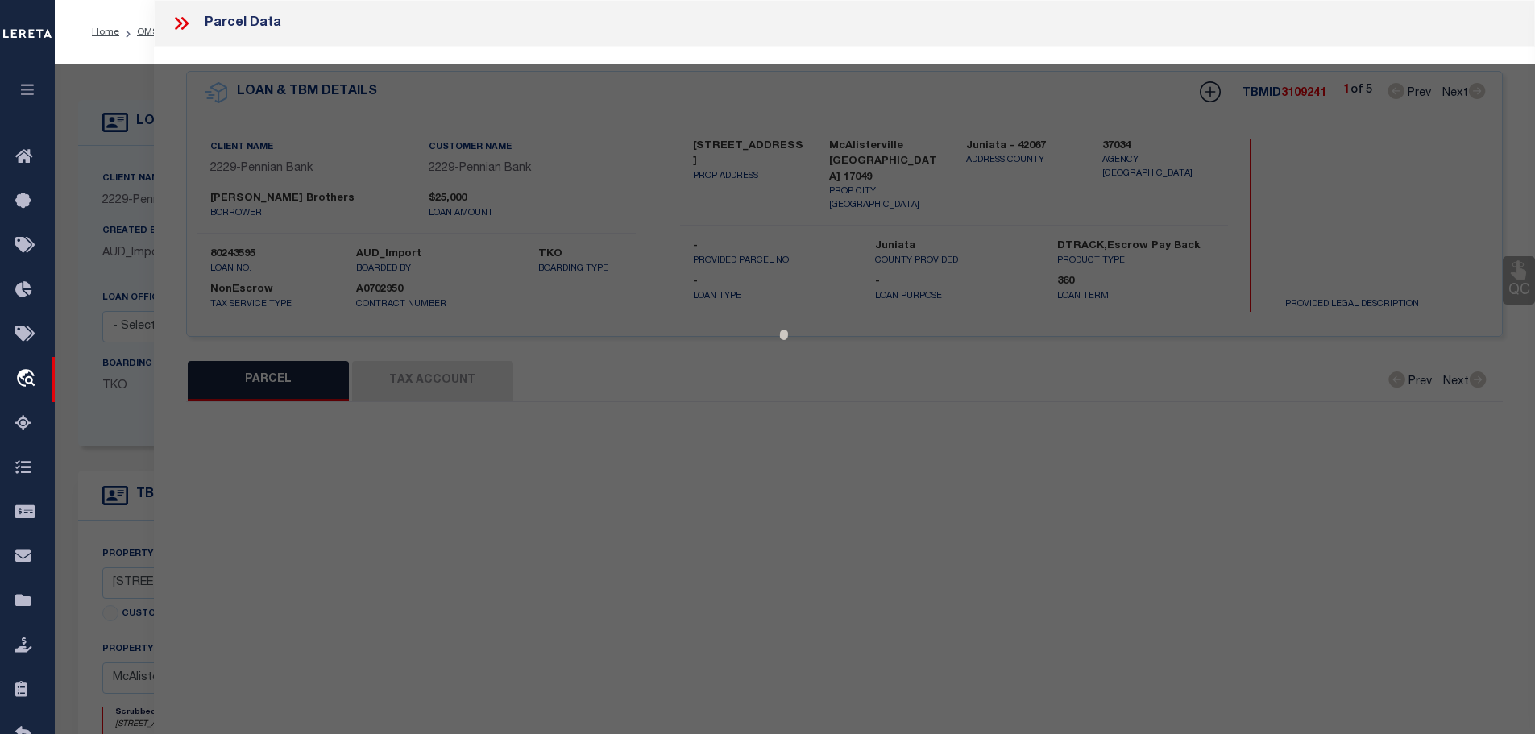
select select "CP"
type input "[PERSON_NAME] E ET AL"
type input "77 FARM LN"
checkbox input "false"
type input "PA"
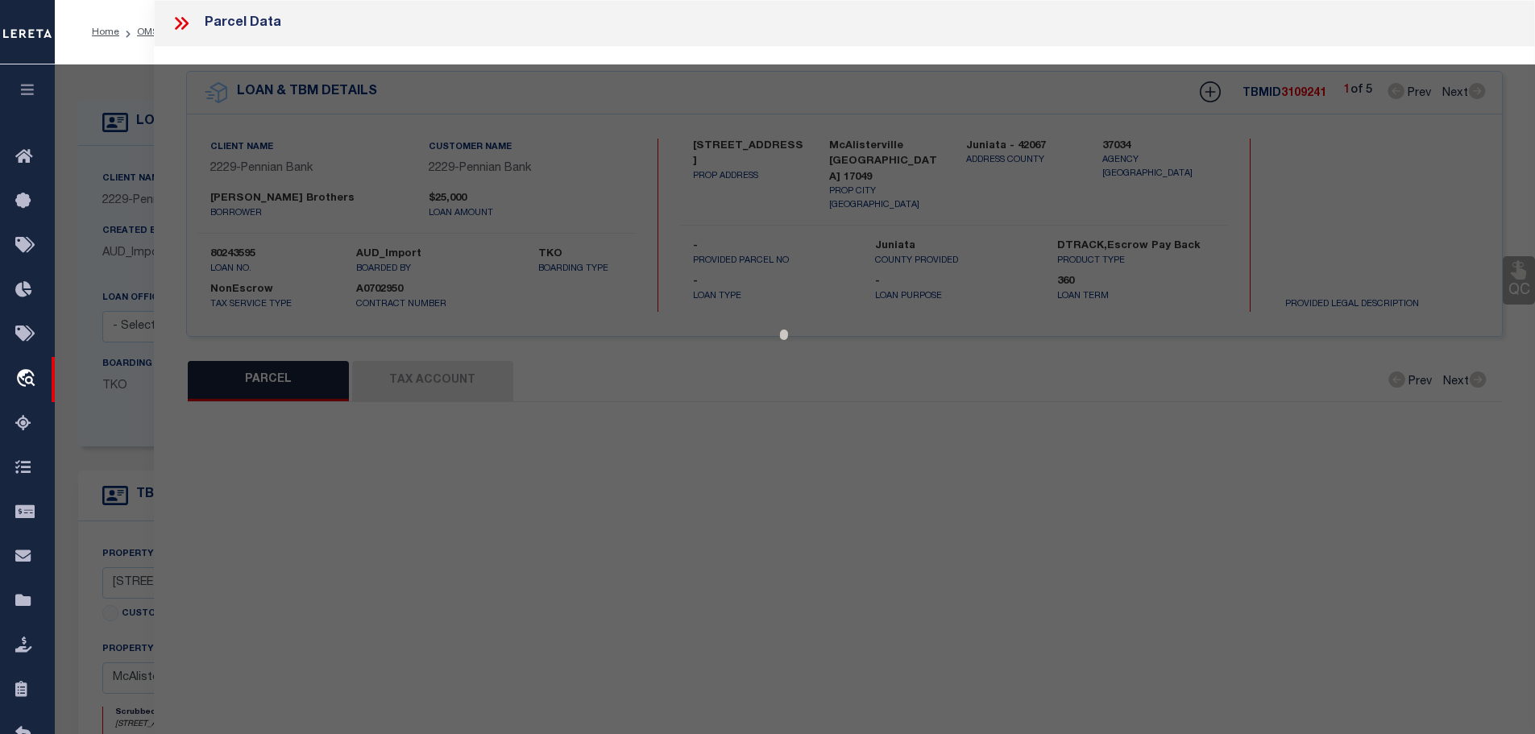
type textarea "297 859"
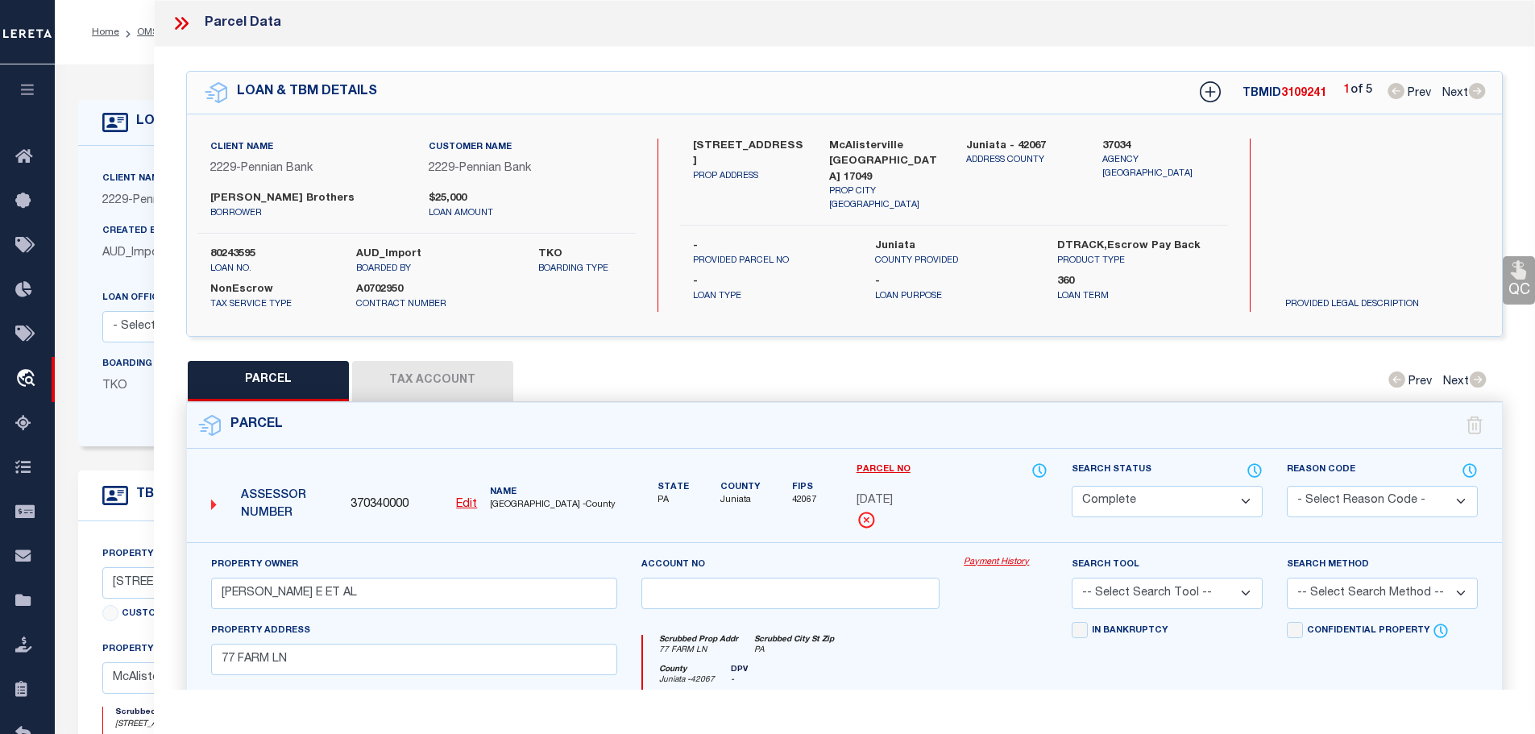
click at [413, 374] on button "Tax Account" at bounding box center [432, 381] width 161 height 40
select select "100"
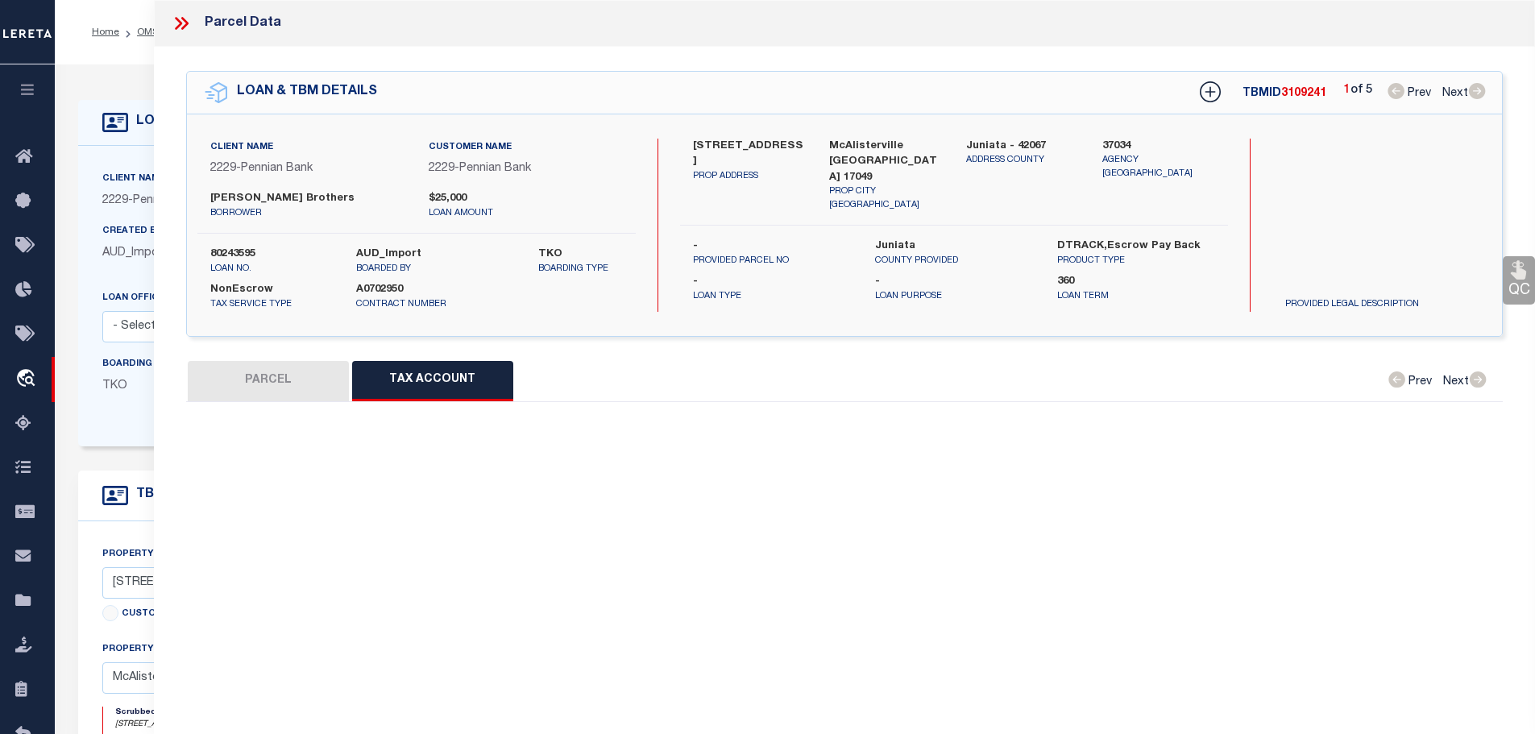
select select "100"
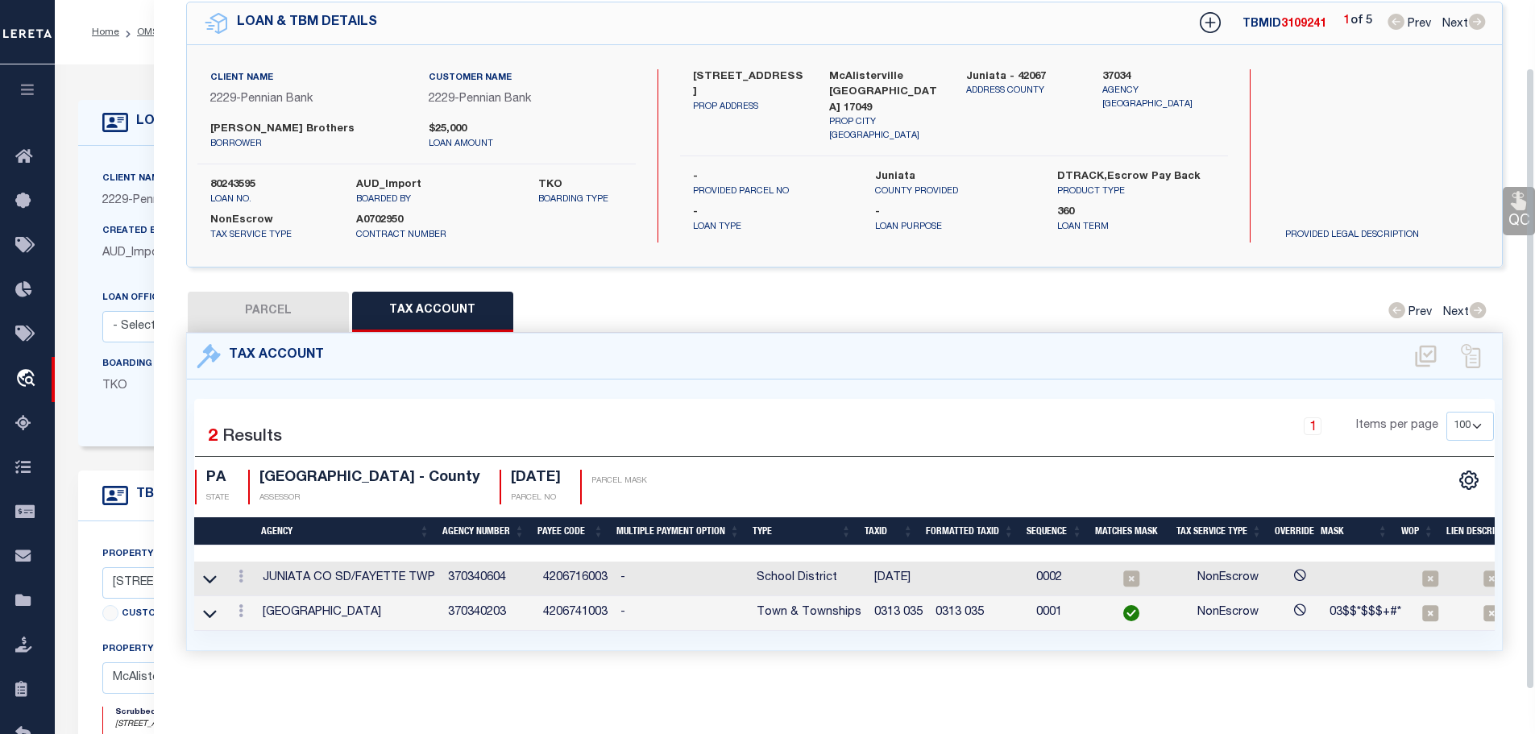
scroll to position [75, 0]
drag, startPoint x: 868, startPoint y: 601, endPoint x: 922, endPoint y: 612, distance: 54.3
click at [922, 612] on td "0313 035" at bounding box center [898, 613] width 61 height 35
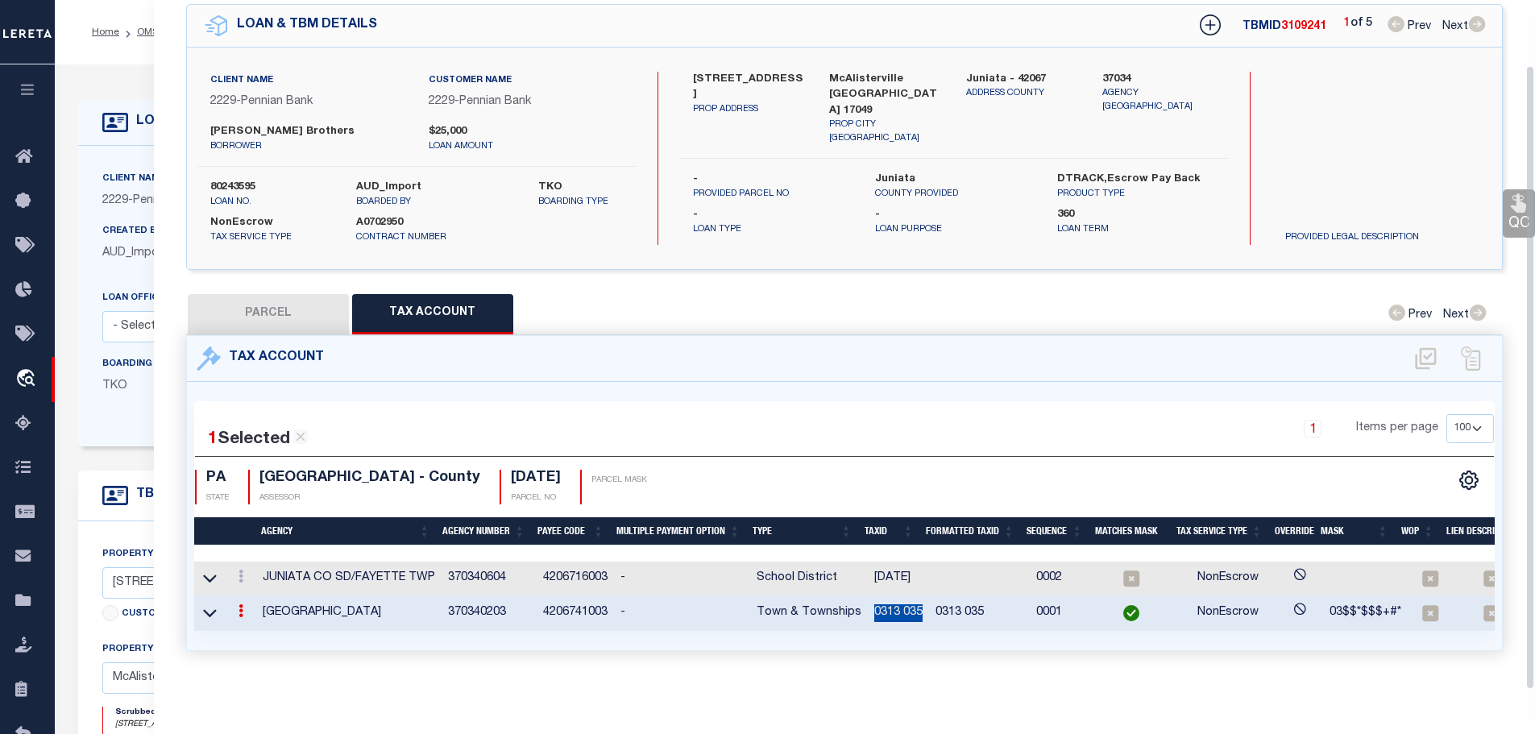
scroll to position [72, 0]
copy td "0313 035"
click at [238, 572] on link at bounding box center [241, 578] width 18 height 13
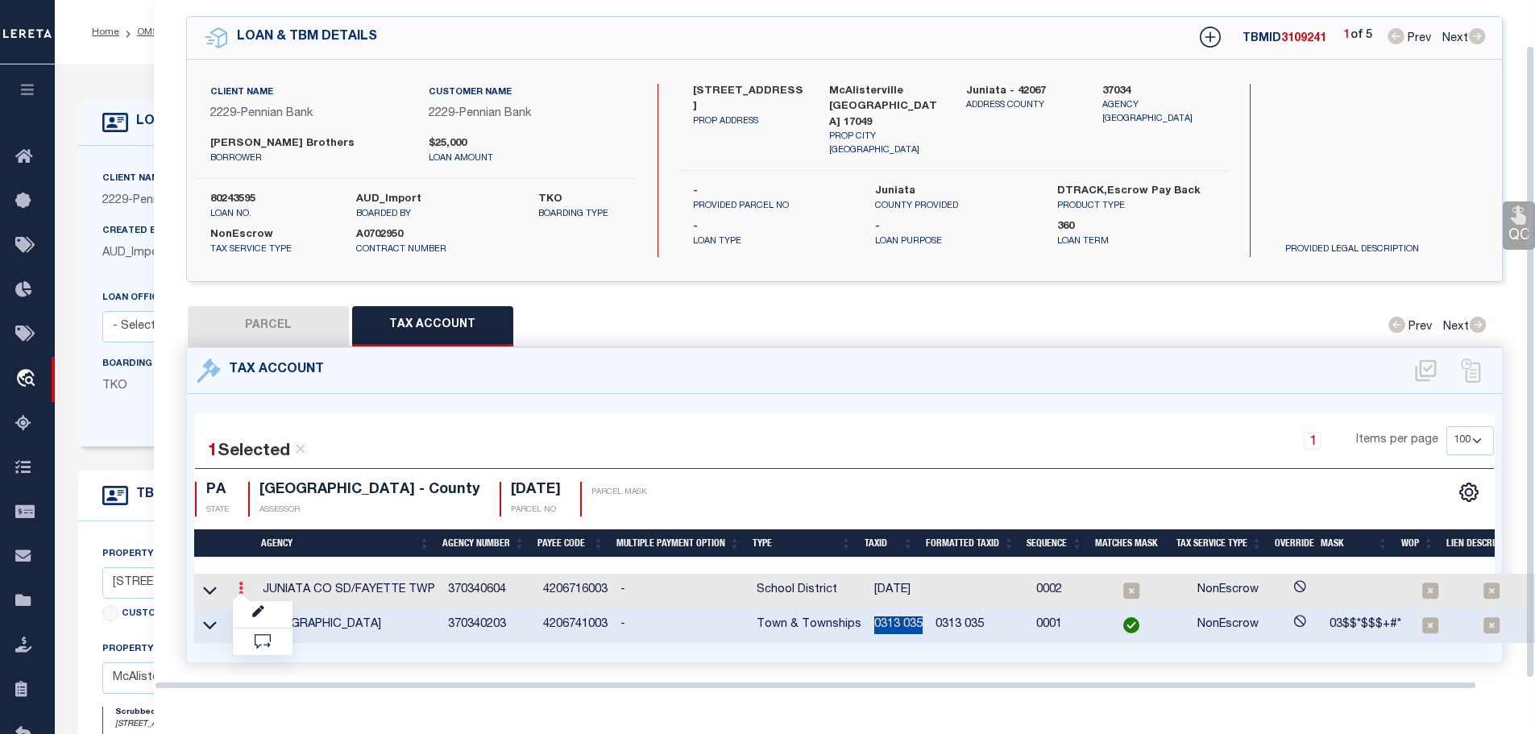
scroll to position [49, 0]
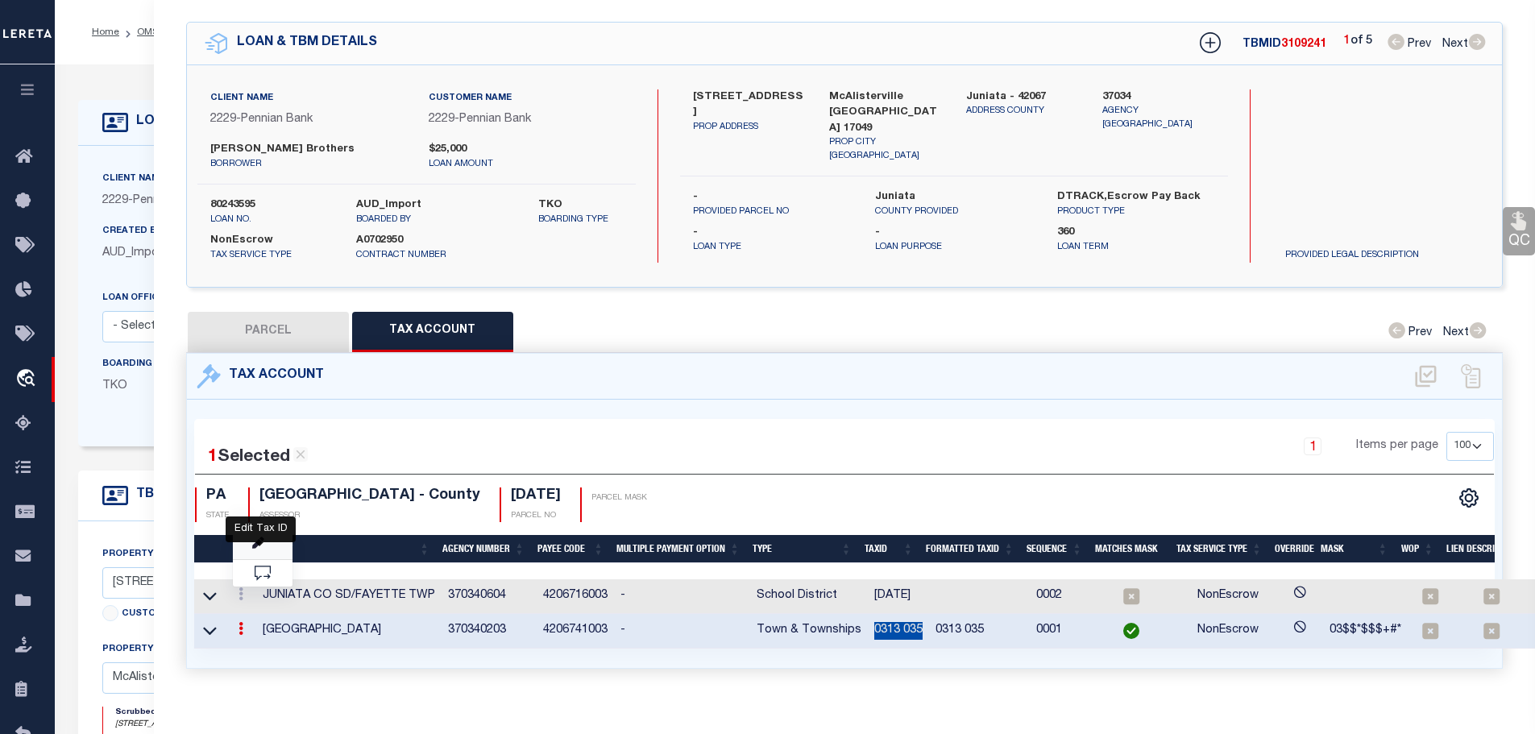
click at [262, 539] on icon "" at bounding box center [258, 543] width 12 height 12
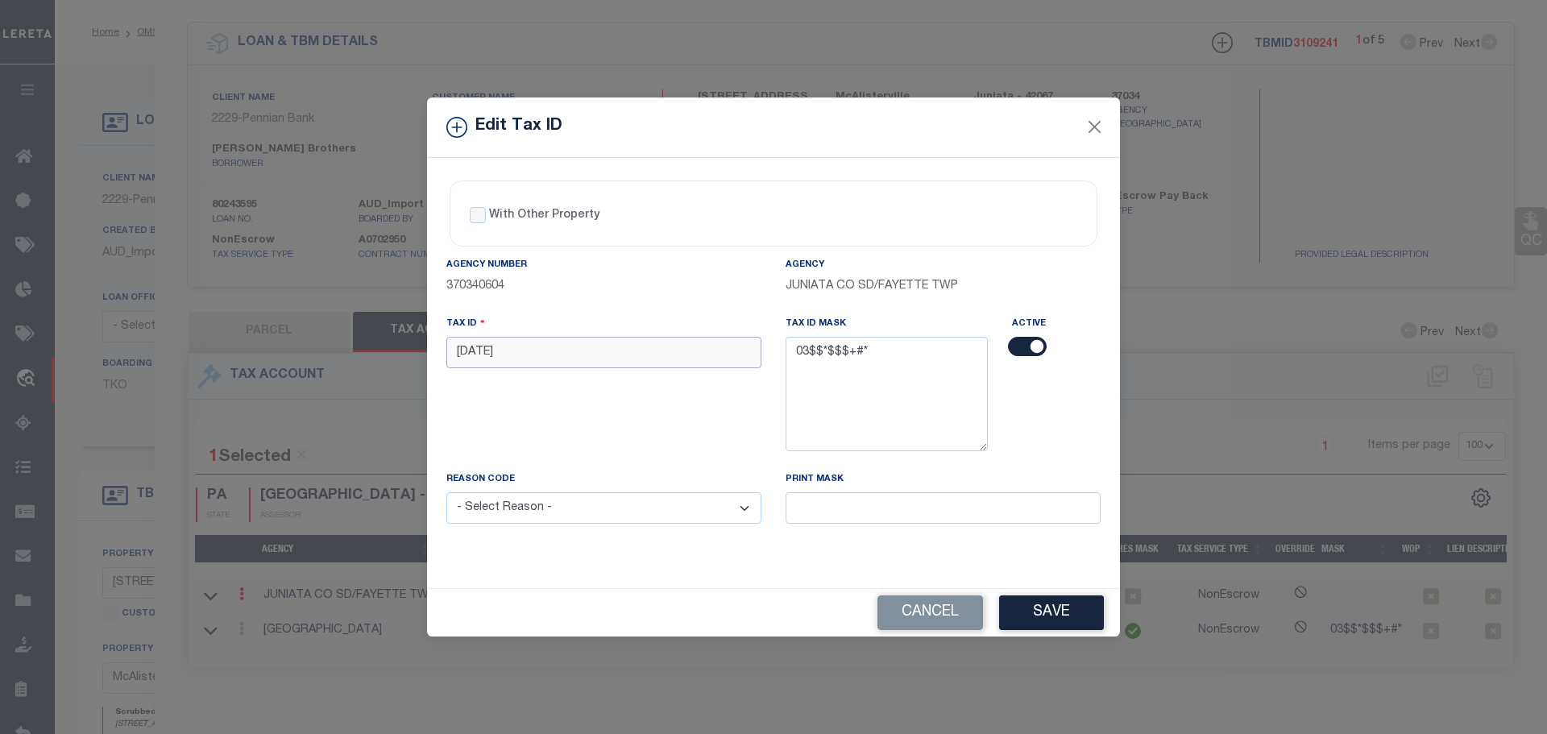
click at [519, 356] on input "[DATE]" at bounding box center [603, 352] width 315 height 31
paste input "0313 0"
type input "0313 035"
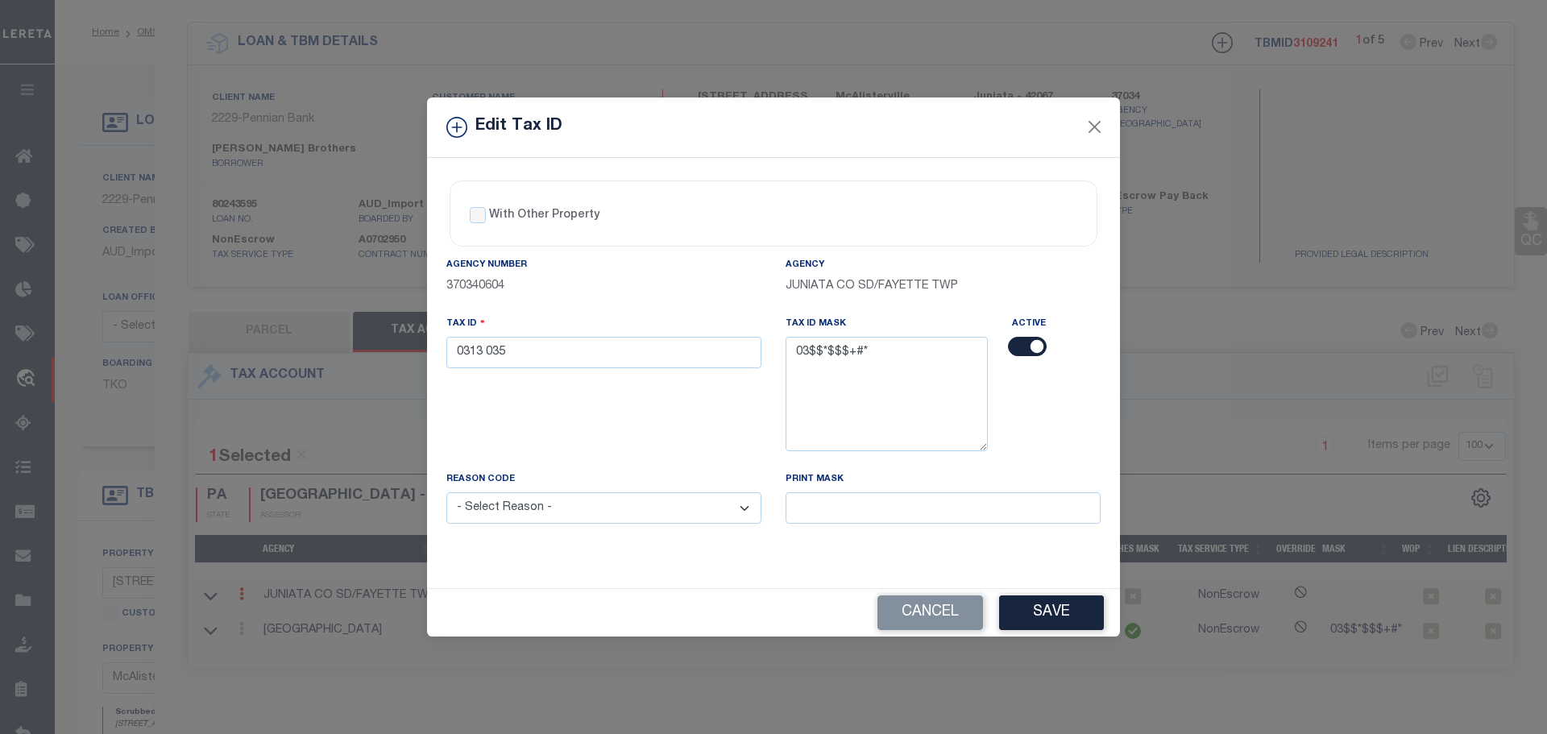
click at [558, 512] on select "- Select Reason - 099 - Other (Provide additional detail) ACT - Agency Changed …" at bounding box center [603, 507] width 315 height 31
select select "ACT"
click at [446, 493] on select "- Select Reason - 099 - Other (Provide additional detail) ACT - Agency Changed …" at bounding box center [603, 507] width 315 height 31
click at [569, 574] on div "With Other Property With Other Property Type Temporary Permanent Parent Parcel …" at bounding box center [773, 373] width 693 height 431
click at [1032, 620] on button "Save" at bounding box center [1051, 612] width 105 height 35
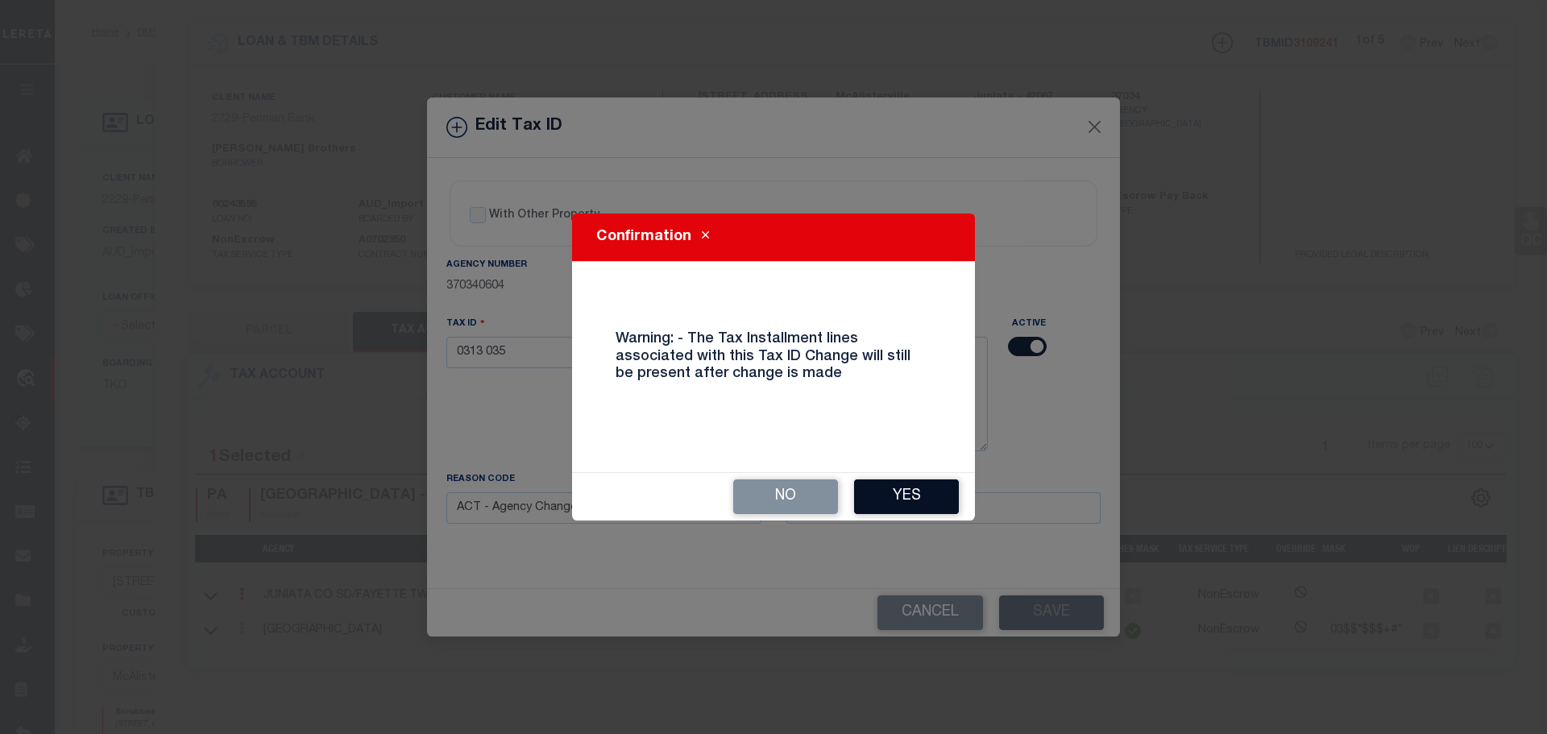
click at [915, 484] on button "Yes" at bounding box center [906, 496] width 105 height 35
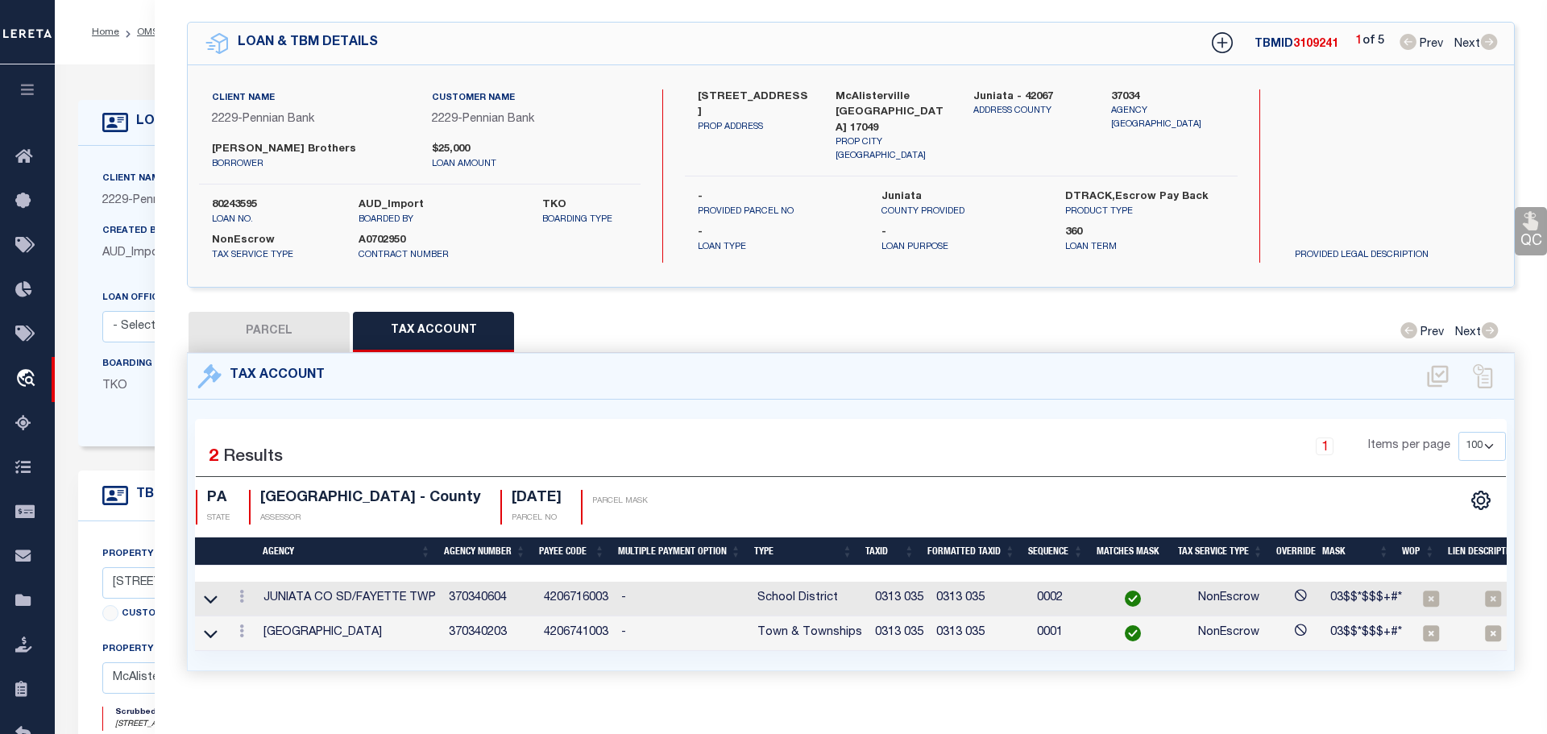
type input "[STREET_ADDRESS]"
select select
type input "McAliserville PA 17049"
select select
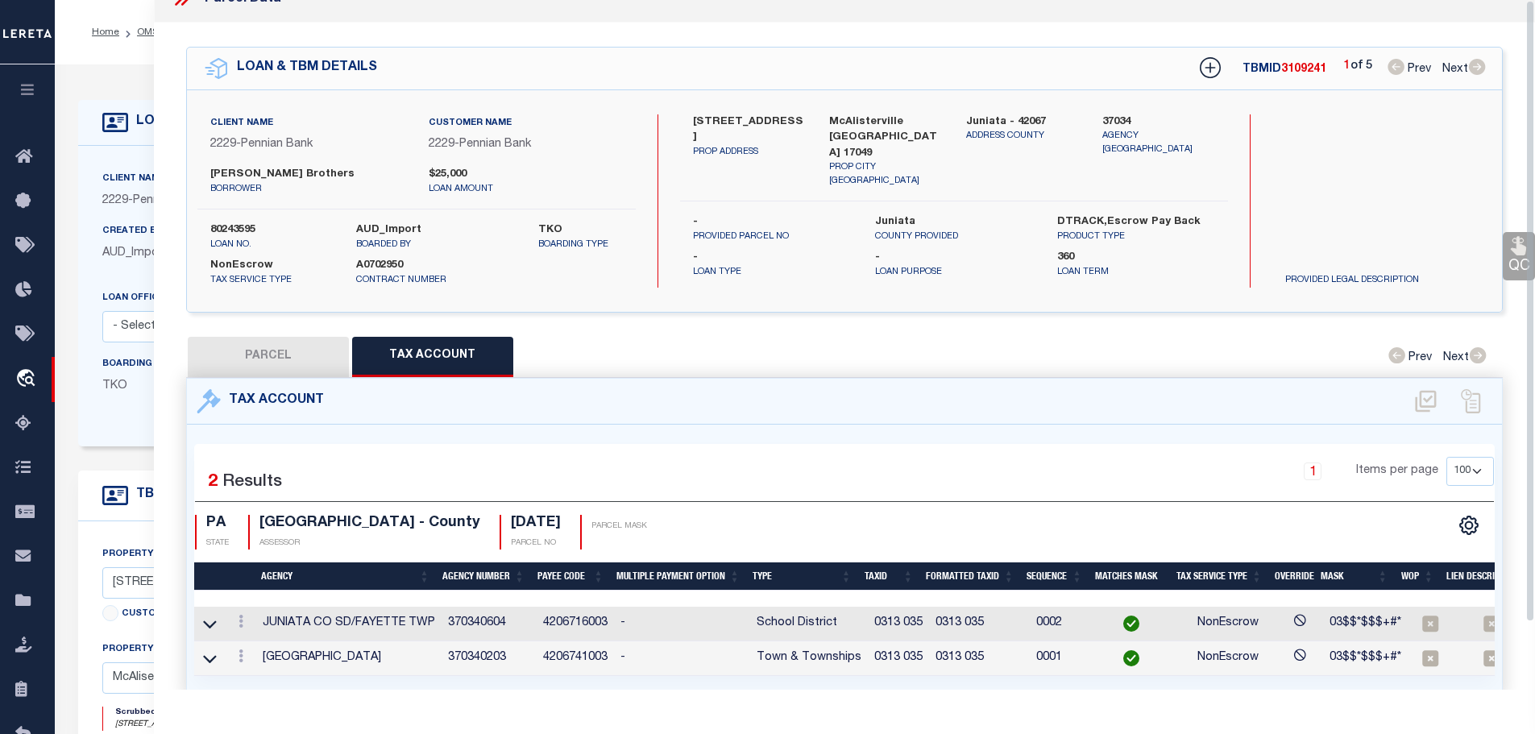
scroll to position [0, 0]
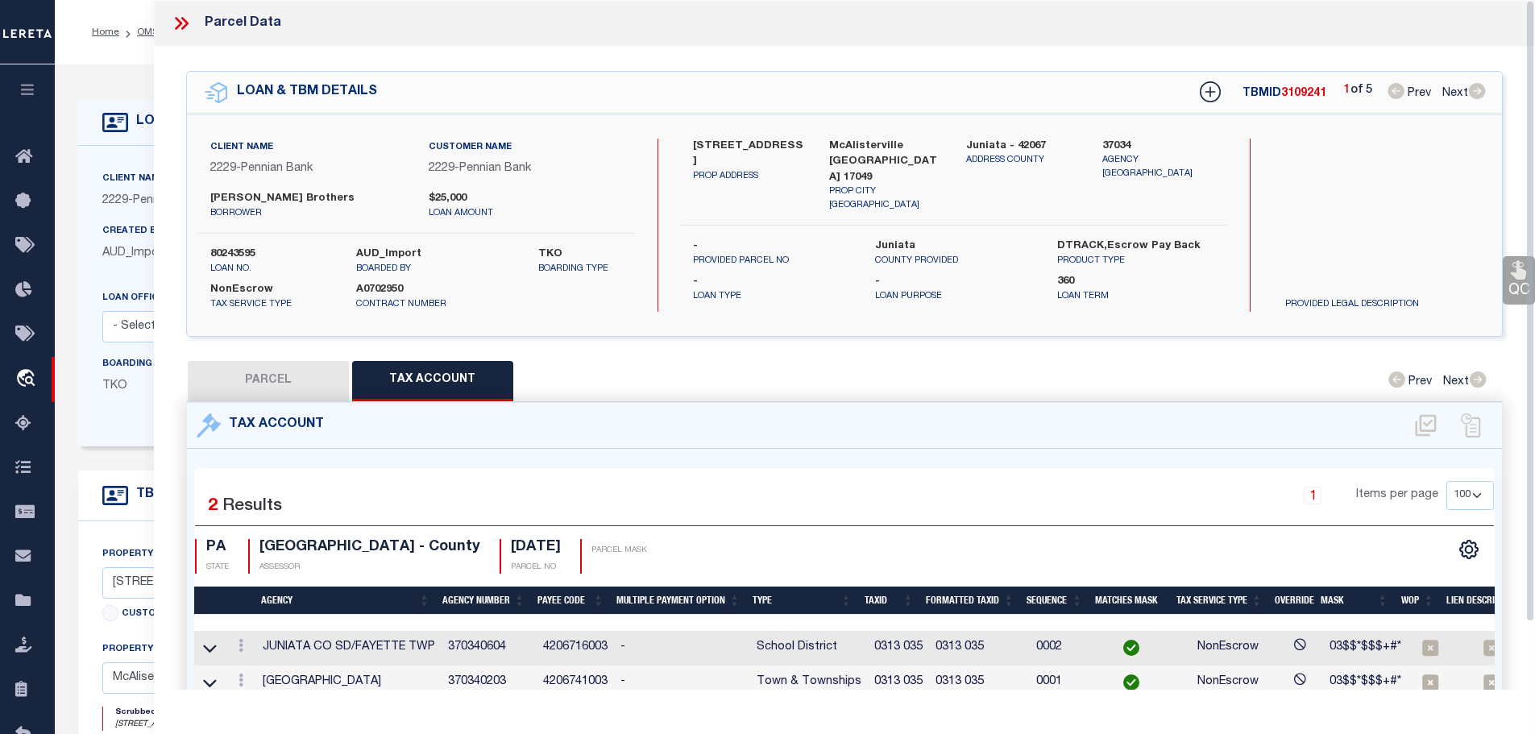
click at [186, 22] on icon at bounding box center [183, 23] width 7 height 13
